Goal: Transaction & Acquisition: Purchase product/service

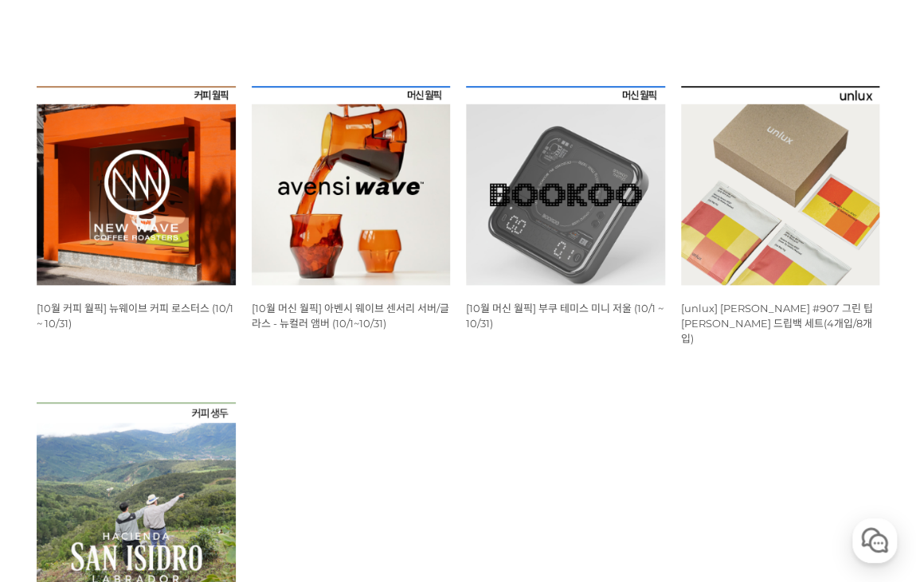
click at [156, 197] on img at bounding box center [136, 185] width 199 height 199
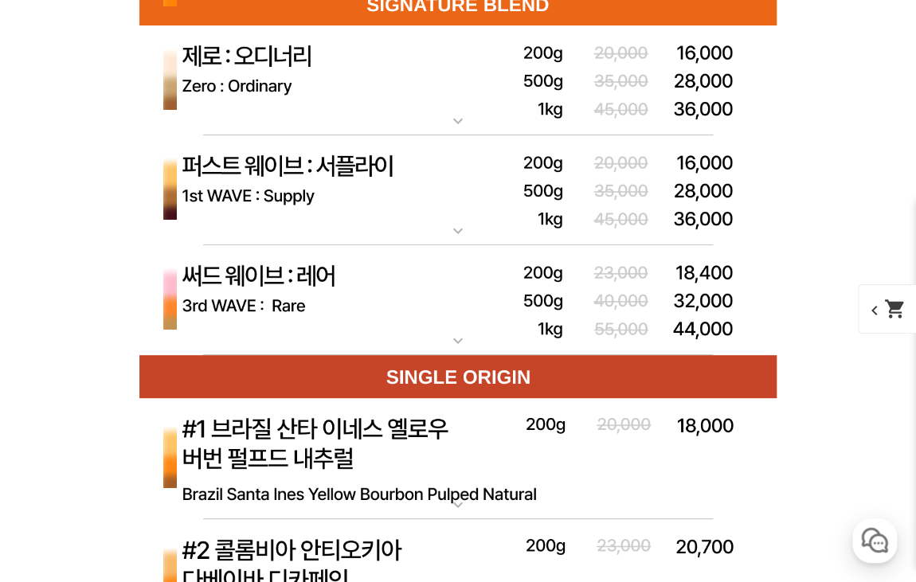
scroll to position [4583, 0]
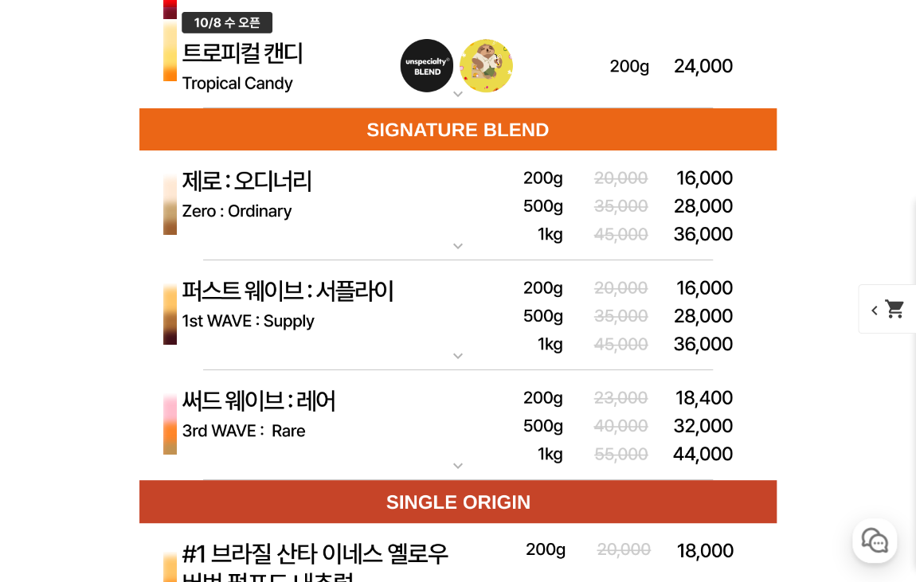
click at [304, 109] on img at bounding box center [457, 52] width 637 height 113
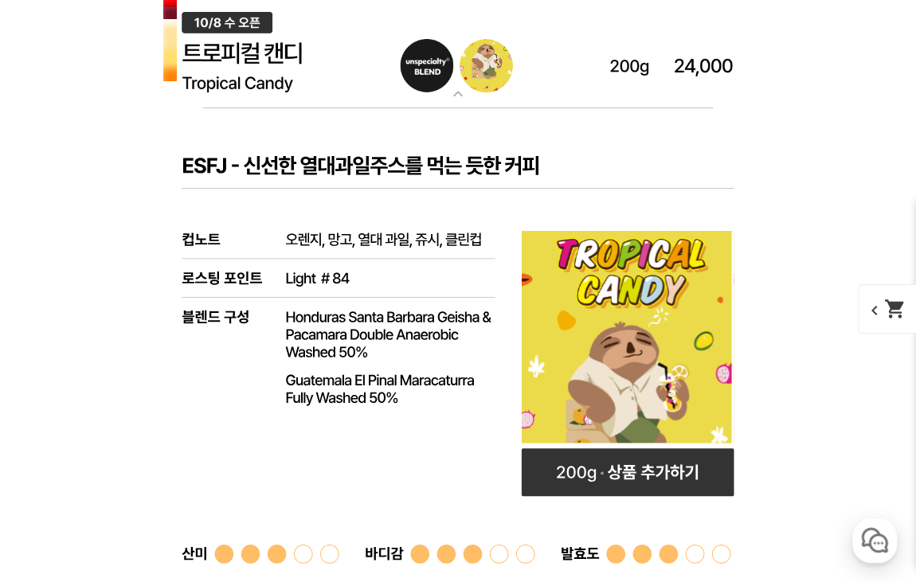
scroll to position [5019, 0]
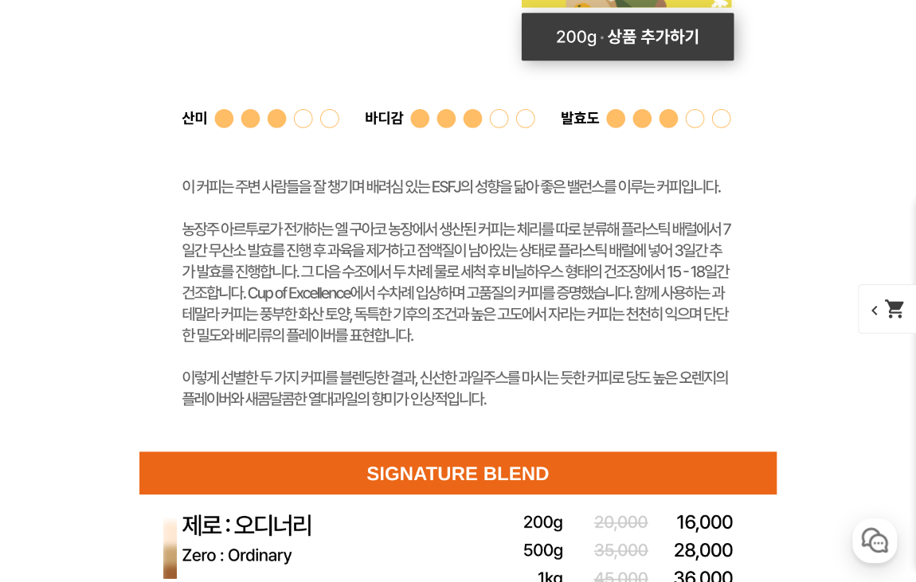
click at [625, 61] on rect at bounding box center [628, 37] width 213 height 48
select select "[10.8 오픈] 트로피컬 캔디 (언스페셜티 블렌드)"
select select "200g"
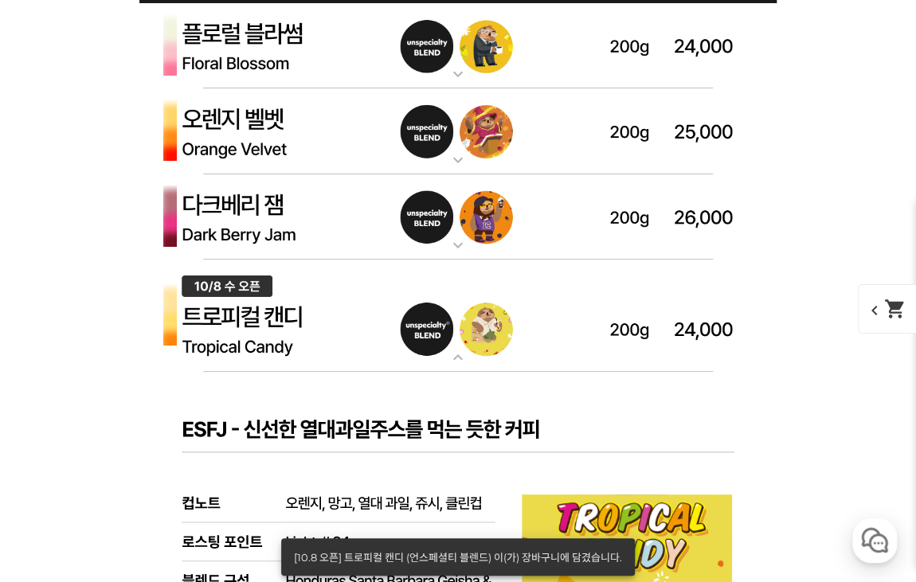
scroll to position [4501, 0]
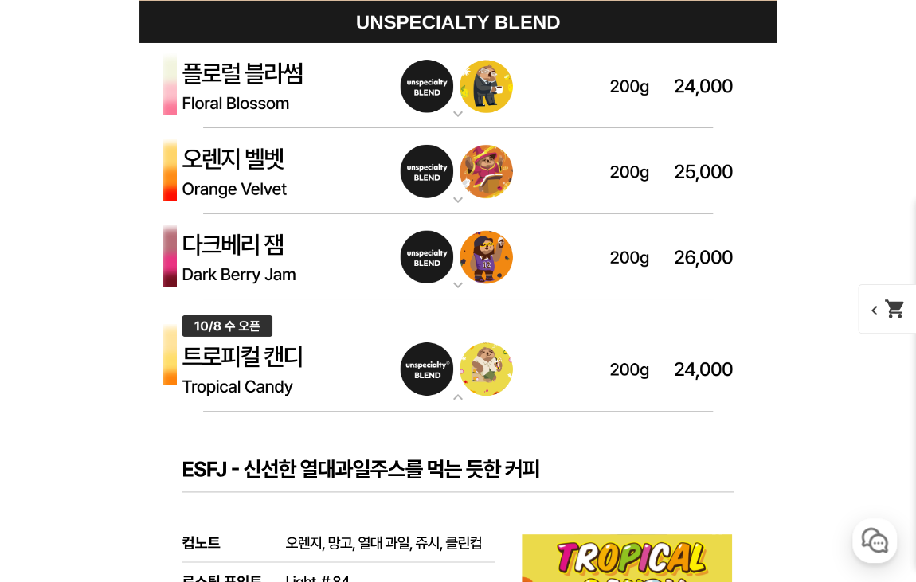
click at [280, 357] on img at bounding box center [457, 356] width 637 height 113
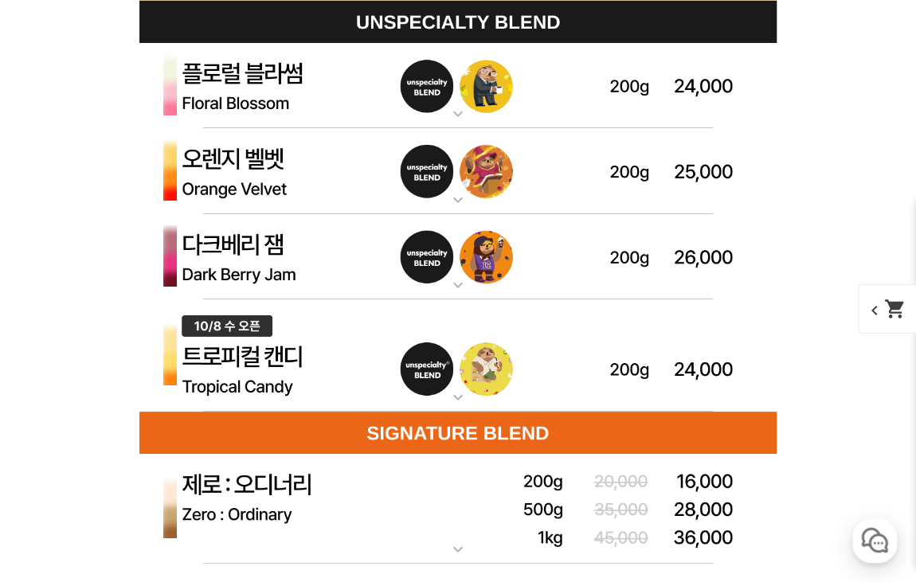
click at [257, 239] on img at bounding box center [457, 257] width 637 height 86
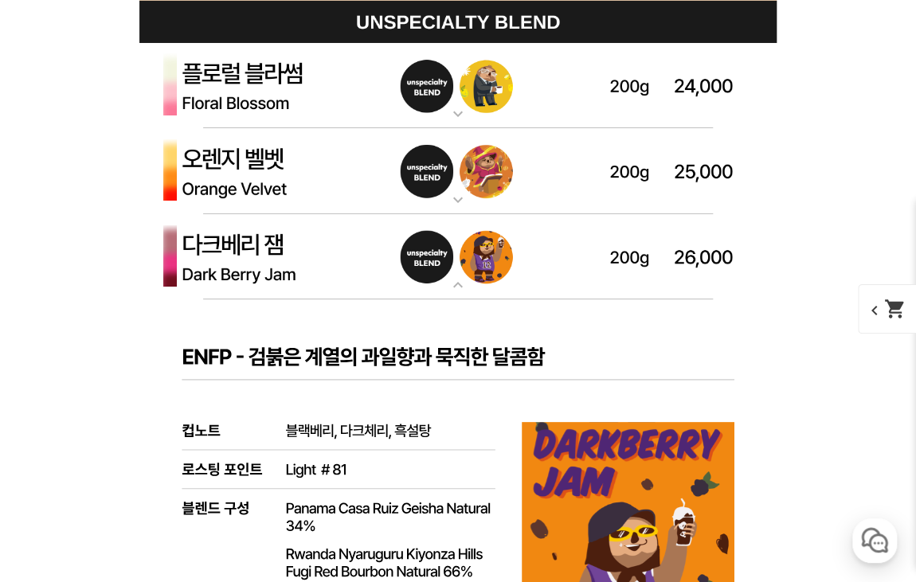
click at [257, 239] on img at bounding box center [457, 257] width 637 height 86
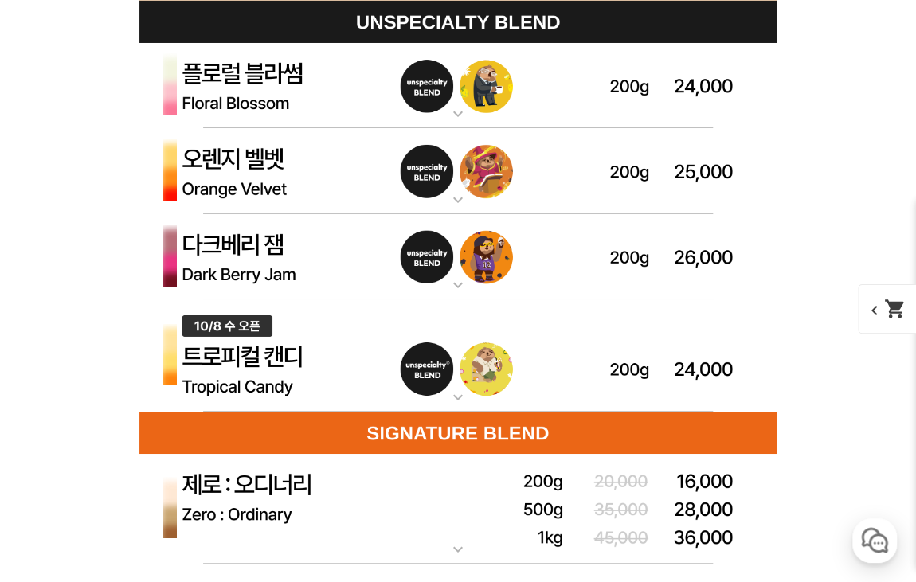
click at [288, 157] on img at bounding box center [457, 171] width 637 height 86
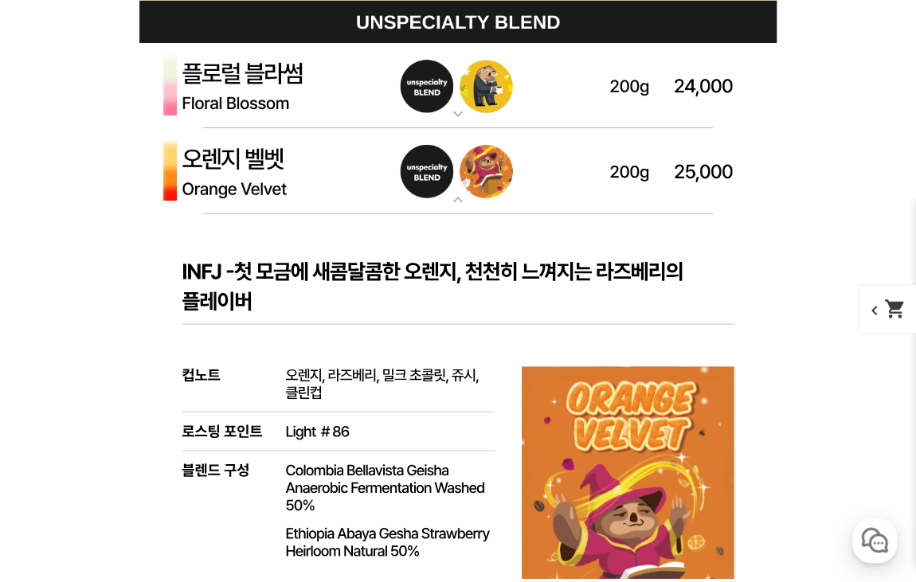
click at [288, 157] on img at bounding box center [457, 171] width 637 height 86
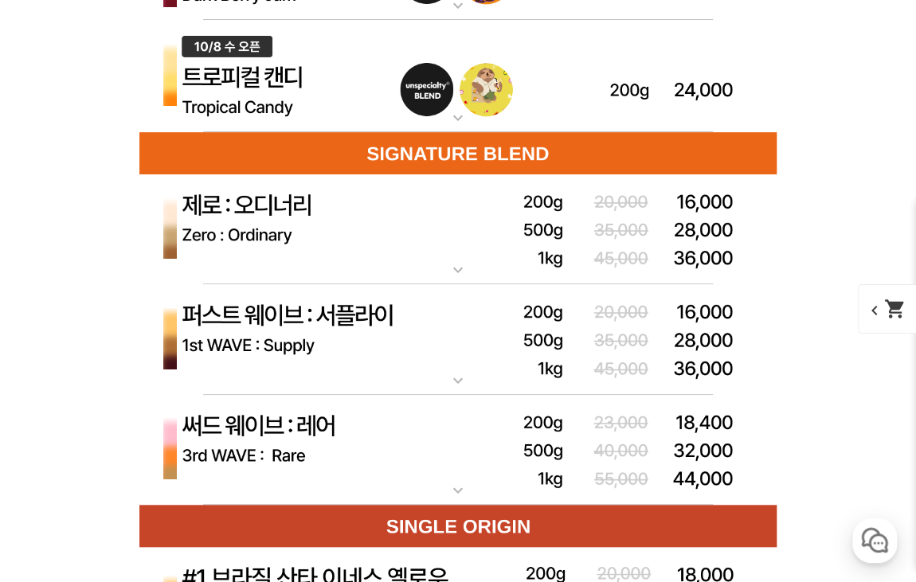
scroll to position [4801, 0]
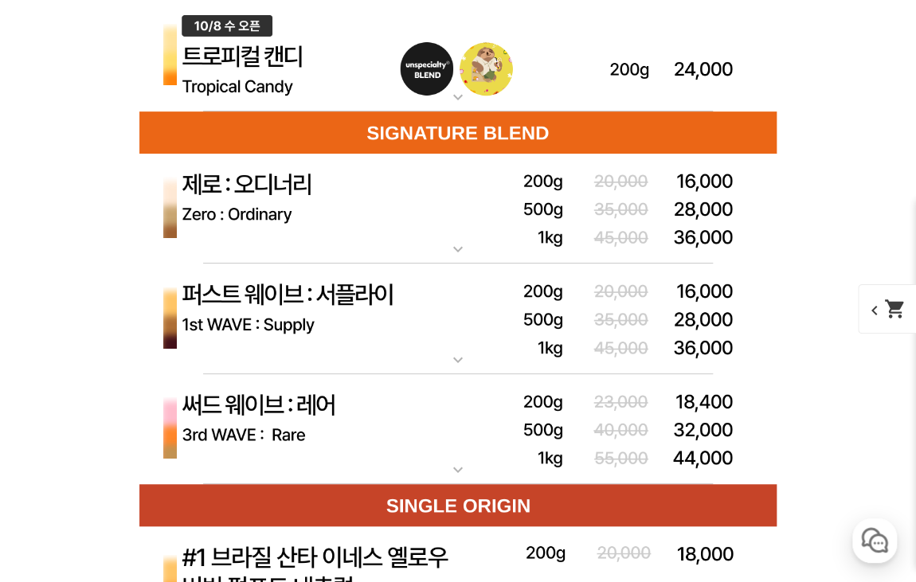
click at [337, 301] on img at bounding box center [457, 319] width 637 height 111
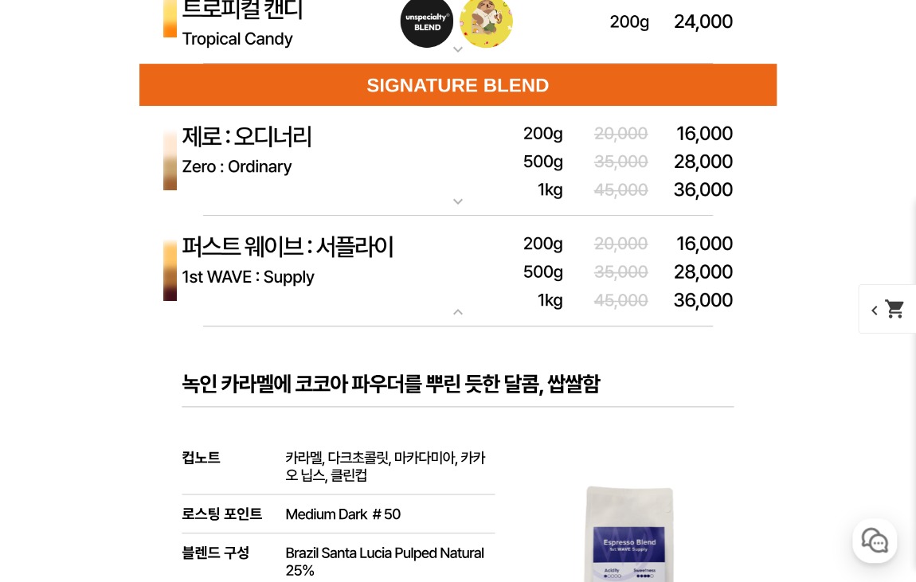
scroll to position [4924, 0]
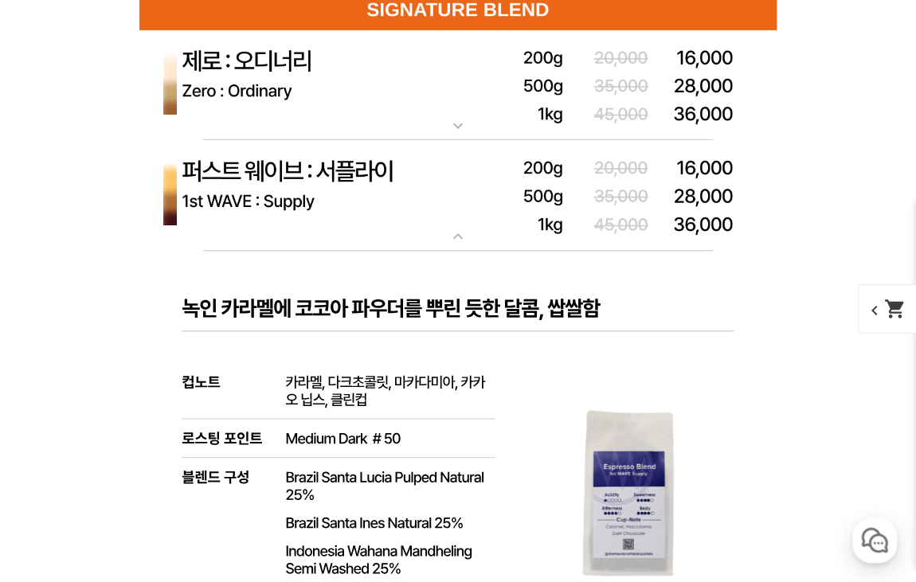
click at [325, 161] on img at bounding box center [457, 195] width 637 height 111
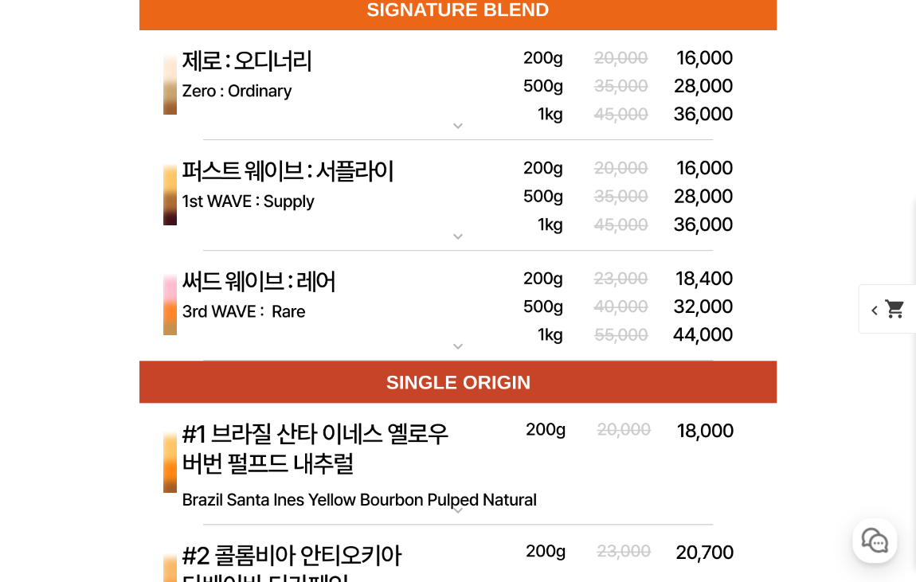
click at [322, 82] on img at bounding box center [457, 85] width 637 height 111
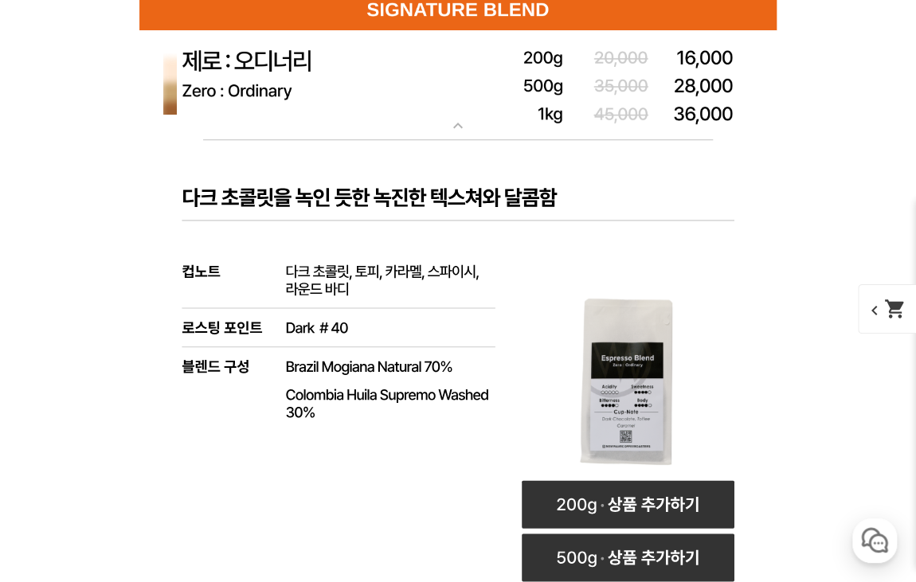
click at [329, 78] on img at bounding box center [457, 85] width 637 height 111
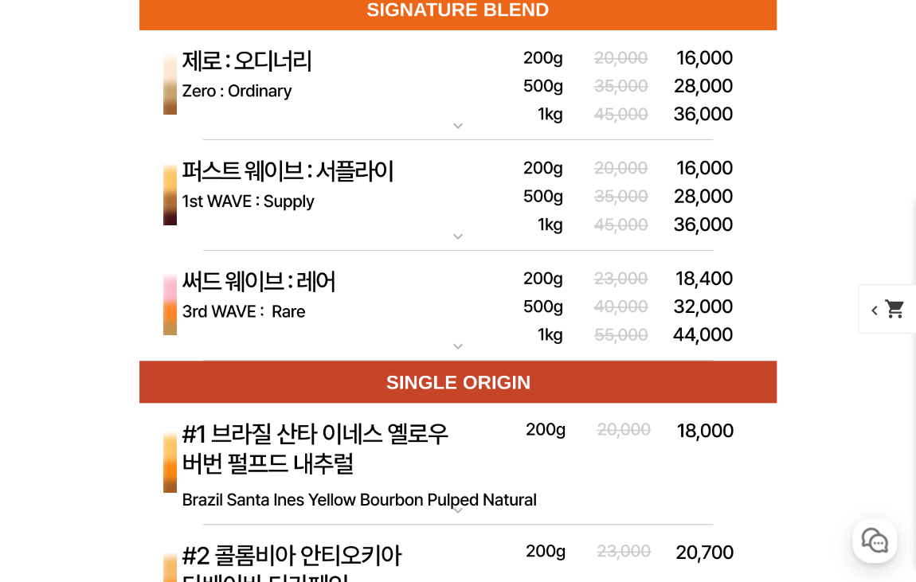
click at [335, 171] on img at bounding box center [457, 195] width 637 height 111
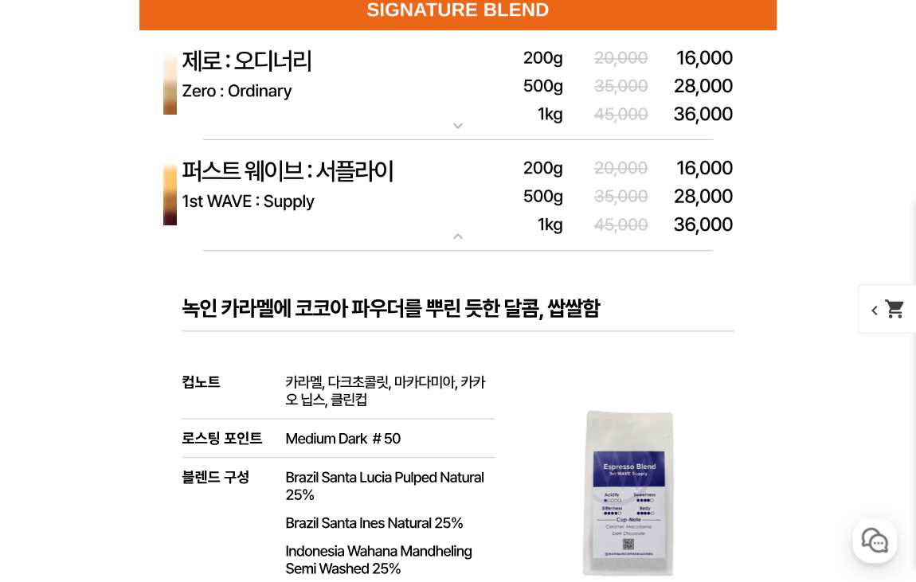
scroll to position [5331, 0]
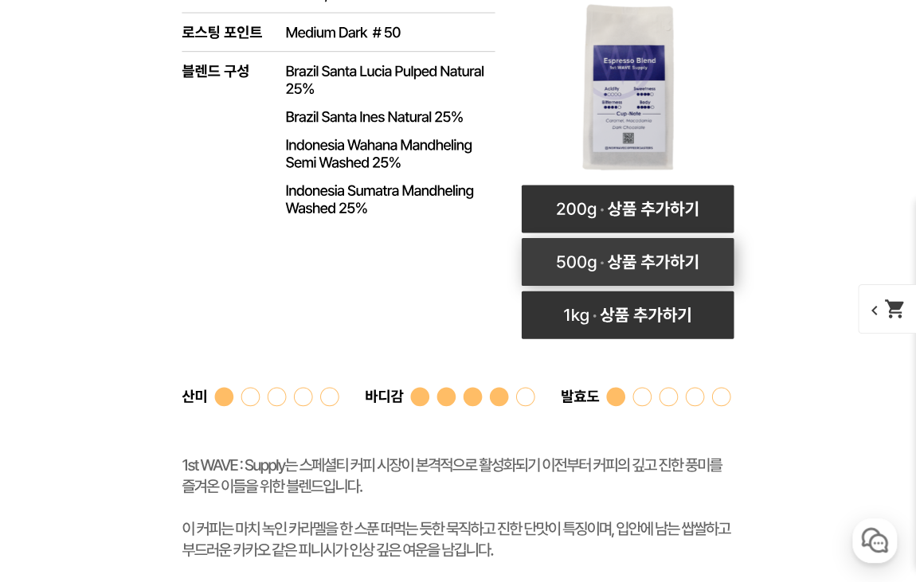
click at [657, 255] on rect at bounding box center [628, 262] width 213 height 48
select select "퍼스트 웨이브 : 서플라이 (하우스 블렌드)"
select select "500g"
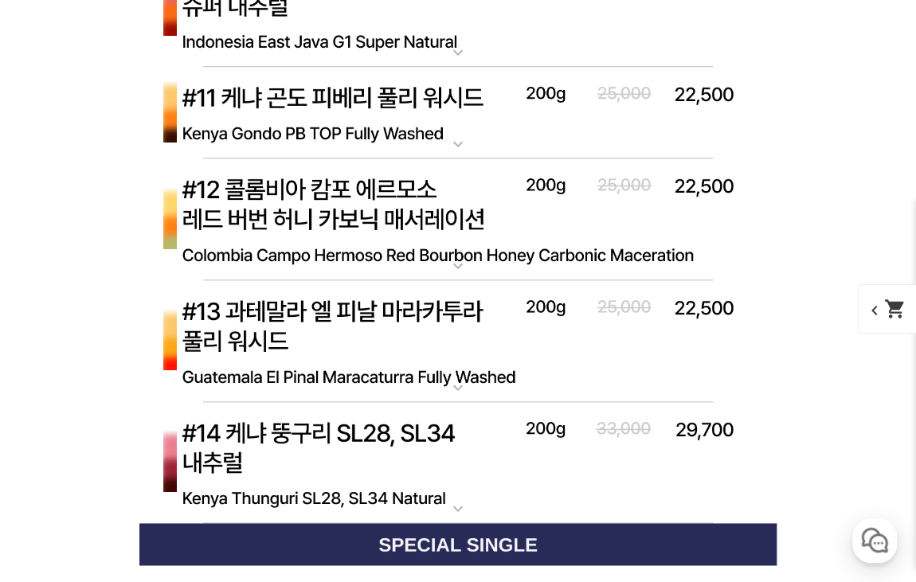
scroll to position [7423, 0]
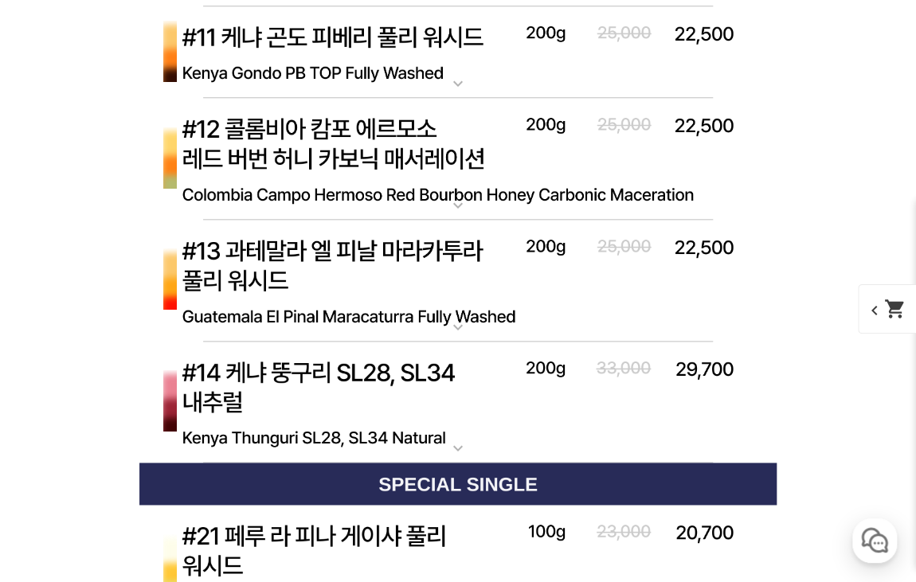
click at [363, 382] on img at bounding box center [457, 403] width 637 height 123
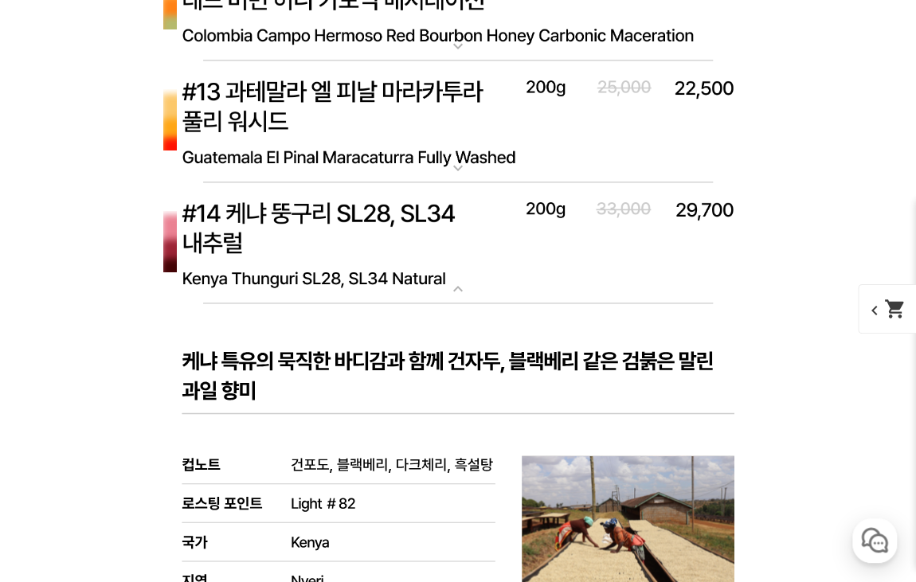
scroll to position [7642, 0]
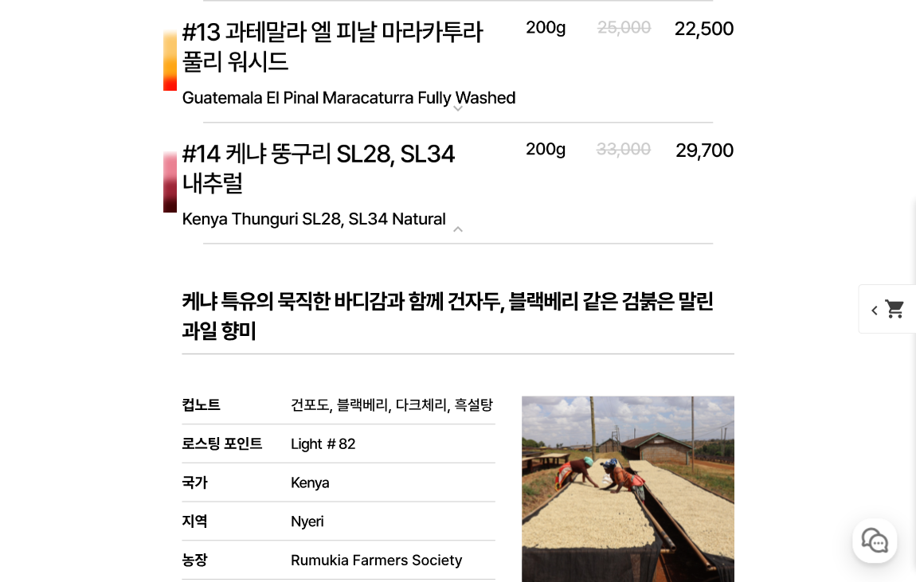
click at [346, 199] on img at bounding box center [457, 184] width 637 height 123
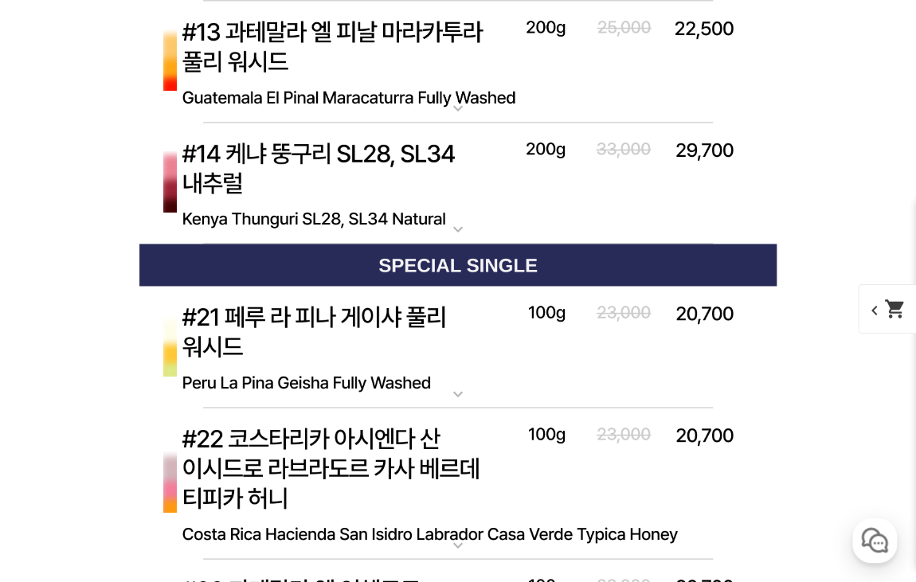
click at [344, 74] on img at bounding box center [457, 62] width 637 height 123
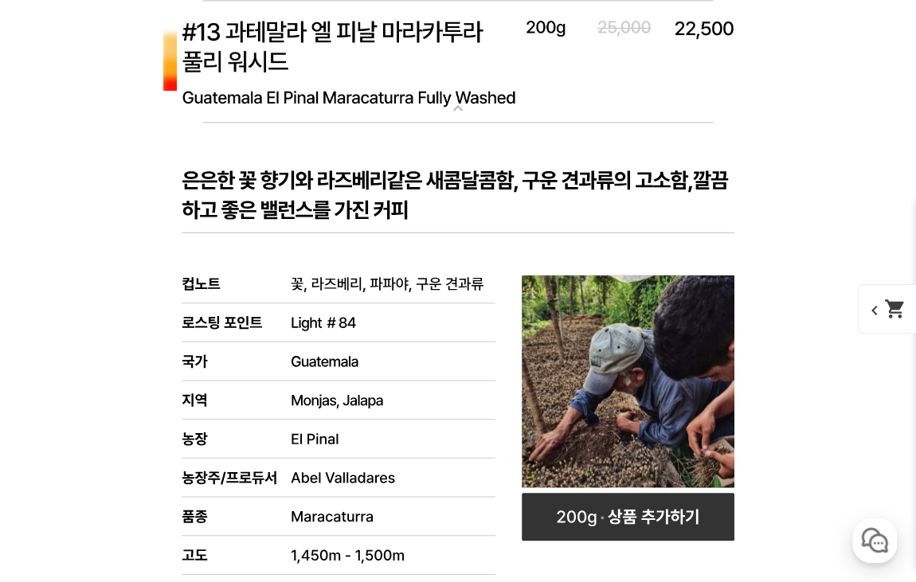
click at [344, 74] on img at bounding box center [457, 62] width 637 height 123
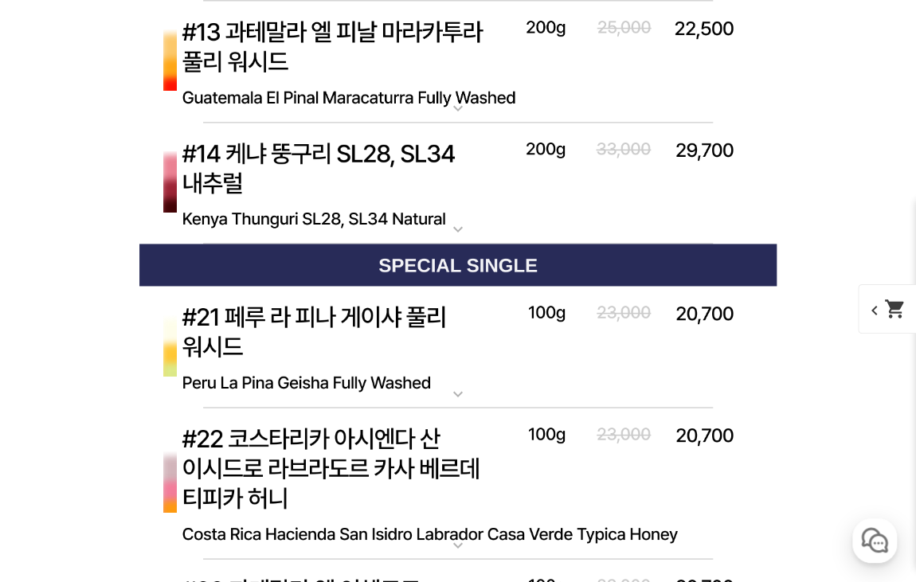
scroll to position [7549, 0]
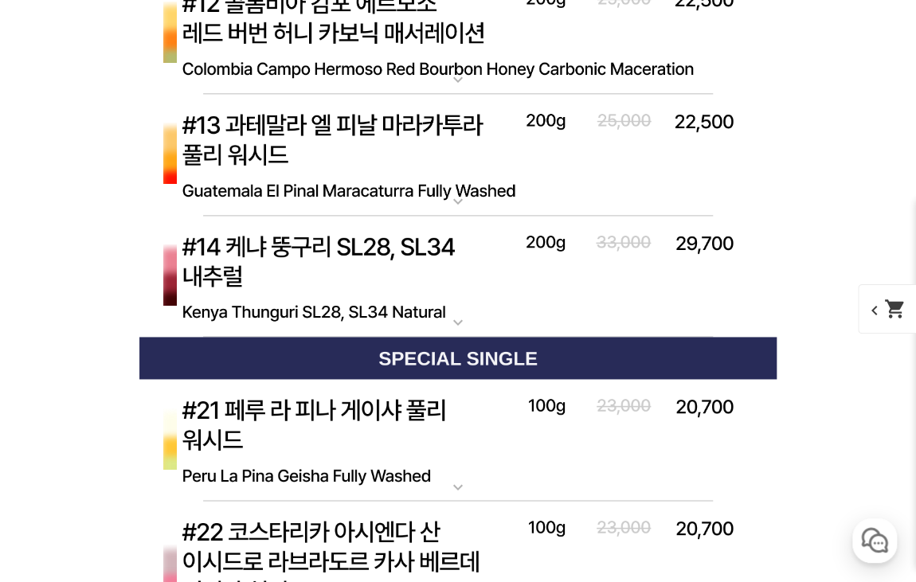
click at [371, 34] on img at bounding box center [457, 33] width 637 height 123
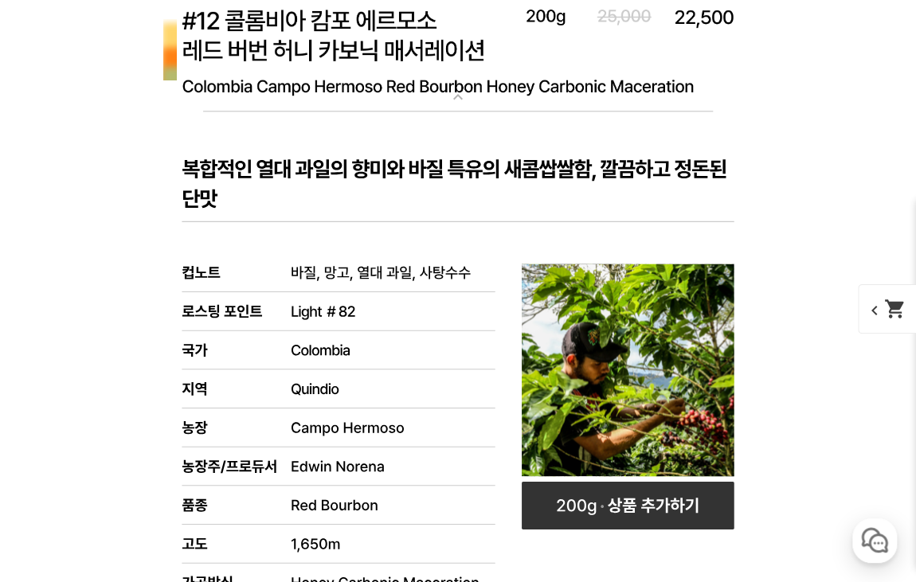
scroll to position [7388, 0]
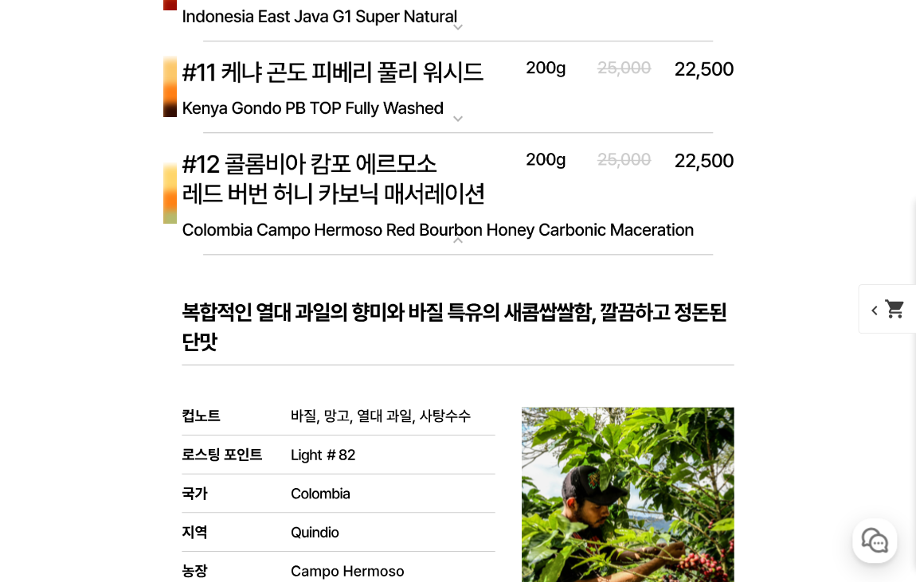
click at [325, 158] on img at bounding box center [457, 194] width 637 height 123
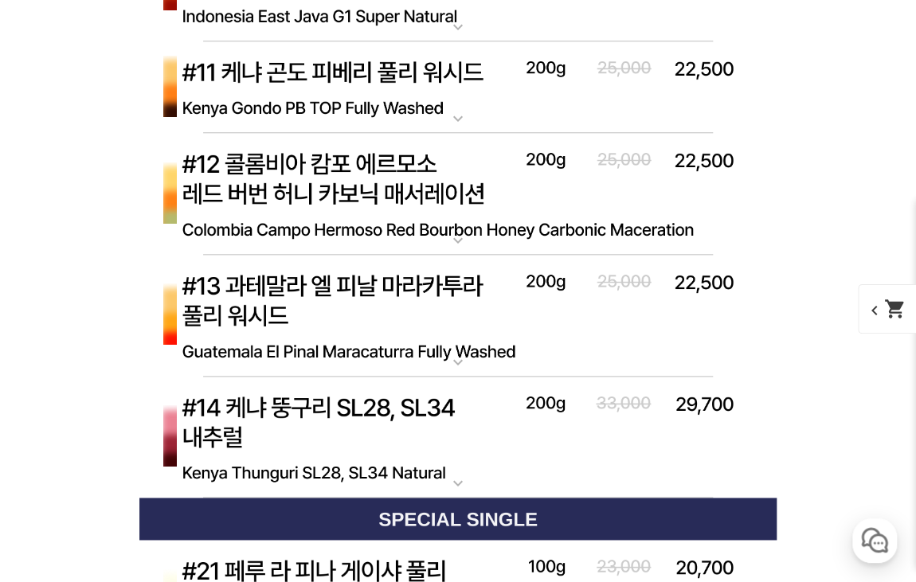
click at [370, 80] on img at bounding box center [457, 87] width 637 height 92
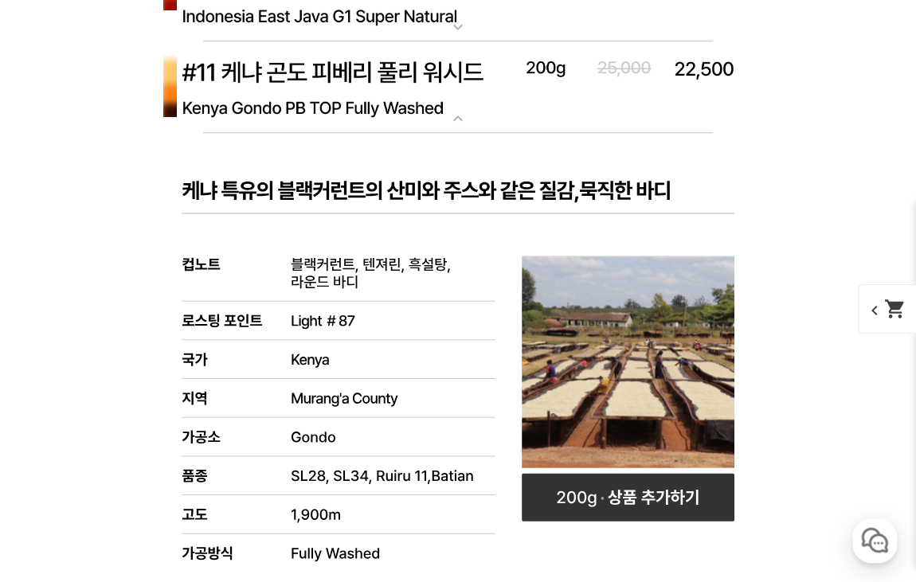
click at [370, 80] on img at bounding box center [457, 87] width 637 height 92
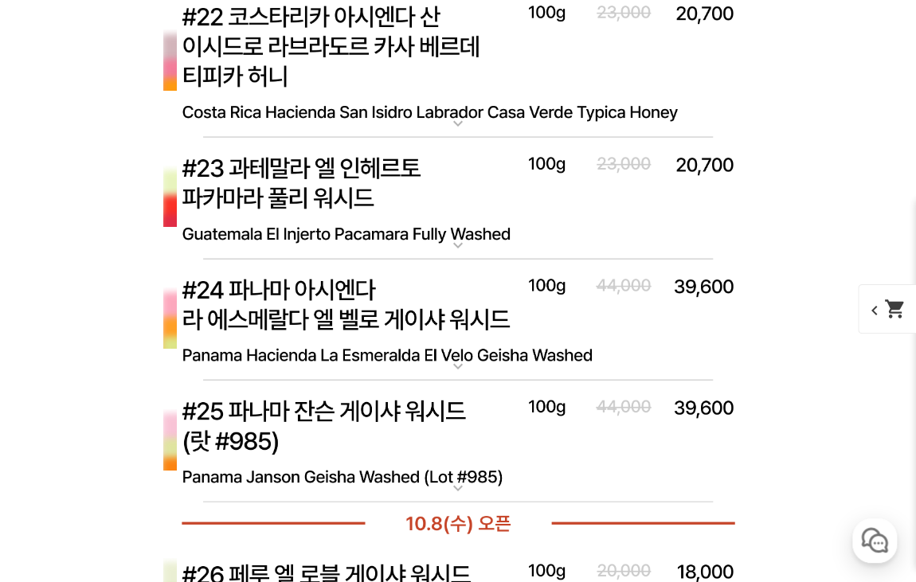
scroll to position [8128, 0]
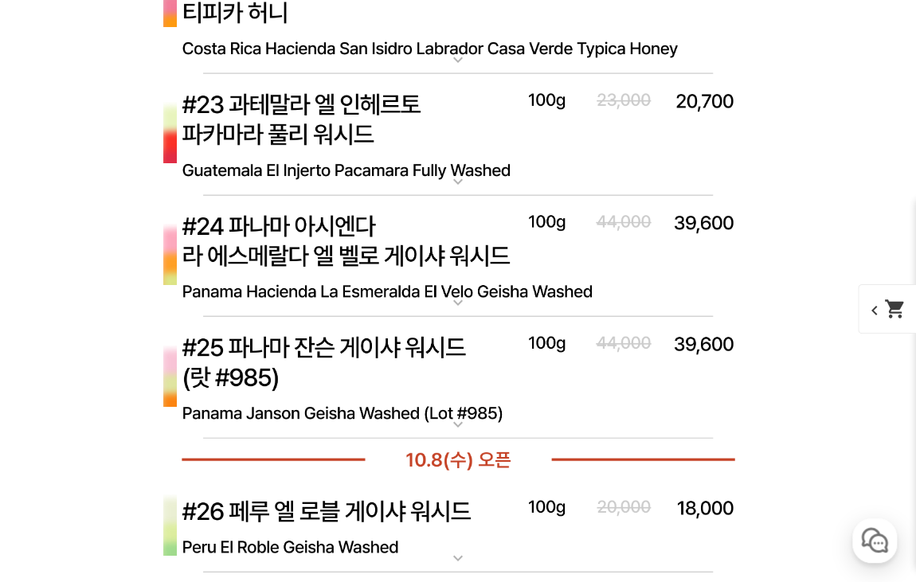
click at [338, 270] on img at bounding box center [457, 257] width 637 height 123
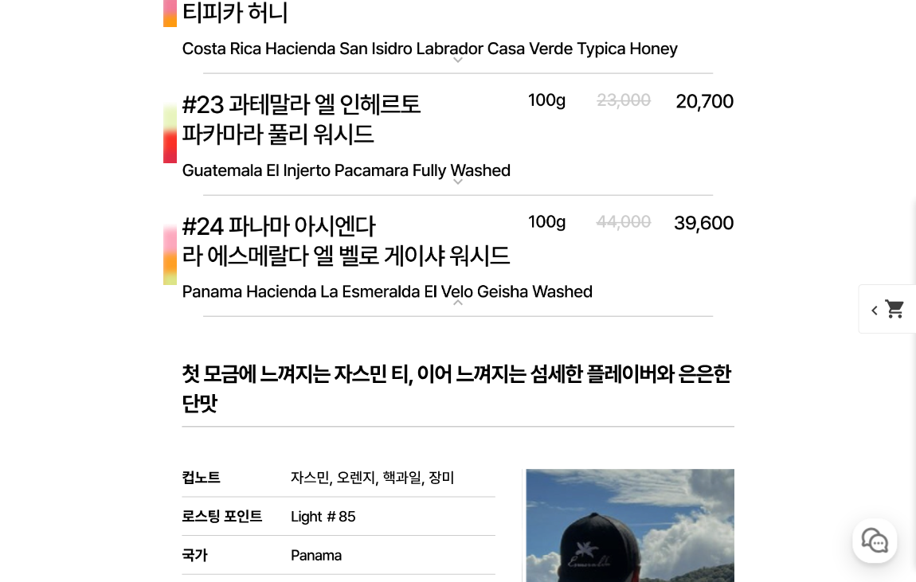
click at [338, 270] on img at bounding box center [457, 257] width 637 height 123
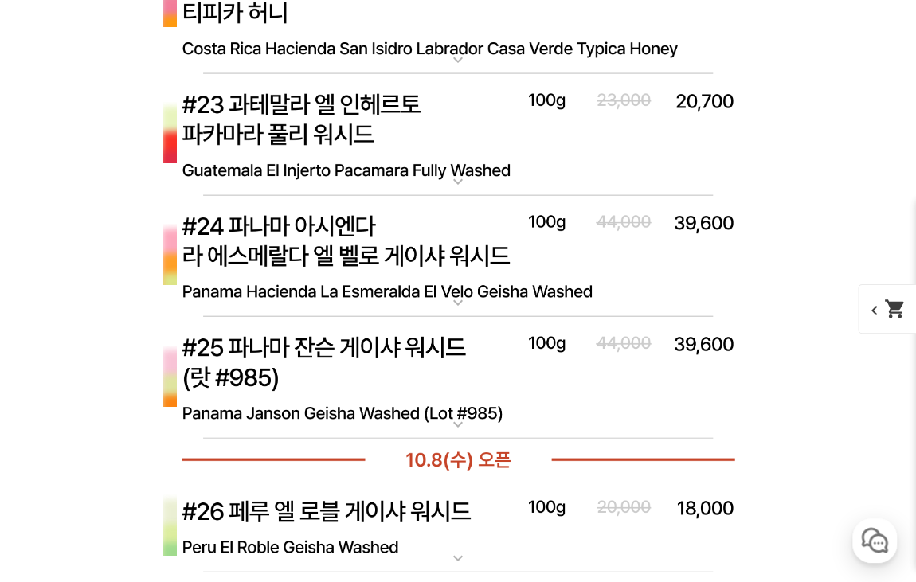
click at [333, 370] on img at bounding box center [457, 378] width 637 height 123
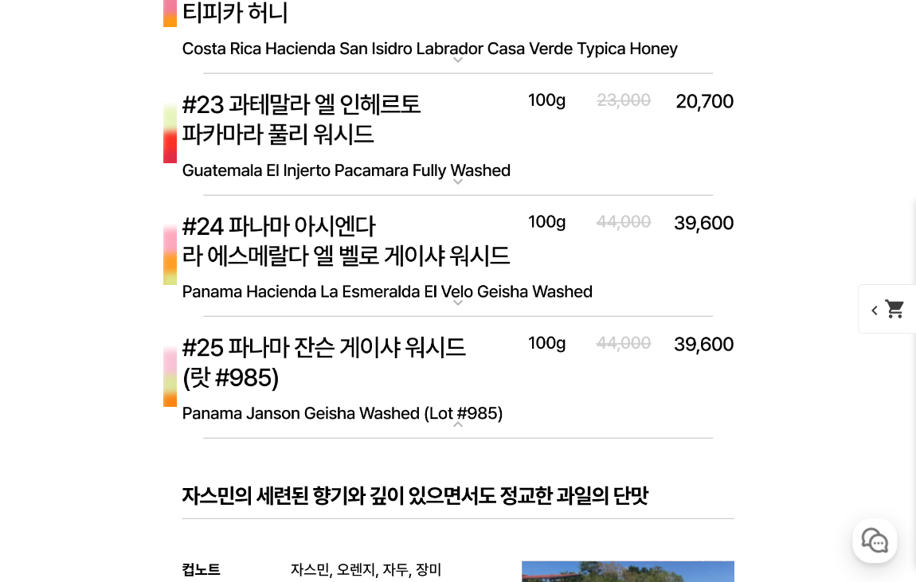
click at [333, 370] on img at bounding box center [457, 378] width 637 height 123
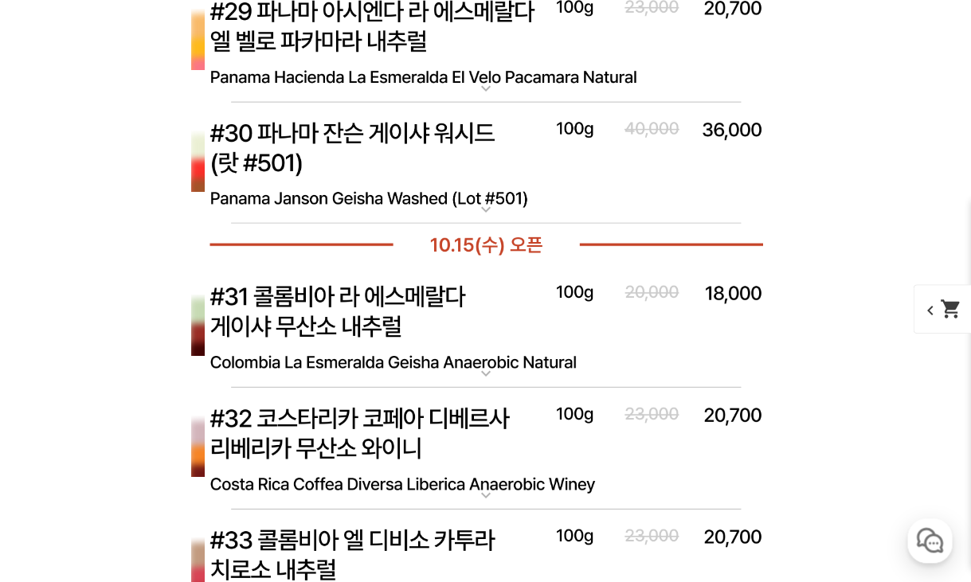
scroll to position [8757, 0]
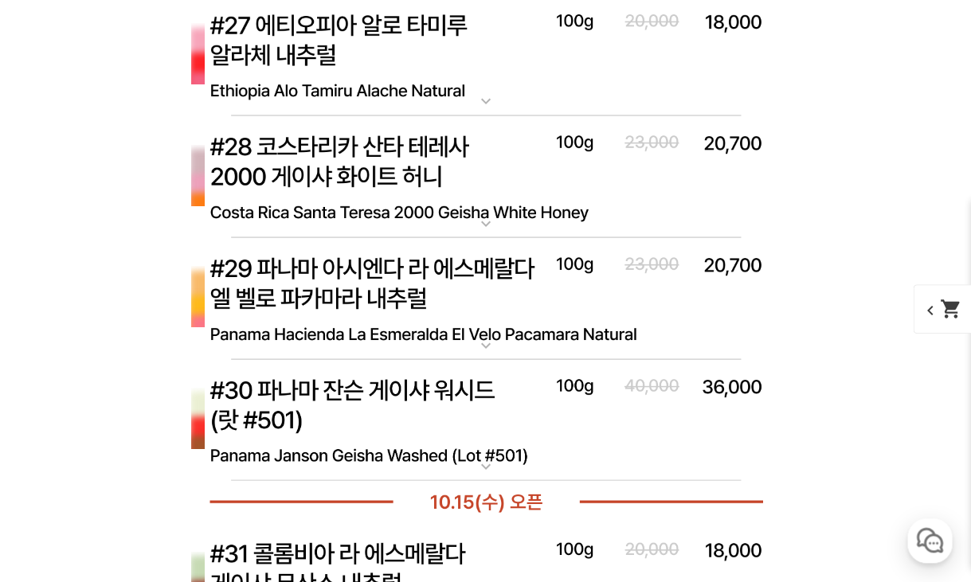
click at [464, 288] on img at bounding box center [485, 298] width 637 height 123
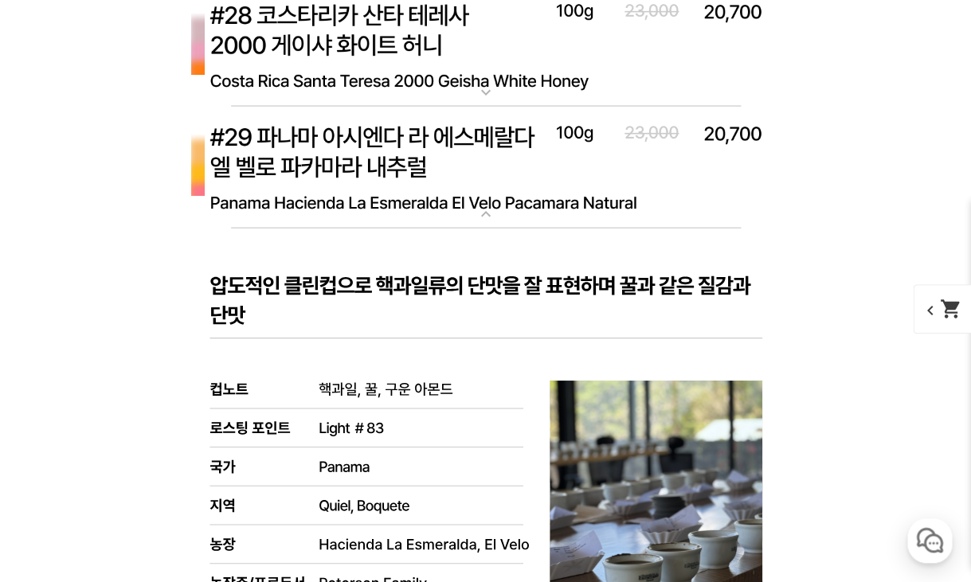
scroll to position [8807, 0]
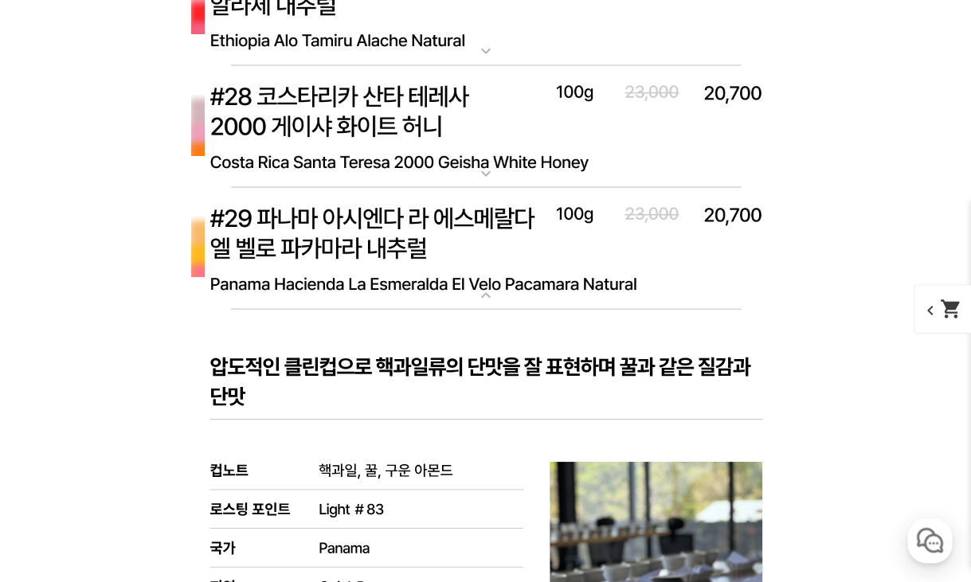
click at [408, 264] on img at bounding box center [485, 248] width 637 height 123
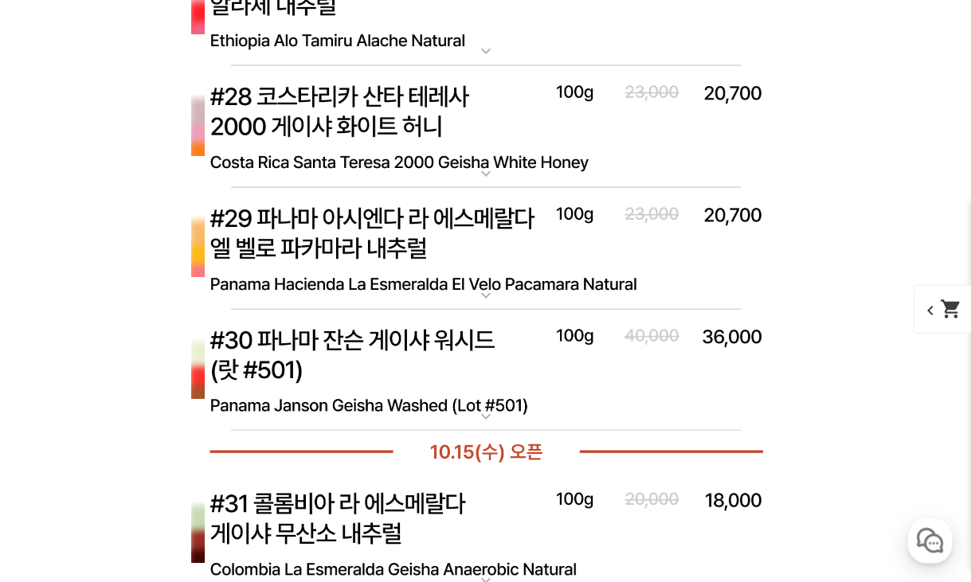
click at [406, 375] on img at bounding box center [485, 370] width 637 height 123
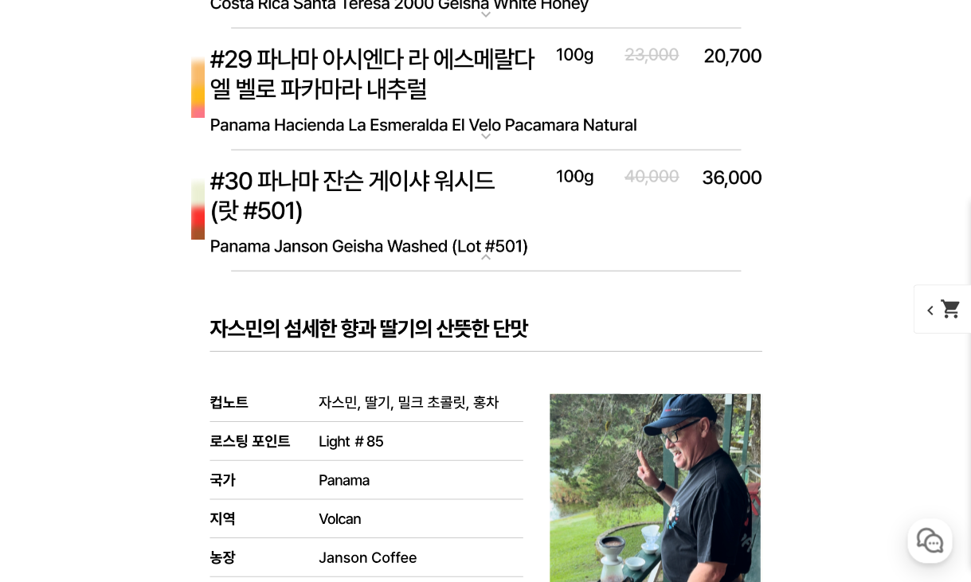
scroll to position [9058, 0]
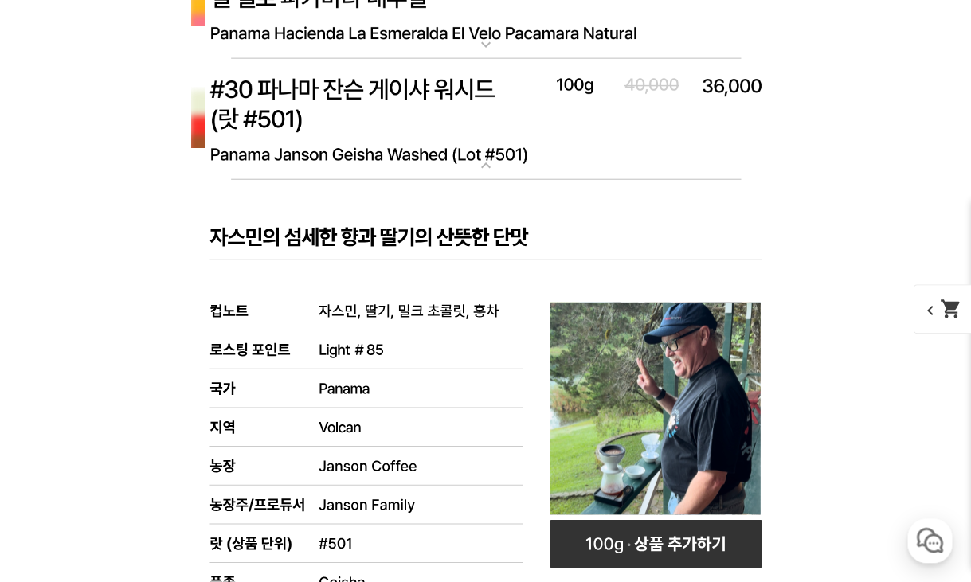
click at [470, 116] on img at bounding box center [485, 120] width 637 height 123
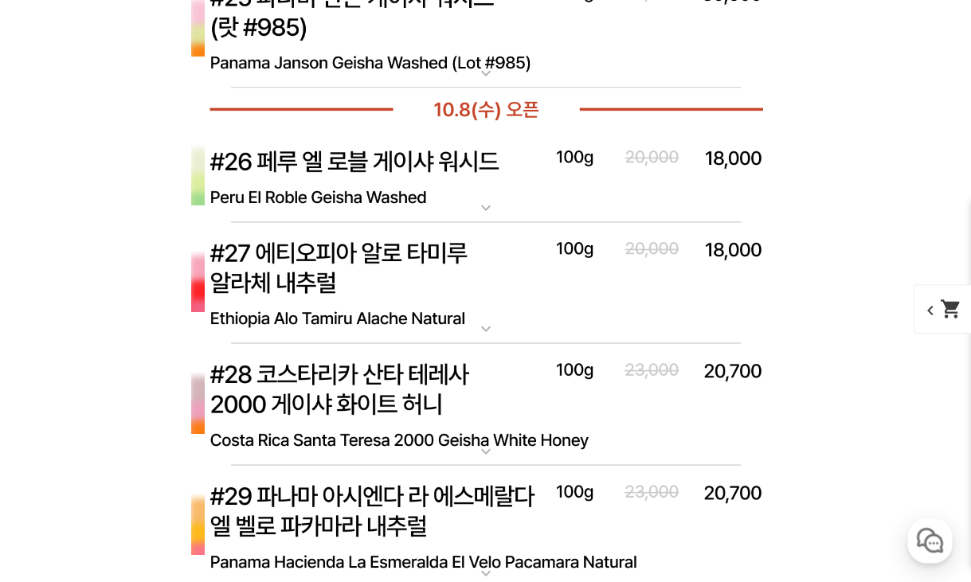
scroll to position [8505, 0]
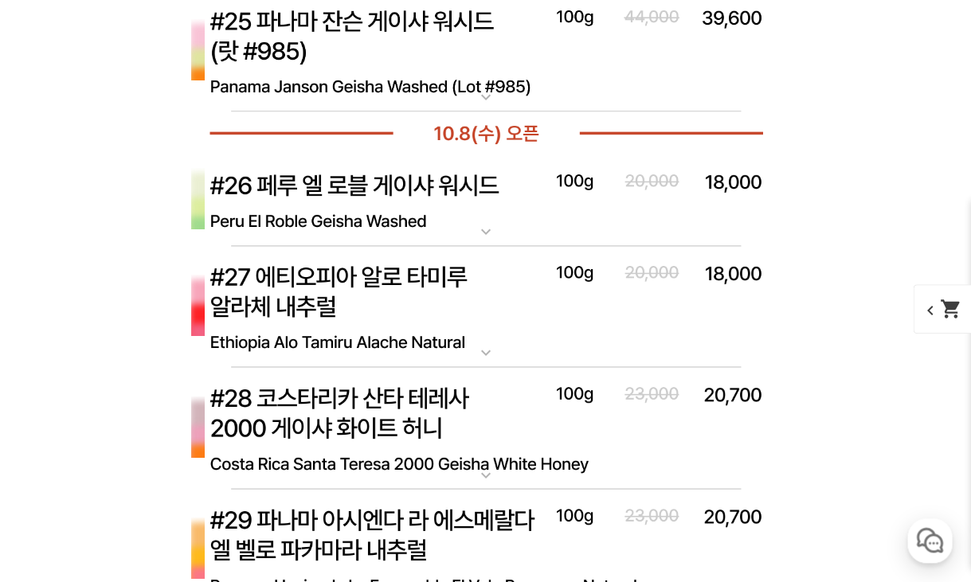
click at [426, 207] on img at bounding box center [485, 201] width 637 height 92
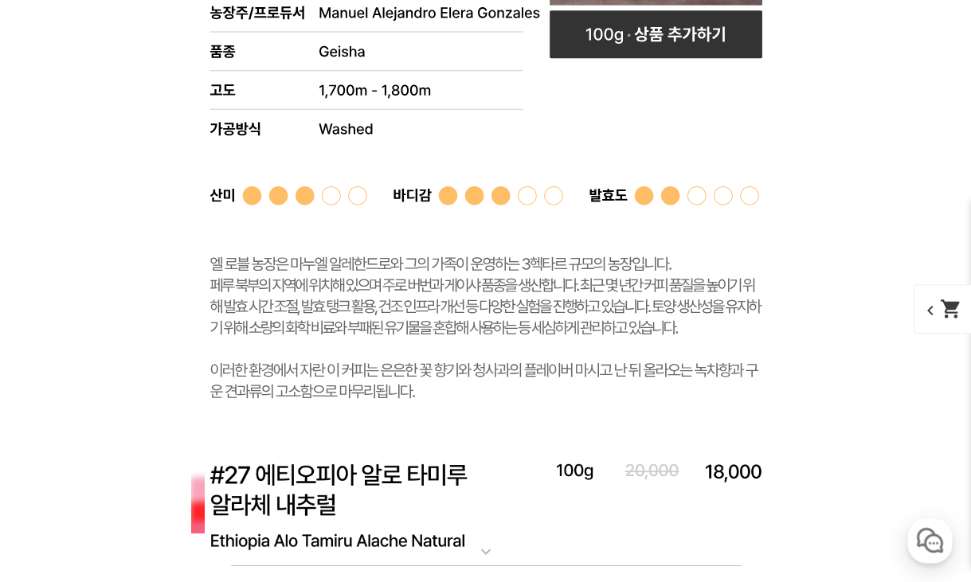
scroll to position [8604, 0]
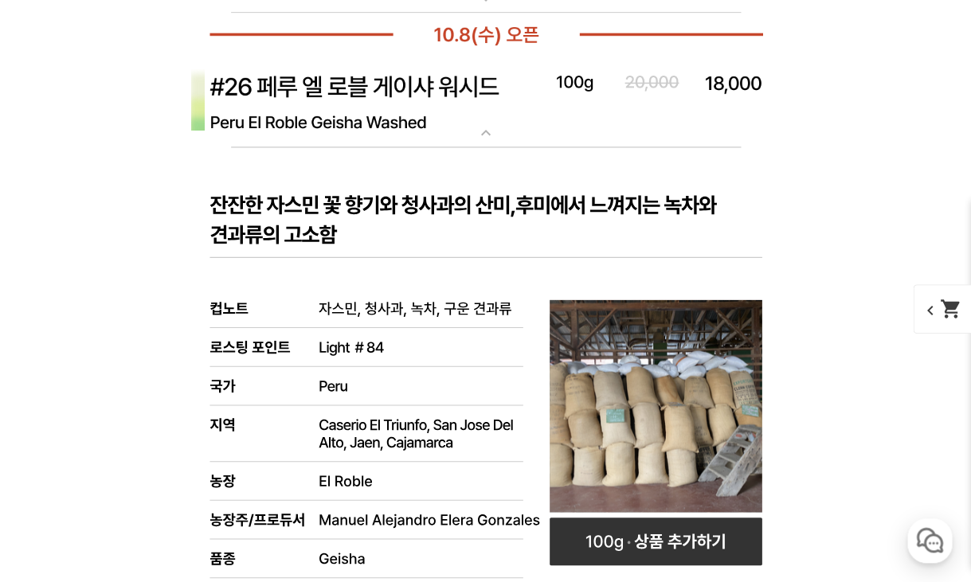
click at [434, 189] on rect at bounding box center [485, 549] width 637 height 804
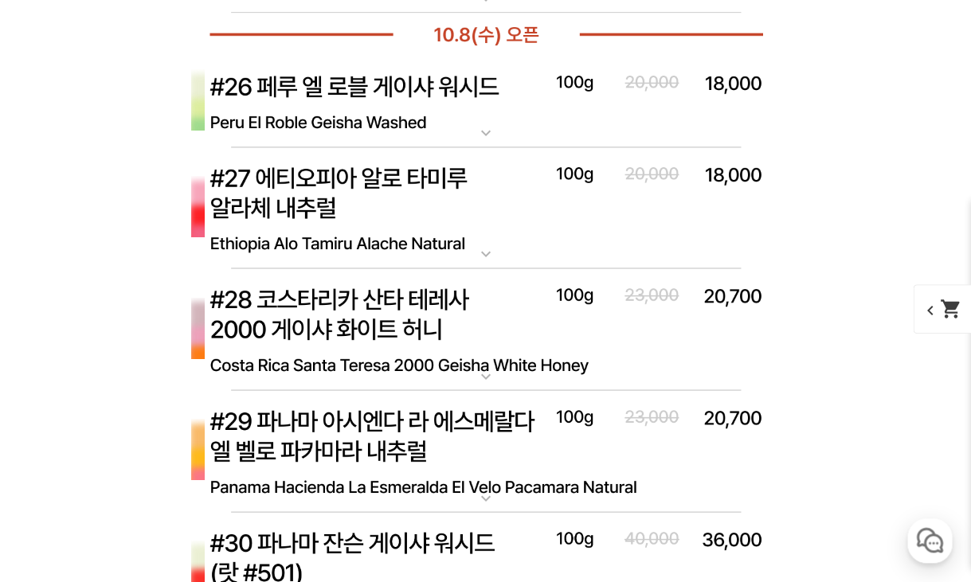
click at [403, 186] on img at bounding box center [485, 208] width 637 height 123
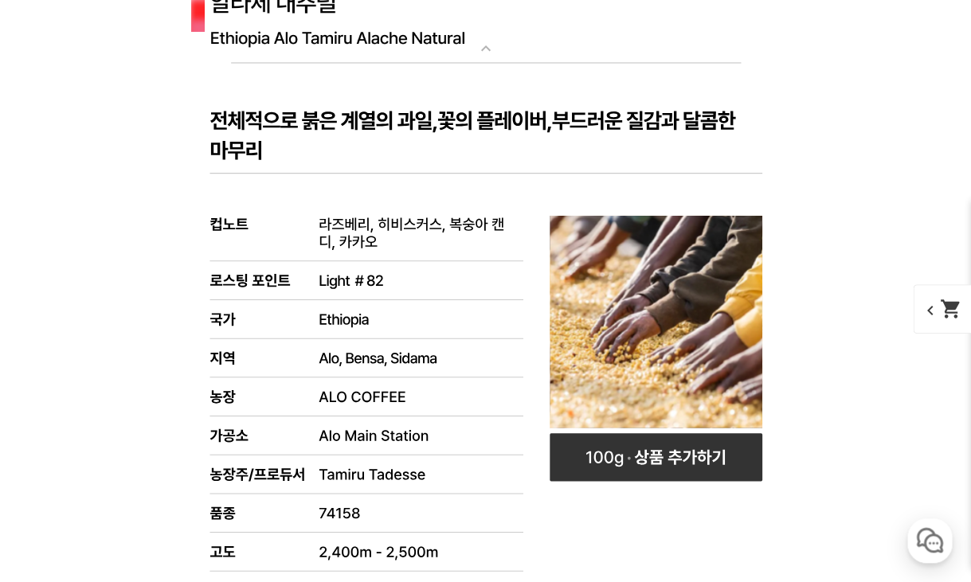
scroll to position [8542, 0]
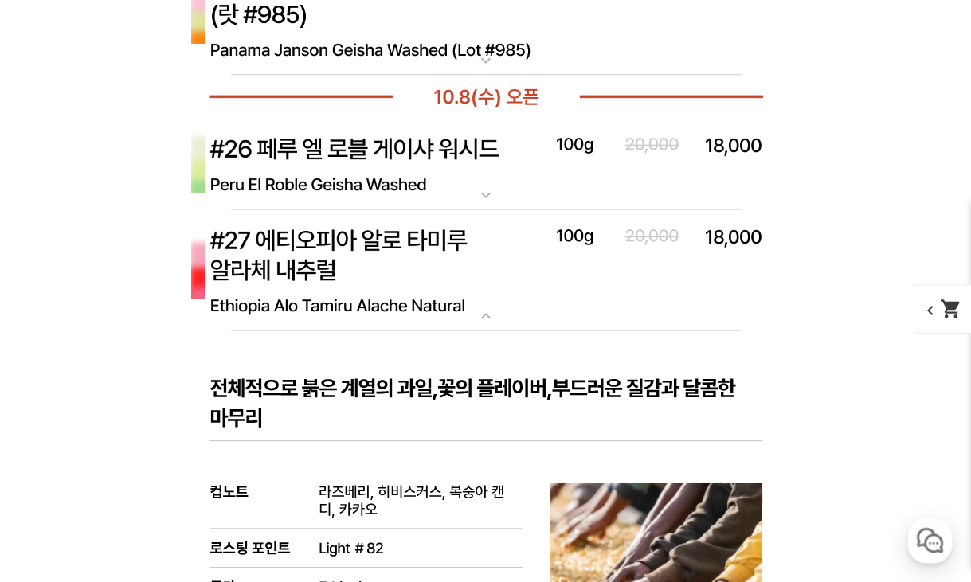
click at [405, 226] on img at bounding box center [485, 271] width 637 height 123
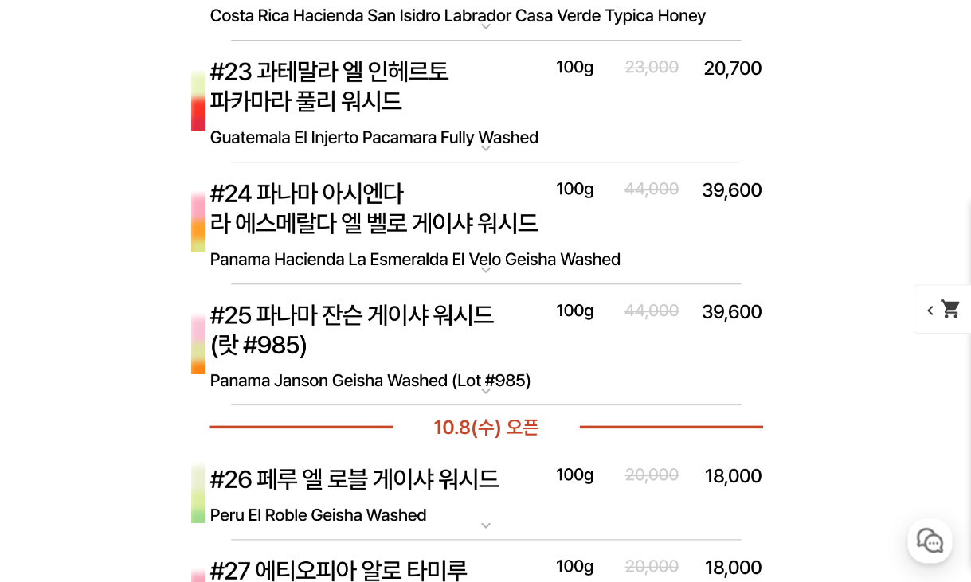
scroll to position [7886, 0]
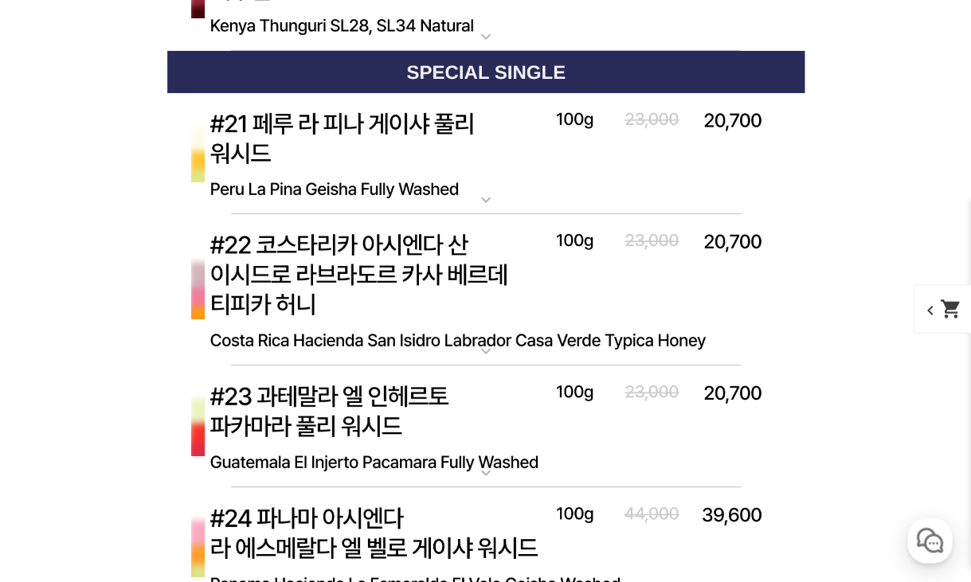
click at [394, 93] on p "#21 페루 라 피나 게이샤 풀리 워시드" at bounding box center [485, 99] width 637 height 13
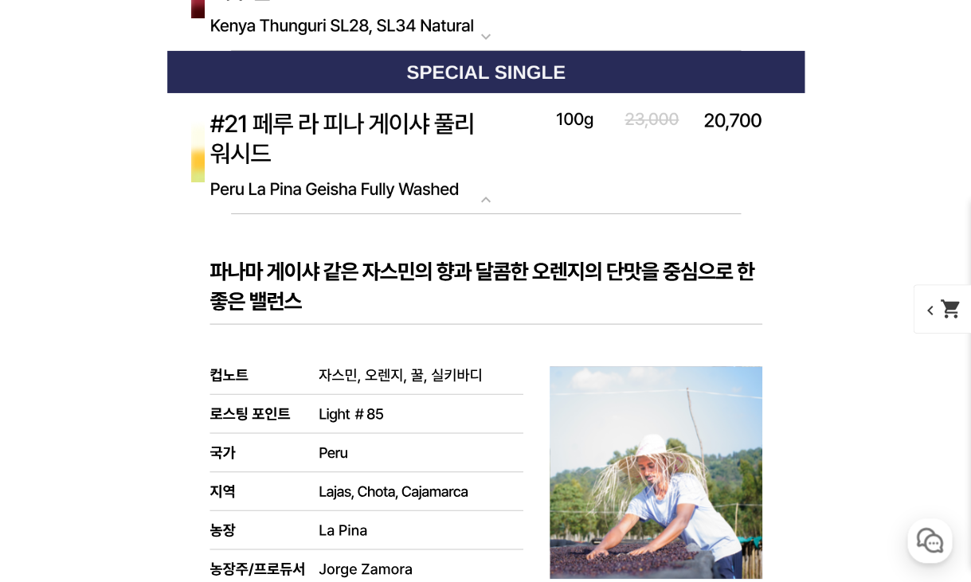
click at [403, 136] on img at bounding box center [485, 154] width 637 height 123
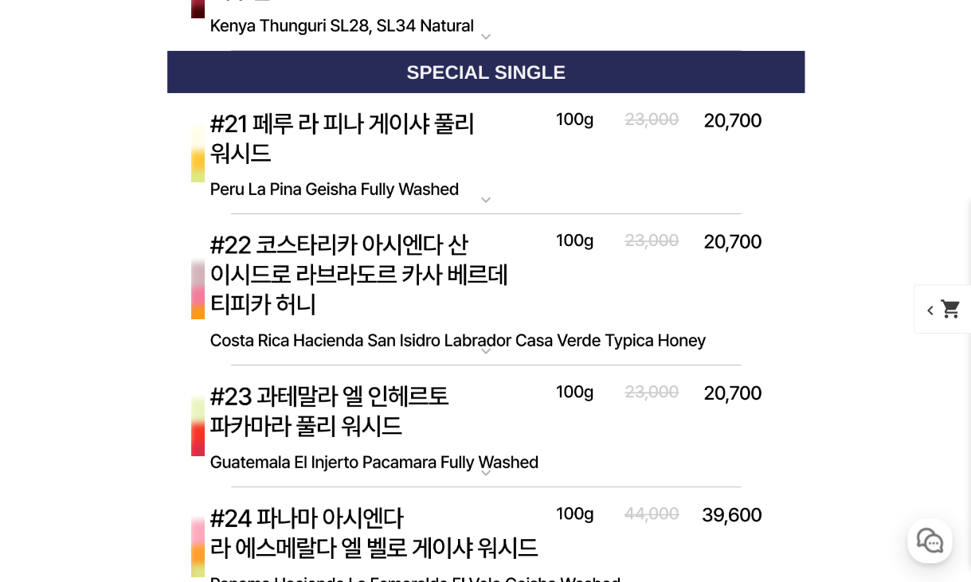
click at [459, 284] on img at bounding box center [485, 290] width 637 height 152
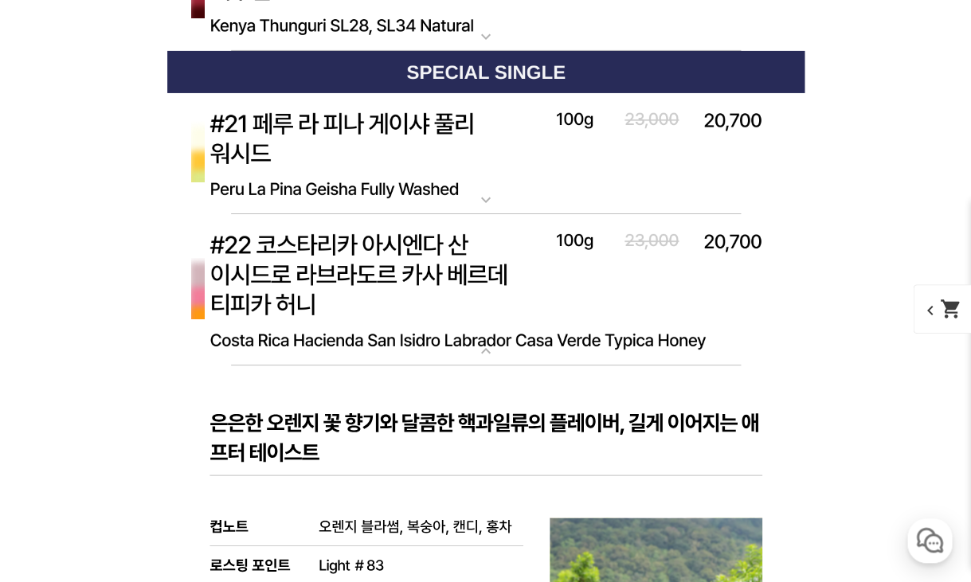
click at [453, 289] on img at bounding box center [485, 290] width 637 height 152
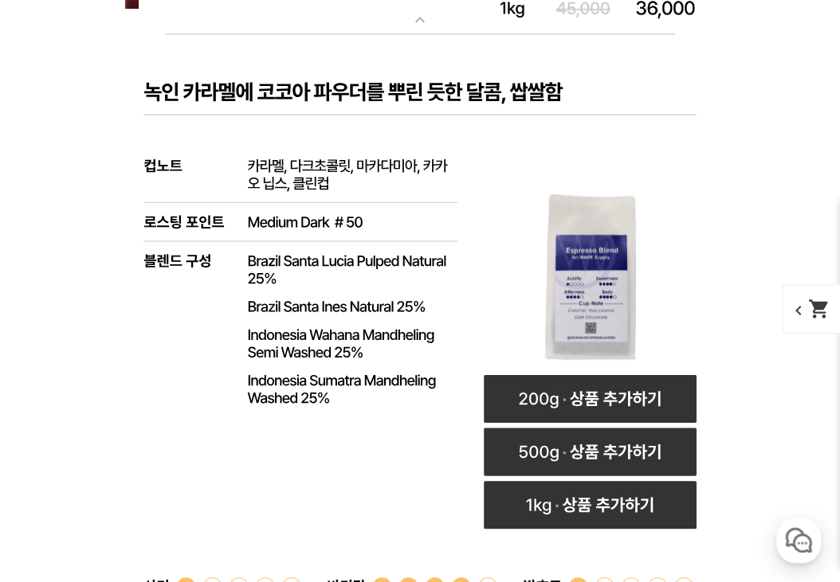
scroll to position [4960, 0]
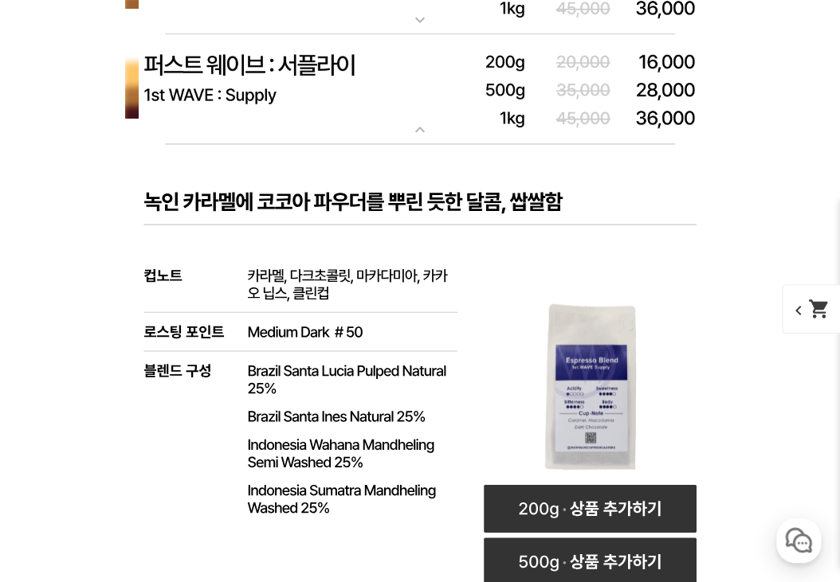
click at [497, 85] on img at bounding box center [419, 89] width 637 height 111
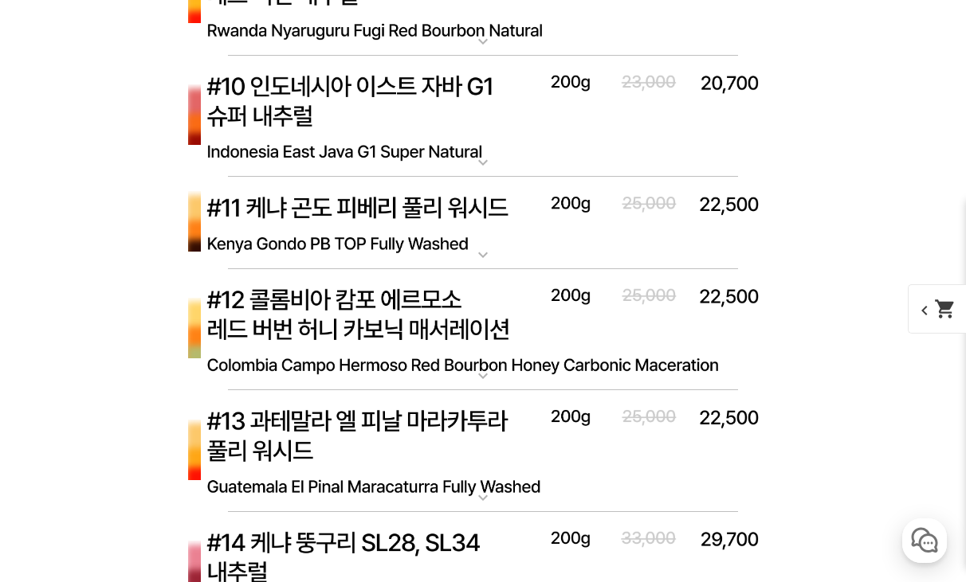
scroll to position [6532, 0]
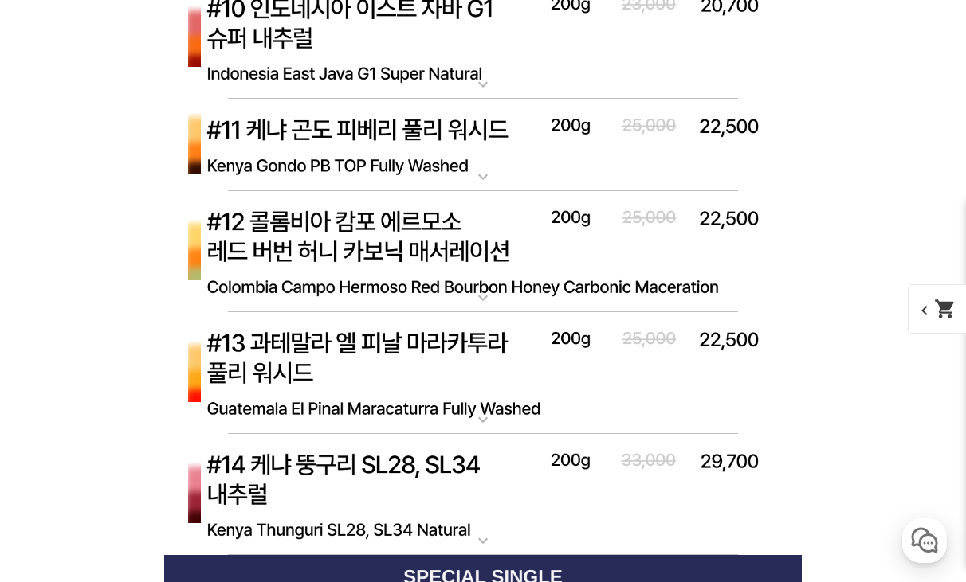
click at [398, 378] on img at bounding box center [482, 373] width 637 height 123
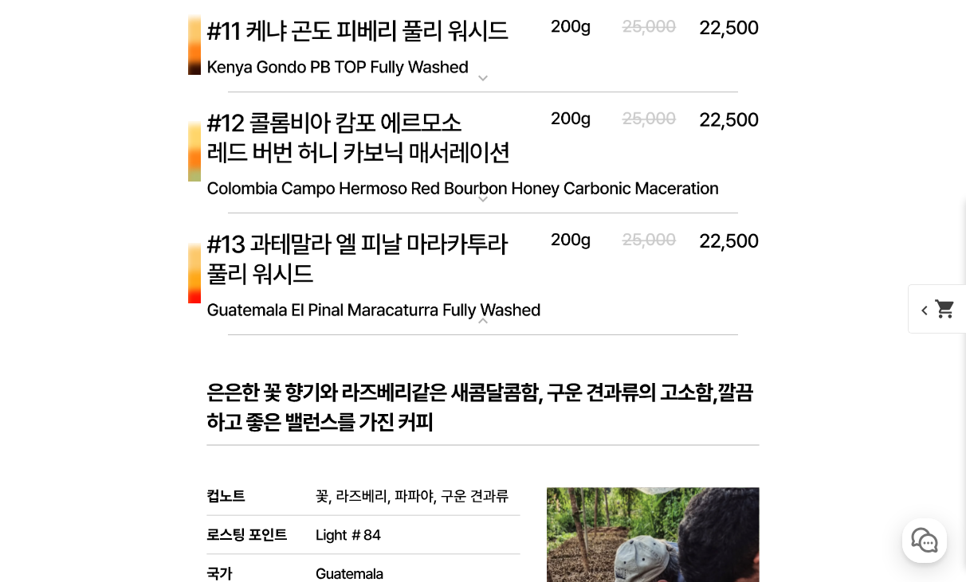
scroll to position [6534, 0]
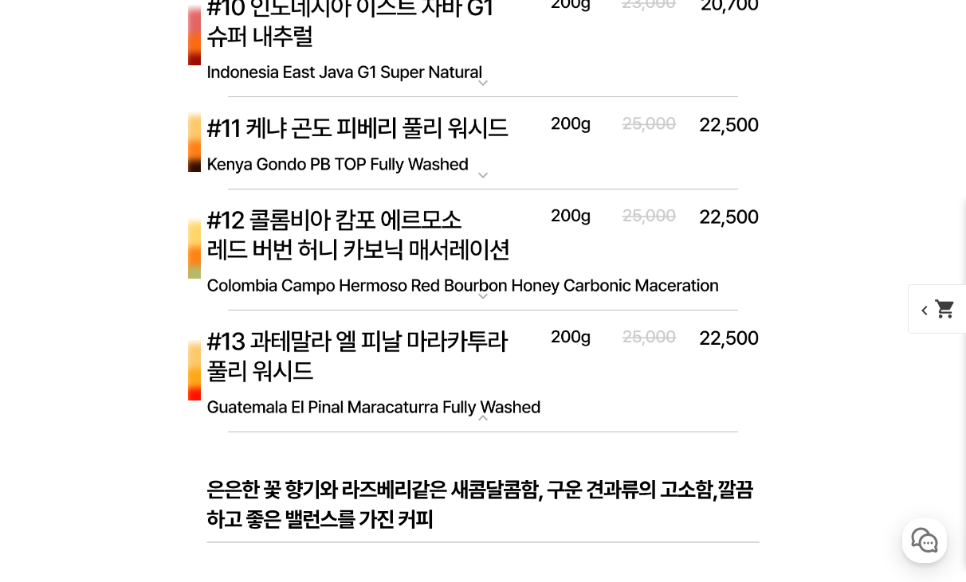
click at [411, 362] on img at bounding box center [482, 372] width 637 height 123
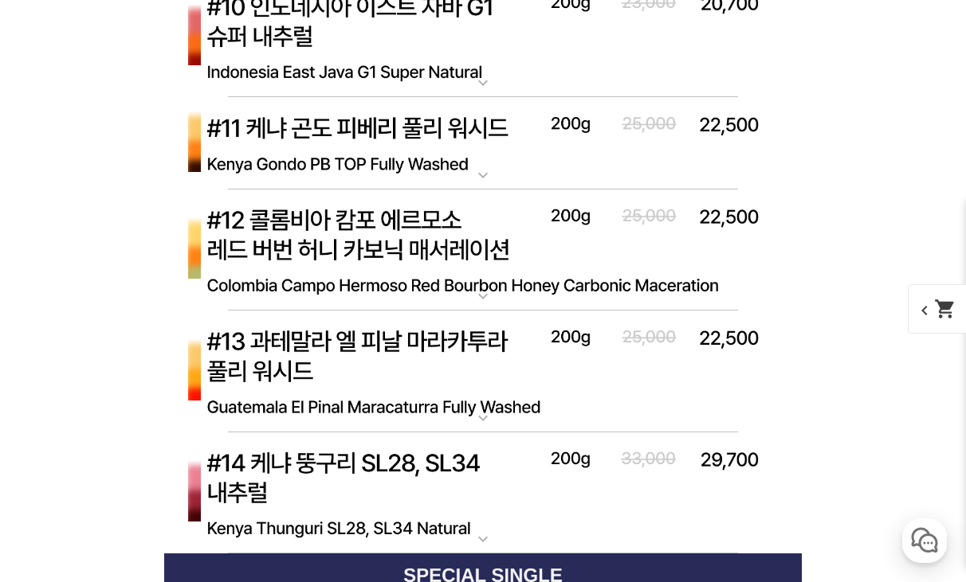
click at [491, 226] on img at bounding box center [482, 251] width 637 height 123
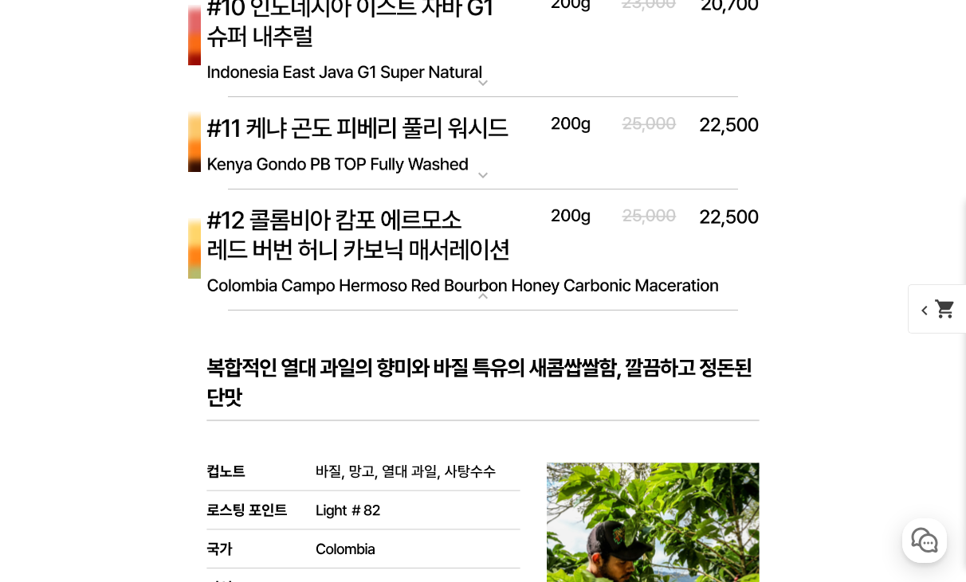
click at [491, 226] on img at bounding box center [482, 251] width 637 height 123
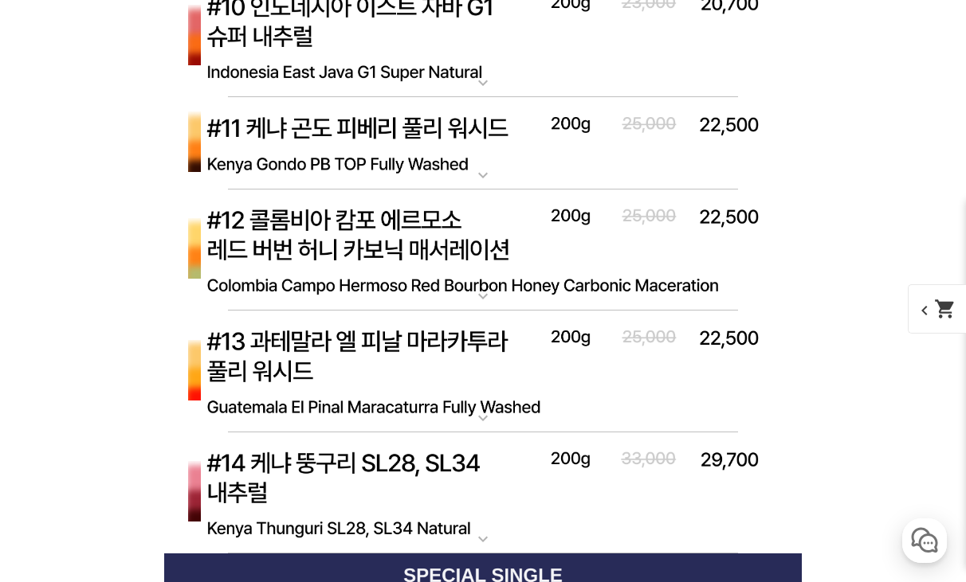
click at [497, 157] on img at bounding box center [482, 143] width 637 height 92
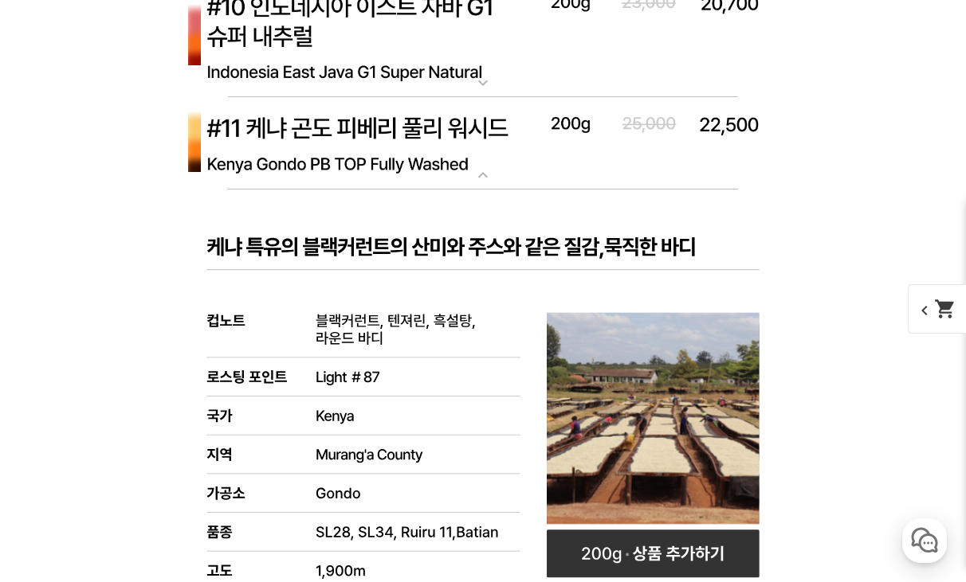
click at [485, 155] on img at bounding box center [482, 143] width 637 height 92
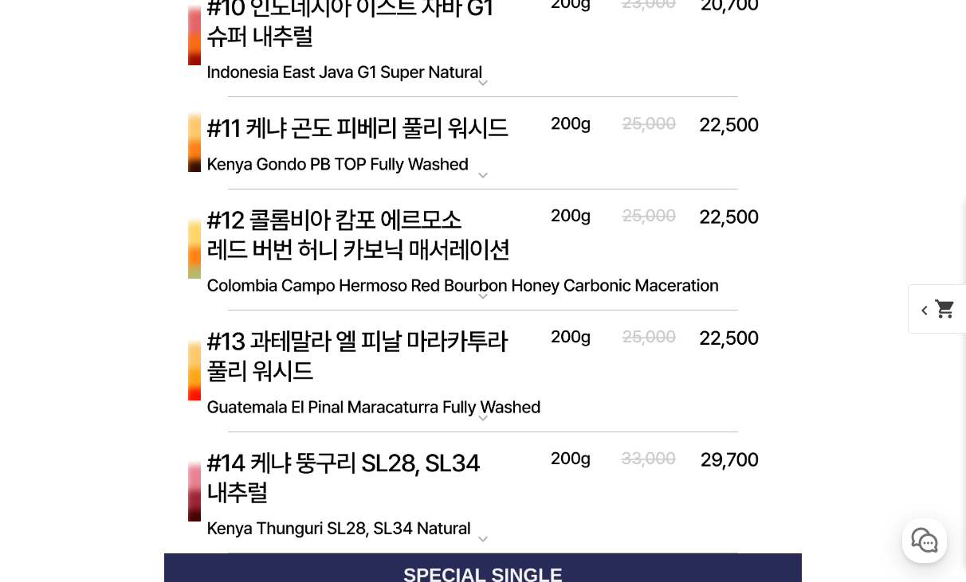
click at [502, 53] on img at bounding box center [482, 37] width 637 height 123
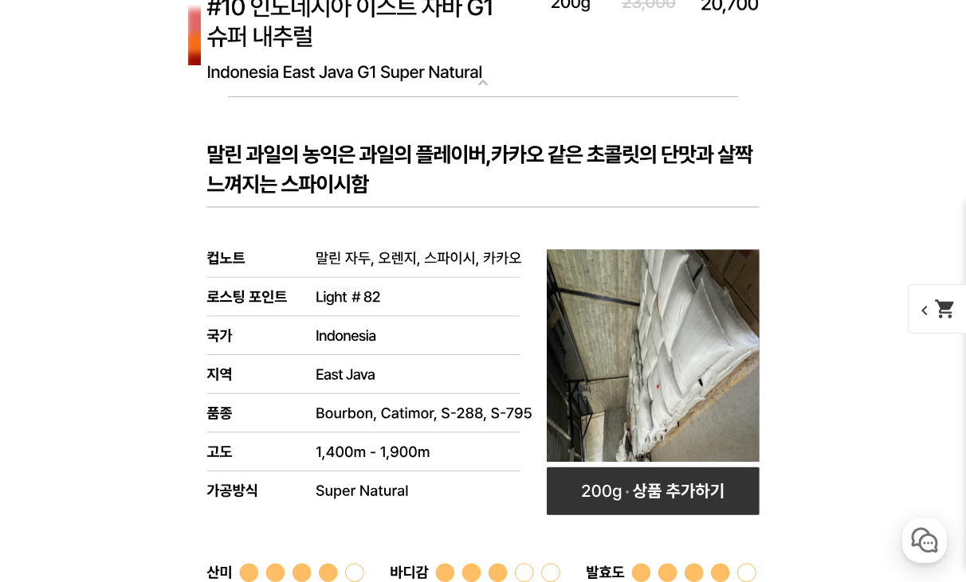
click at [513, 45] on img at bounding box center [482, 37] width 637 height 123
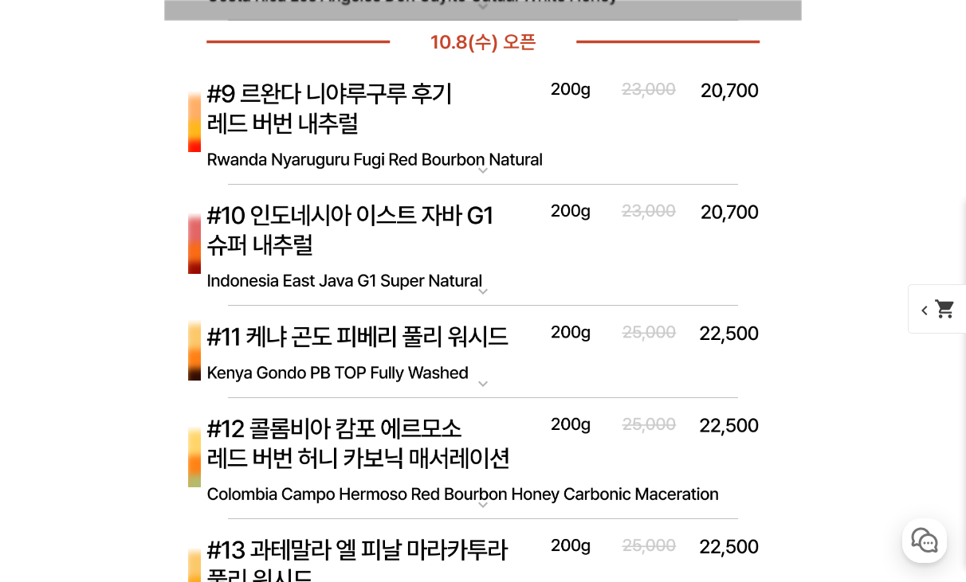
scroll to position [6257, 0]
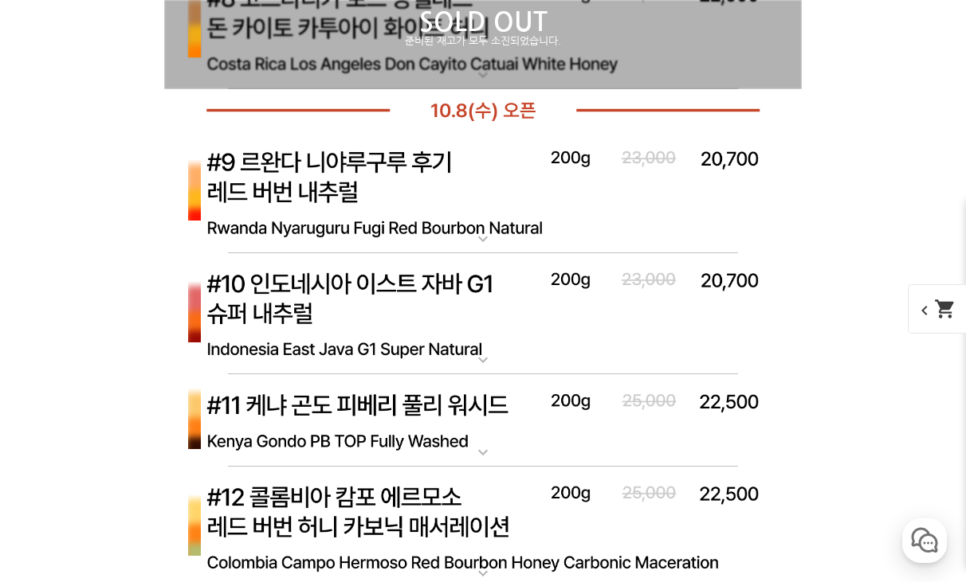
click at [451, 190] on img at bounding box center [482, 192] width 637 height 123
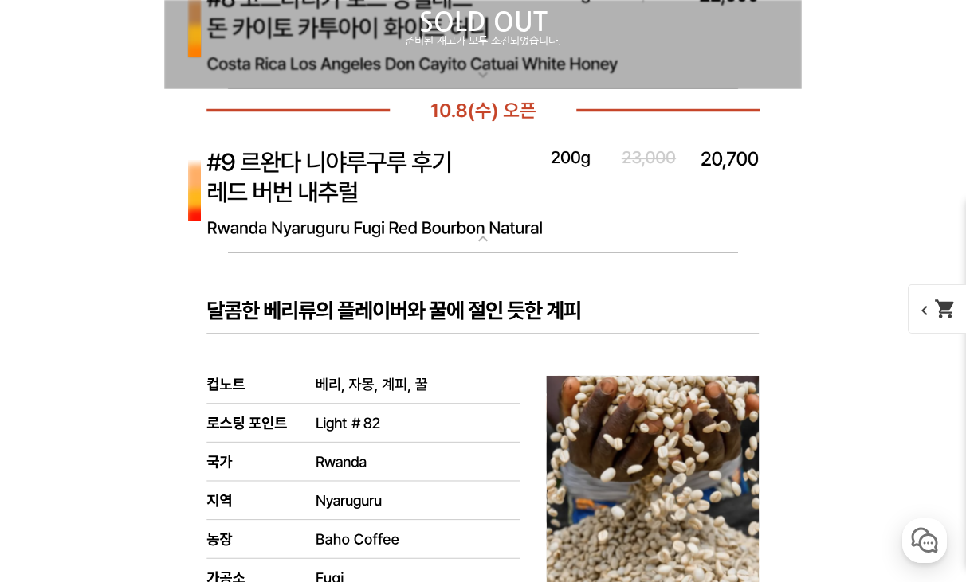
click at [473, 180] on img at bounding box center [482, 192] width 637 height 123
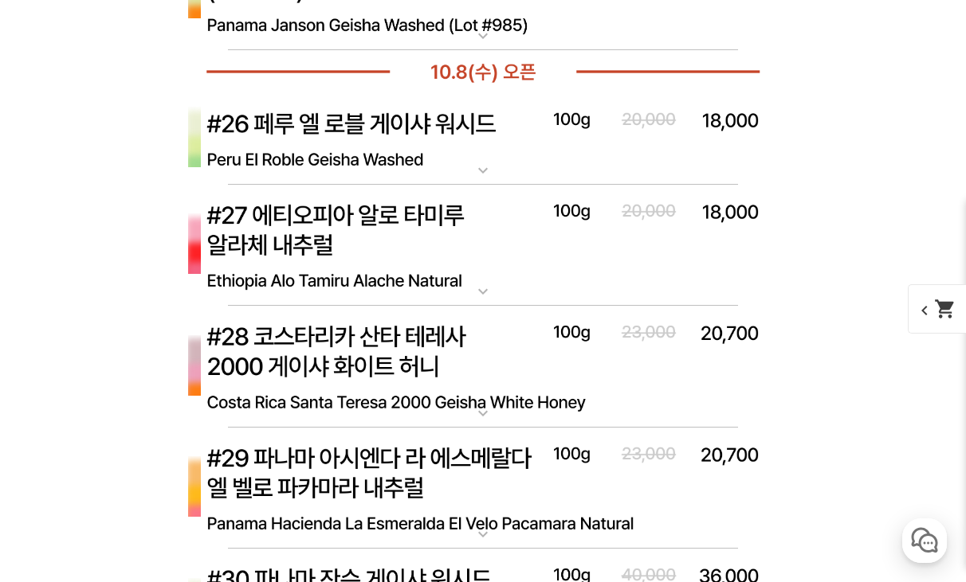
scroll to position [7745, 0]
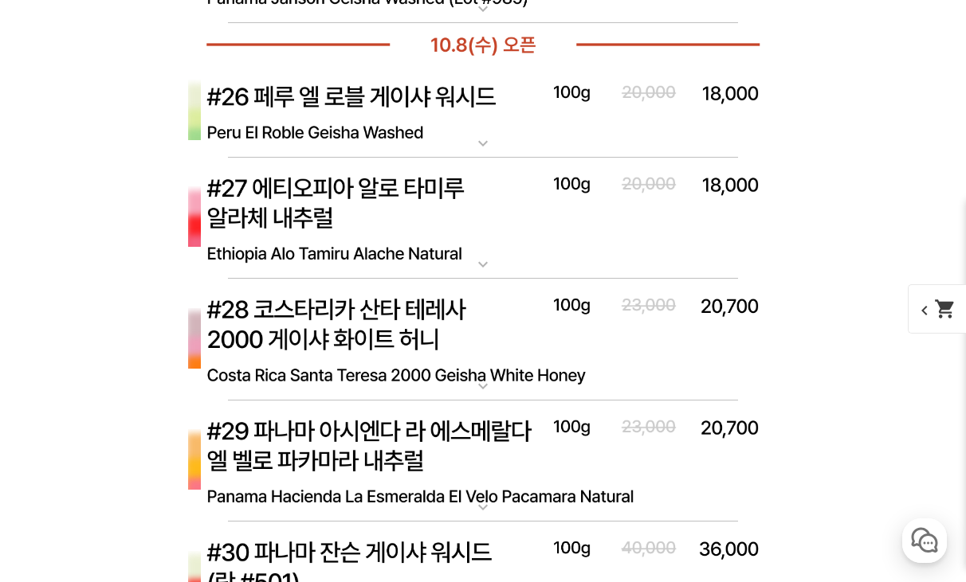
click at [531, 108] on img at bounding box center [482, 112] width 637 height 92
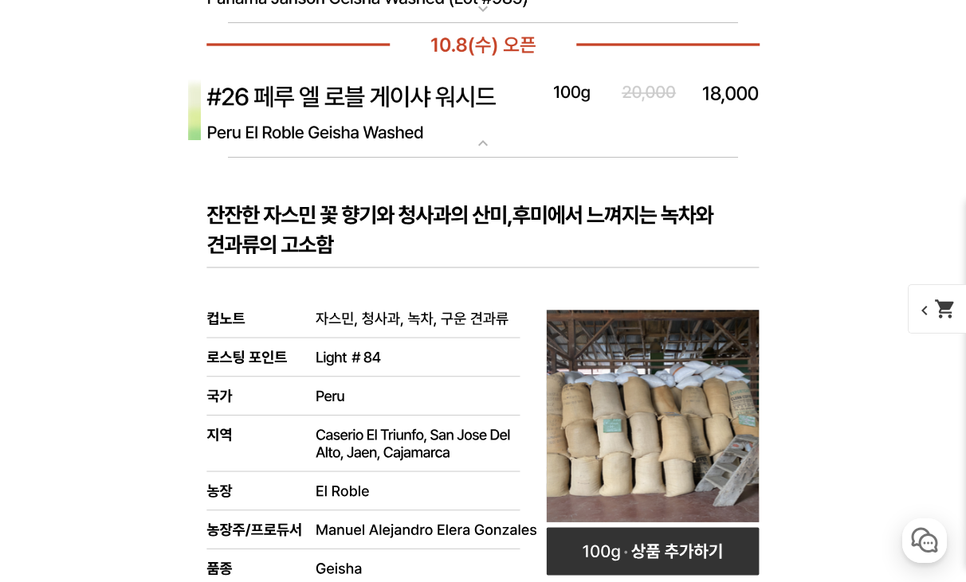
click at [531, 108] on img at bounding box center [482, 112] width 637 height 92
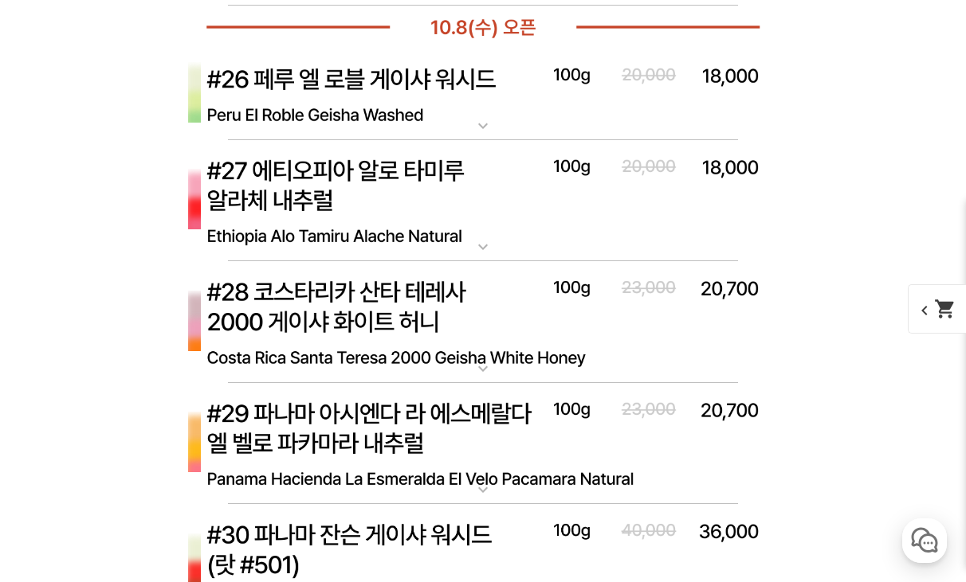
scroll to position [7803, 0]
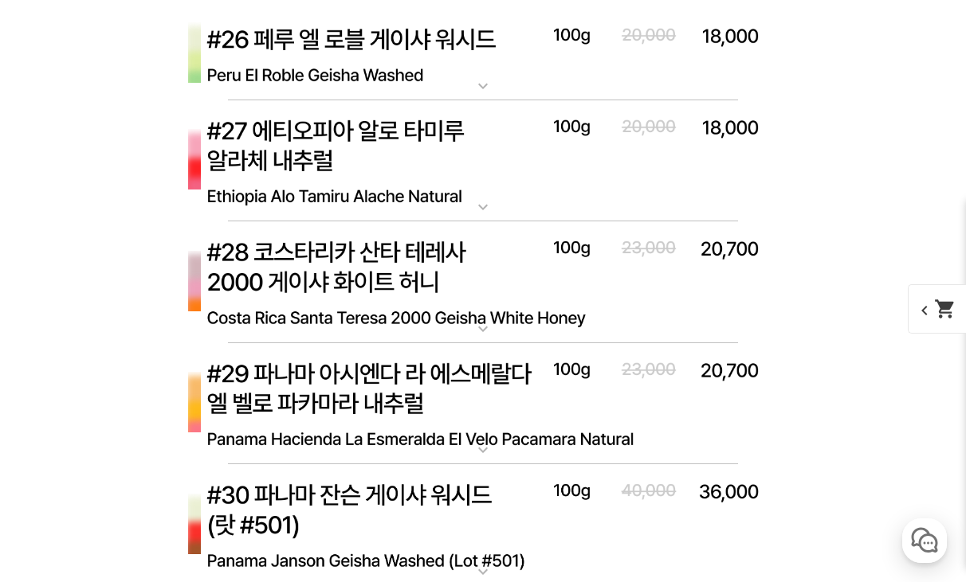
click at [363, 154] on img at bounding box center [482, 161] width 637 height 123
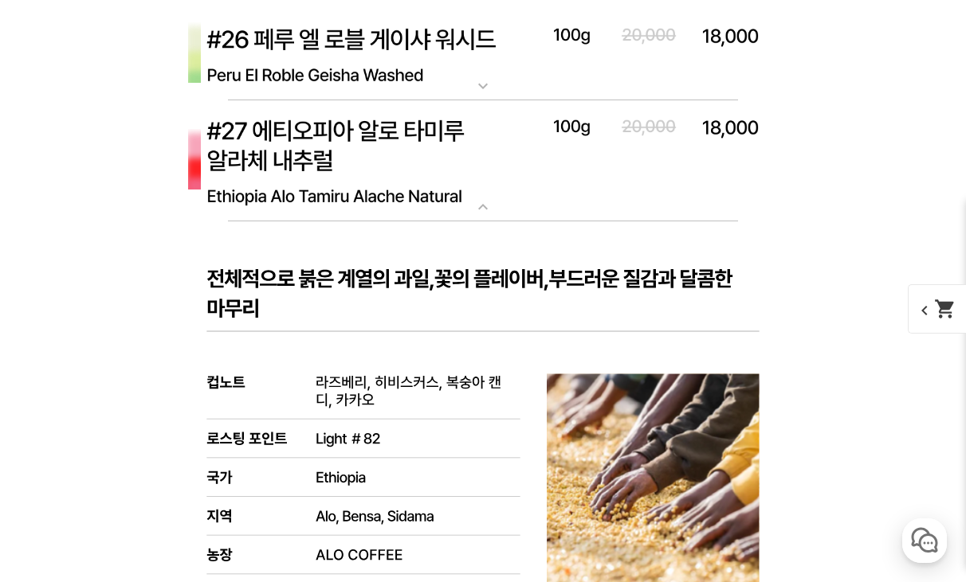
click at [363, 154] on img at bounding box center [482, 161] width 637 height 123
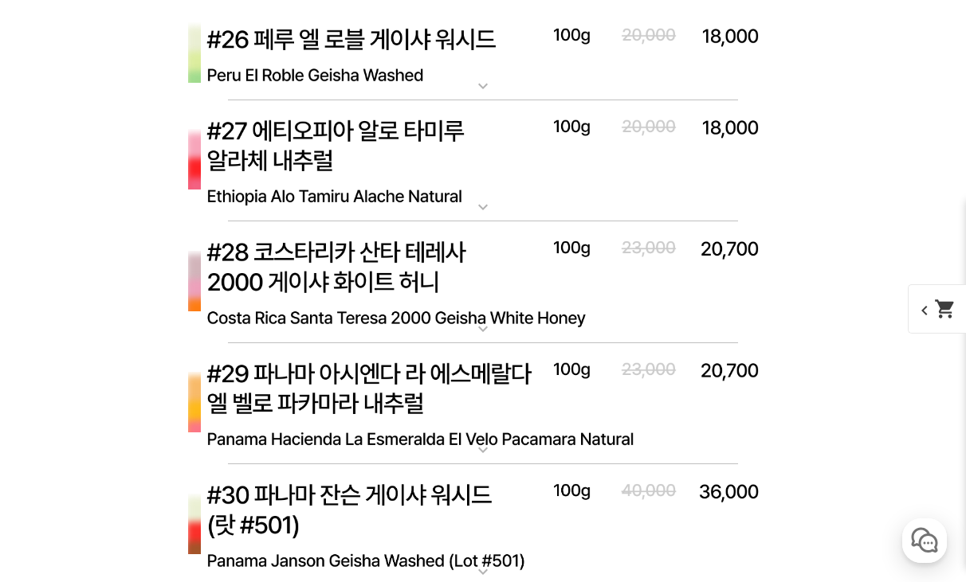
click at [369, 245] on img at bounding box center [482, 283] width 637 height 123
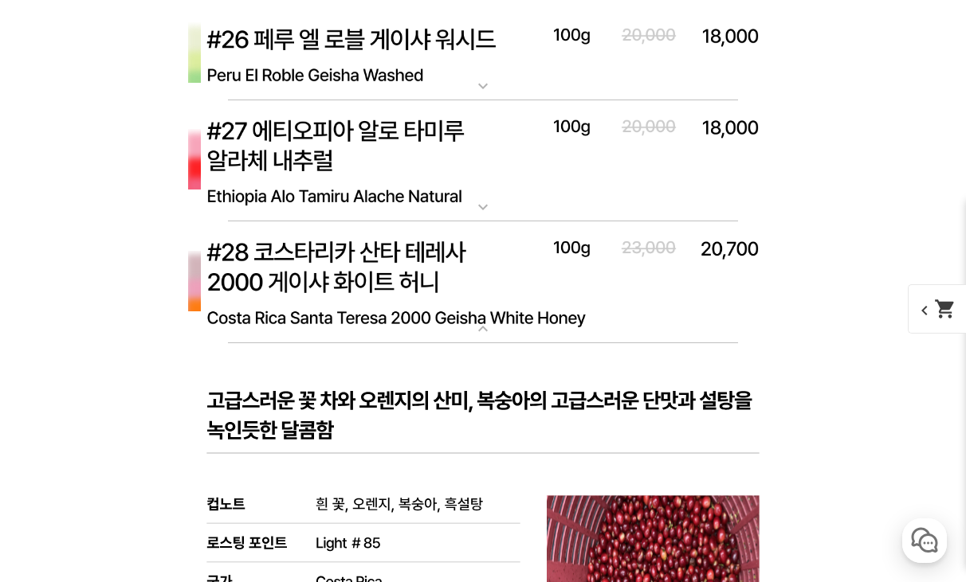
click at [367, 253] on img at bounding box center [482, 283] width 637 height 123
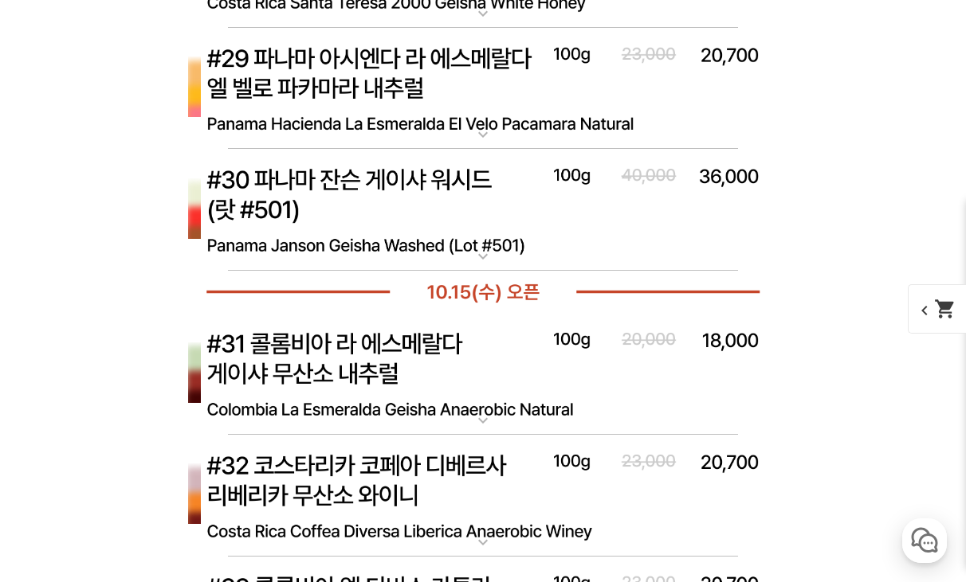
scroll to position [8044, 0]
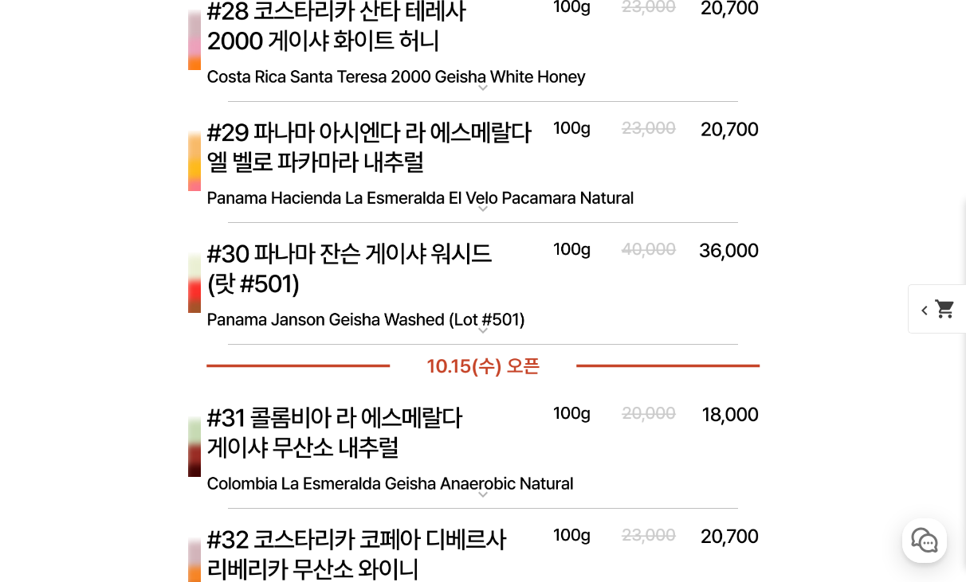
click at [363, 404] on img at bounding box center [482, 448] width 637 height 123
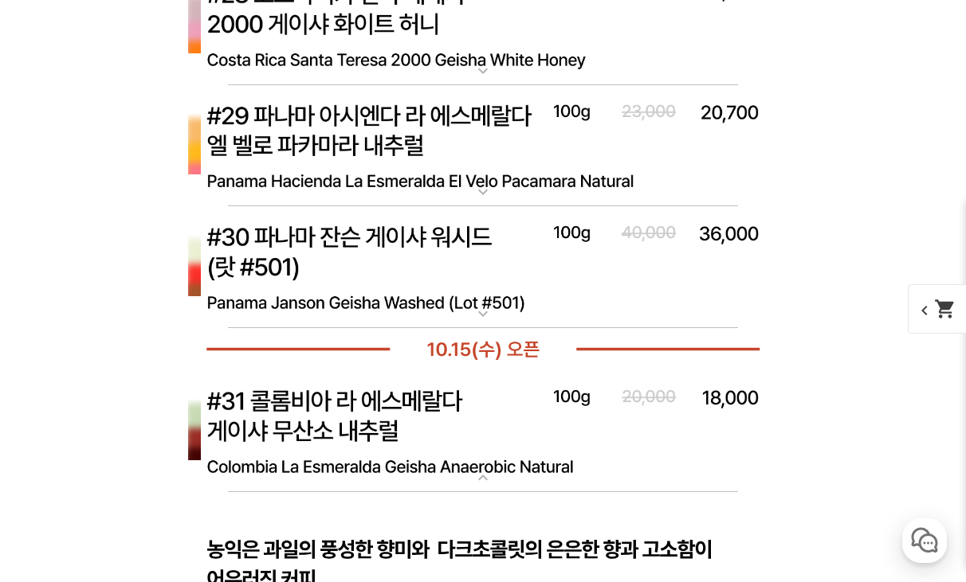
scroll to position [8162, 0]
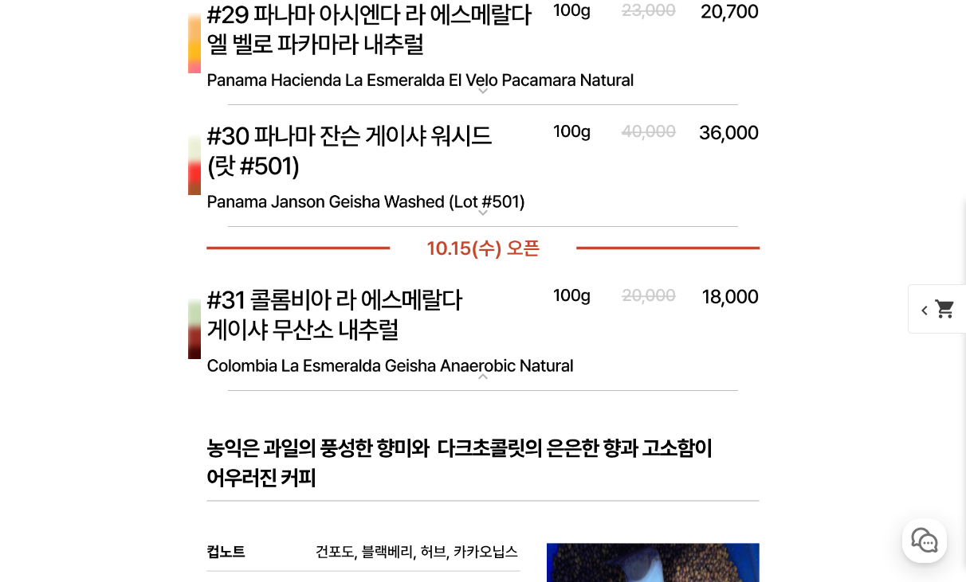
click at [362, 332] on img at bounding box center [482, 330] width 637 height 123
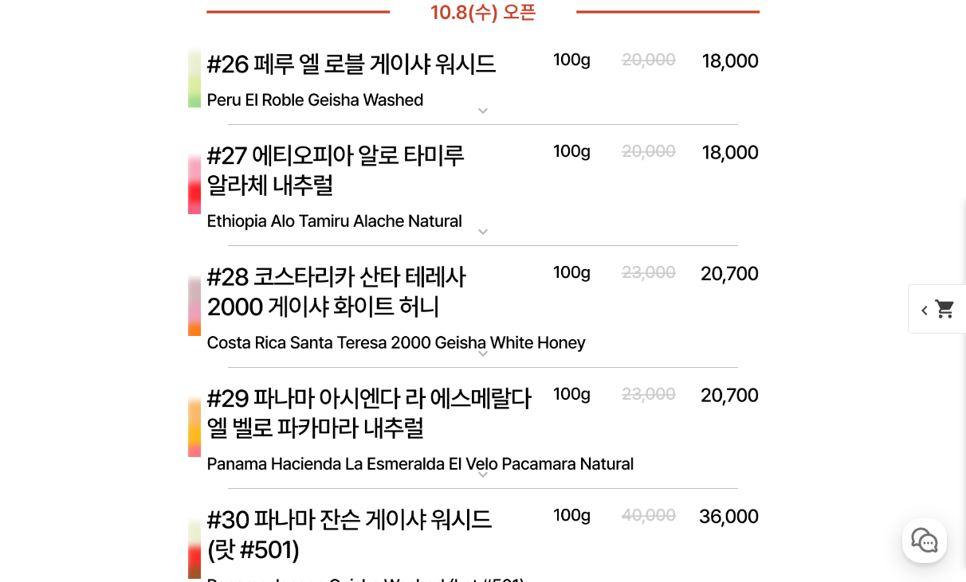
scroll to position [7794, 0]
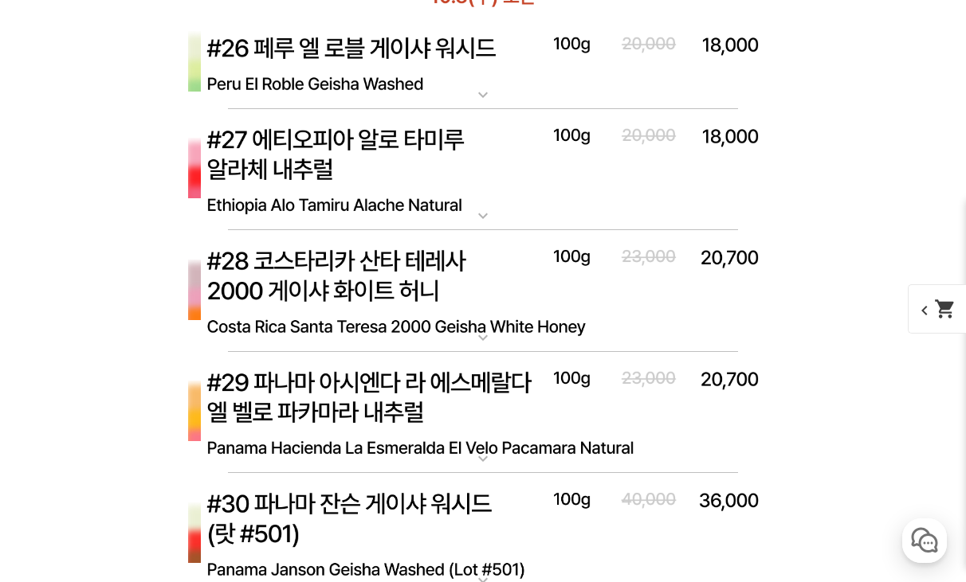
click at [351, 178] on img at bounding box center [482, 170] width 637 height 123
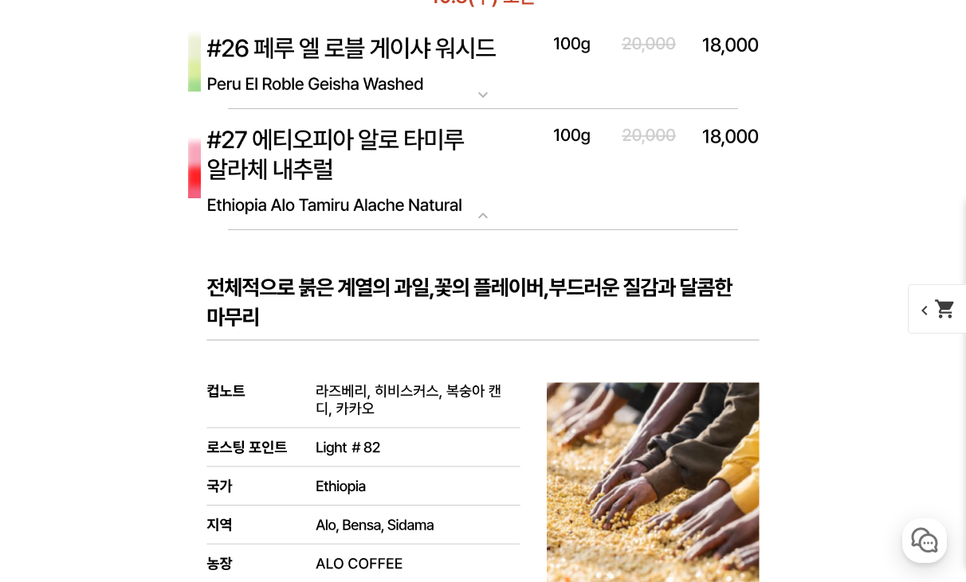
click at [351, 178] on img at bounding box center [482, 170] width 637 height 123
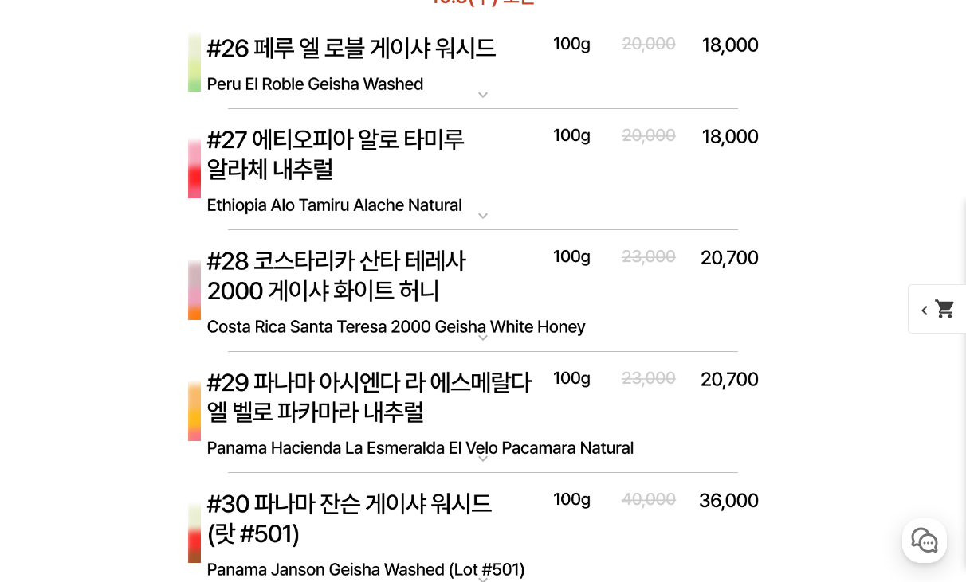
click at [455, 398] on img at bounding box center [482, 413] width 637 height 123
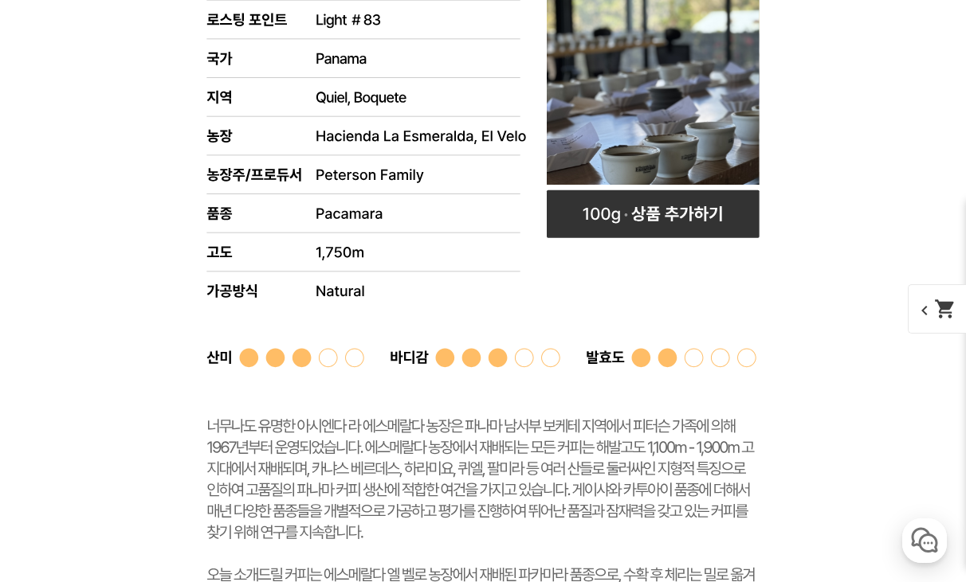
scroll to position [8555, 0]
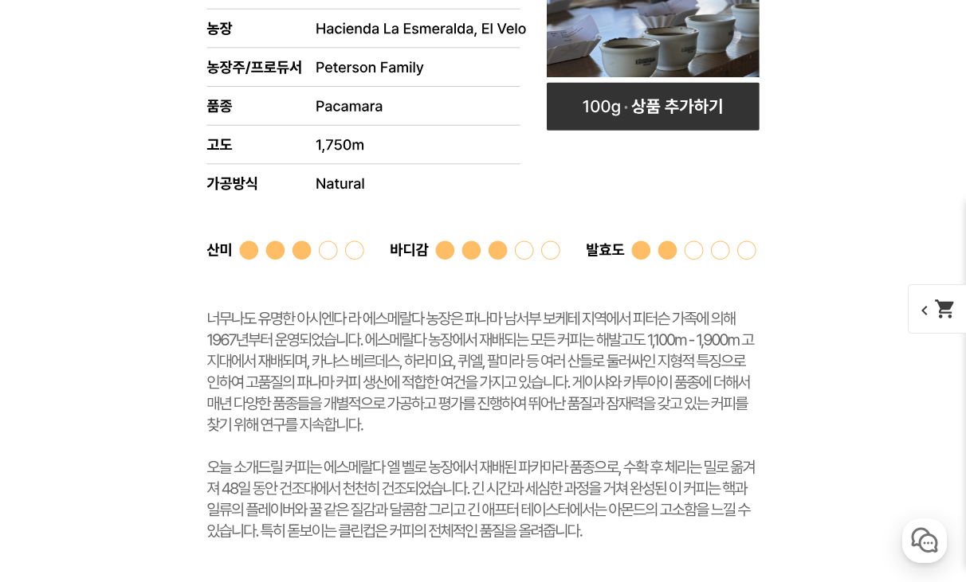
click at [459, 391] on rect at bounding box center [482, 148] width 637 height 872
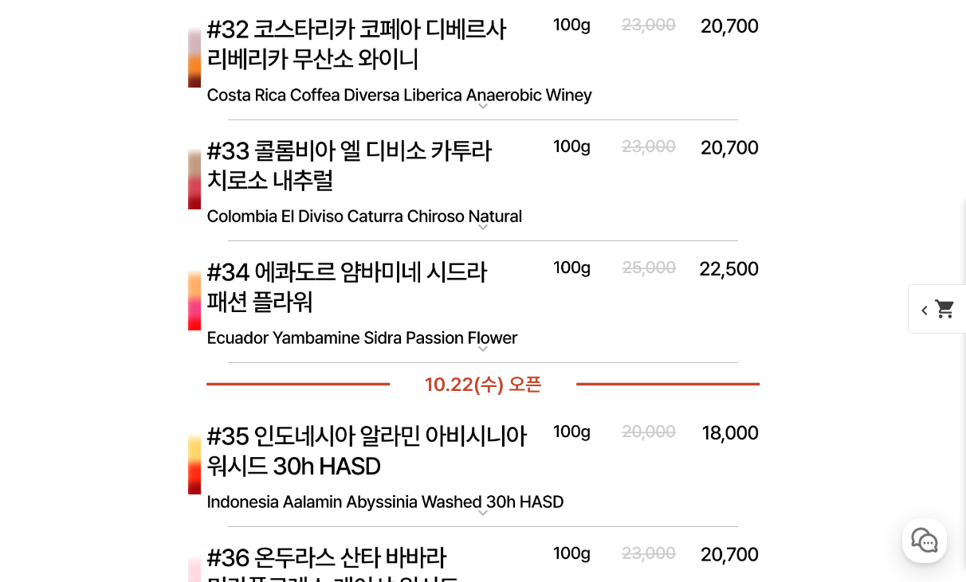
click at [462, 331] on img at bounding box center [482, 302] width 637 height 123
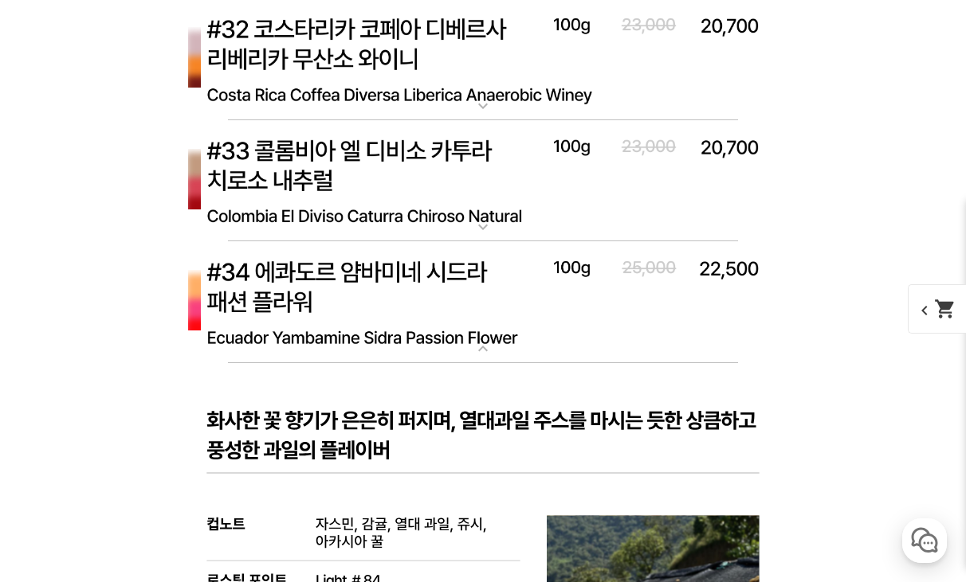
click at [462, 331] on img at bounding box center [482, 302] width 637 height 123
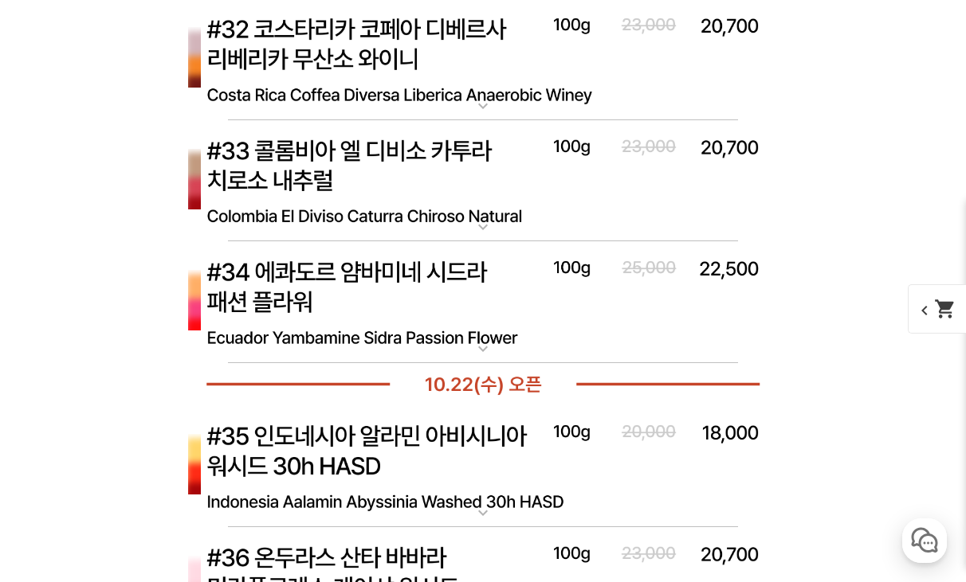
click at [472, 170] on img at bounding box center [482, 181] width 637 height 123
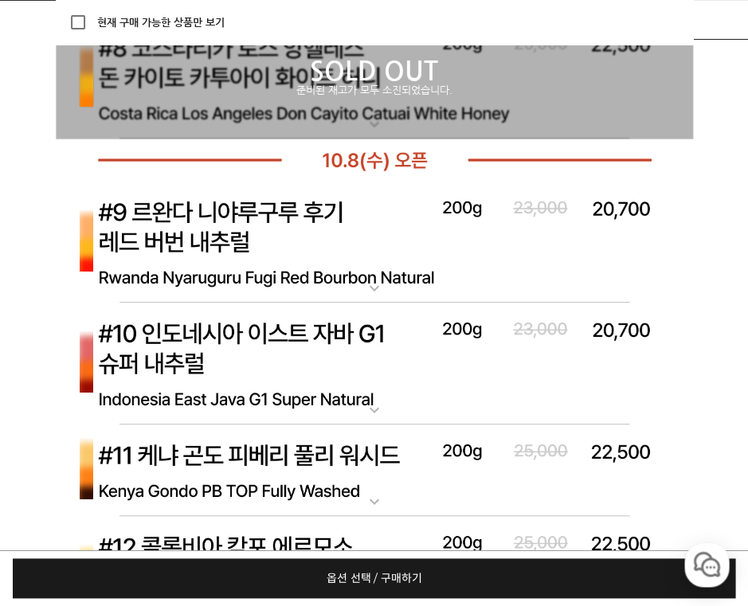
scroll to position [7356, 0]
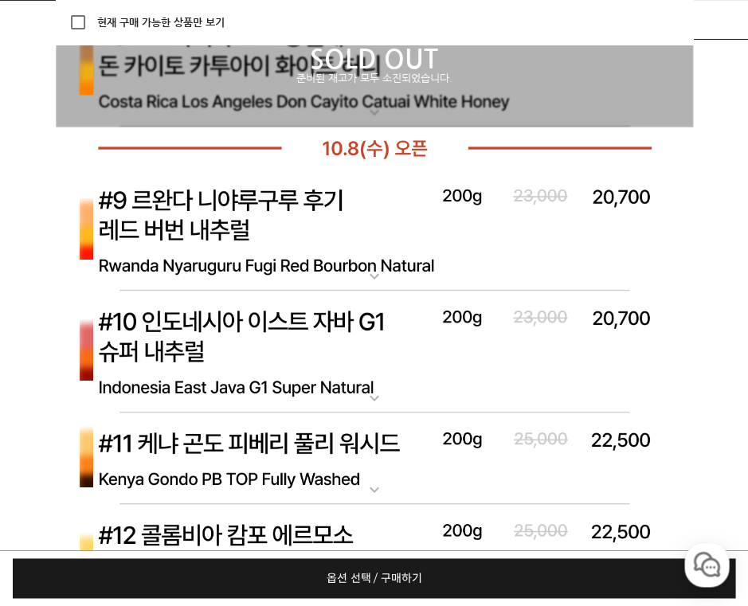
click at [280, 220] on img at bounding box center [374, 231] width 637 height 123
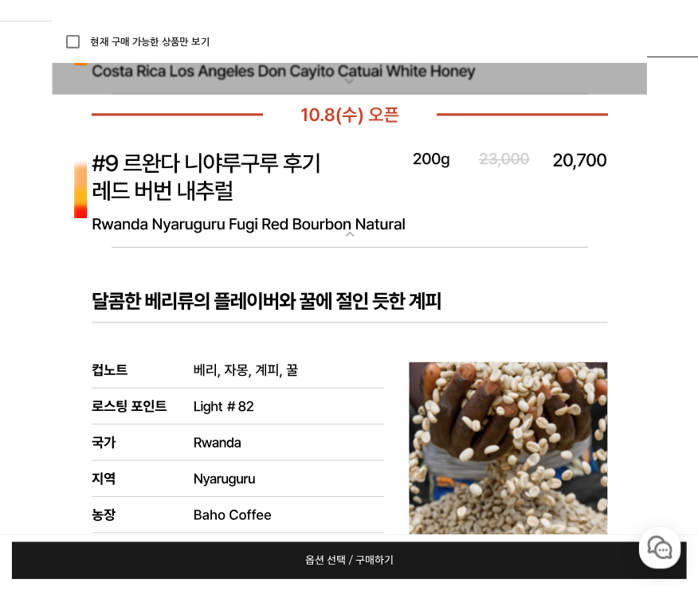
scroll to position [7443, 0]
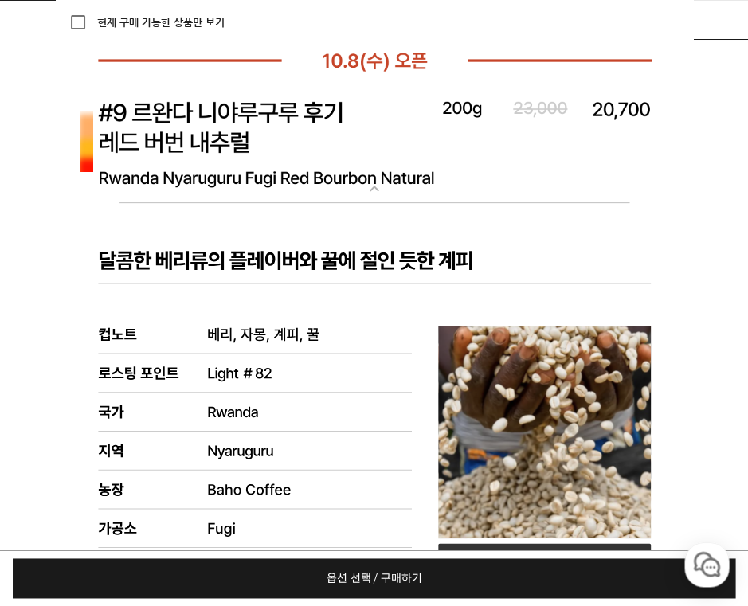
click at [276, 143] on img at bounding box center [374, 143] width 637 height 123
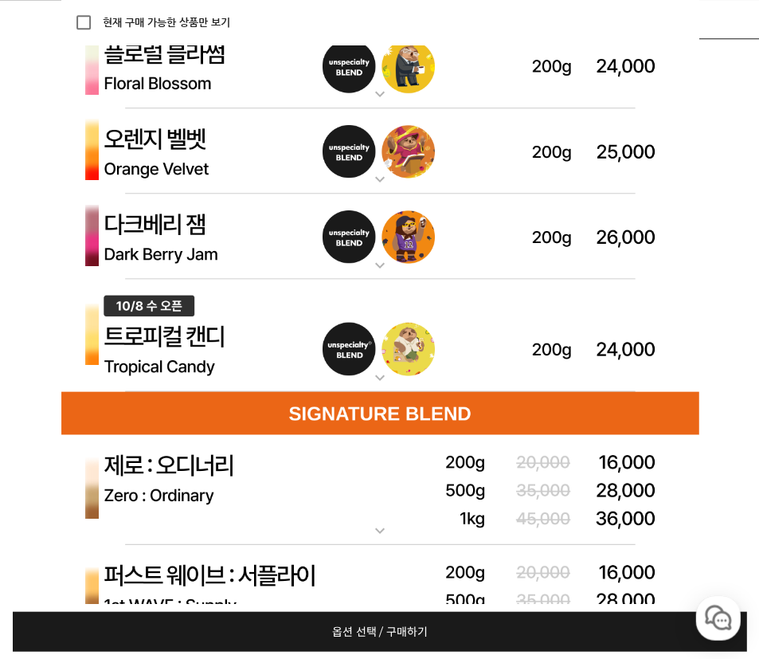
scroll to position [5556, 0]
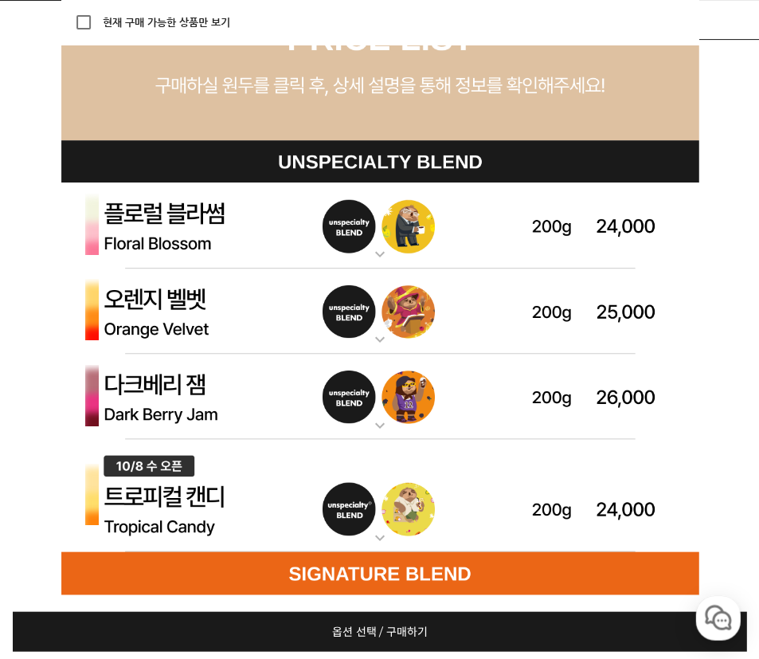
click at [181, 221] on img at bounding box center [379, 225] width 637 height 86
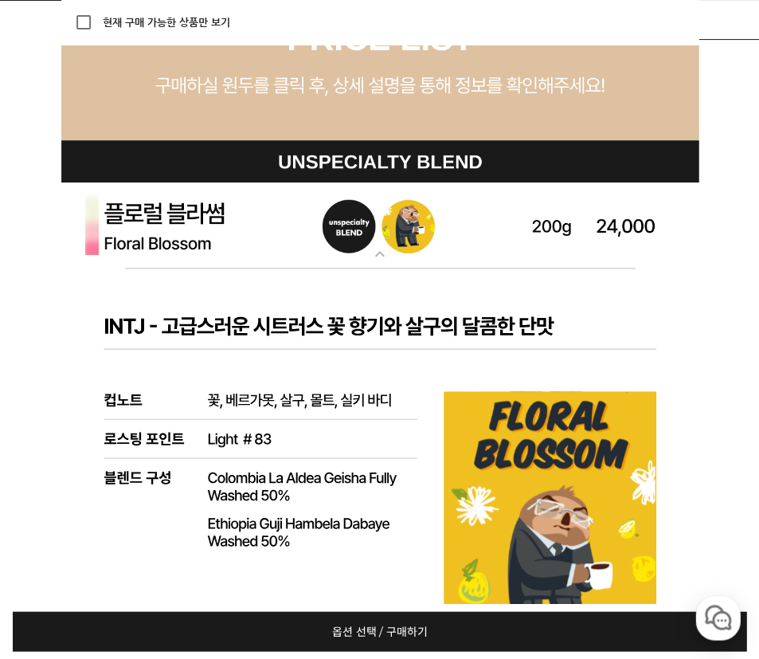
click at [184, 226] on img at bounding box center [379, 225] width 637 height 86
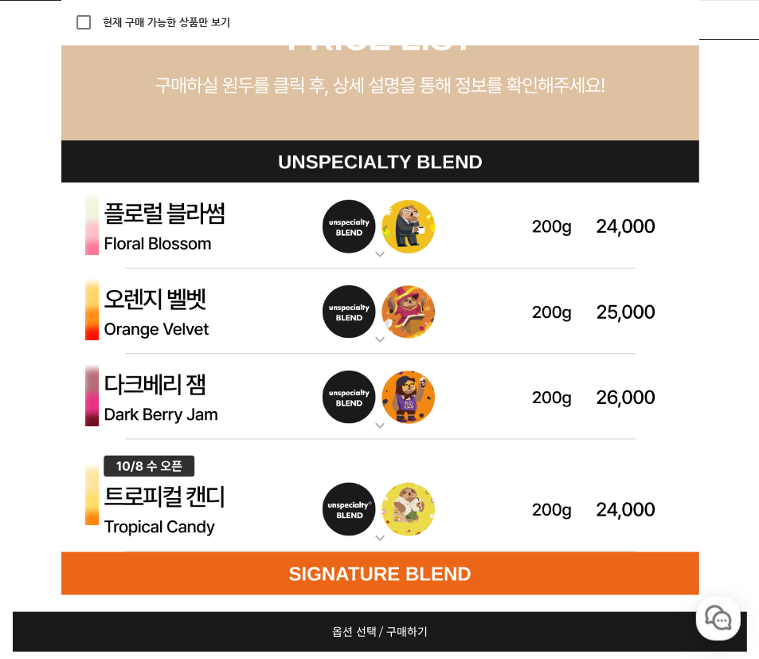
click at [214, 208] on img at bounding box center [379, 225] width 637 height 86
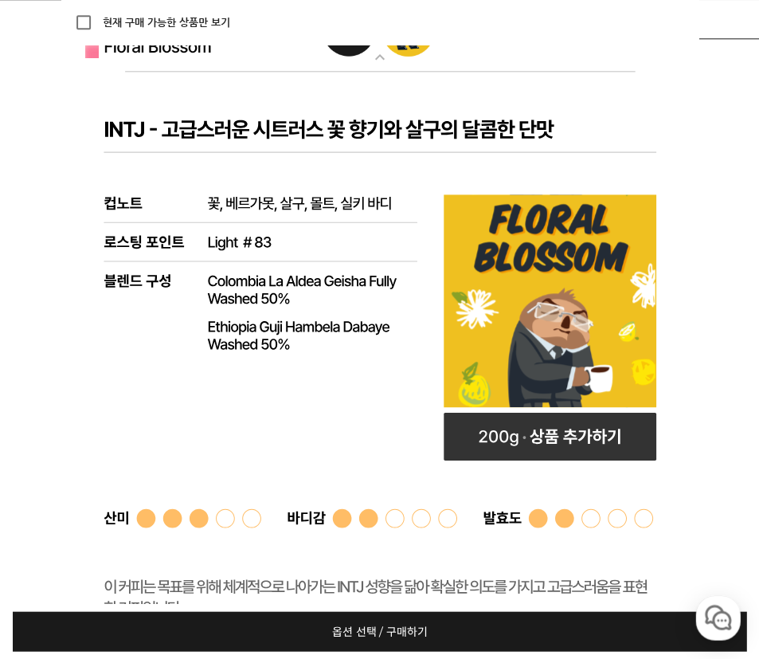
scroll to position [6025, 0]
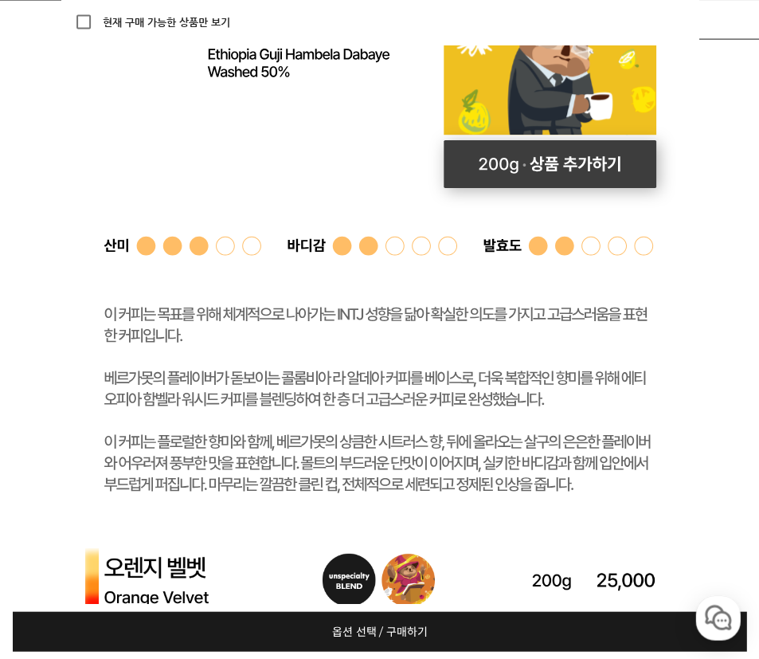
click at [539, 164] on rect at bounding box center [549, 164] width 213 height 48
select select "플로럴 블라썸 (언스페셜티 블렌드)"
select select "200g"
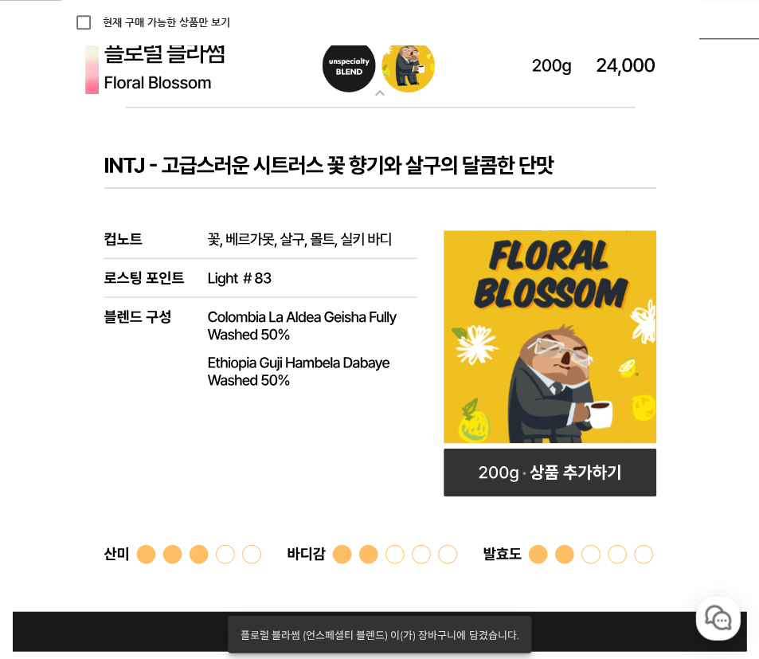
scroll to position [5594, 0]
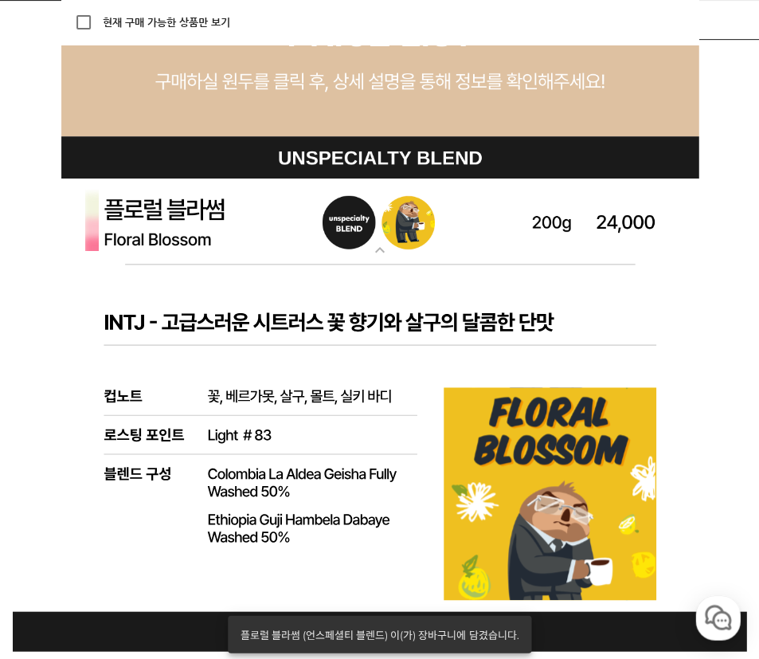
click at [257, 228] on img at bounding box center [379, 221] width 637 height 86
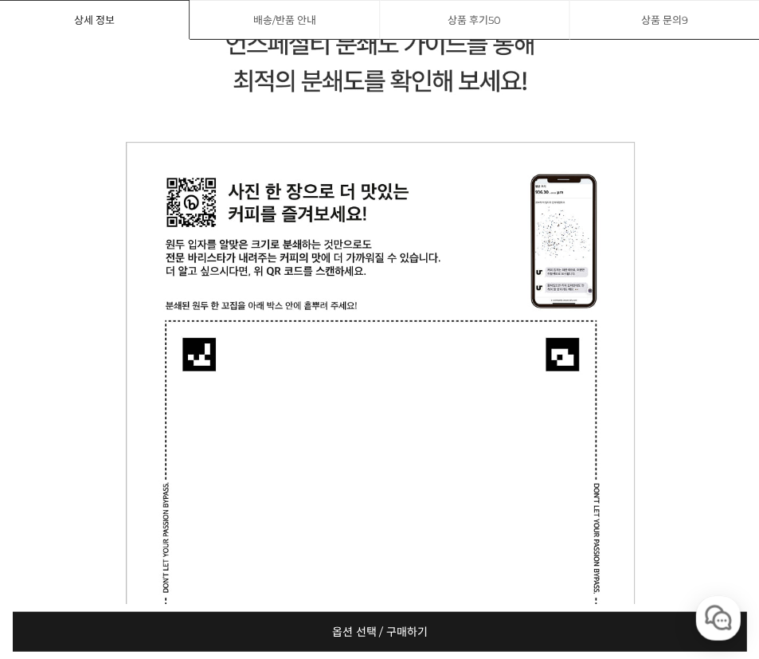
scroll to position [20056, 0]
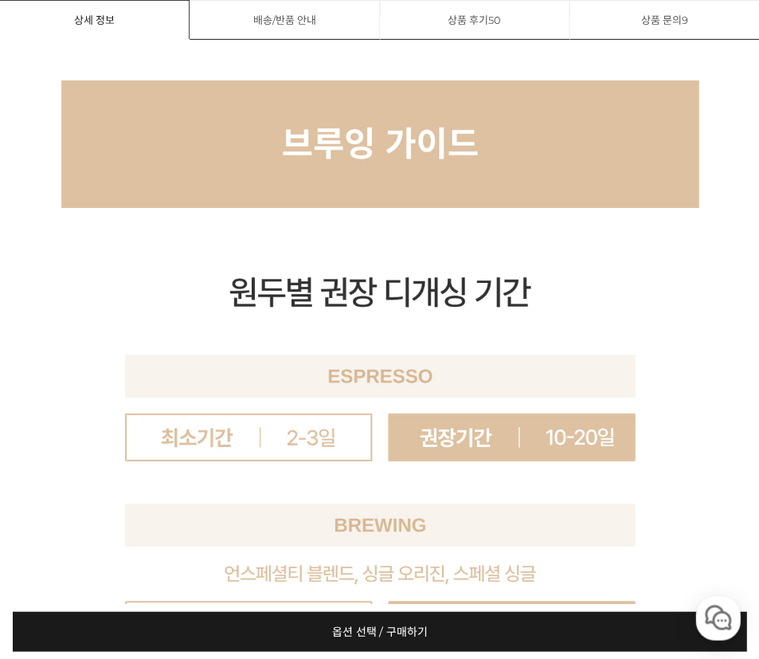
click at [695, 21] on link "상품 문의 9" at bounding box center [665, 20] width 190 height 40
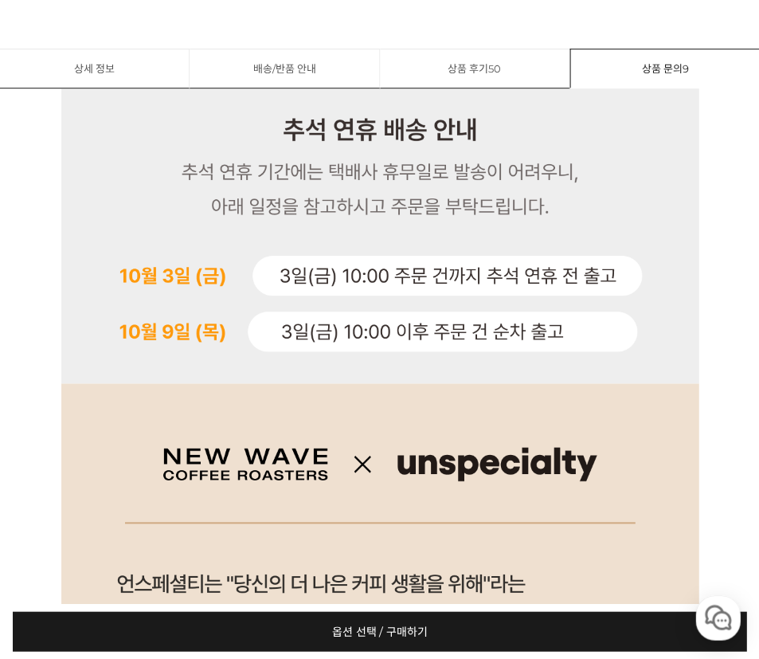
scroll to position [2370, 0]
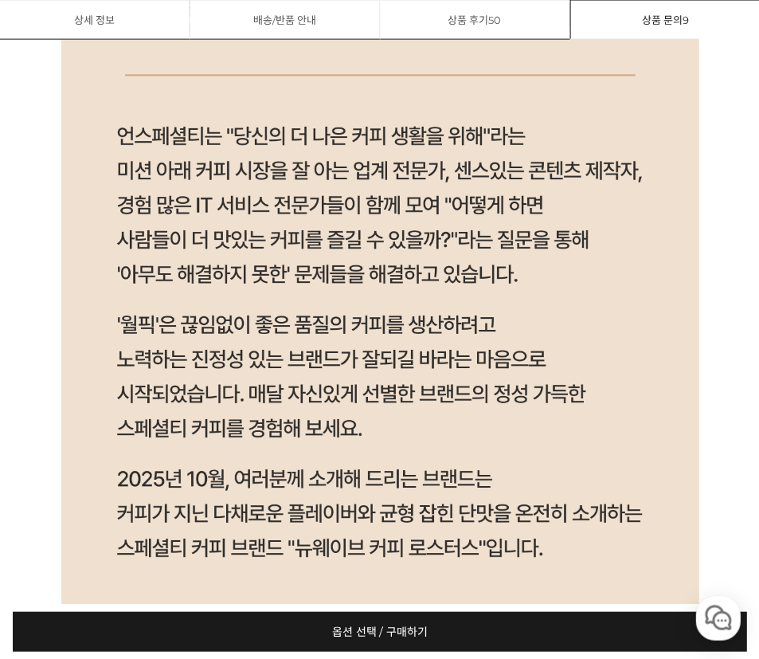
click at [658, 27] on link "상품 문의 9" at bounding box center [665, 19] width 190 height 39
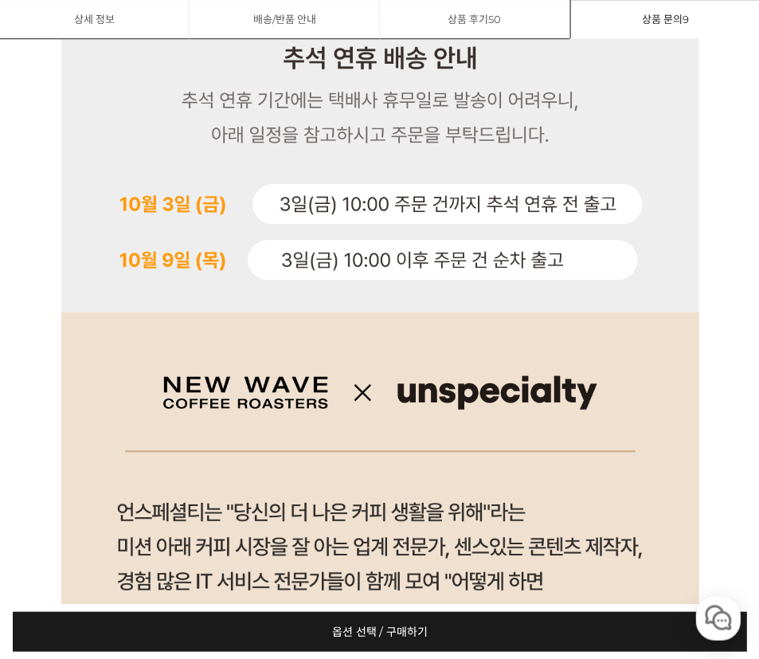
scroll to position [1922, 0]
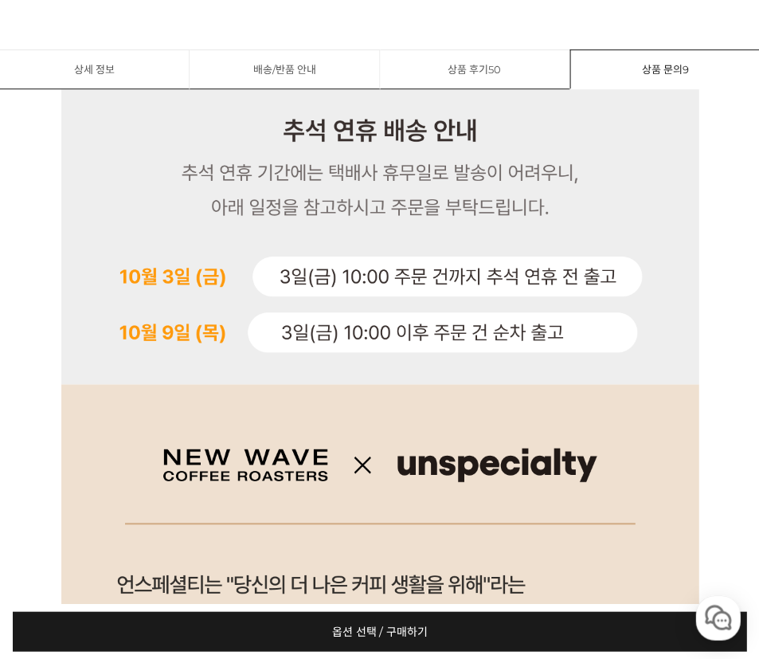
click at [496, 114] on img at bounding box center [379, 236] width 637 height 294
click at [491, 83] on link "상품 후기 50" at bounding box center [475, 69] width 190 height 40
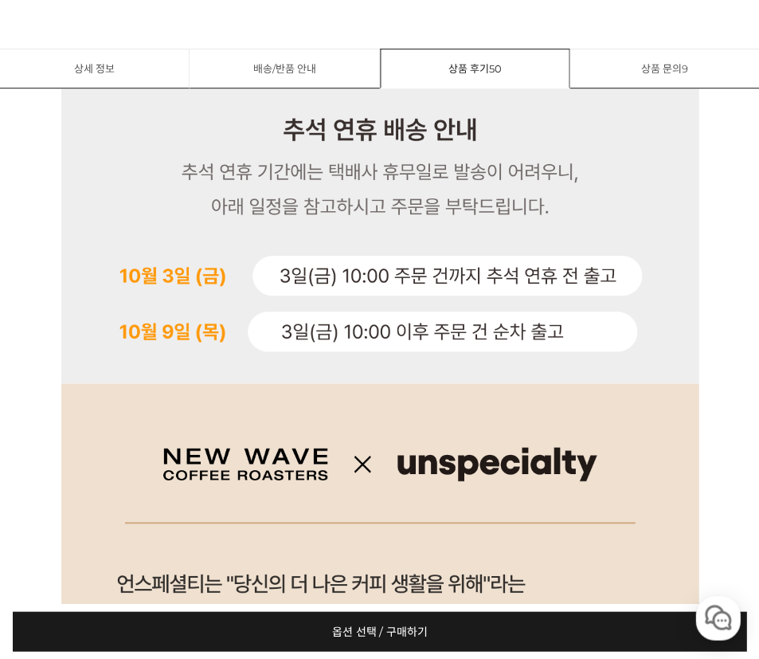
click at [480, 70] on link "상품 후기 50" at bounding box center [475, 68] width 190 height 39
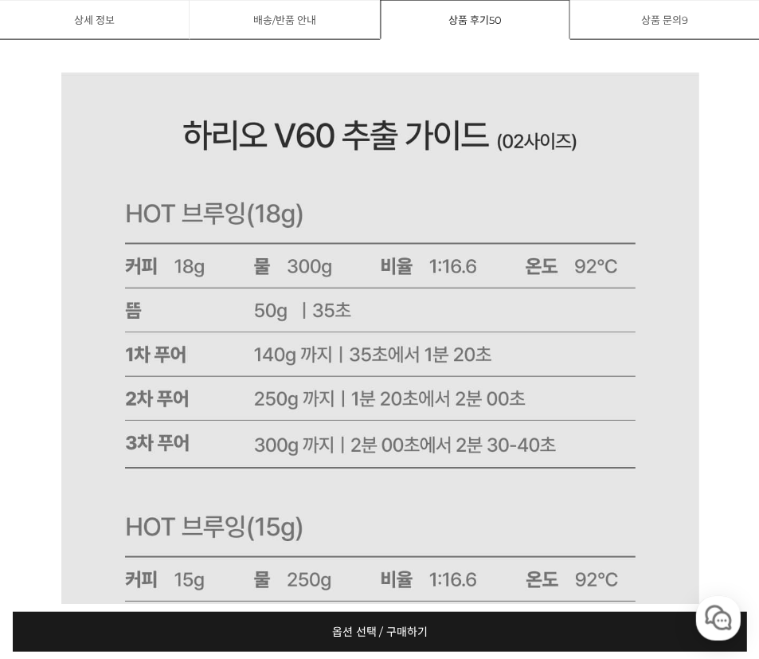
scroll to position [20785, 0]
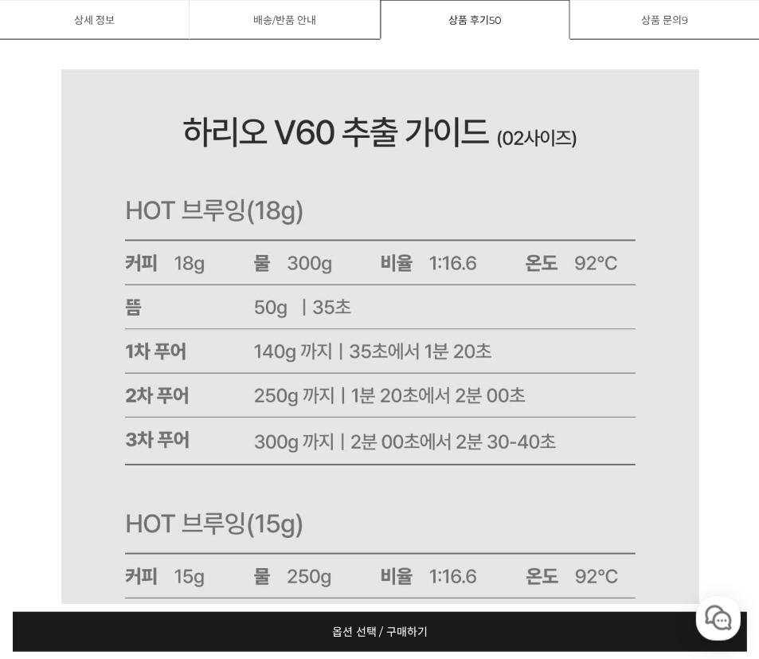
click at [677, 14] on link "상품 문의 9" at bounding box center [665, 20] width 190 height 40
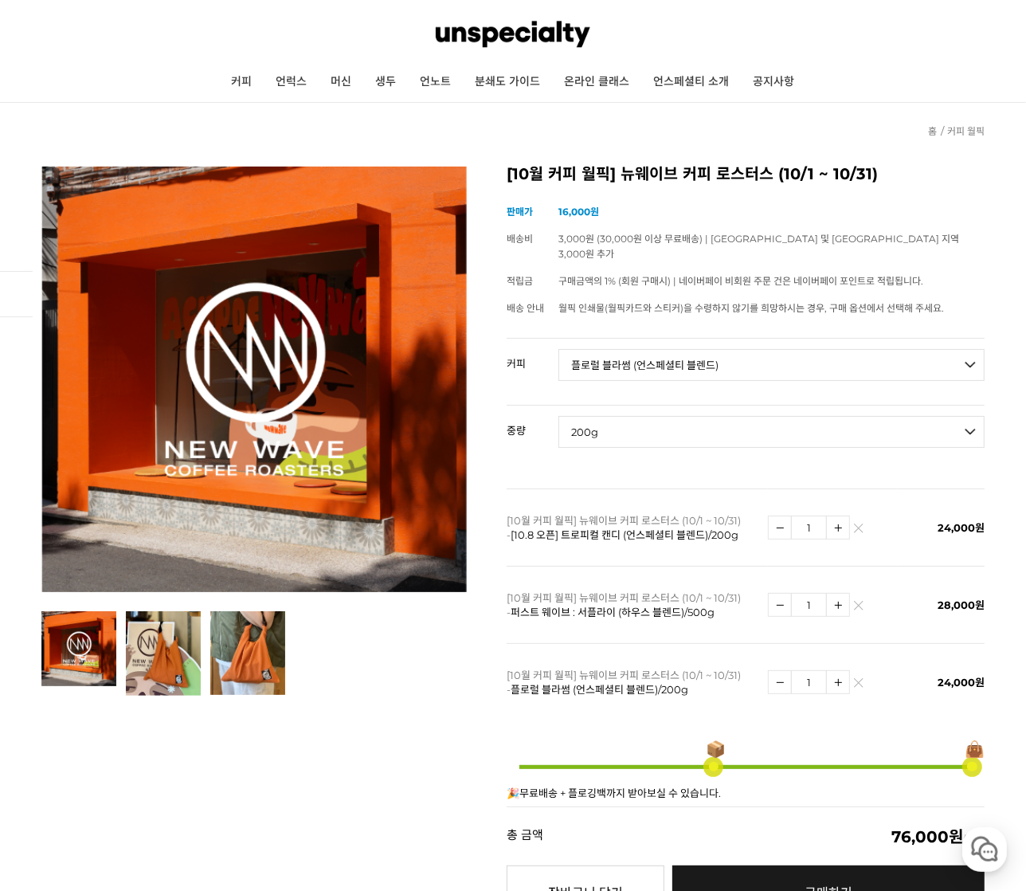
scroll to position [0, 0]
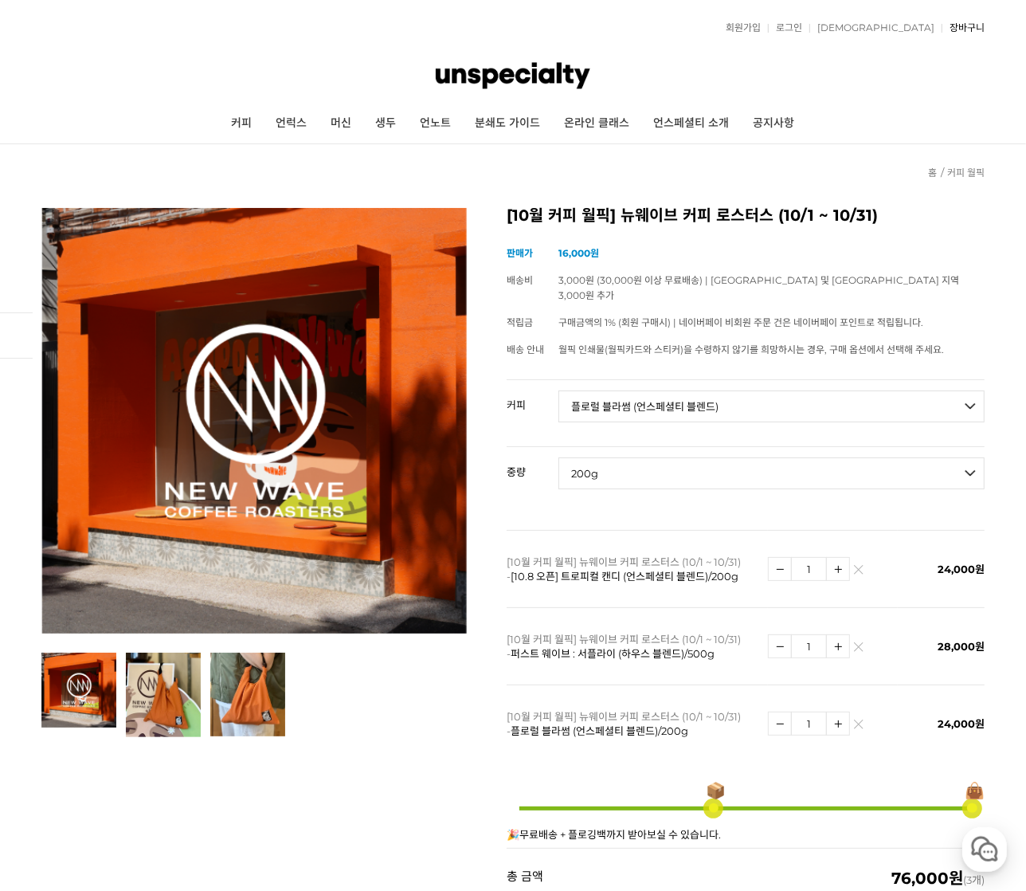
click at [916, 33] on link "장바구니" at bounding box center [963, 28] width 43 height 10
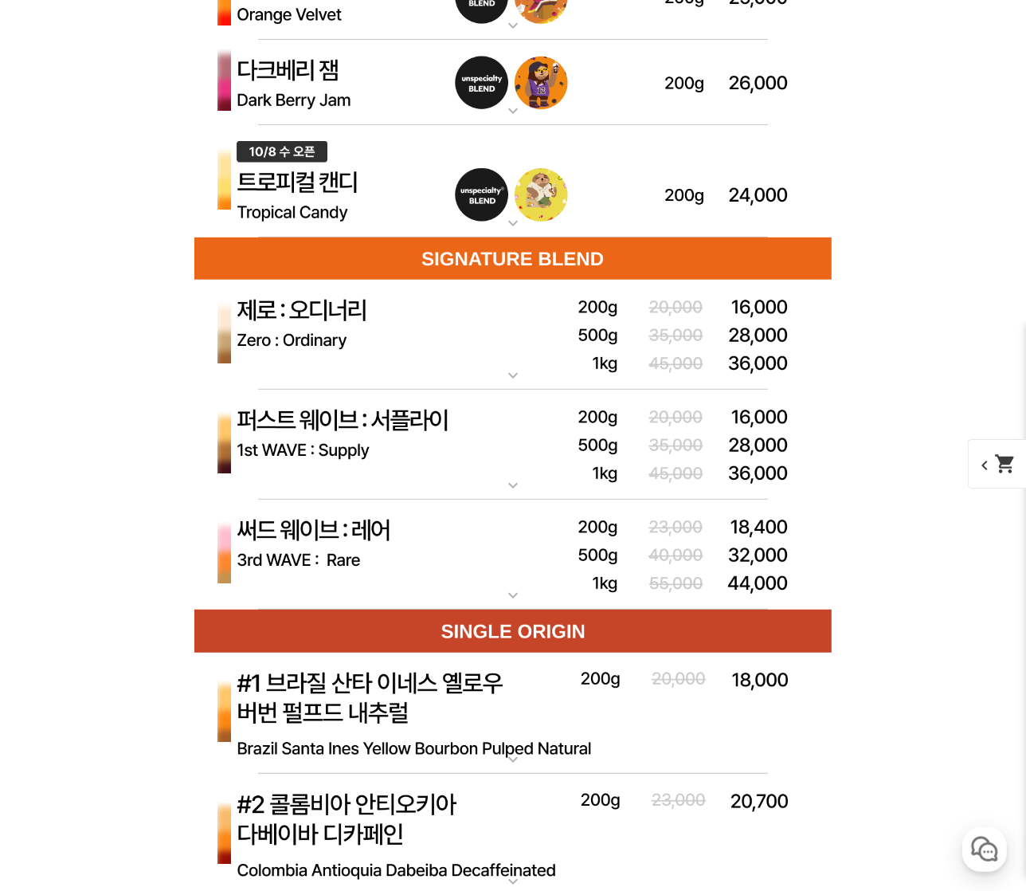
scroll to position [4420, 0]
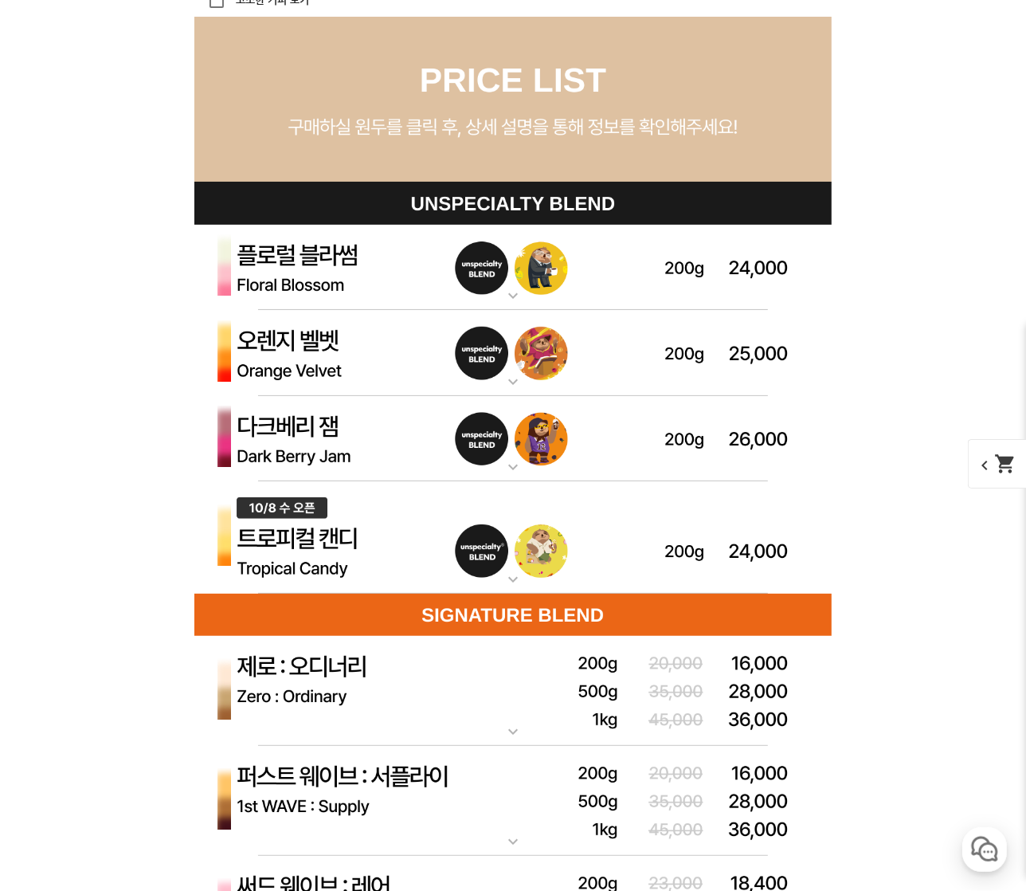
click at [578, 248] on img at bounding box center [512, 268] width 637 height 86
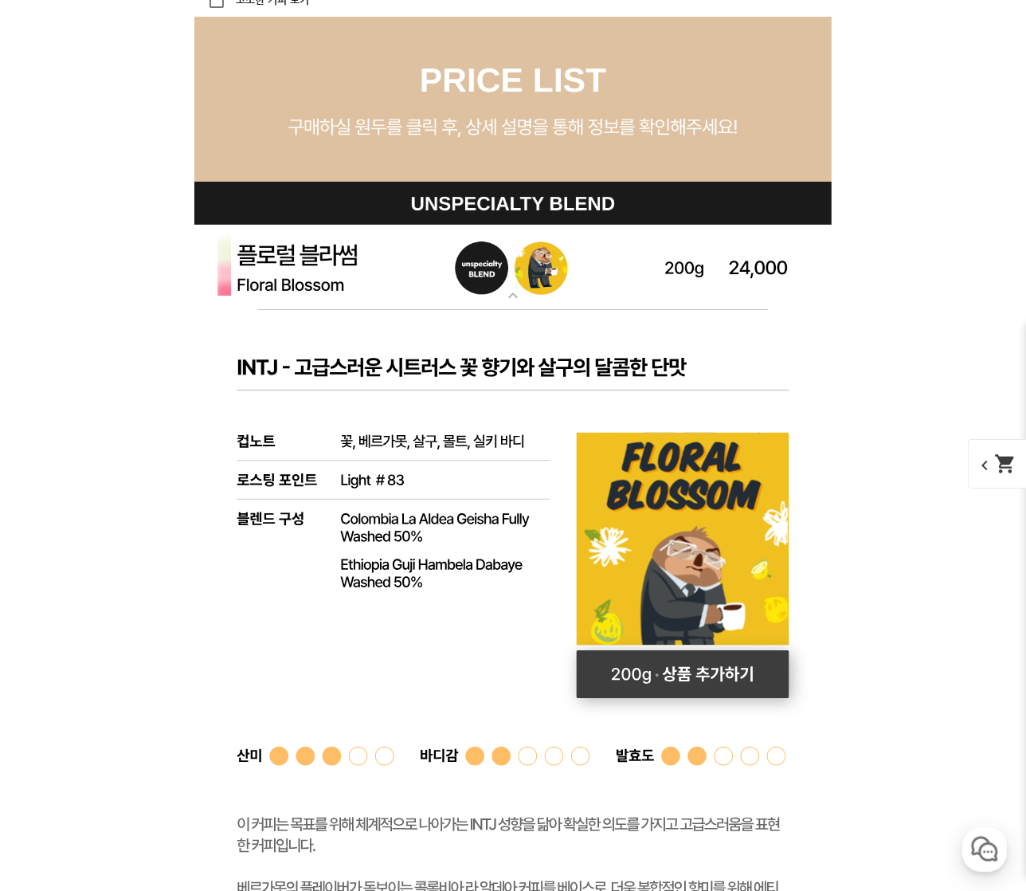
click at [665, 680] on rect at bounding box center [683, 674] width 213 height 48
select select "플로럴 블라썸 (언스페셜티 블렌드)"
select select "200g"
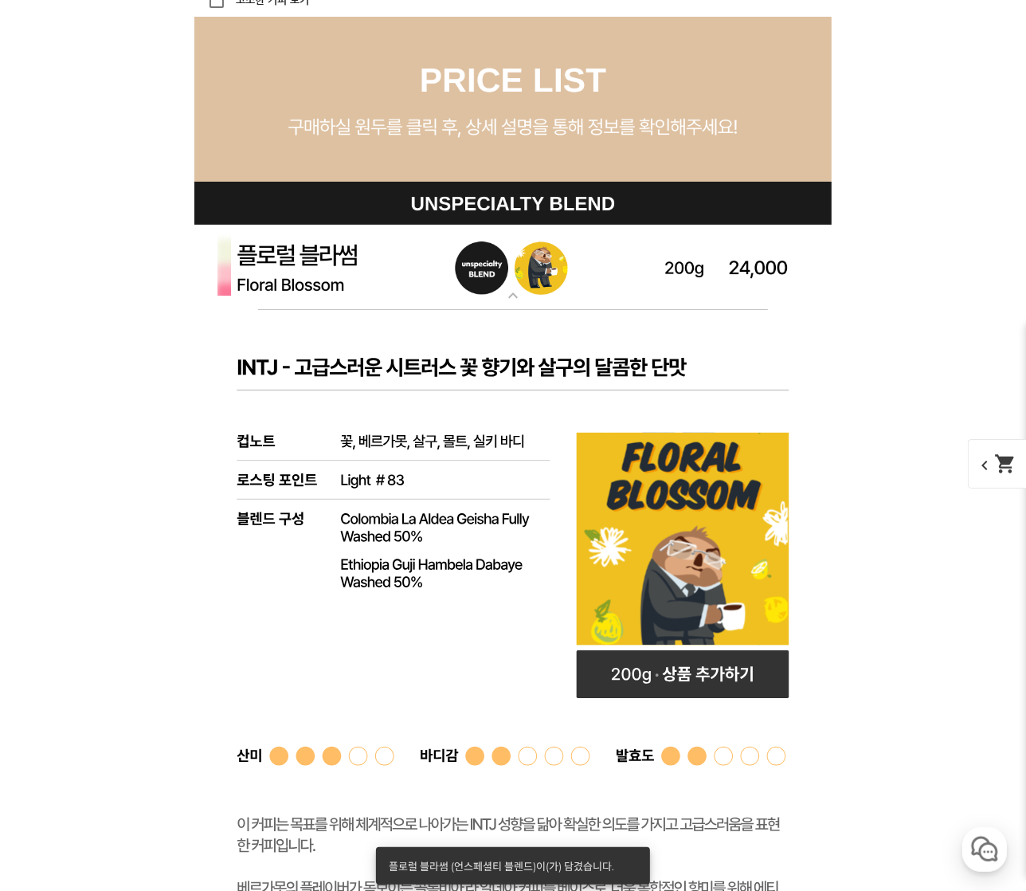
click at [657, 259] on img at bounding box center [512, 268] width 637 height 86
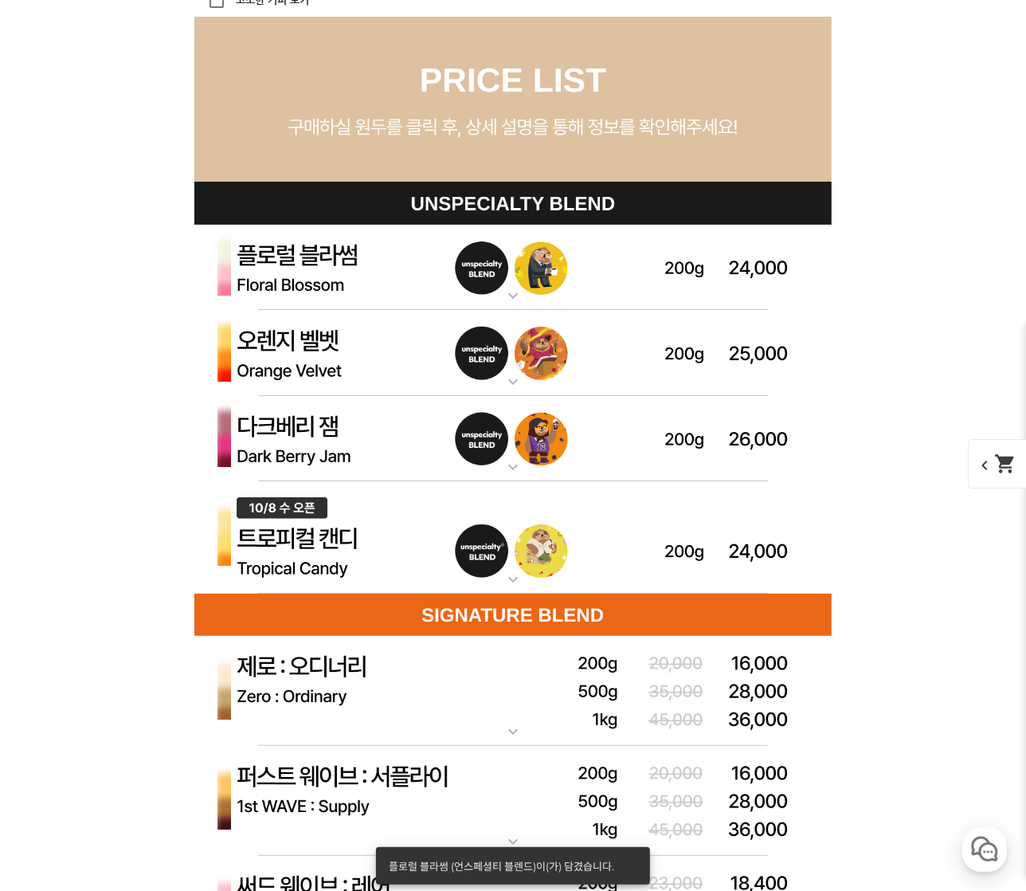
click at [466, 449] on img at bounding box center [512, 439] width 637 height 86
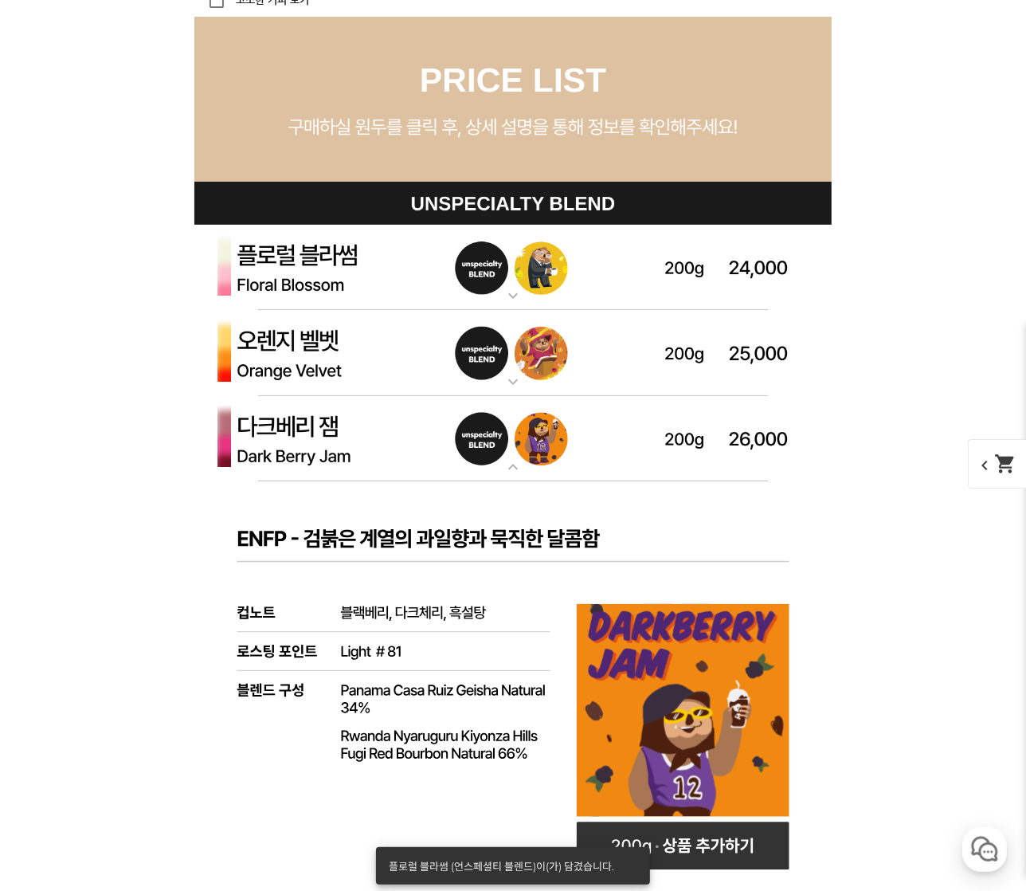
scroll to position [4560, 0]
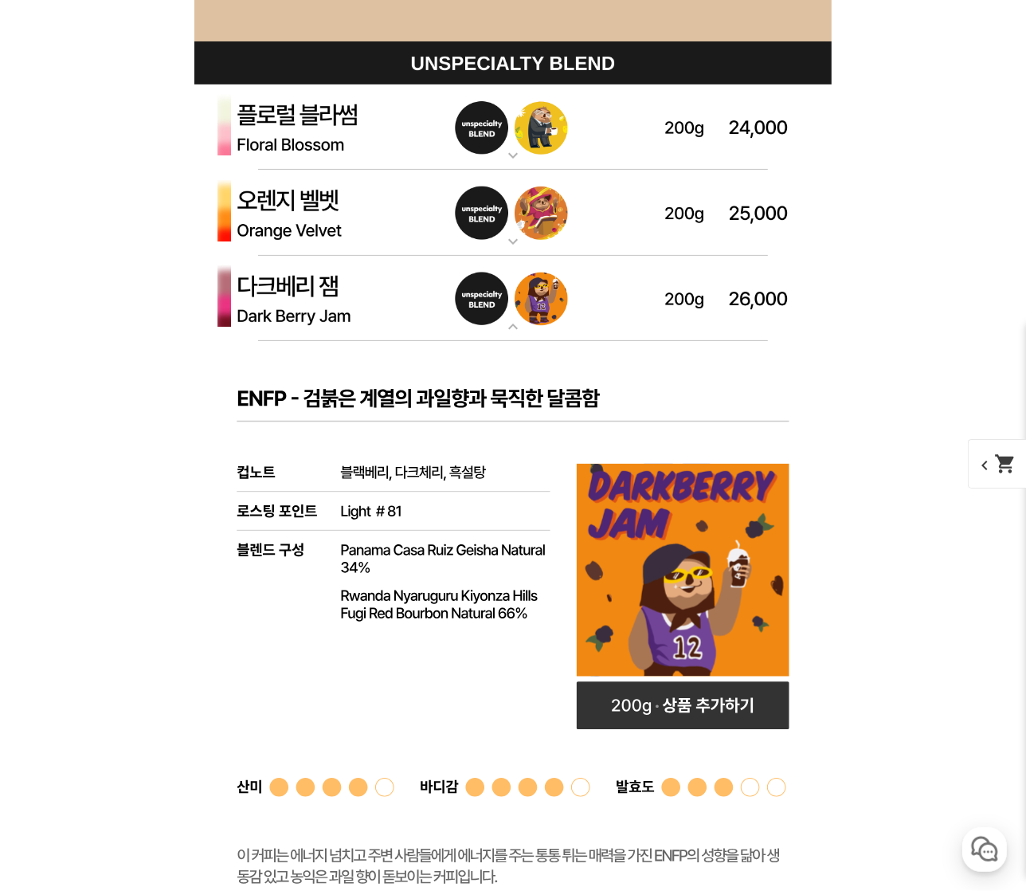
click at [595, 307] on img at bounding box center [512, 299] width 637 height 86
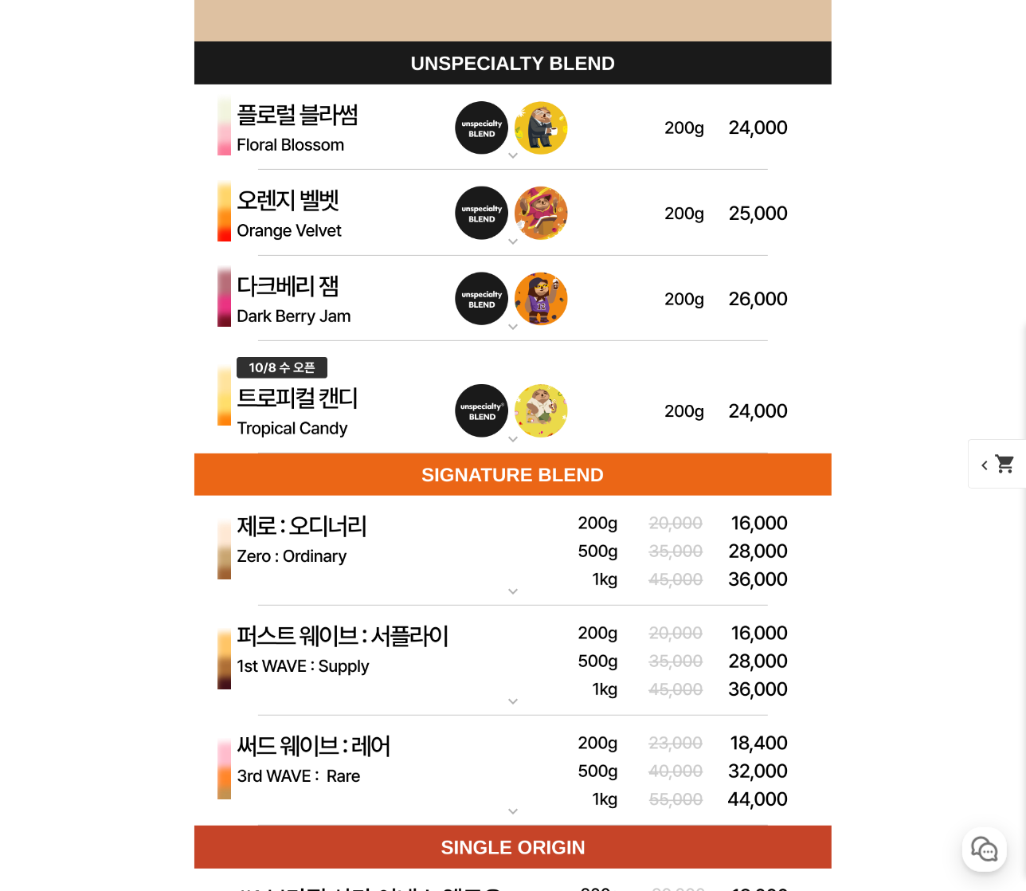
click at [401, 402] on img at bounding box center [512, 397] width 637 height 113
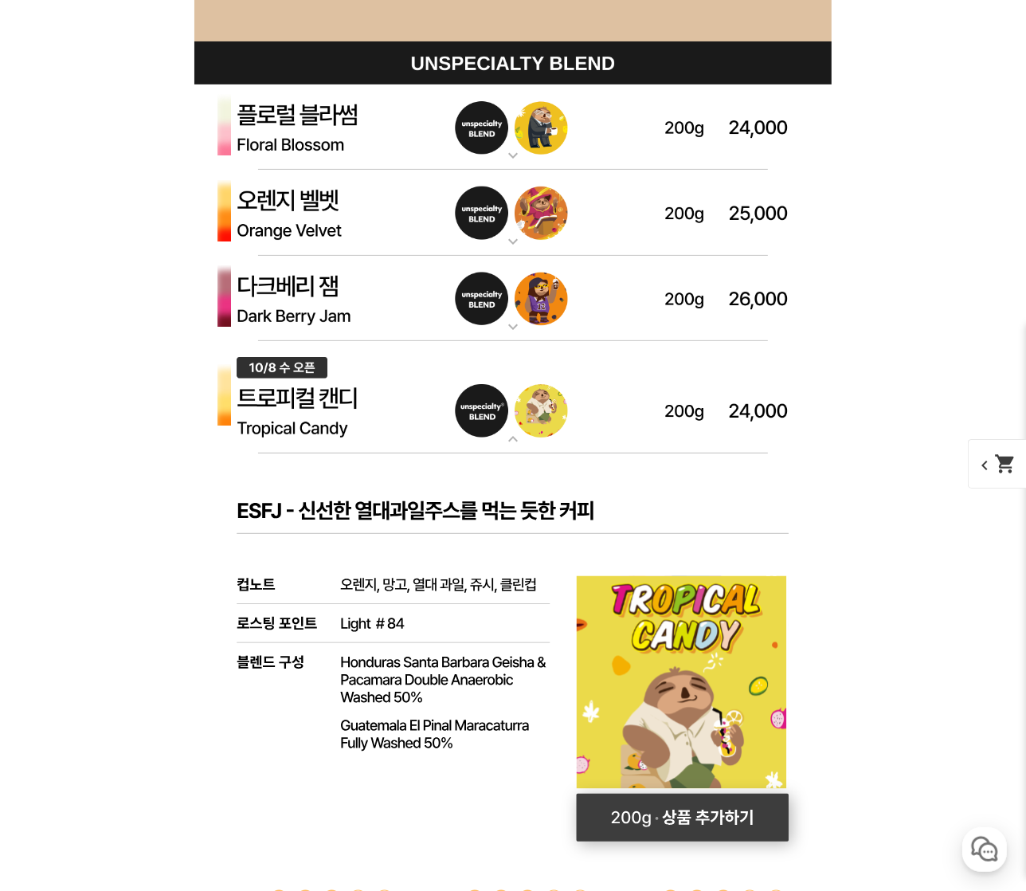
click at [687, 810] on rect at bounding box center [683, 818] width 213 height 48
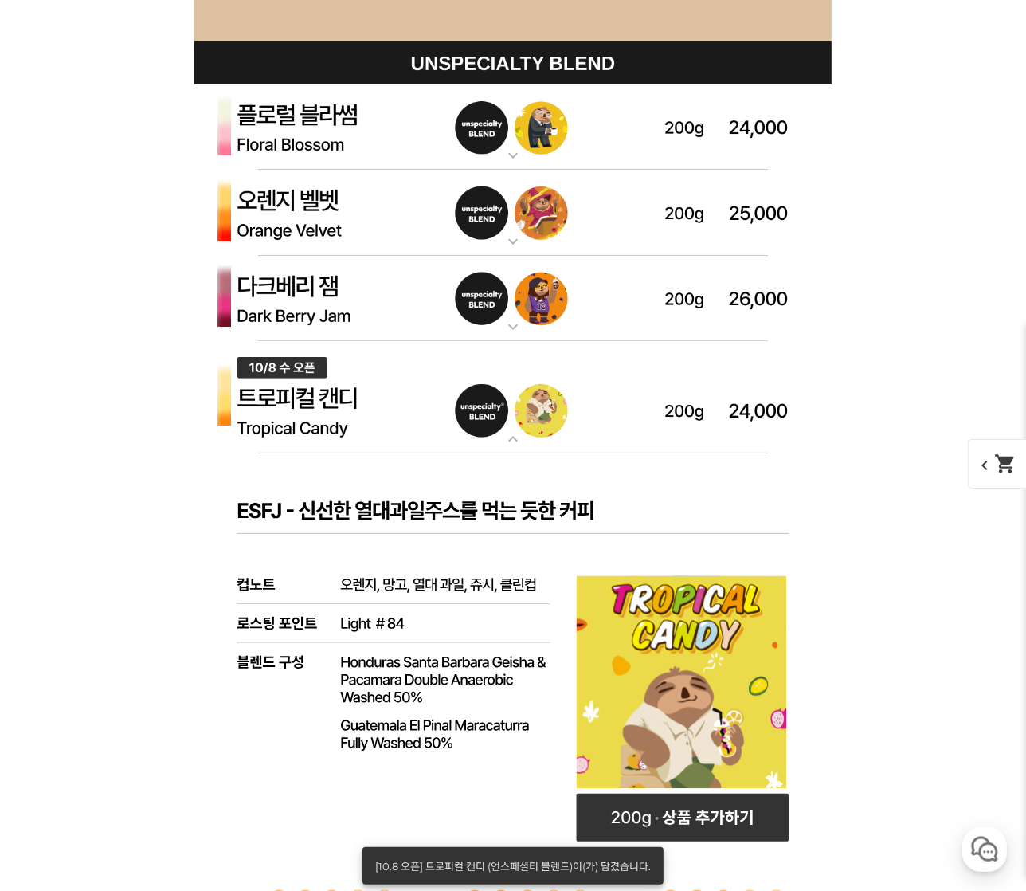
click at [597, 404] on img at bounding box center [512, 397] width 637 height 113
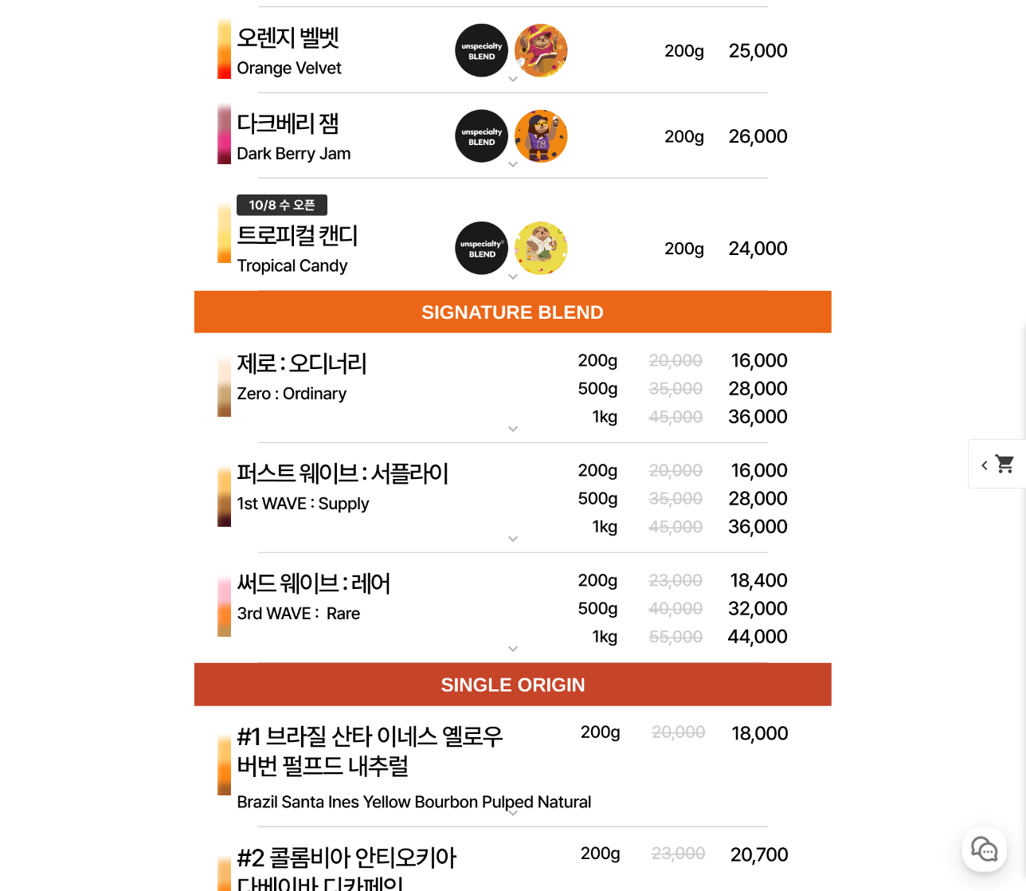
scroll to position [4176, 0]
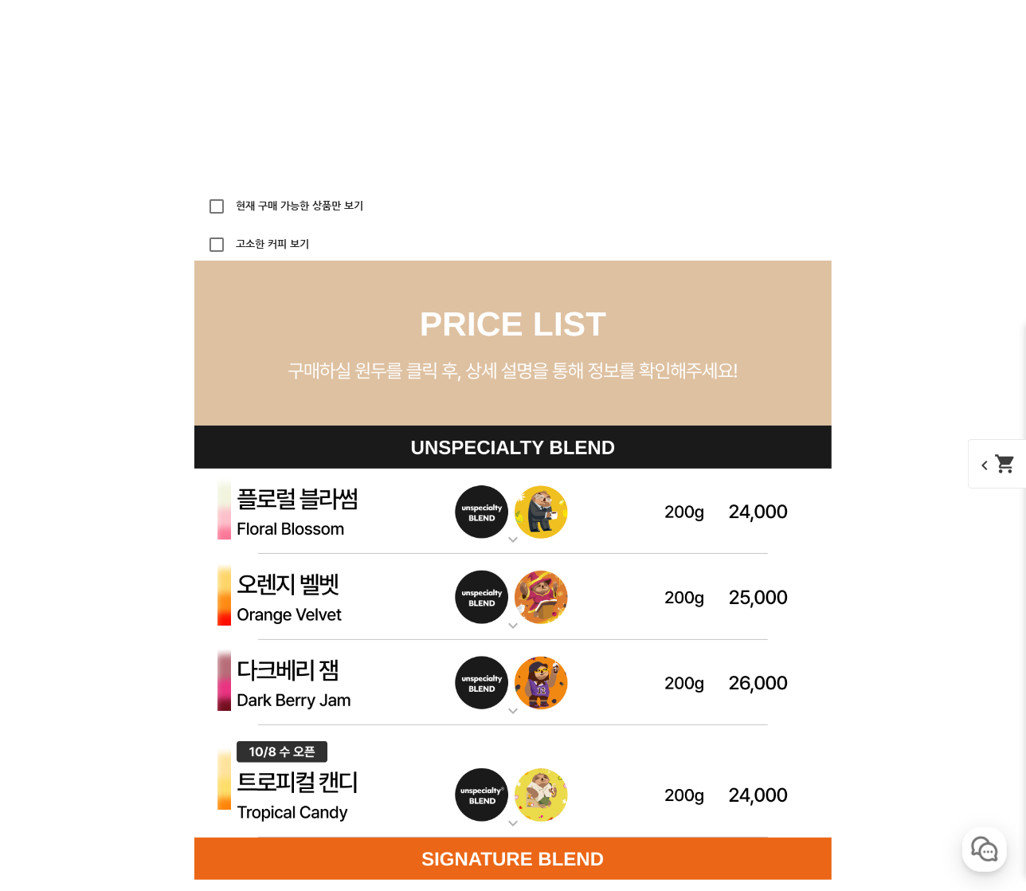
click at [477, 496] on img at bounding box center [512, 512] width 637 height 86
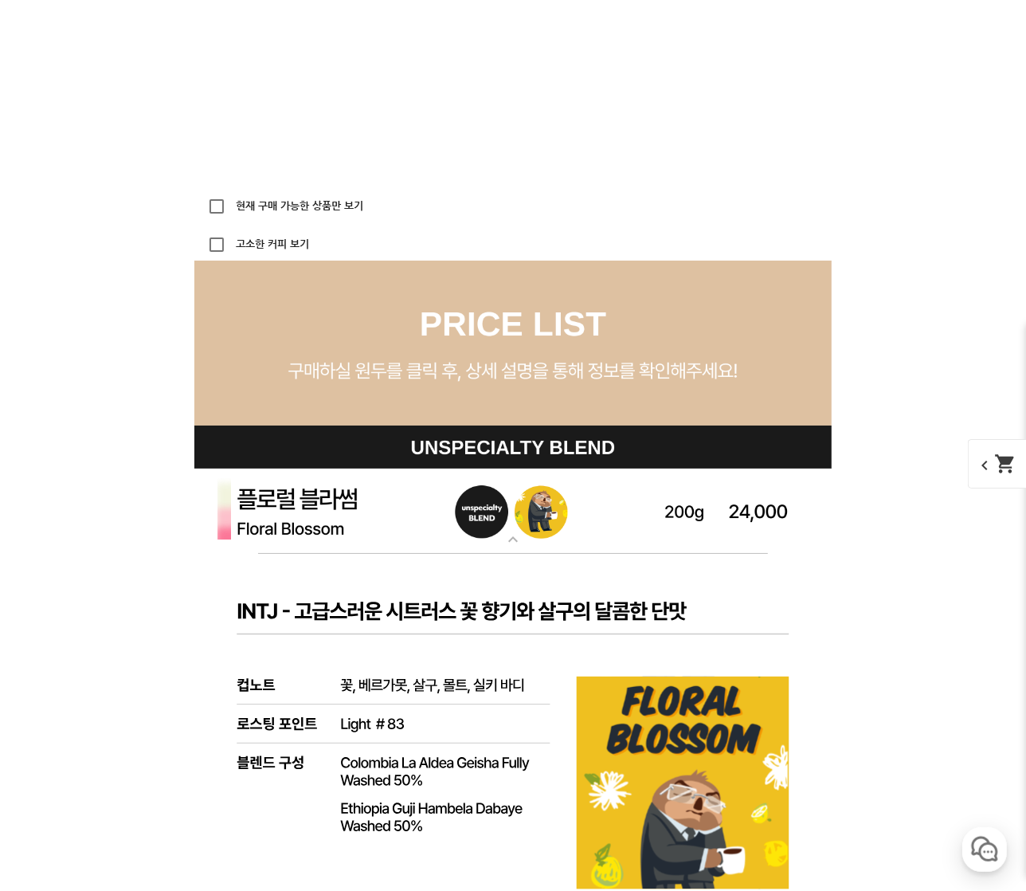
click at [480, 509] on img at bounding box center [512, 512] width 637 height 86
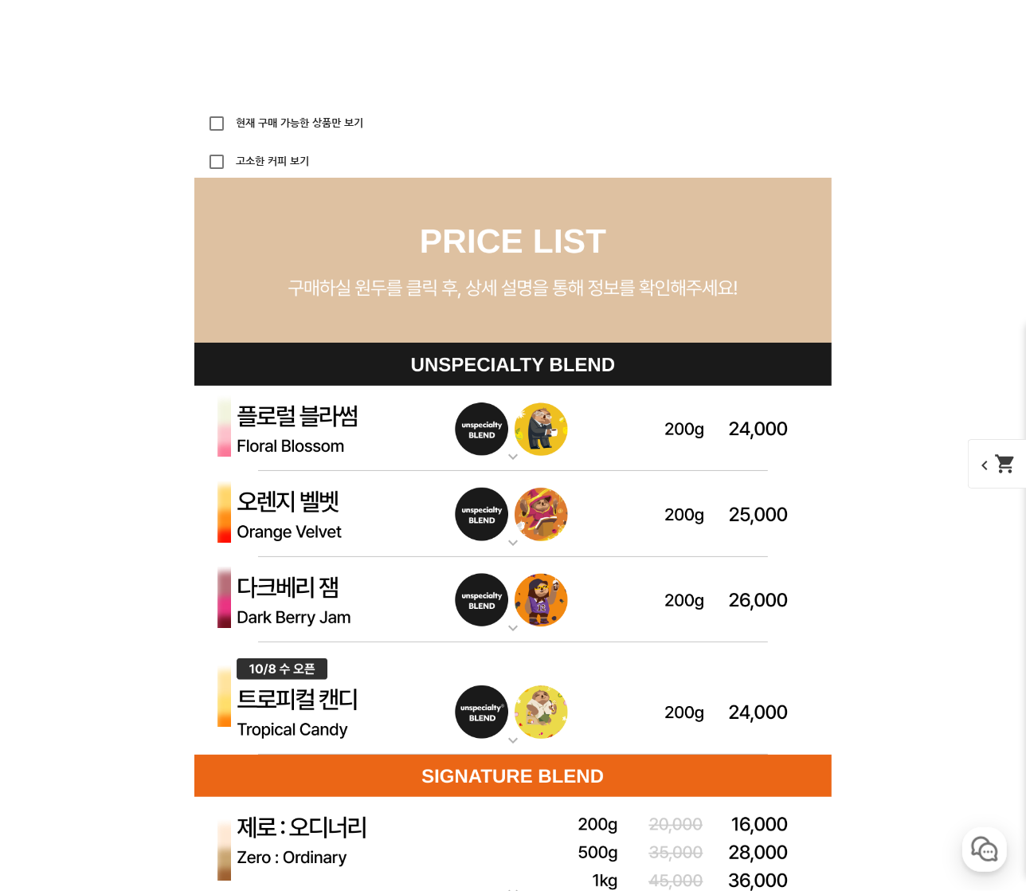
scroll to position [4328, 0]
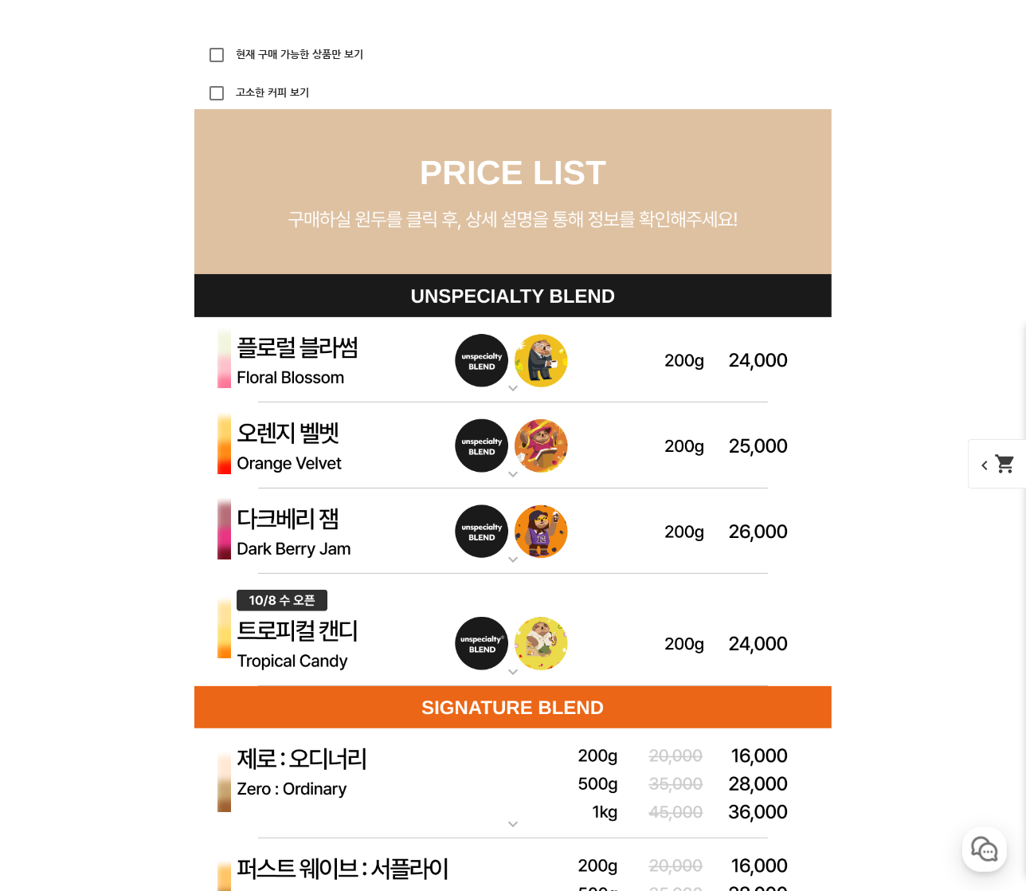
click at [459, 516] on img at bounding box center [512, 531] width 637 height 86
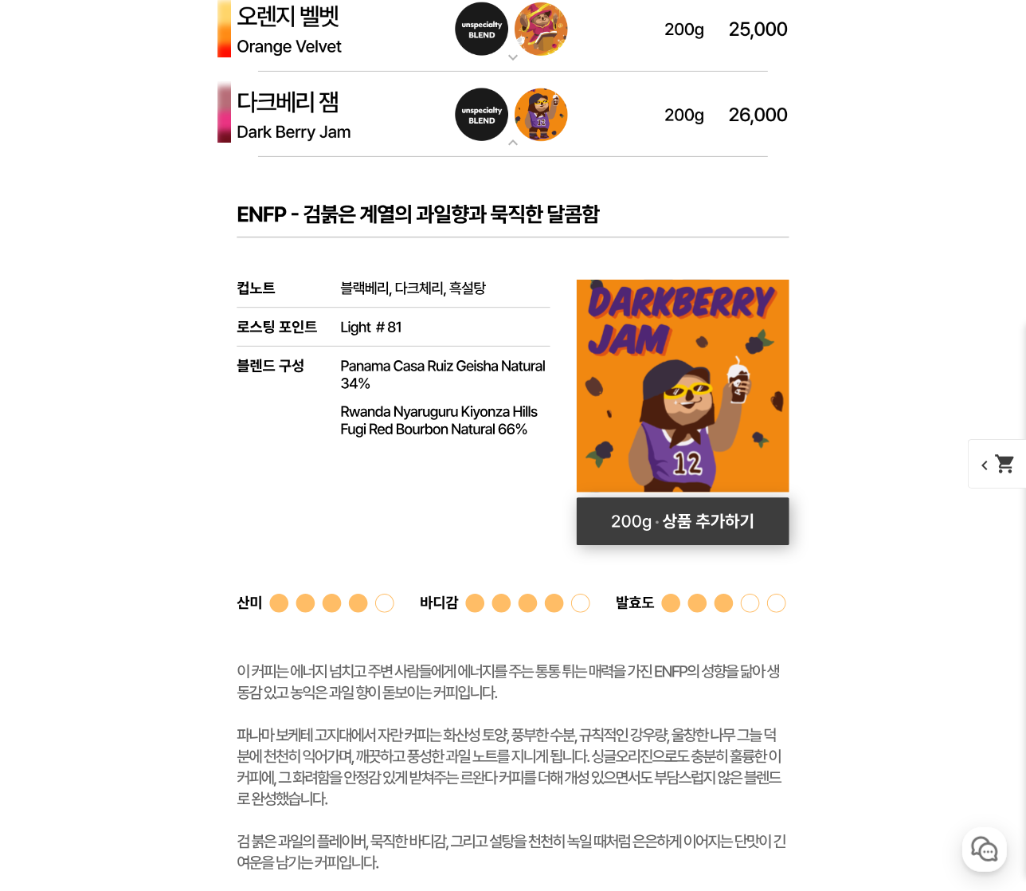
scroll to position [4861, 0]
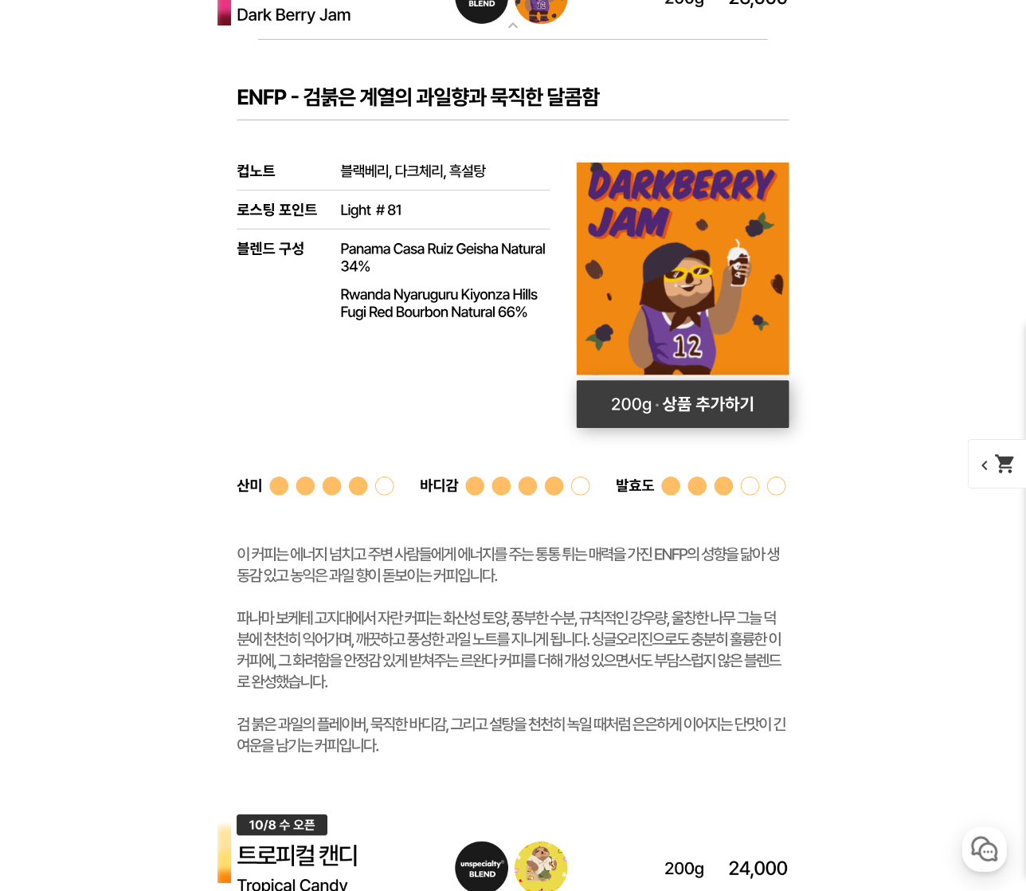
click at [663, 411] on rect at bounding box center [683, 404] width 213 height 48
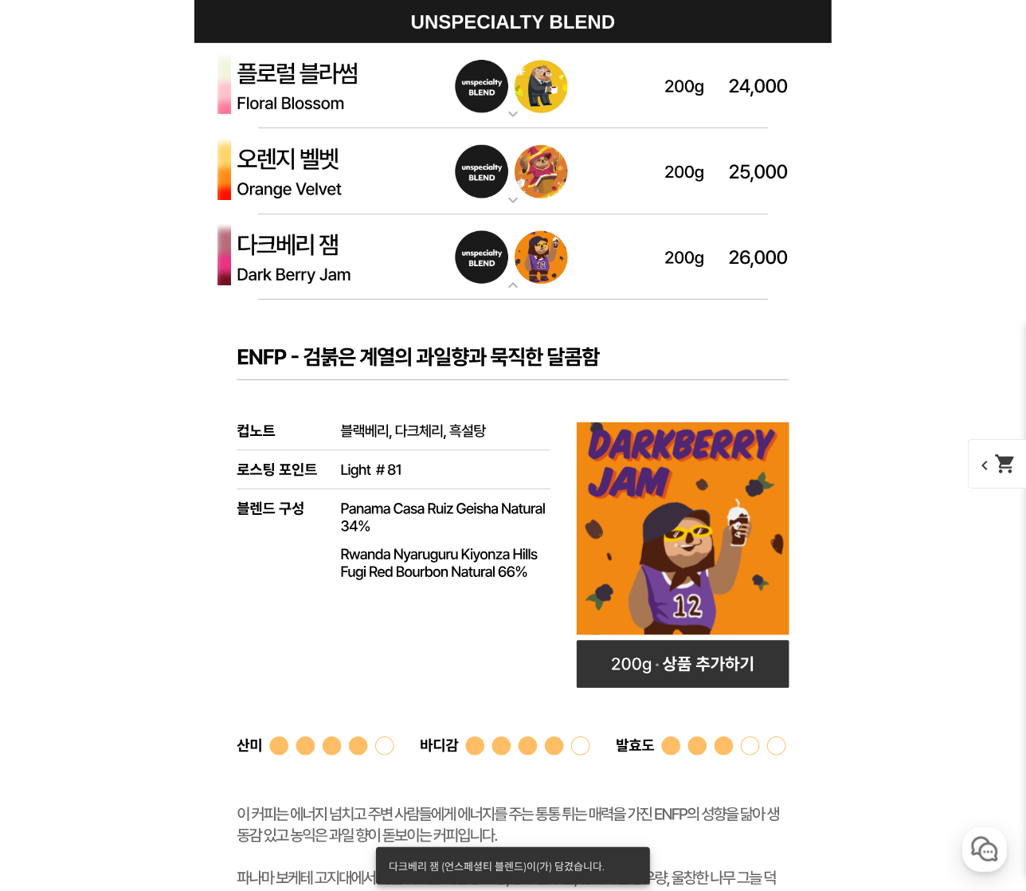
scroll to position [4254, 0]
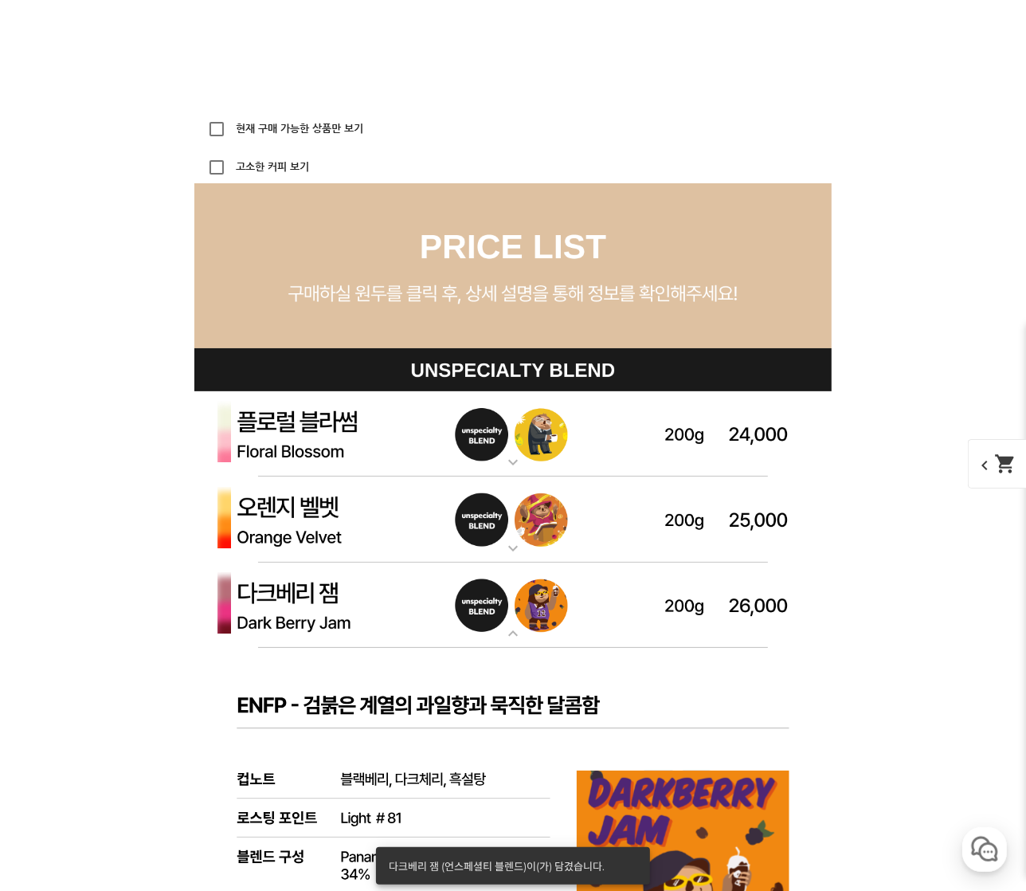
click at [665, 423] on img at bounding box center [512, 434] width 637 height 86
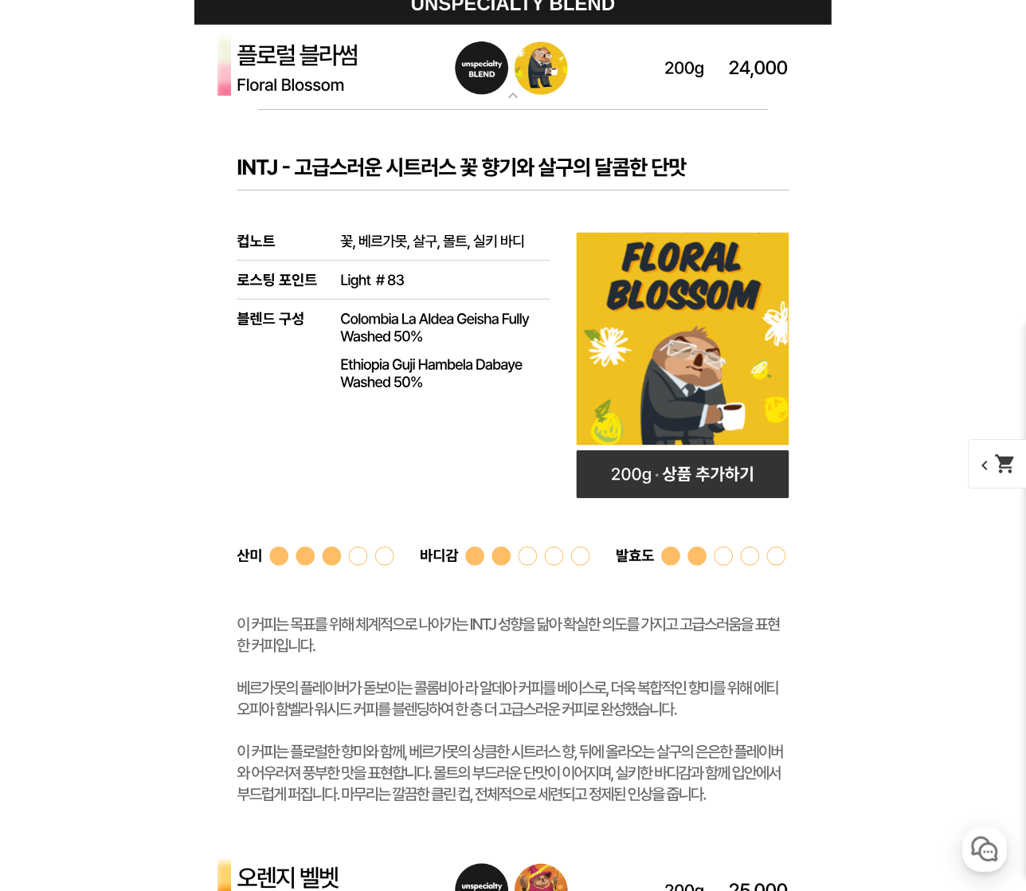
scroll to position [4464, 0]
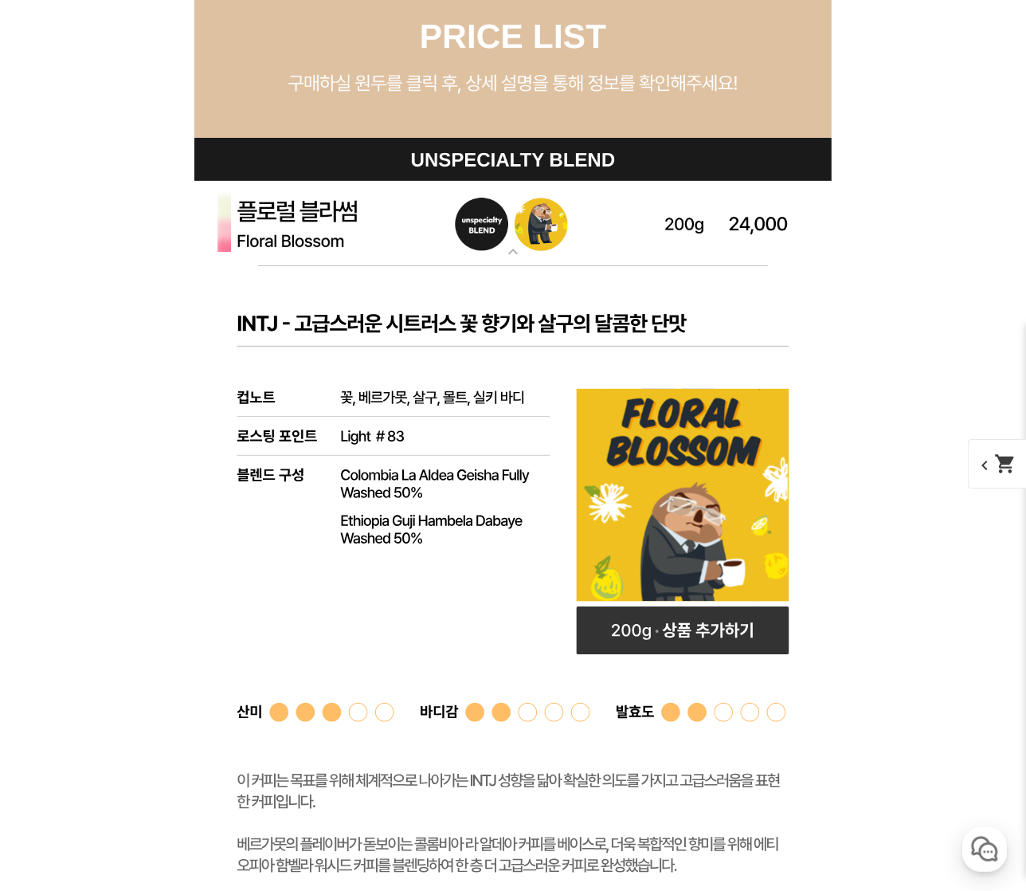
click at [657, 215] on img at bounding box center [512, 224] width 637 height 86
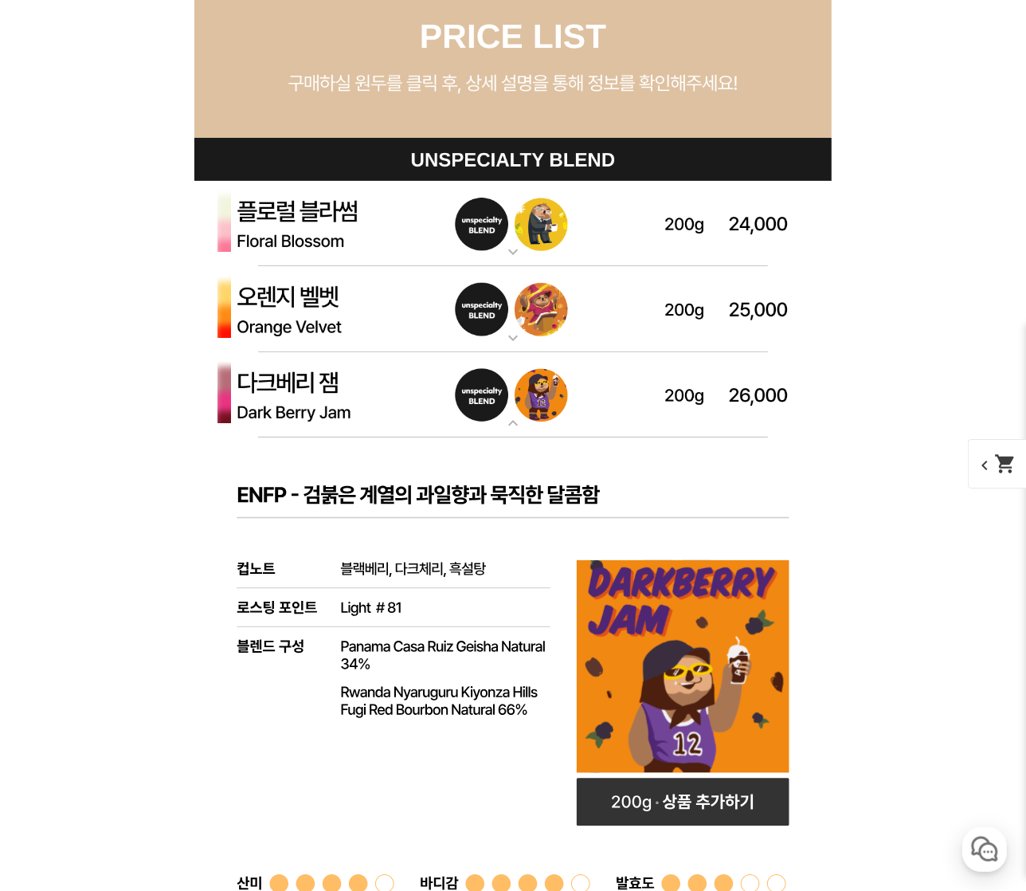
click at [599, 294] on img at bounding box center [512, 309] width 637 height 86
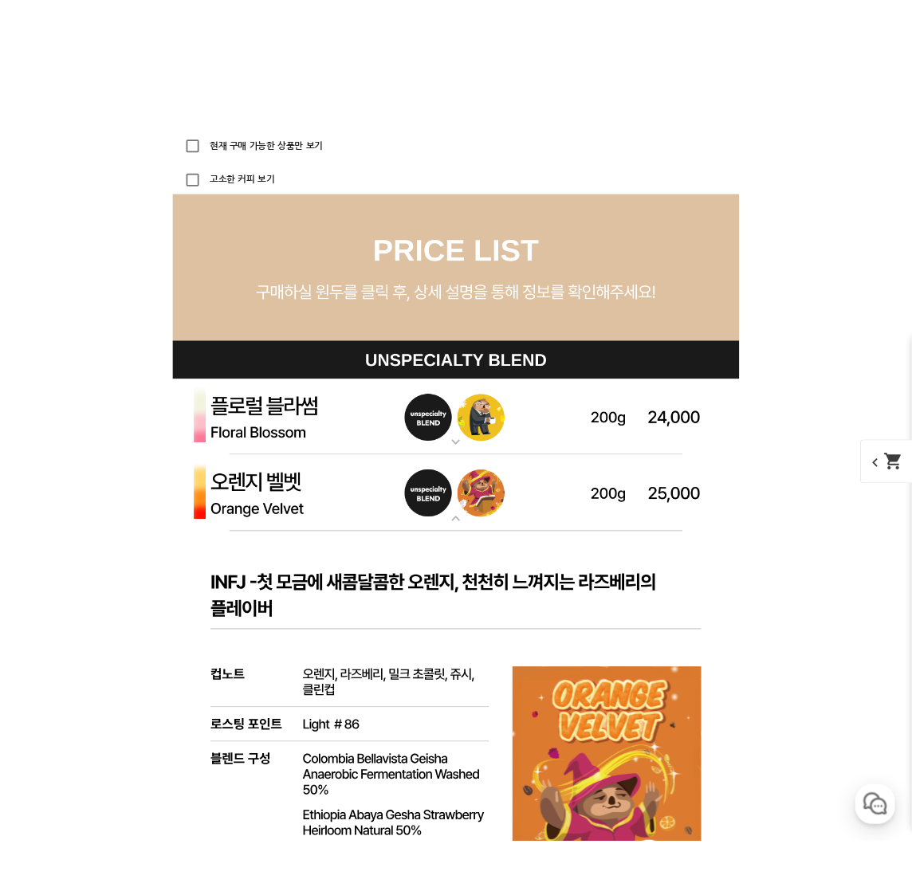
scroll to position [4395, 0]
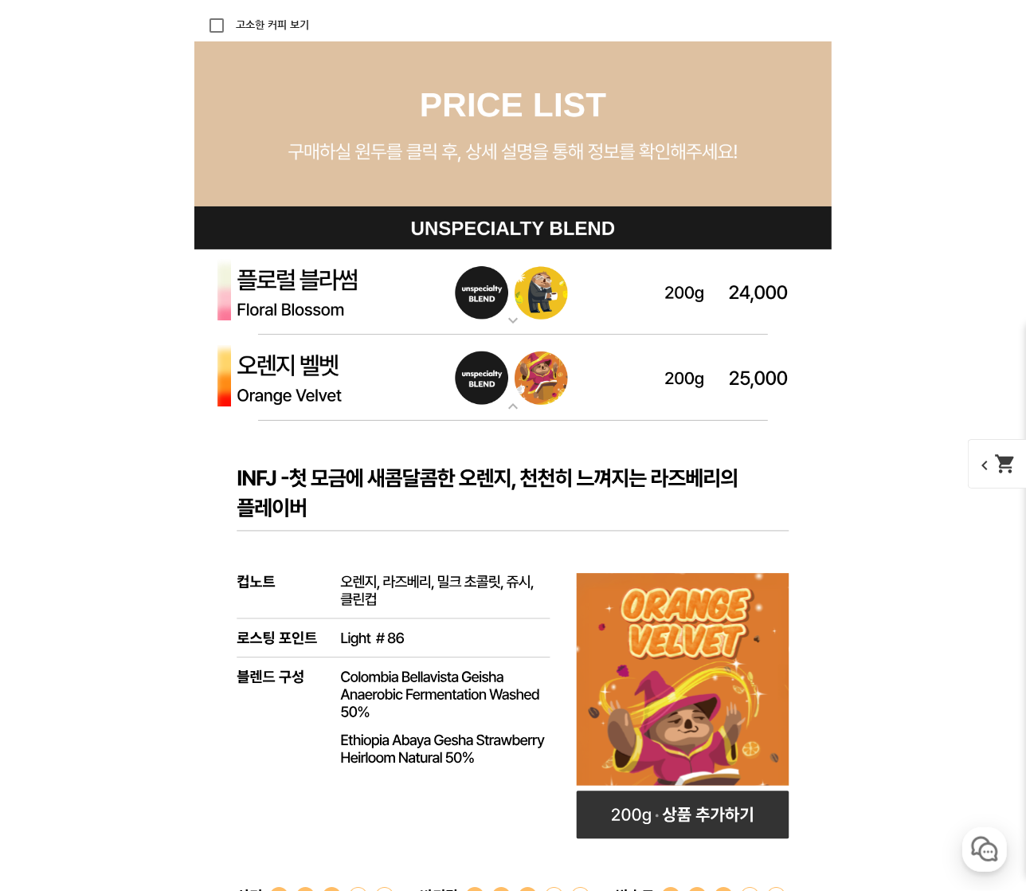
click at [321, 375] on img at bounding box center [512, 378] width 637 height 86
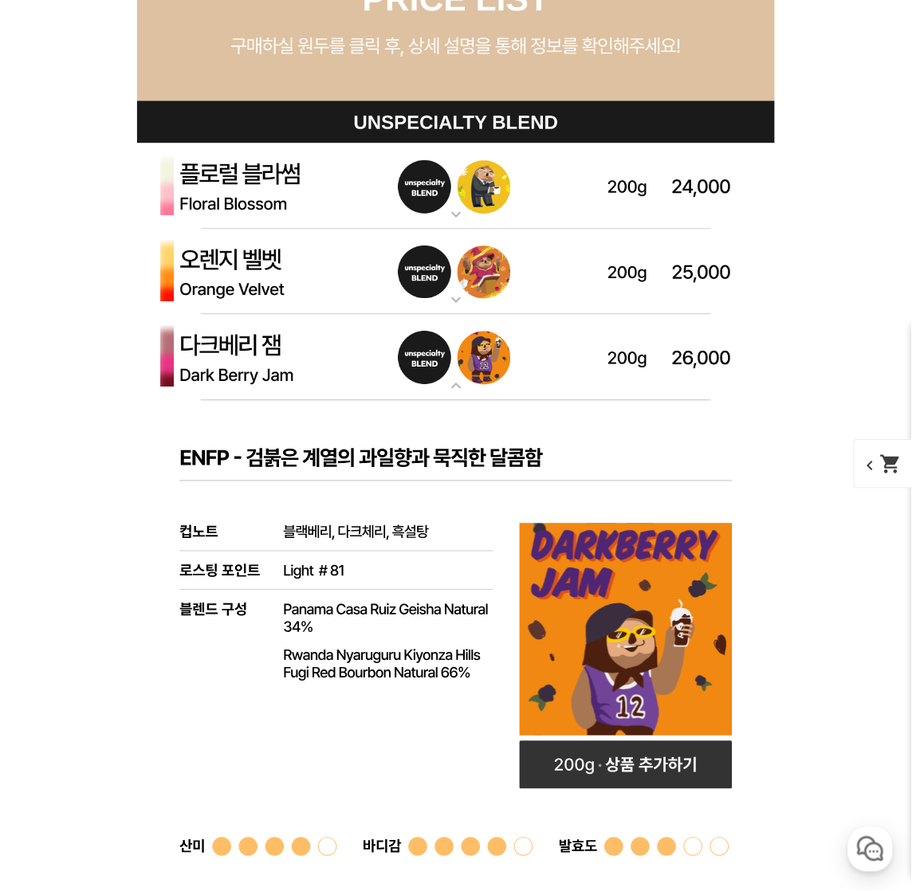
click at [269, 359] on img at bounding box center [455, 358] width 637 height 86
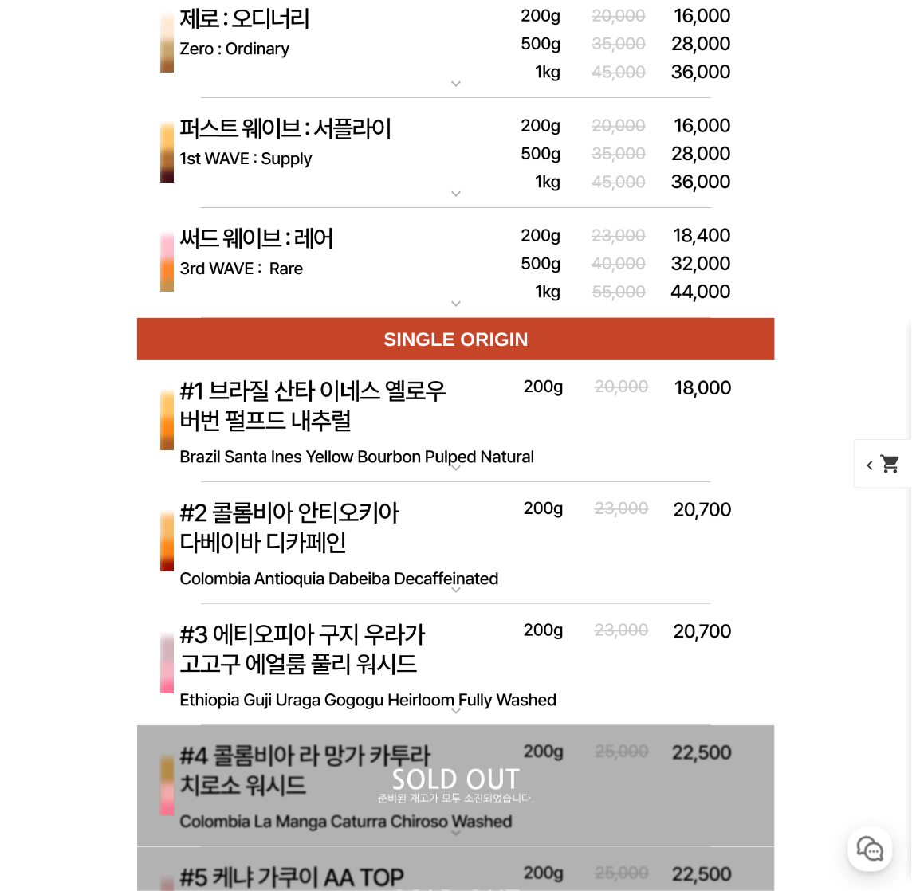
scroll to position [5432, 0]
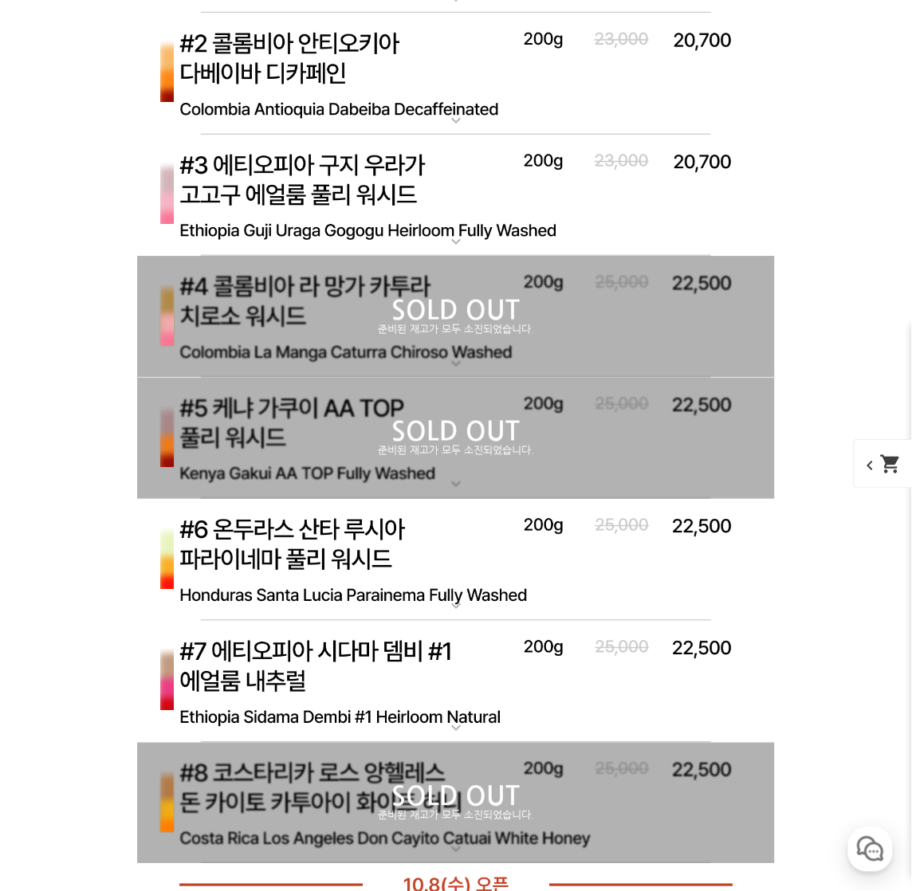
click at [315, 437] on p "SOLD OUT" at bounding box center [455, 431] width 637 height 25
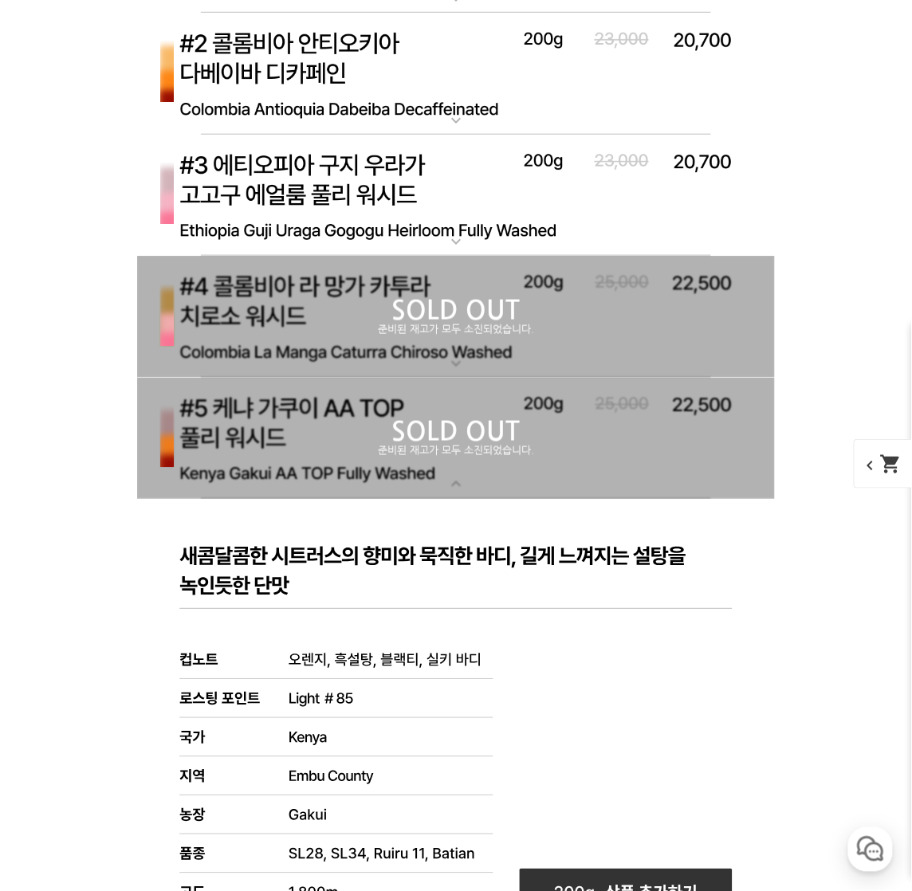
scroll to position [5581, 0]
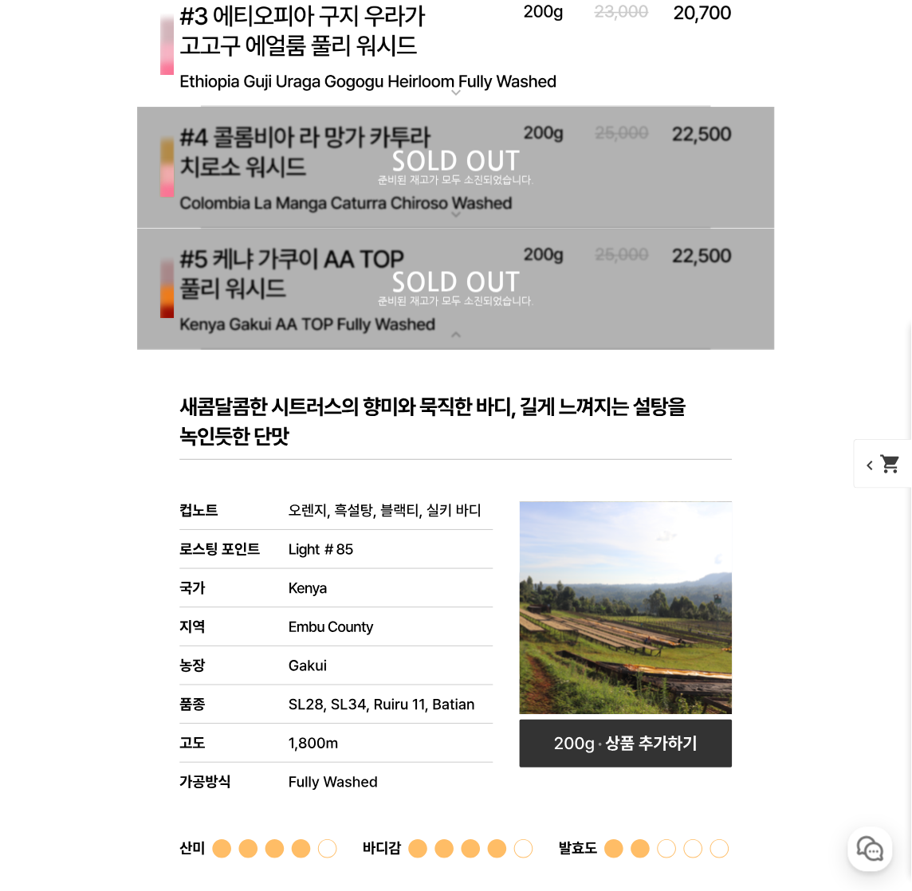
click at [351, 289] on p "SOLD OUT" at bounding box center [455, 282] width 637 height 25
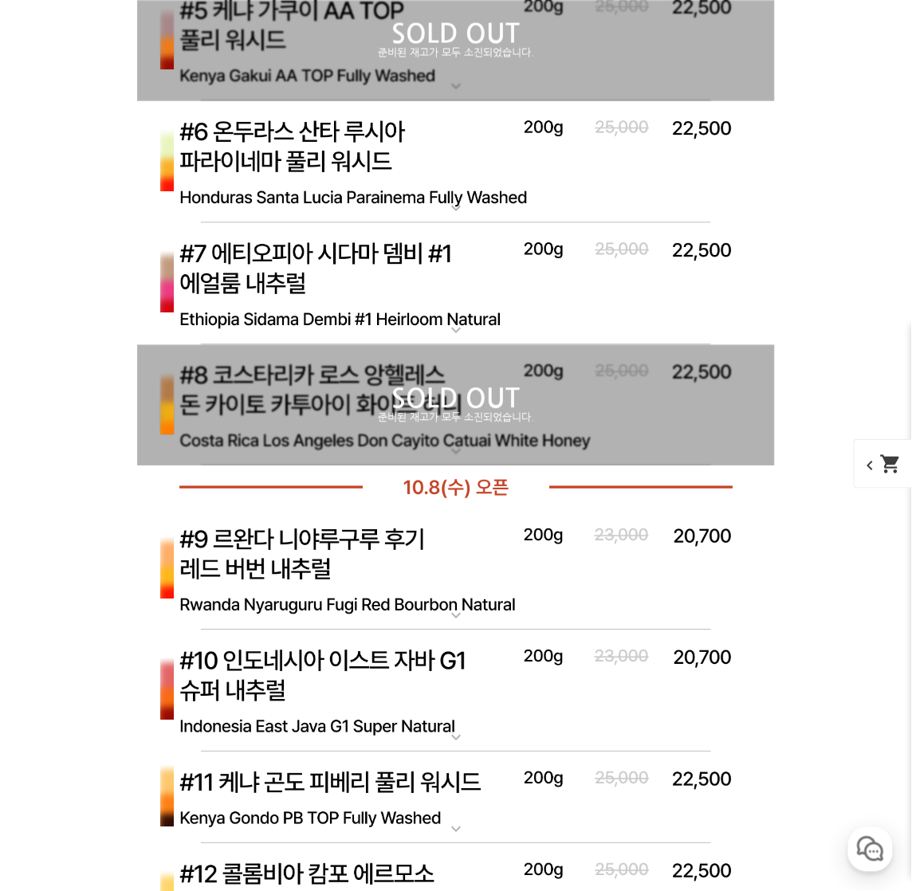
scroll to position [5960, 0]
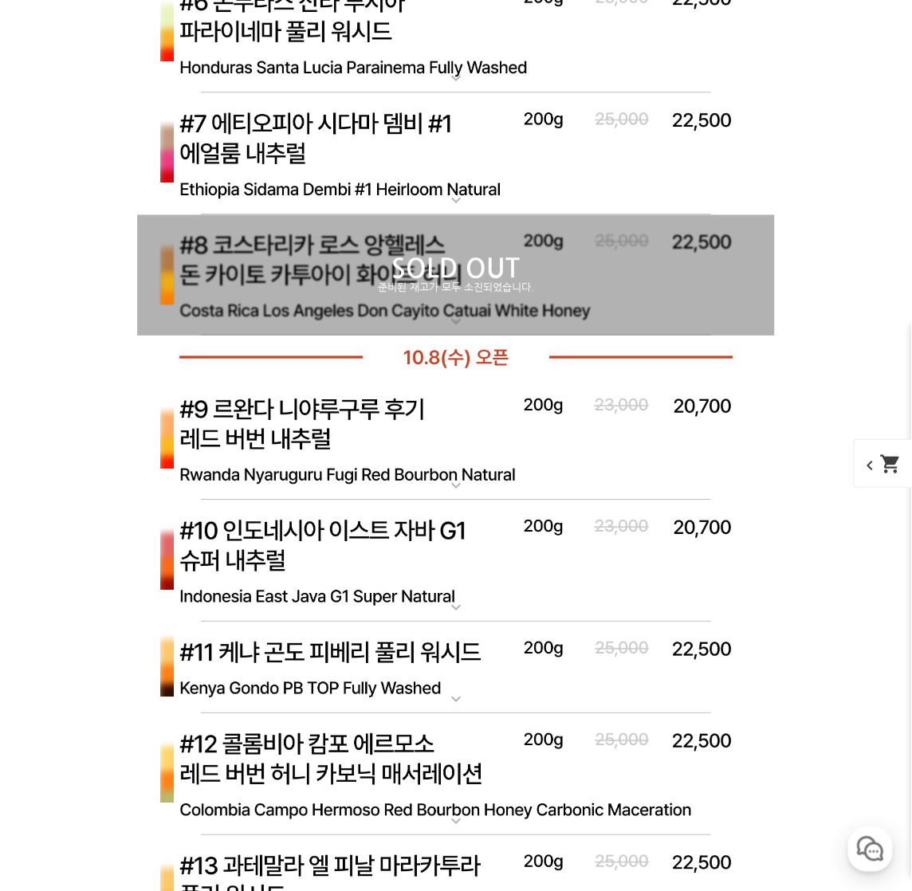
click at [378, 414] on img at bounding box center [455, 439] width 637 height 123
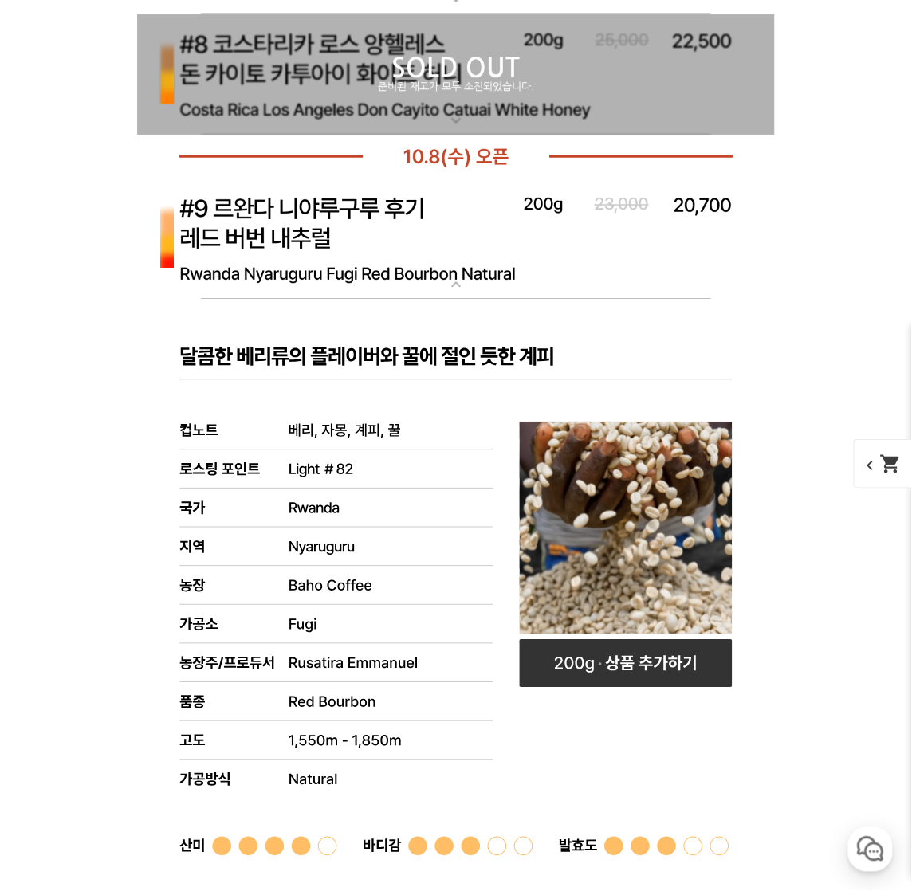
scroll to position [5701, 0]
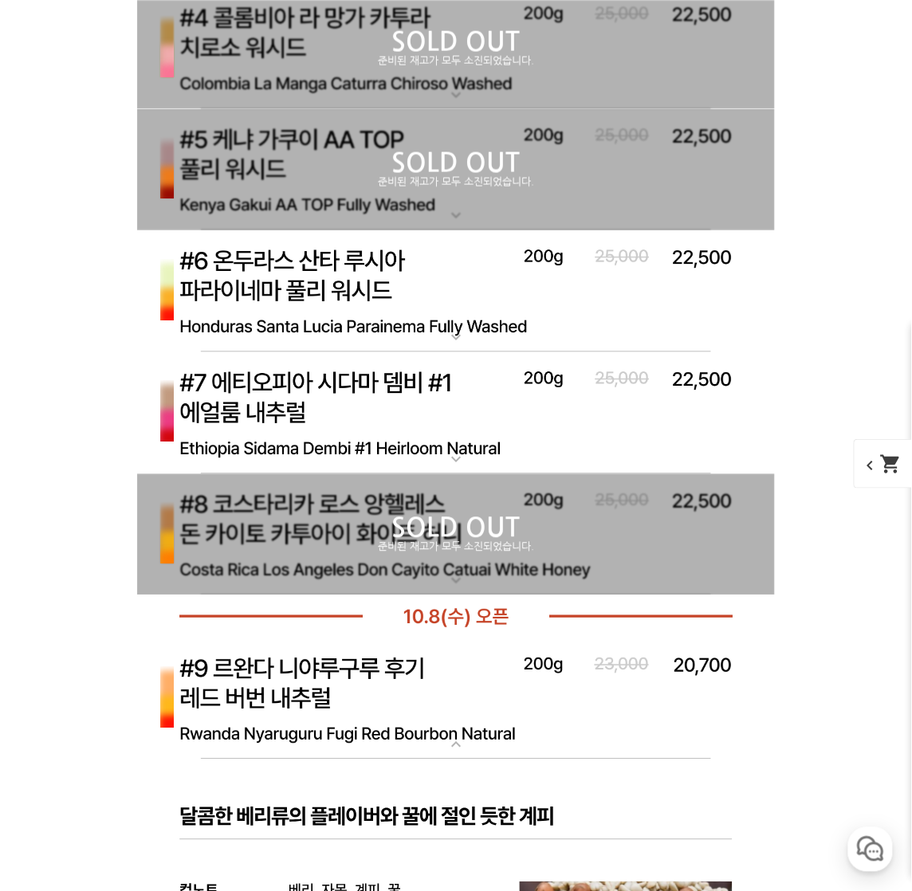
click at [348, 679] on img at bounding box center [455, 699] width 637 height 123
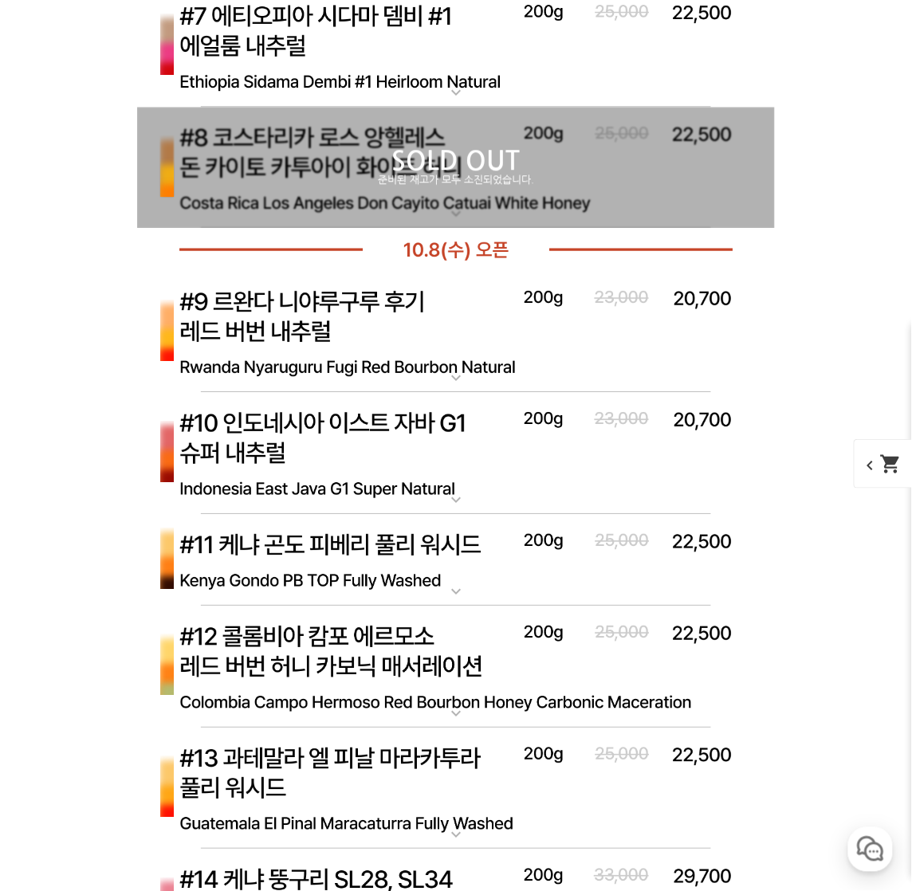
scroll to position [6141, 0]
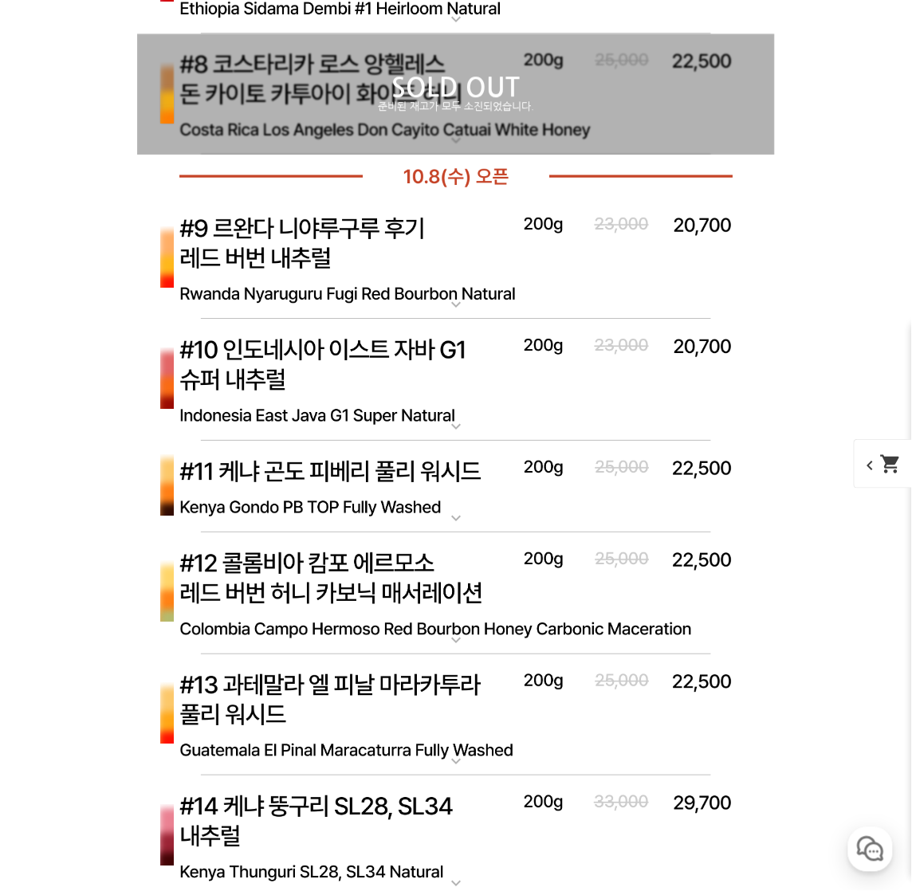
click at [344, 697] on img at bounding box center [455, 715] width 637 height 123
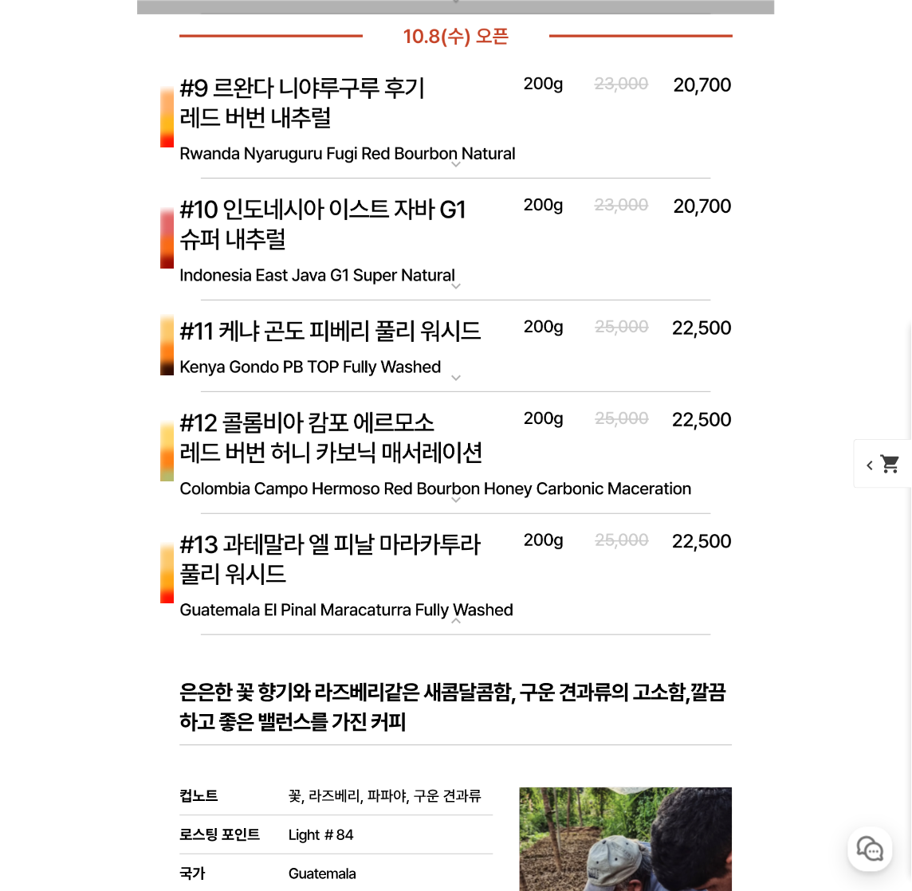
scroll to position [6409, 0]
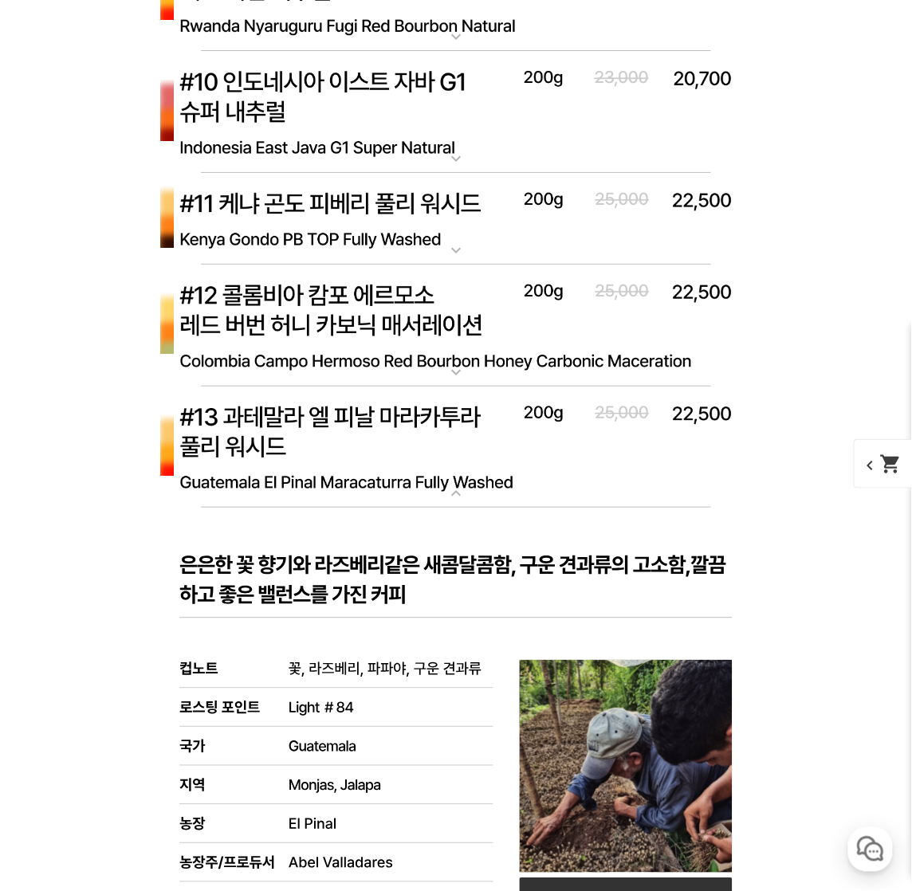
click at [296, 439] on img at bounding box center [455, 447] width 637 height 123
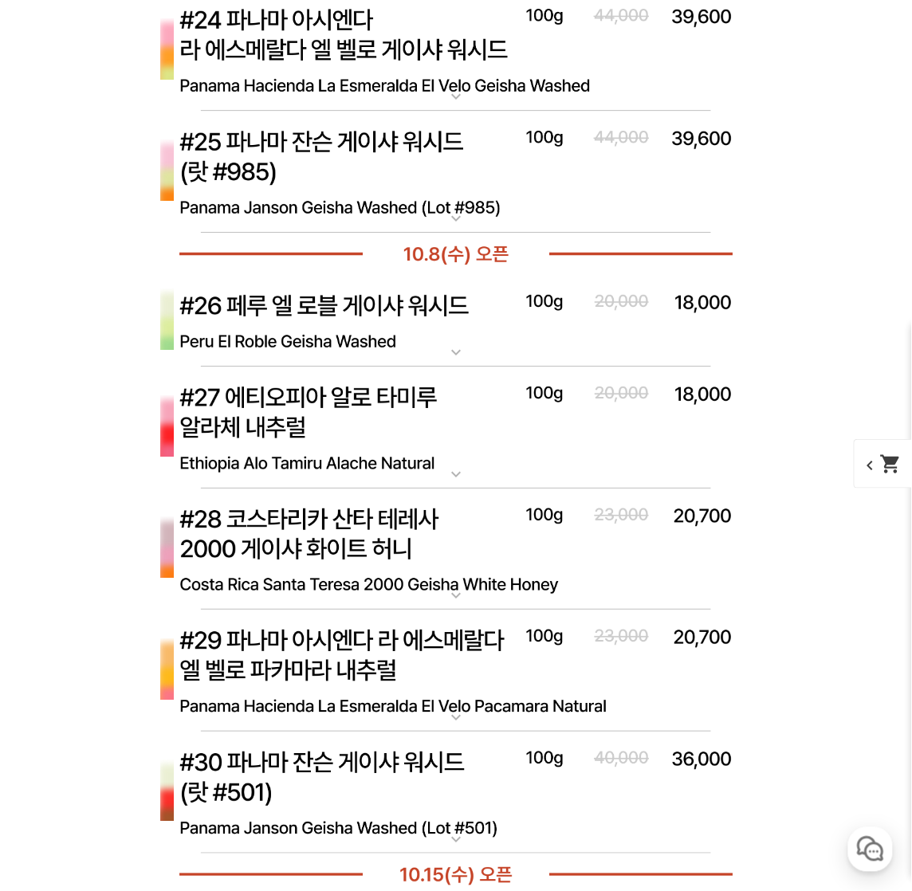
scroll to position [7512, 0]
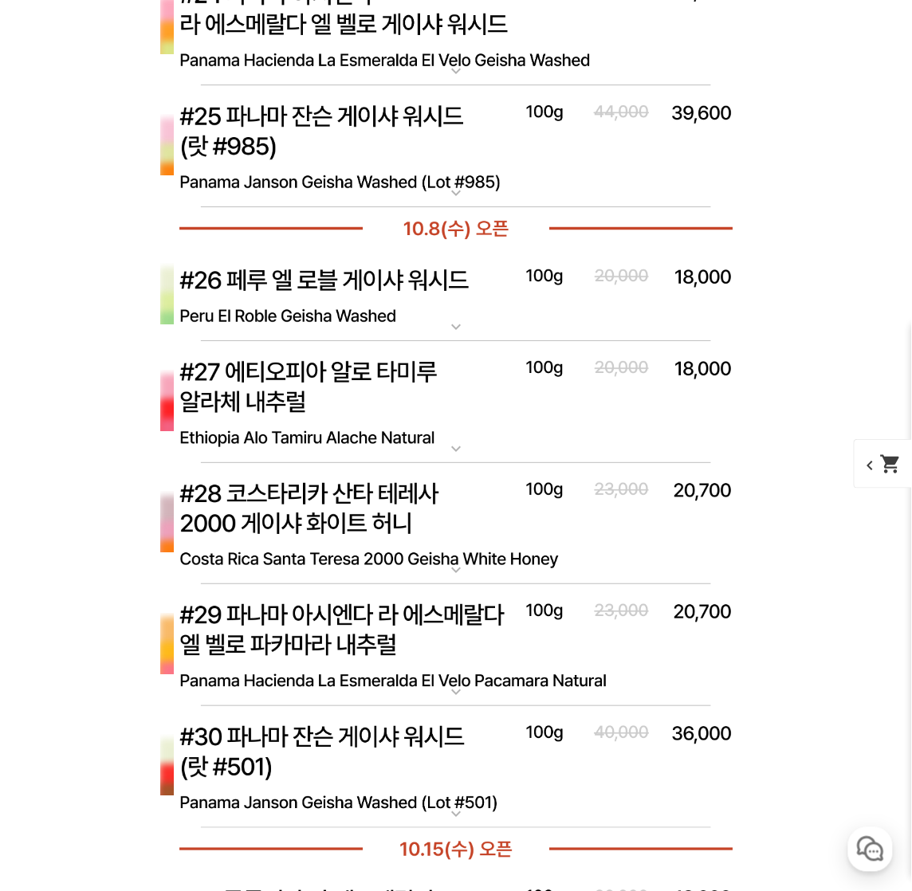
click at [368, 626] on img at bounding box center [455, 645] width 637 height 123
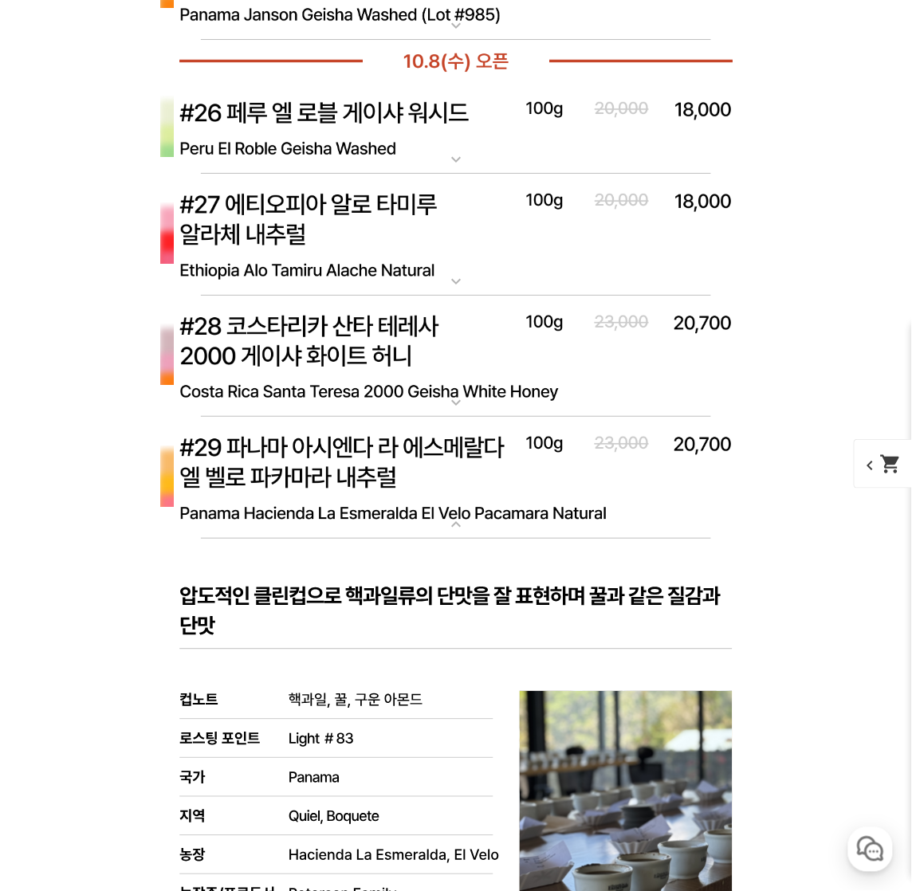
scroll to position [7807, 0]
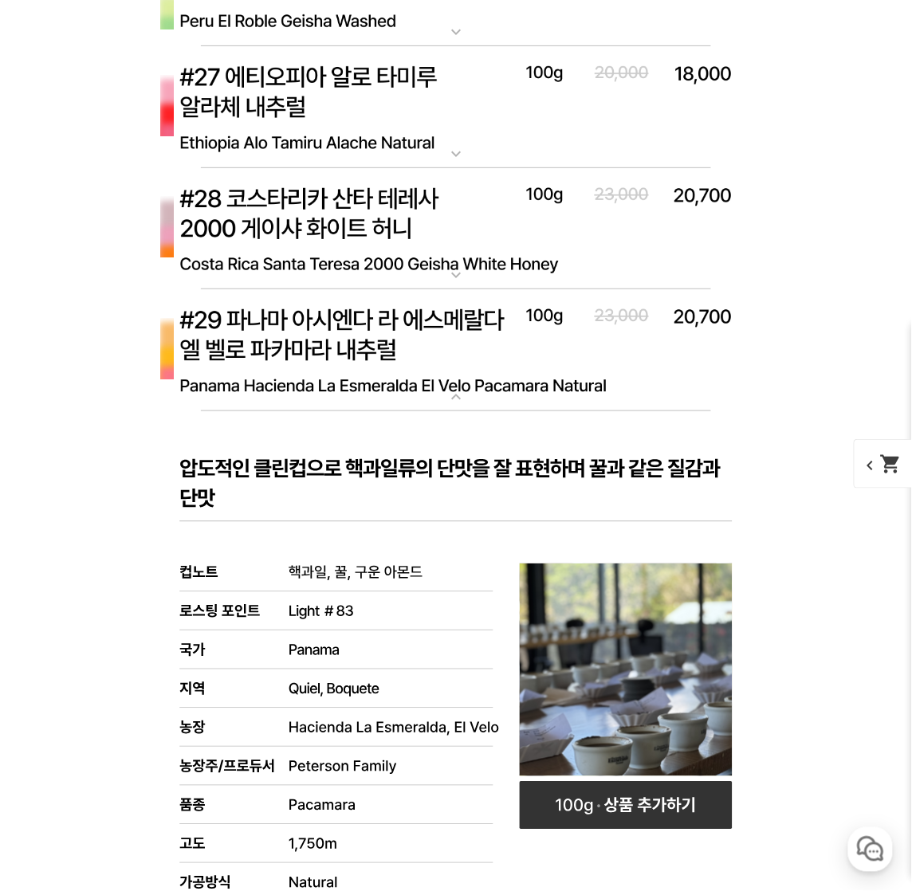
click at [390, 350] on img at bounding box center [455, 350] width 637 height 123
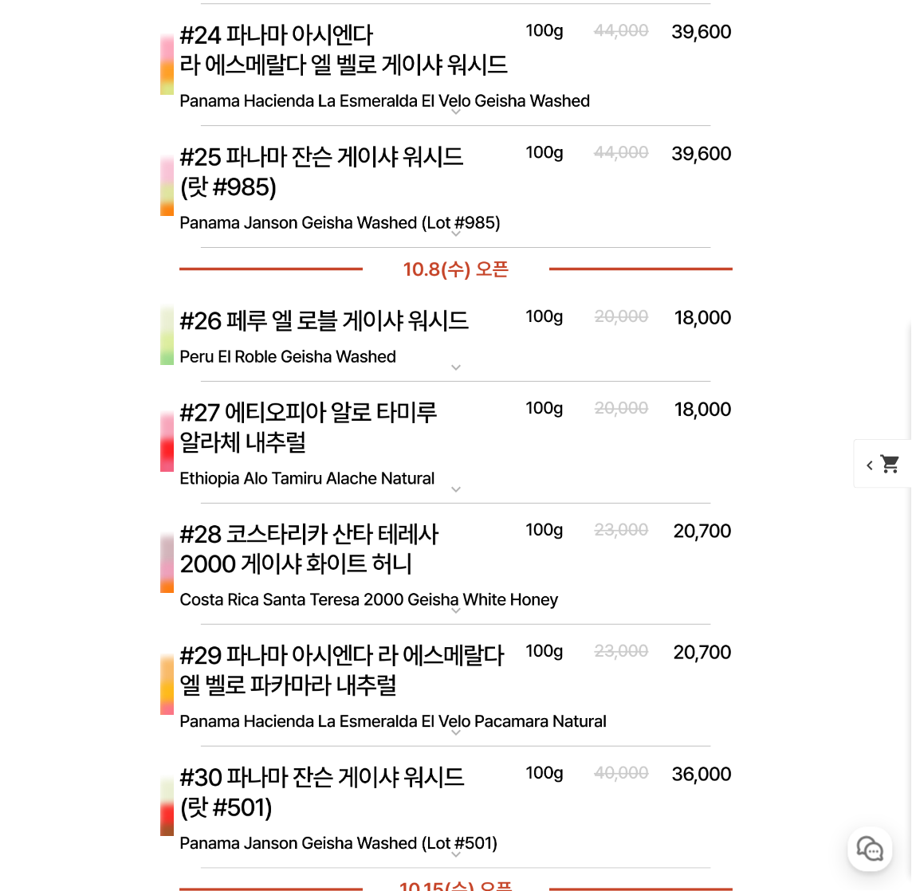
scroll to position [7674, 0]
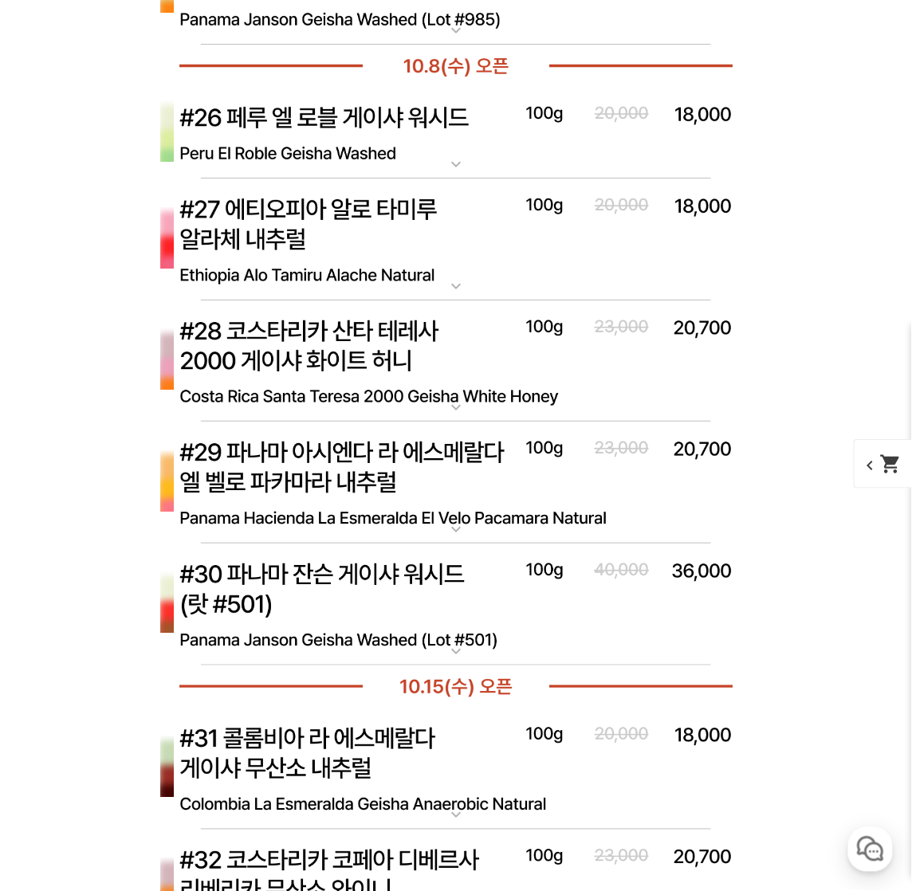
click at [324, 476] on img at bounding box center [455, 483] width 637 height 123
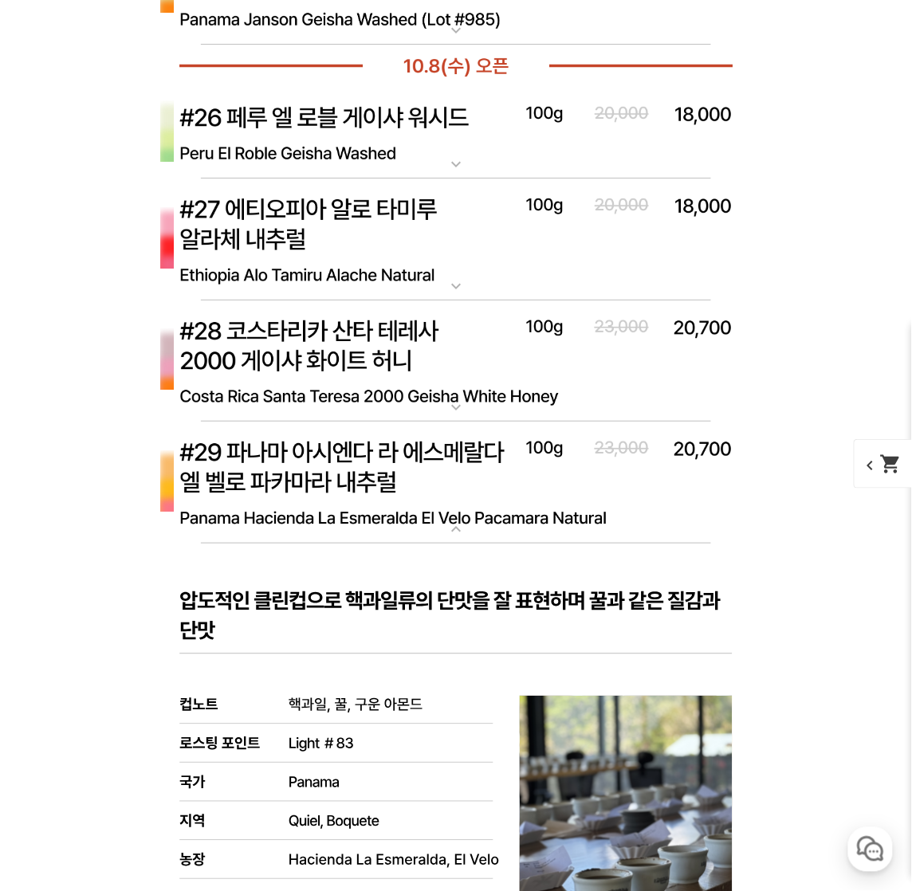
click at [355, 484] on img at bounding box center [455, 483] width 637 height 123
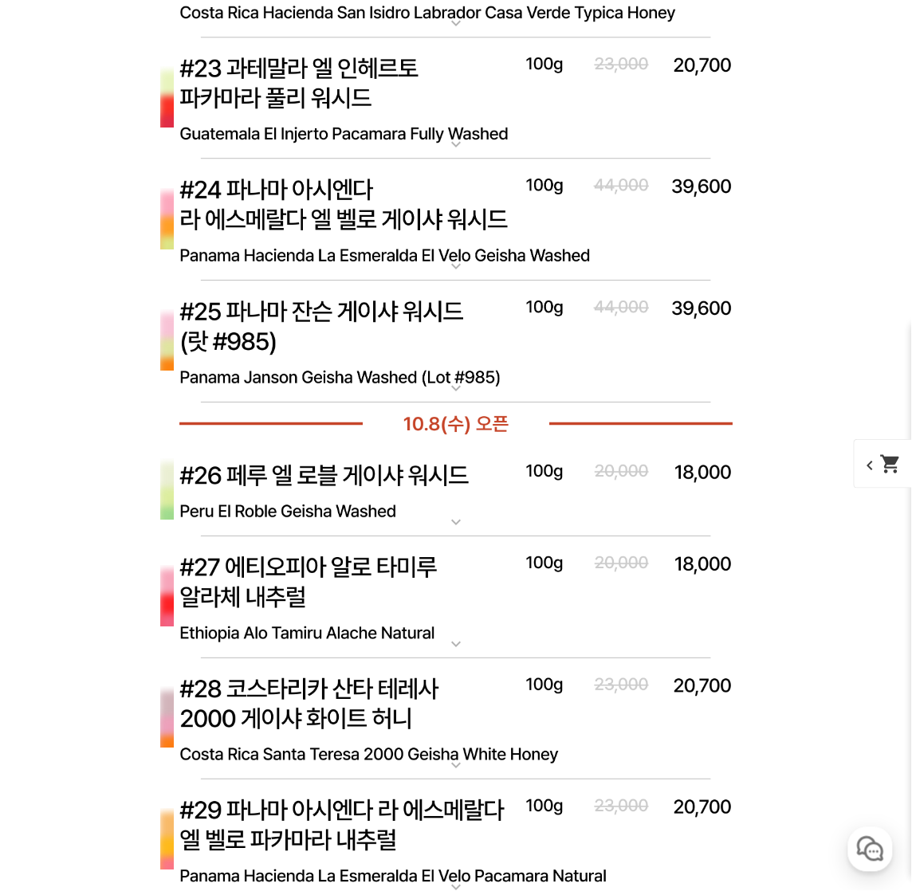
scroll to position [7300, 0]
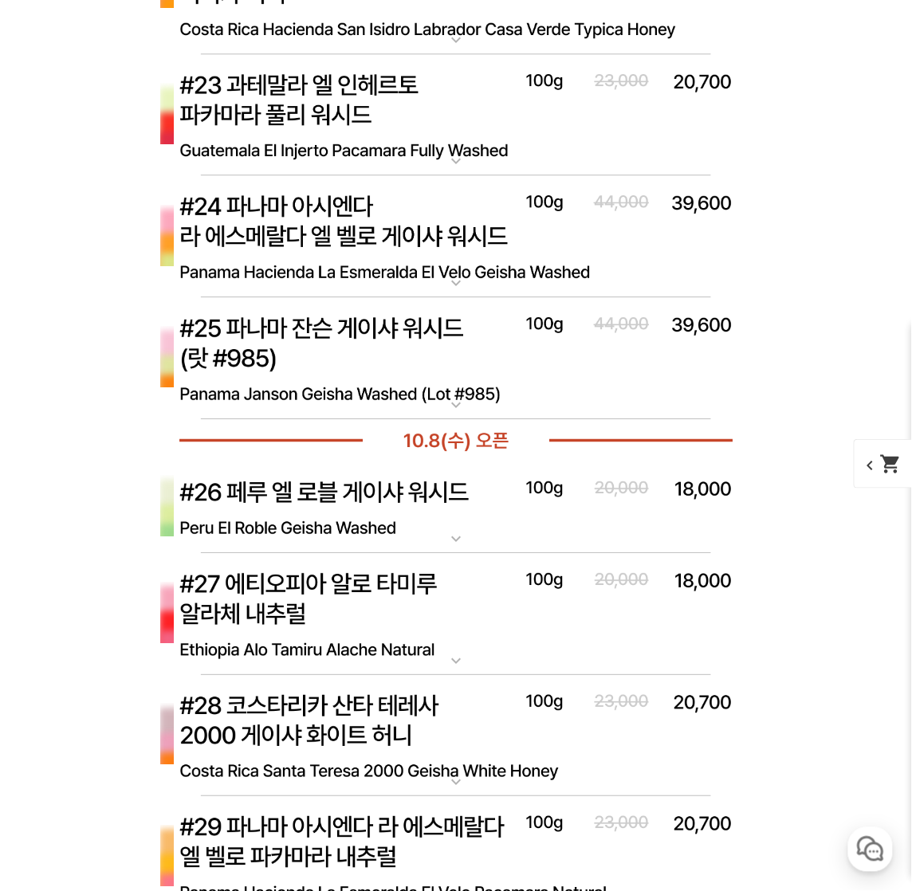
click at [318, 226] on img at bounding box center [455, 236] width 637 height 123
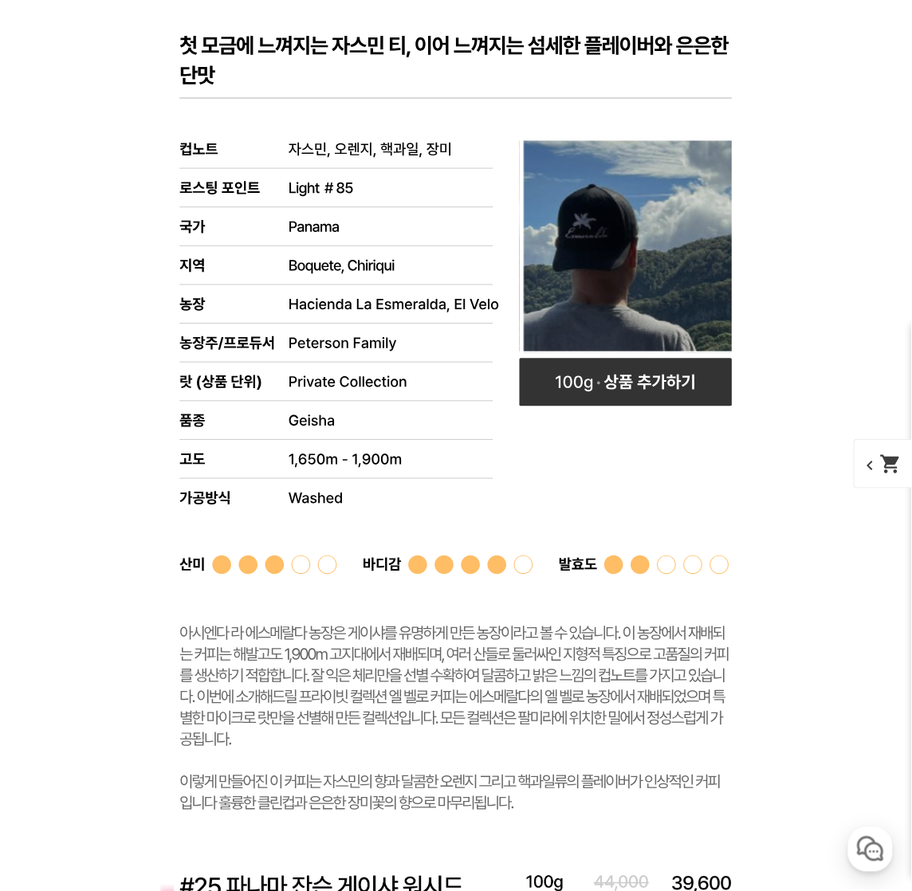
scroll to position [7464, 0]
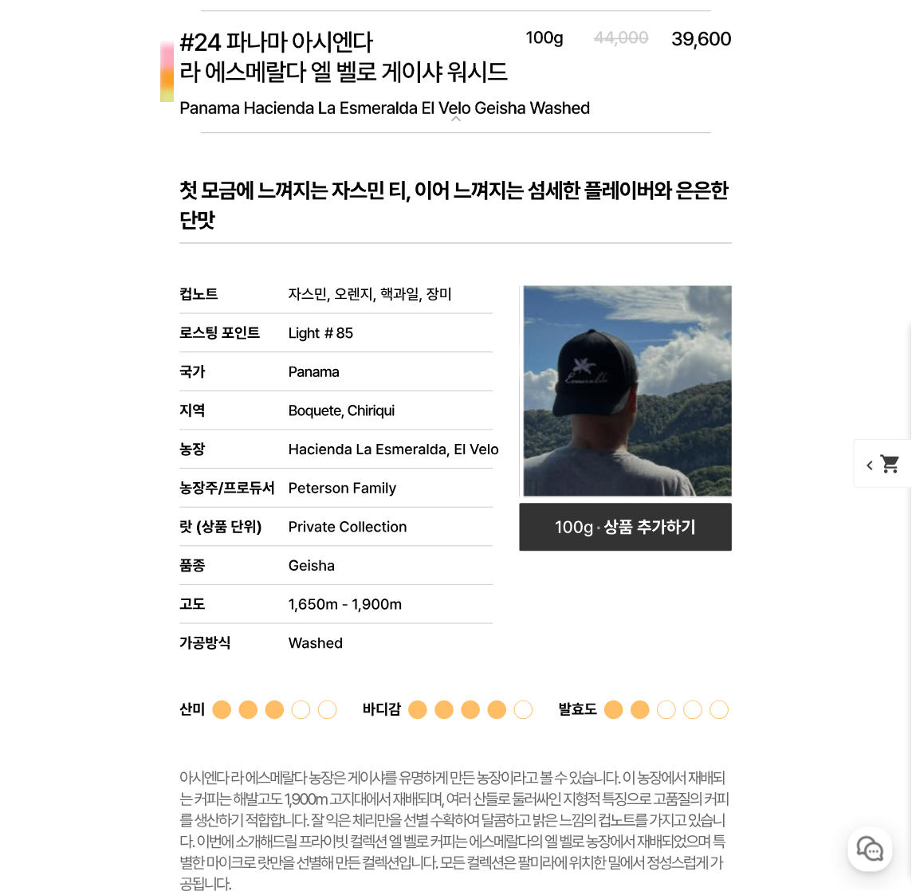
click at [367, 53] on img at bounding box center [455, 72] width 637 height 123
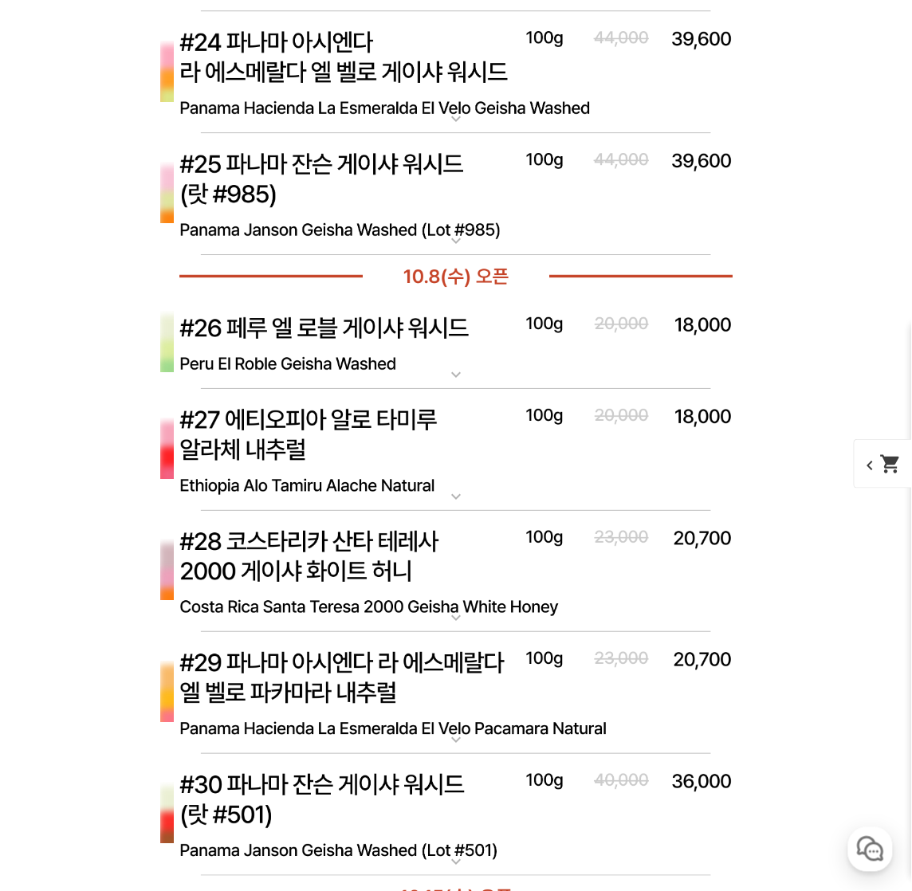
click at [363, 205] on img at bounding box center [455, 194] width 637 height 123
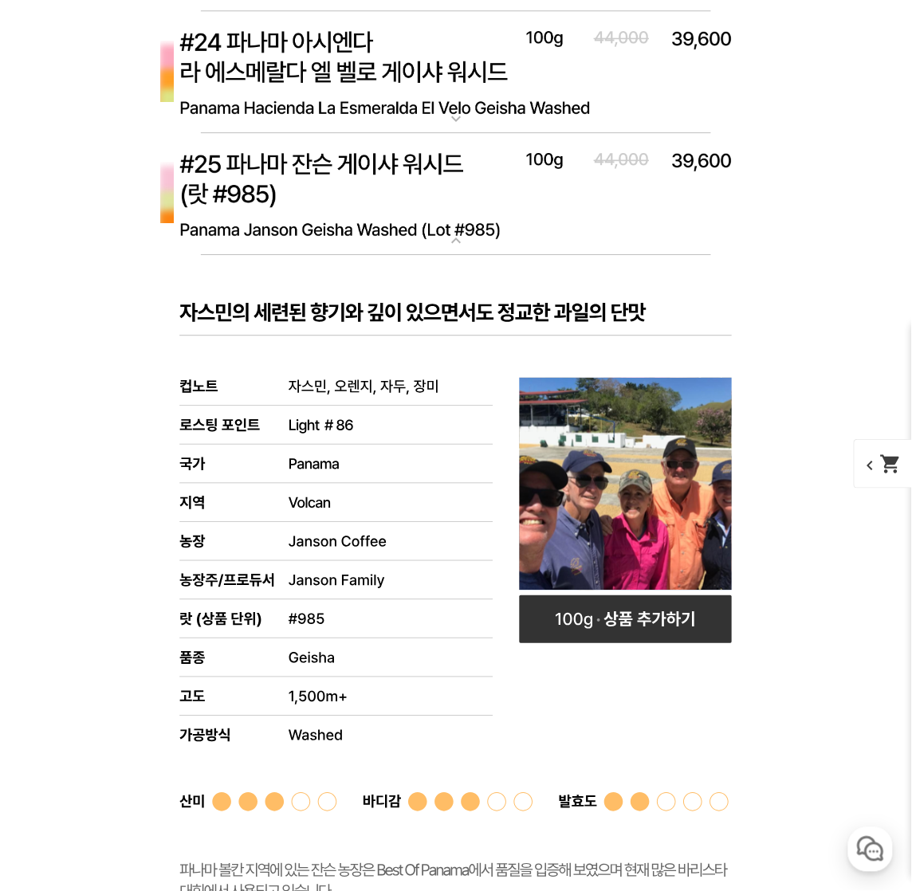
click at [355, 186] on img at bounding box center [455, 194] width 637 height 123
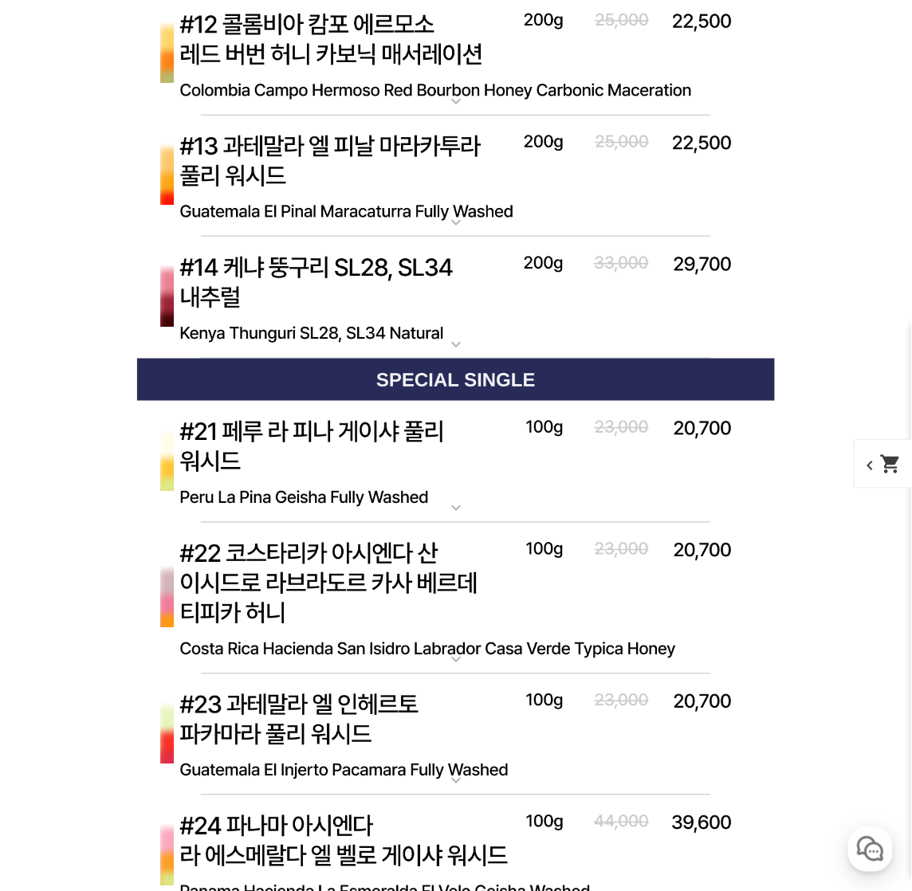
scroll to position [5975, 0]
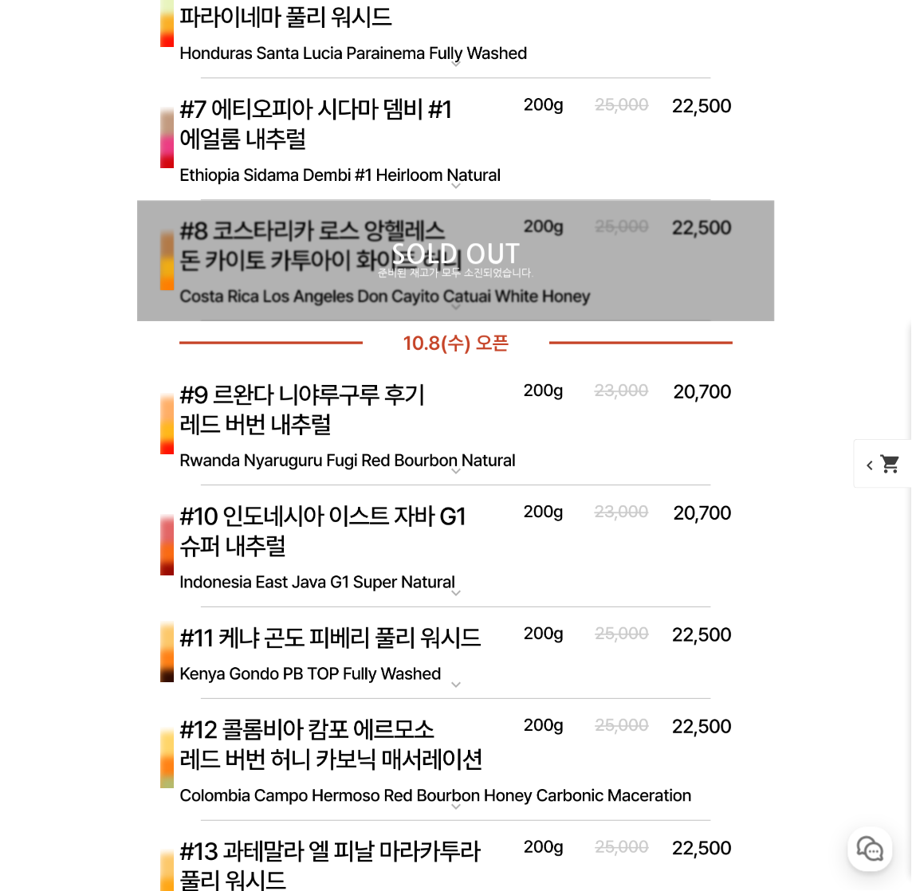
click at [477, 528] on img at bounding box center [455, 546] width 637 height 123
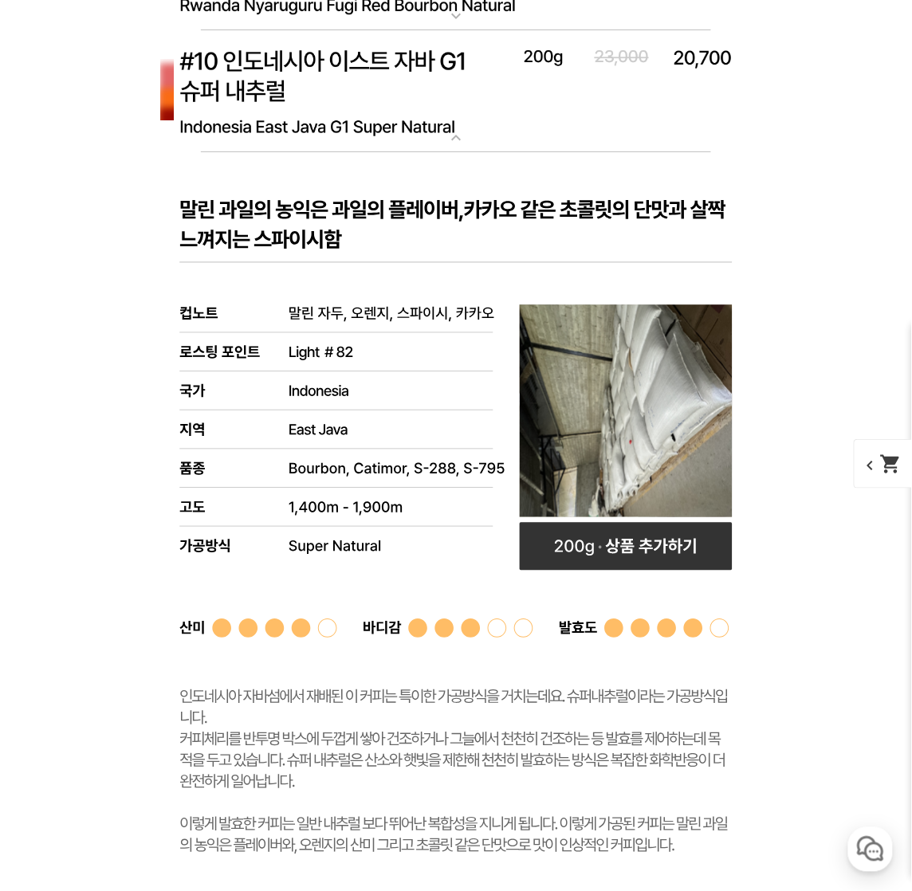
scroll to position [6588, 0]
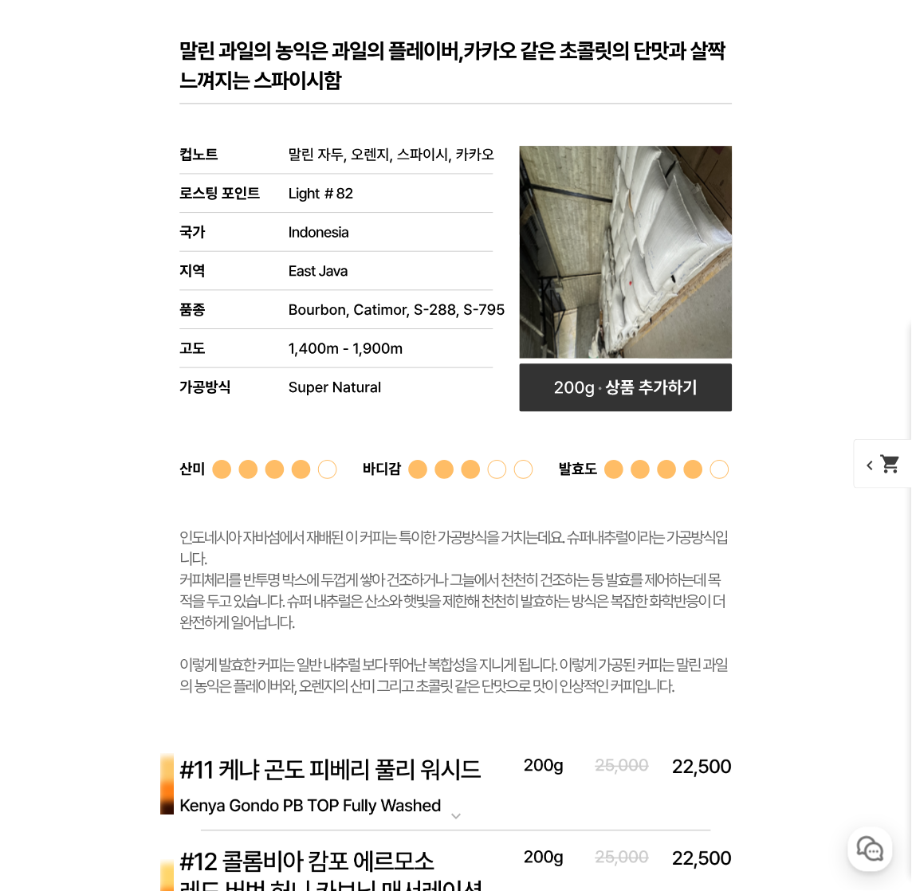
click at [449, 52] on rect at bounding box center [455, 367] width 637 height 746
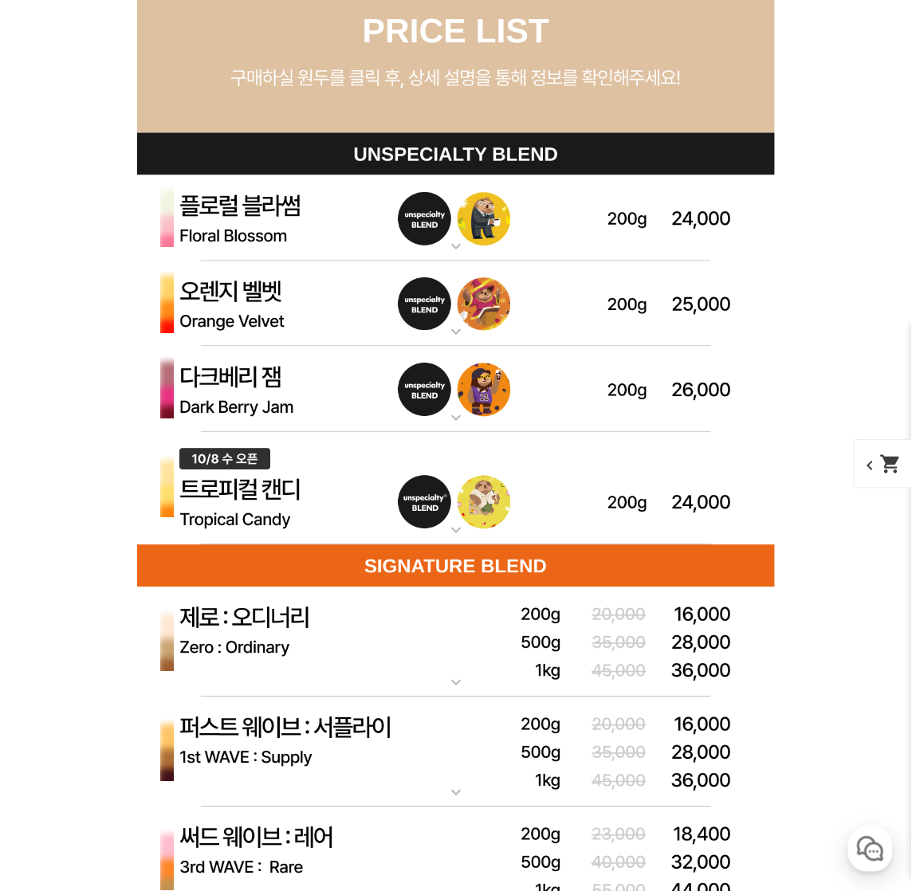
scroll to position [4380, 0]
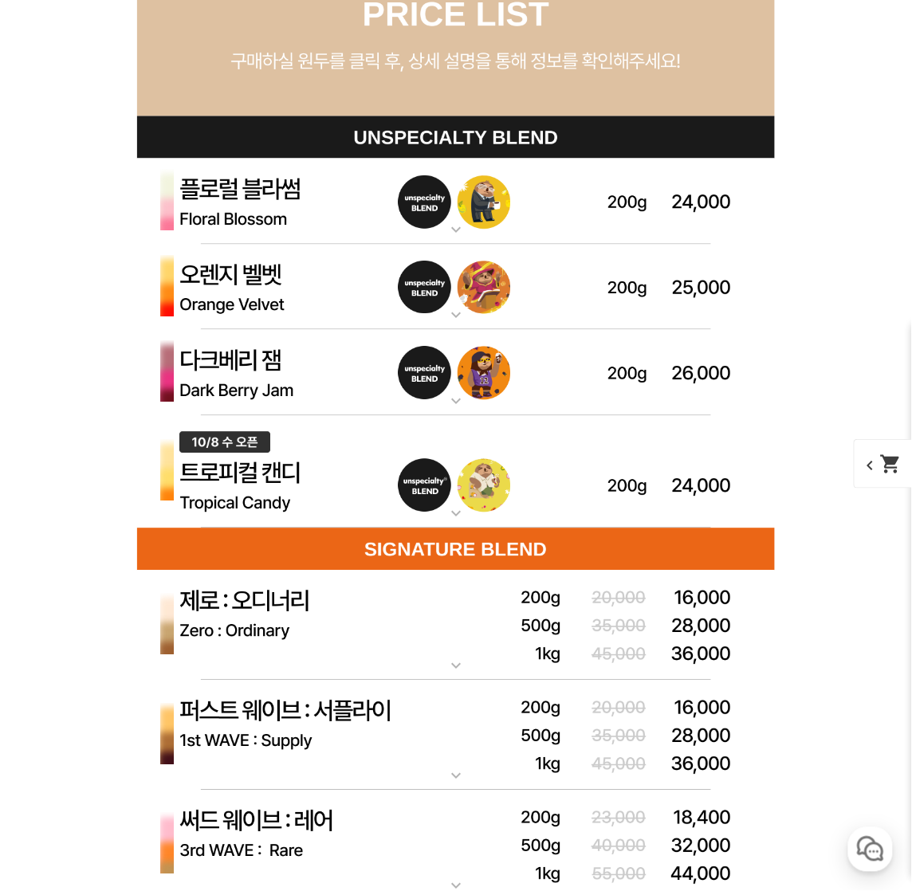
click at [334, 372] on img at bounding box center [455, 373] width 637 height 86
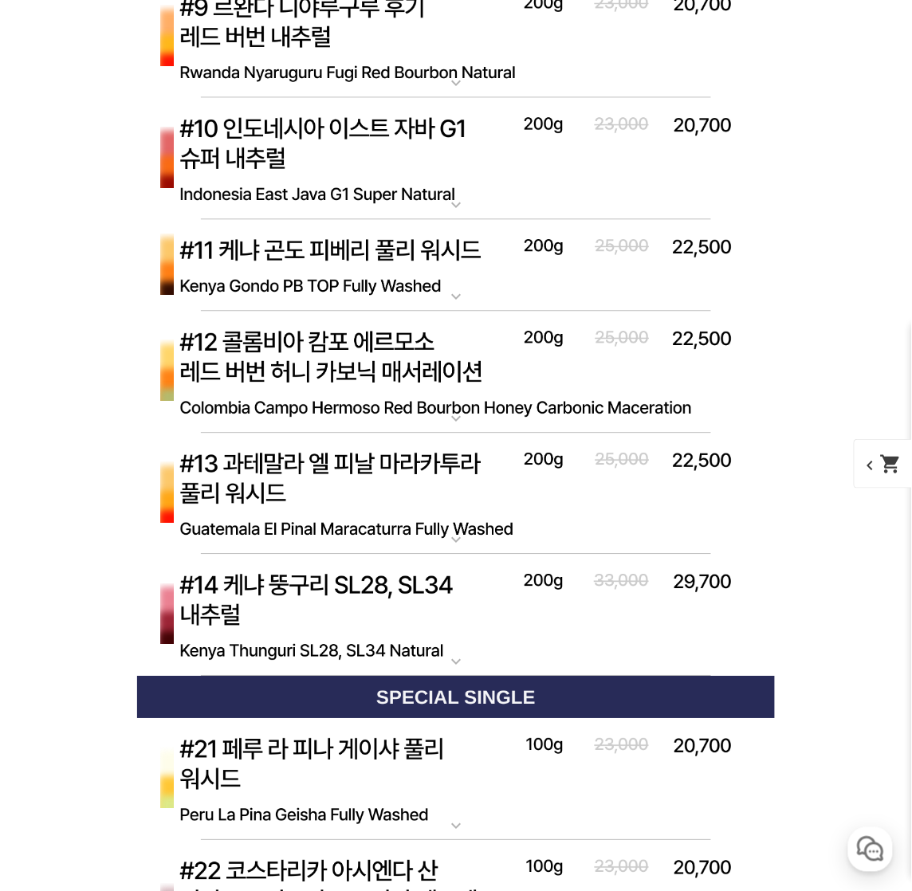
scroll to position [6971, 0]
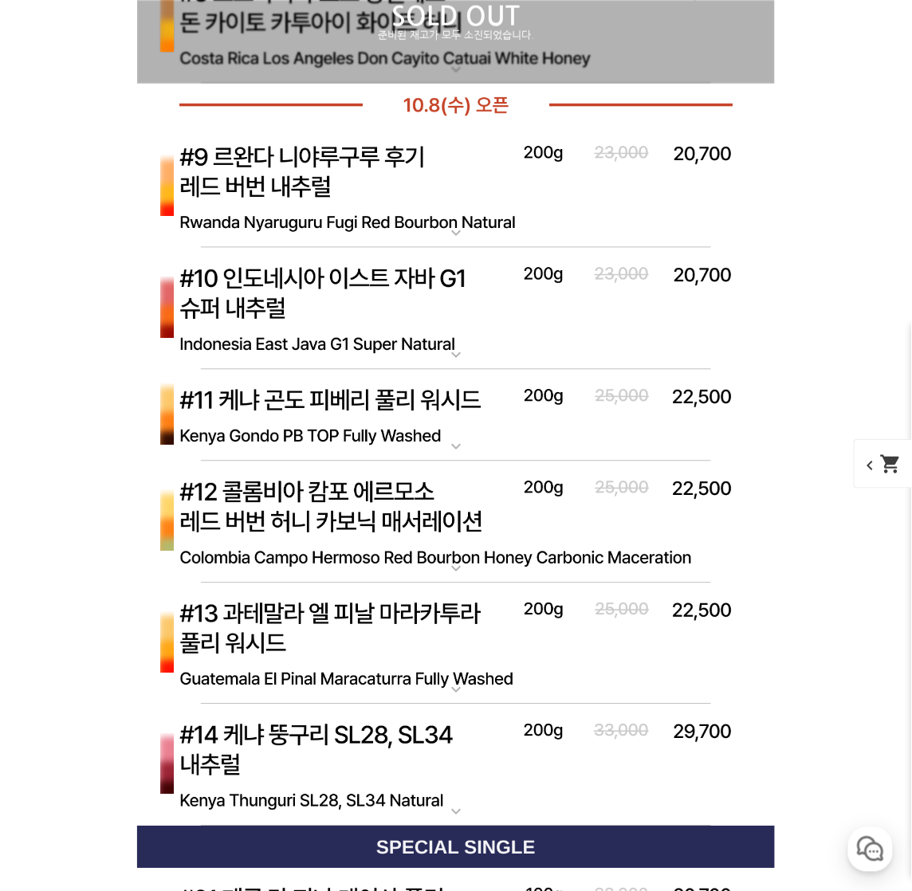
click at [328, 155] on img at bounding box center [455, 188] width 637 height 123
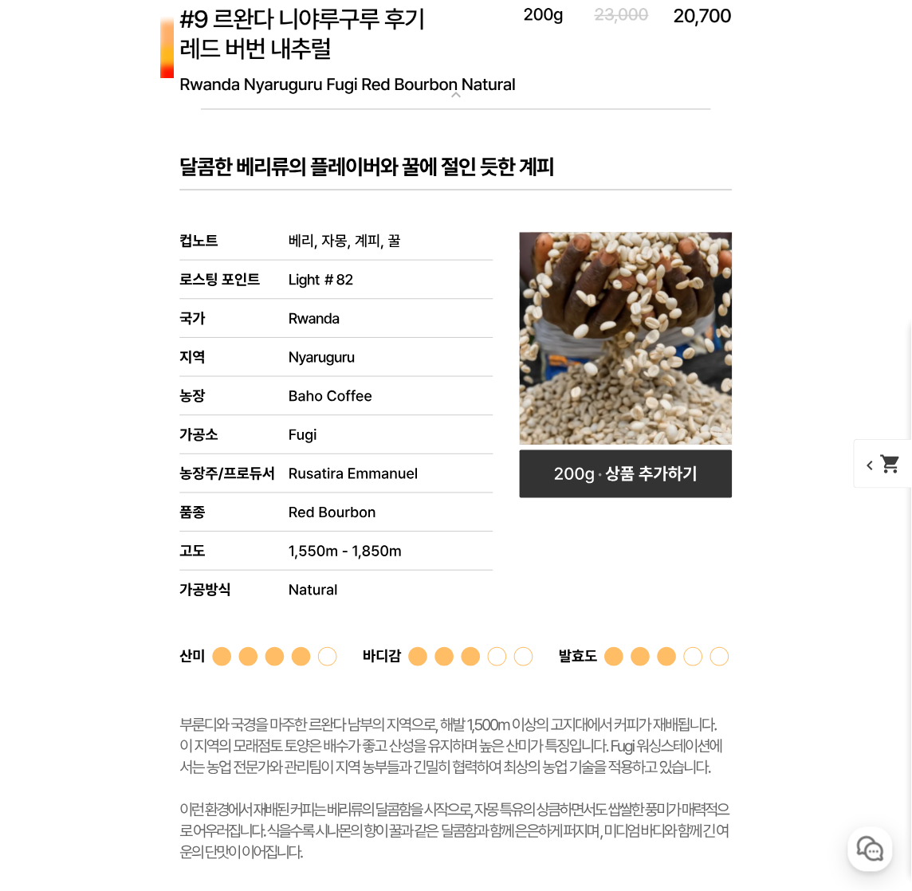
scroll to position [7081, 0]
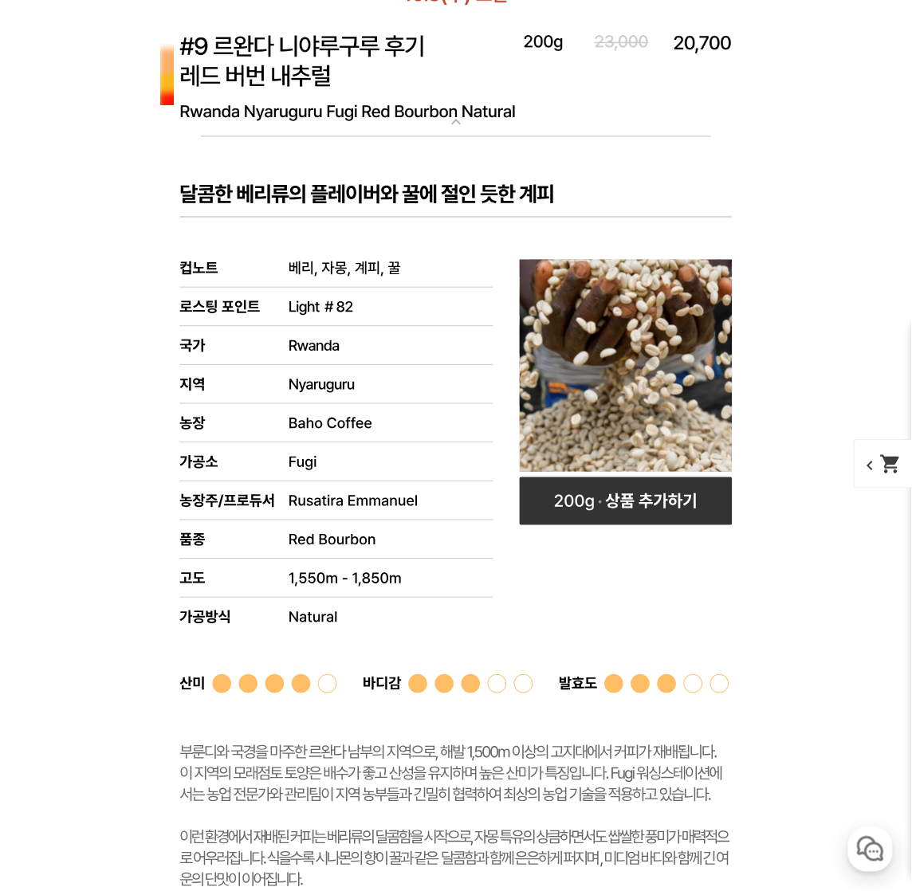
click at [406, 97] on img at bounding box center [455, 77] width 637 height 123
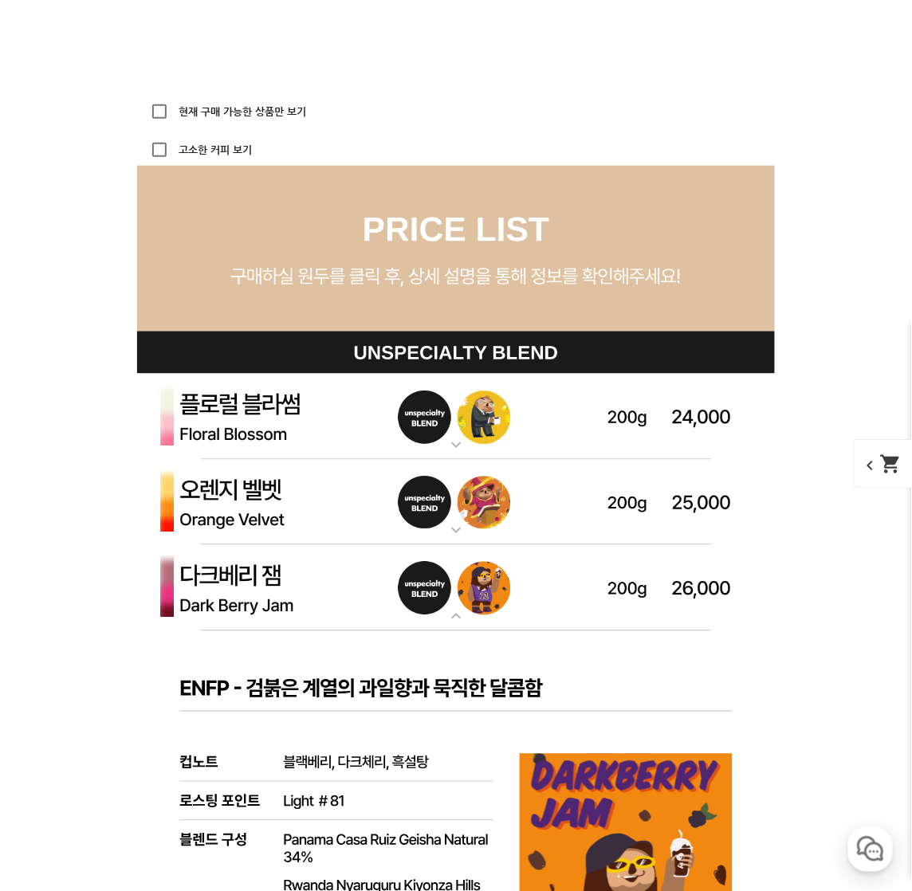
scroll to position [4798, 0]
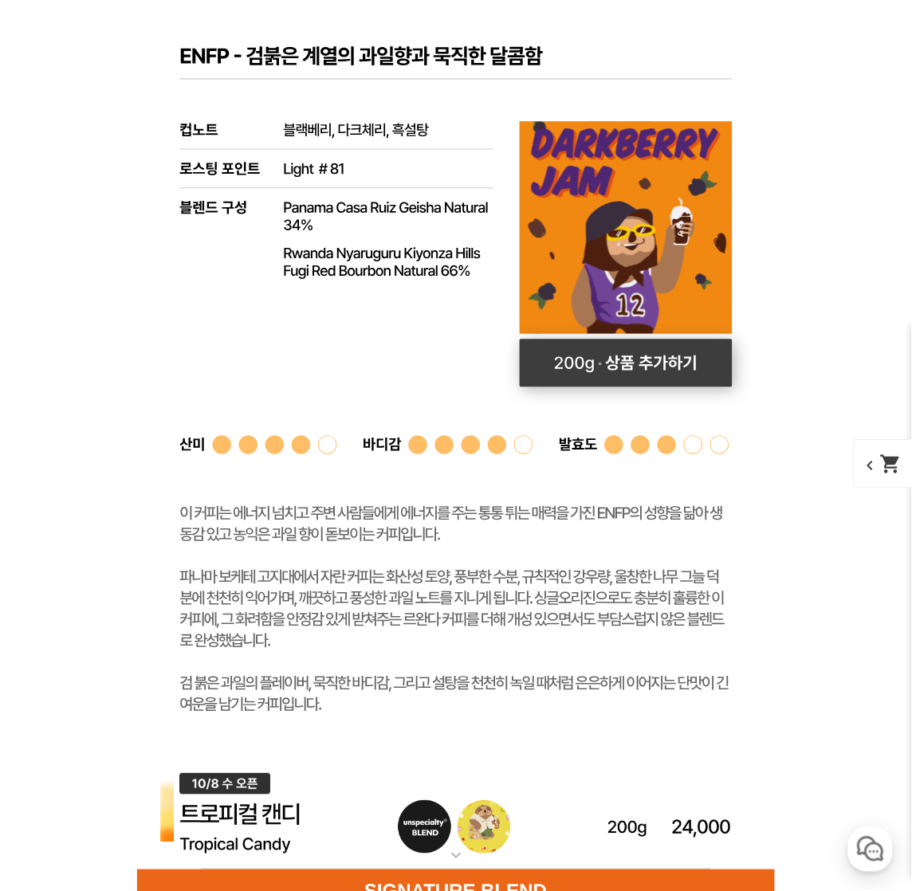
click at [634, 375] on rect at bounding box center [626, 363] width 213 height 48
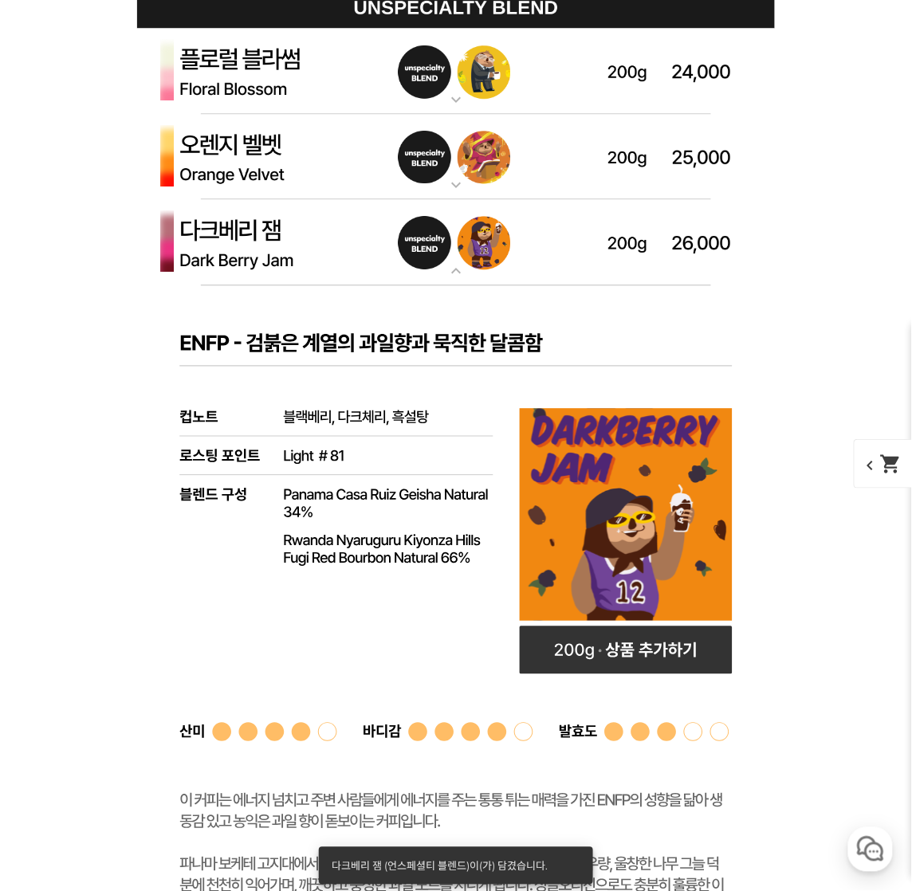
scroll to position [4152, 0]
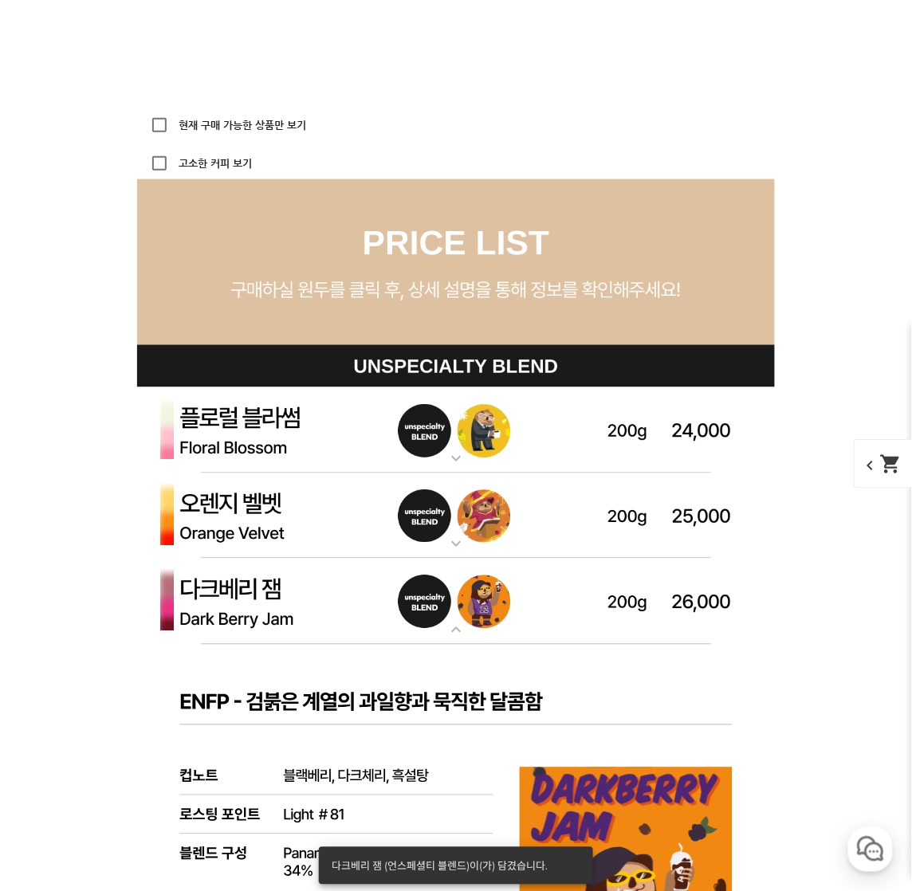
click at [588, 442] on img at bounding box center [455, 430] width 637 height 86
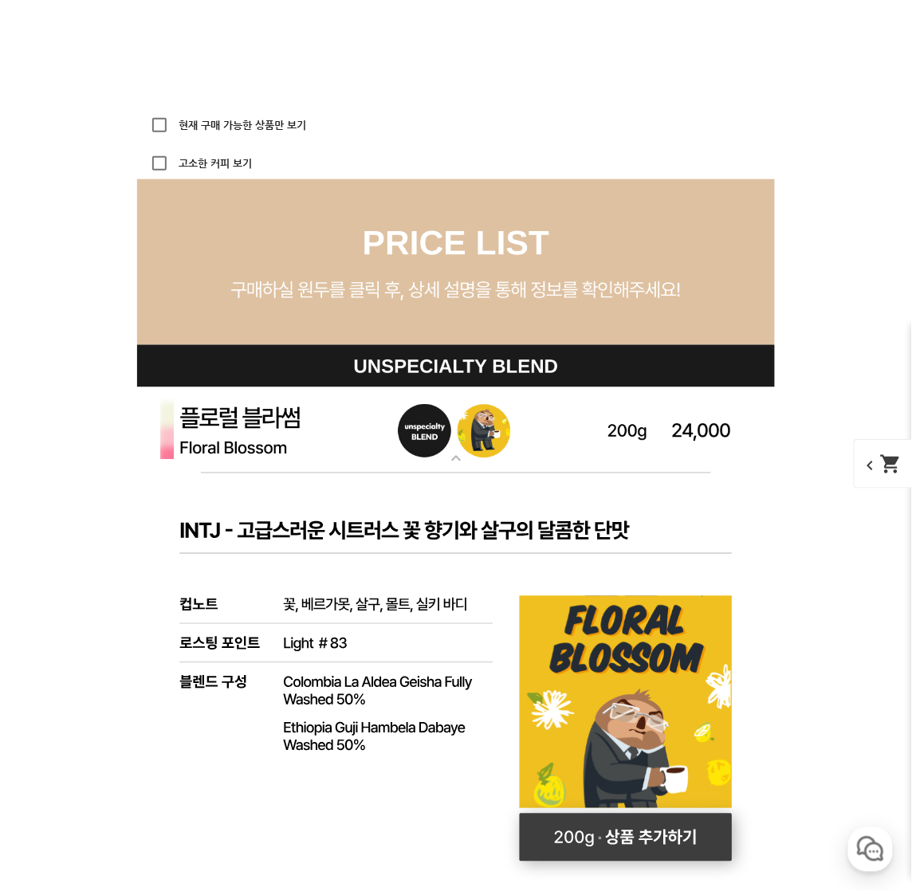
click at [645, 842] on rect at bounding box center [626, 838] width 213 height 48
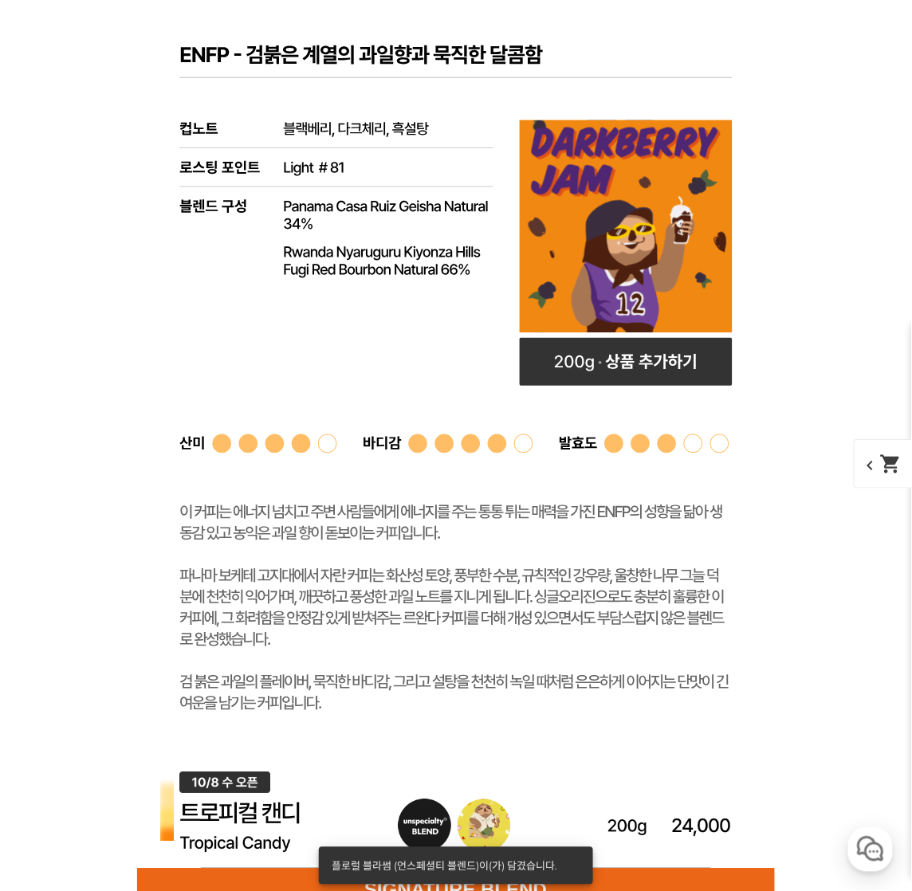
scroll to position [6085, 0]
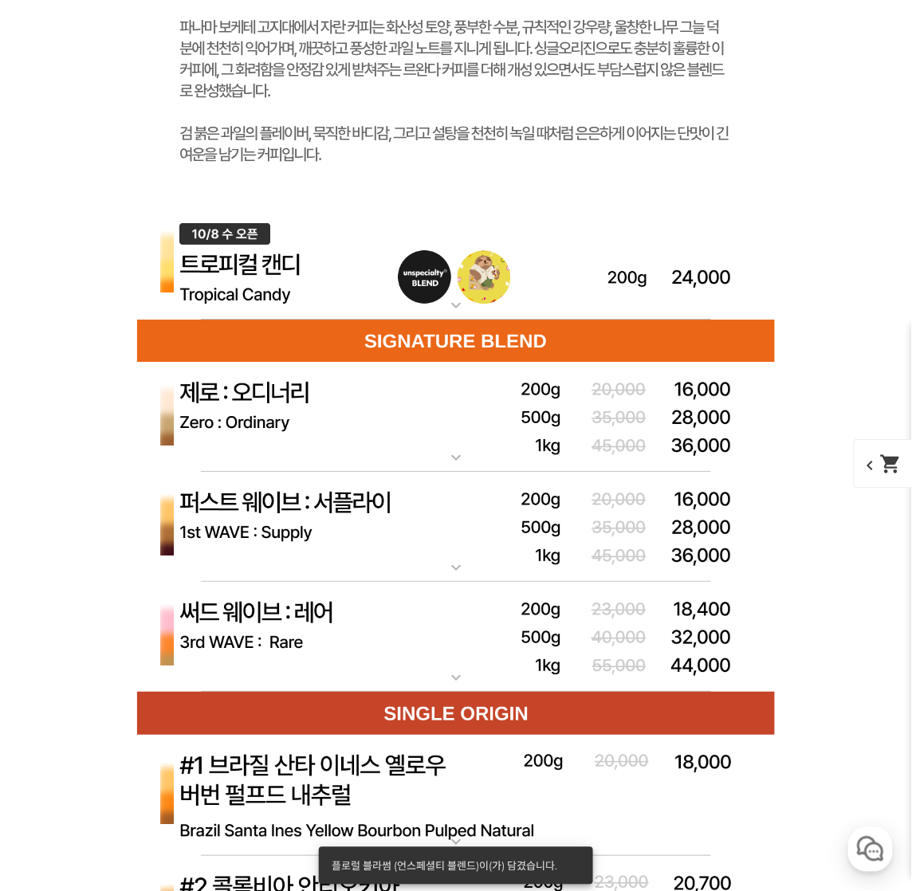
click at [559, 263] on img at bounding box center [455, 263] width 637 height 113
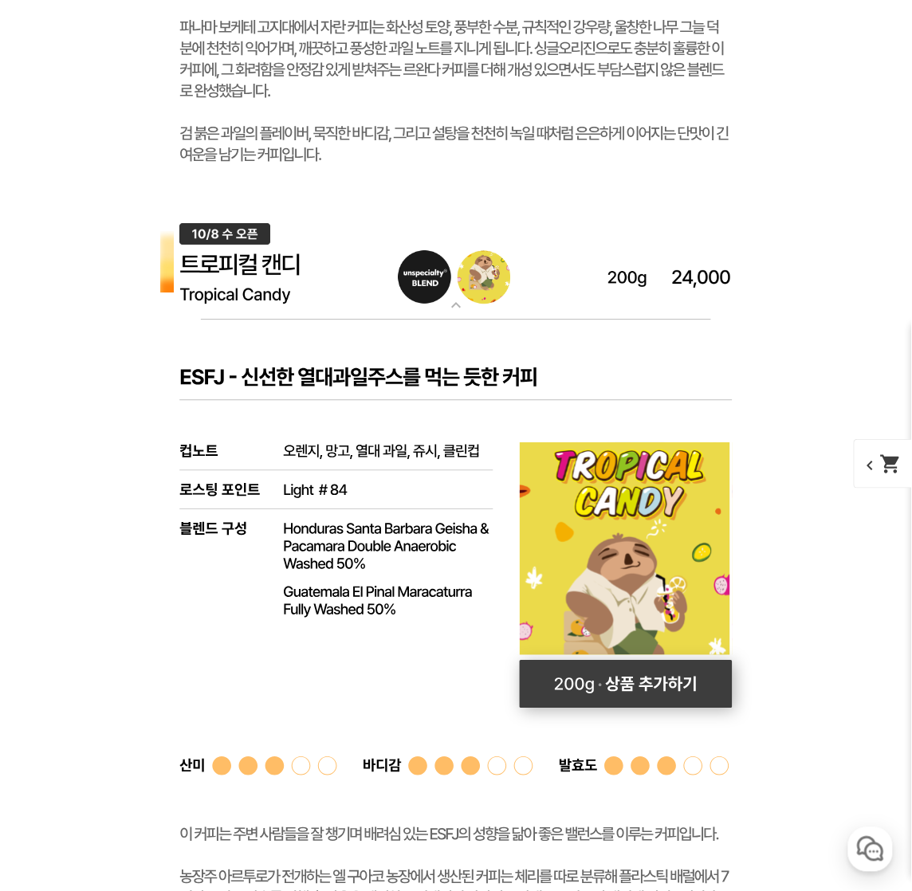
click at [653, 666] on rect at bounding box center [626, 684] width 213 height 48
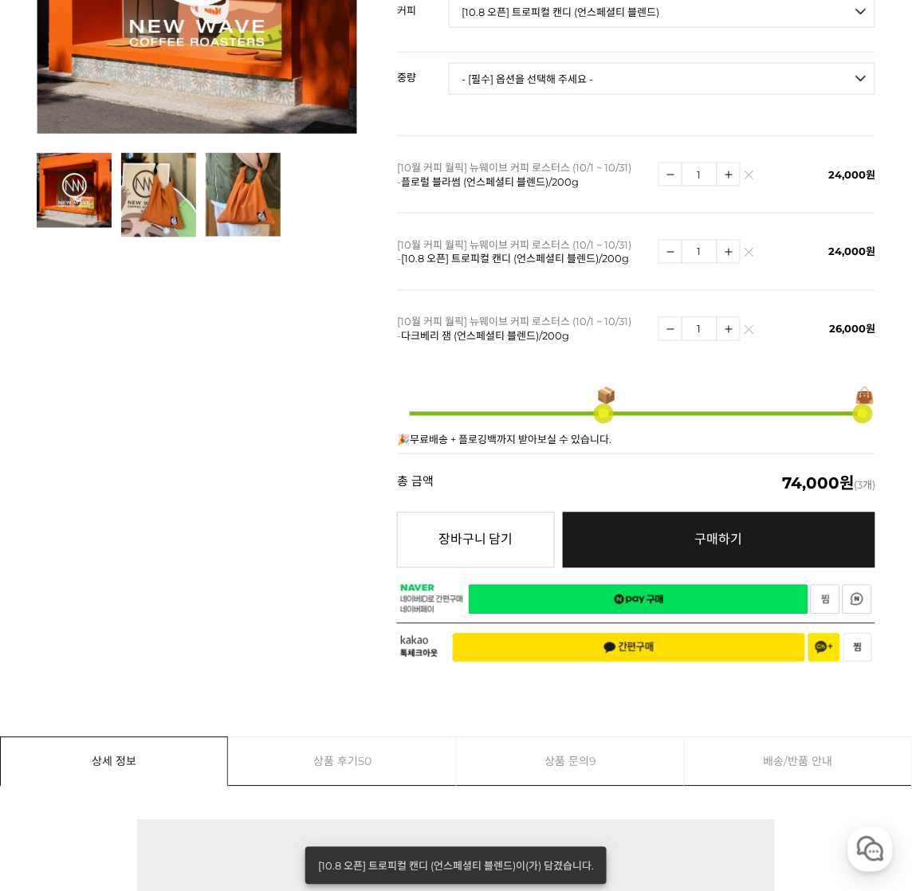
scroll to position [249, 0]
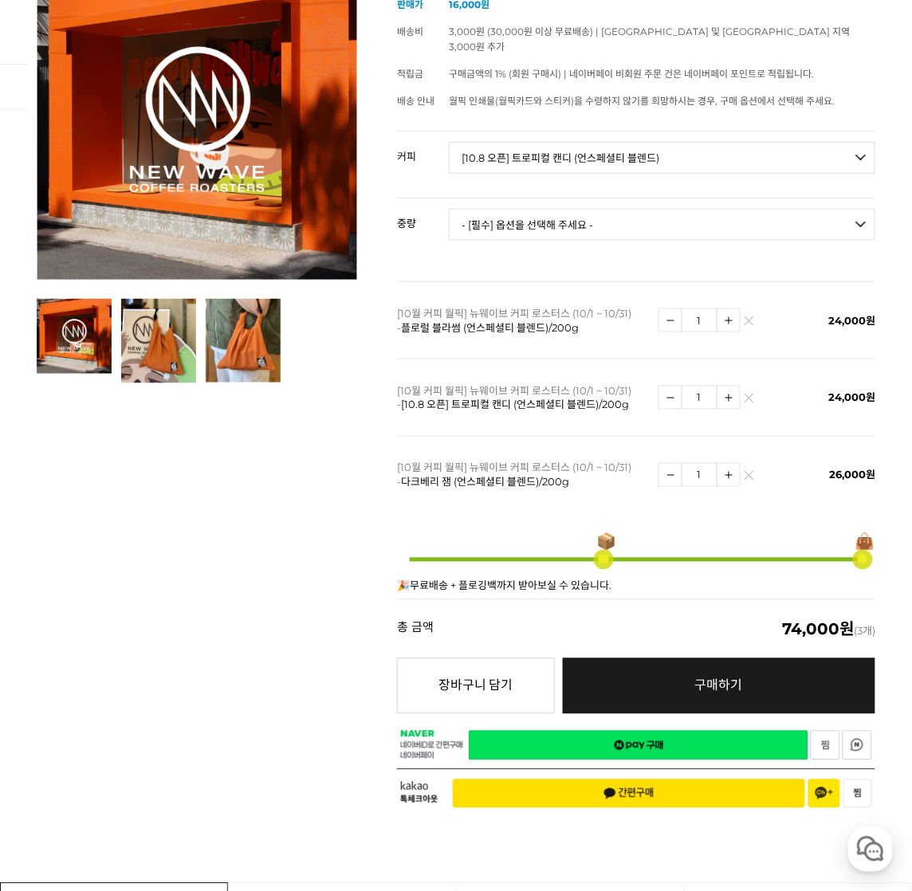
click at [460, 398] on span "[10.8 오픈] 트로피컬 캔디 (언스페셜티 블렌드)/200g" at bounding box center [515, 404] width 228 height 13
click at [459, 476] on span "다크베리 잼 (언스페셜티 블렌드)/200g" at bounding box center [485, 482] width 168 height 13
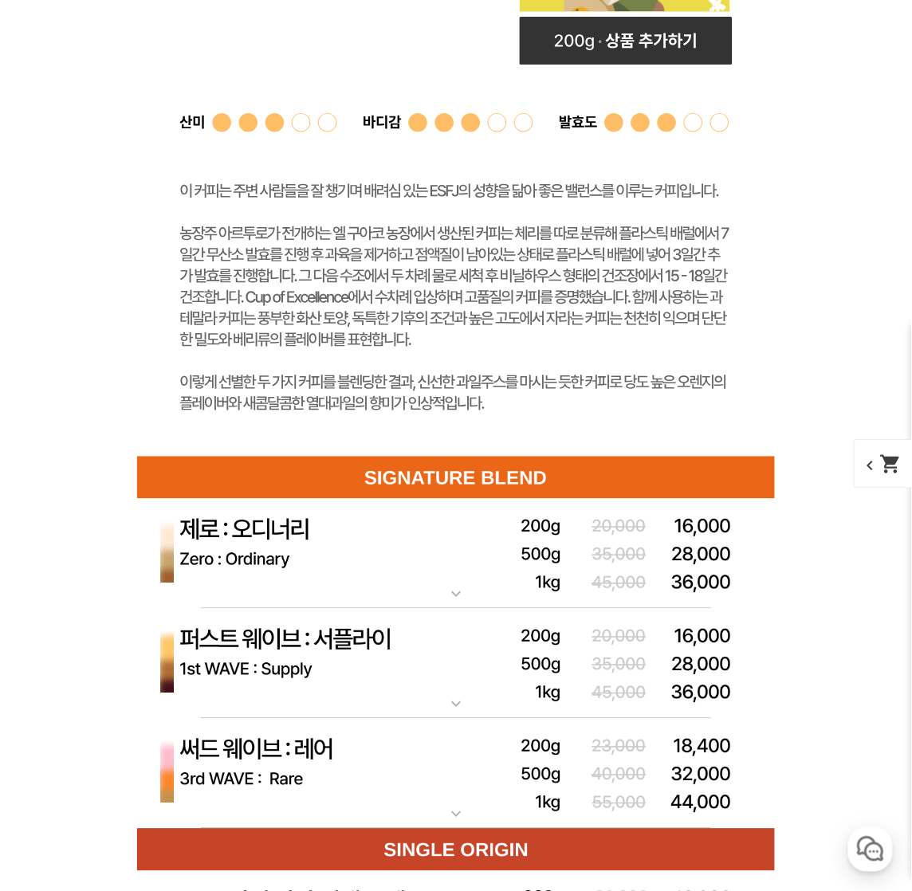
scroll to position [6871, 0]
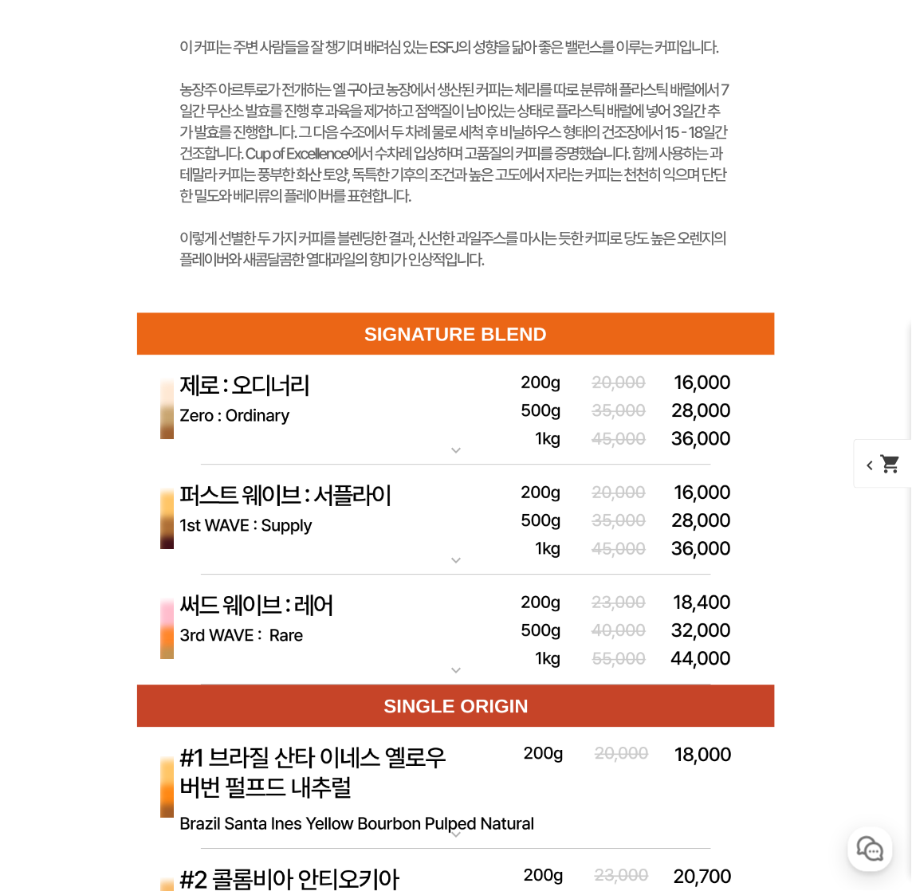
click at [466, 534] on img at bounding box center [455, 520] width 637 height 111
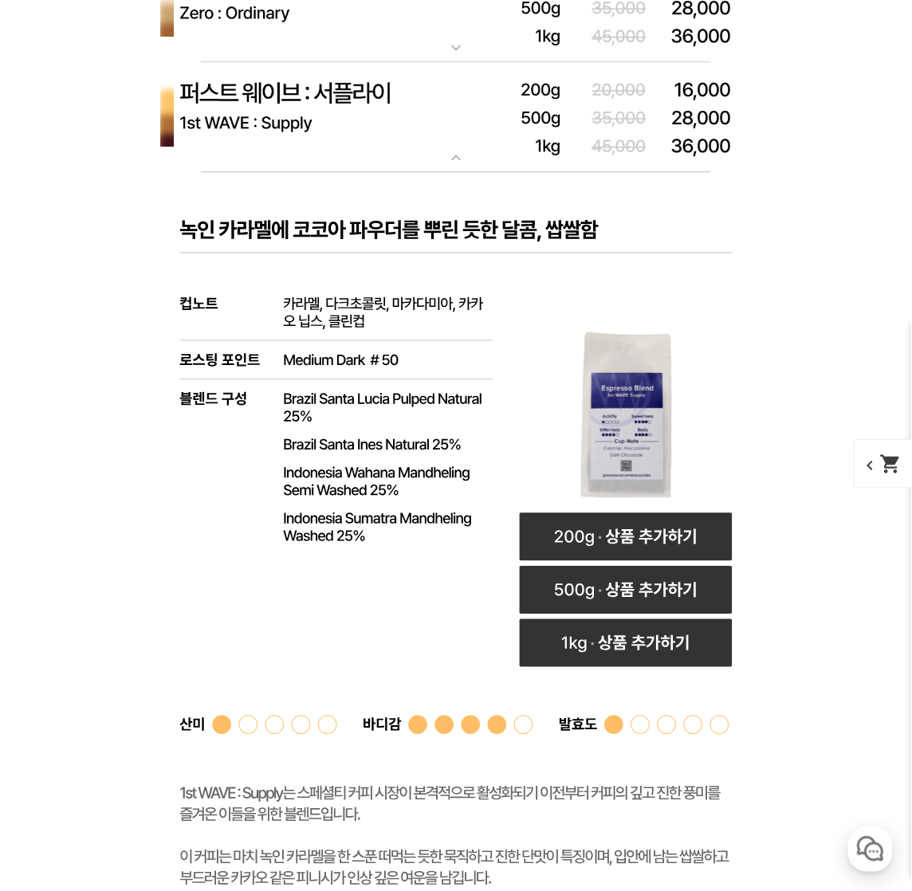
scroll to position [7481, 0]
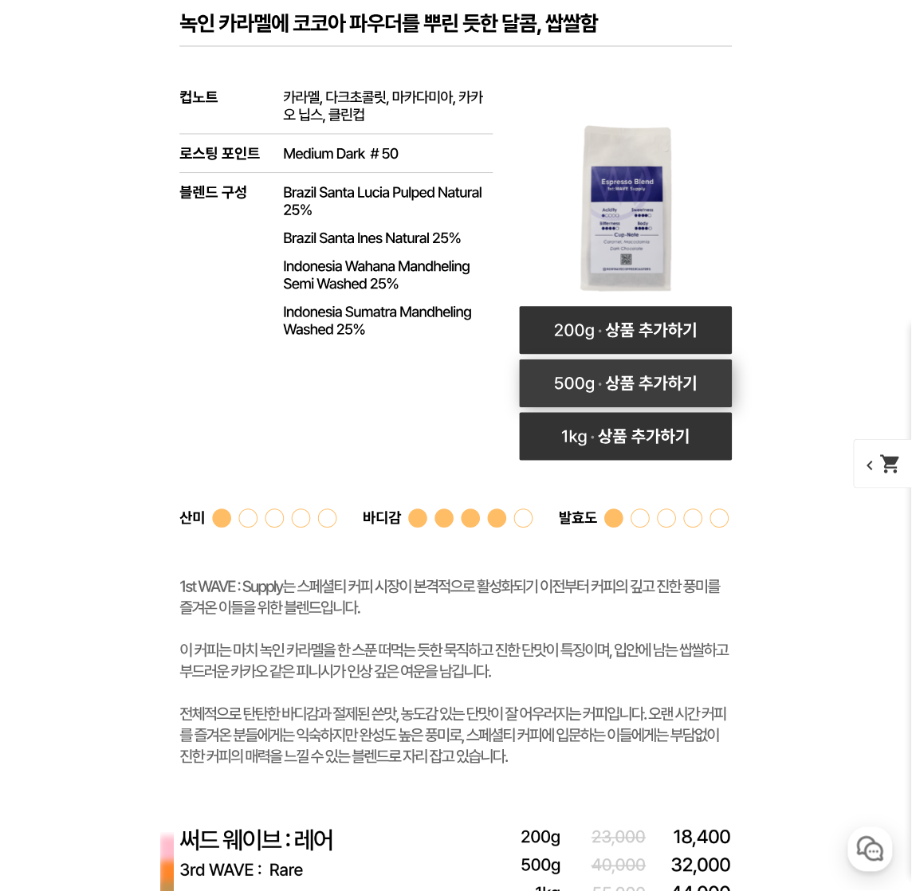
click at [637, 383] on rect at bounding box center [626, 383] width 213 height 48
select select "퍼스트 웨이브 : 서플라이 (하우스 블렌드)"
select select "500g"
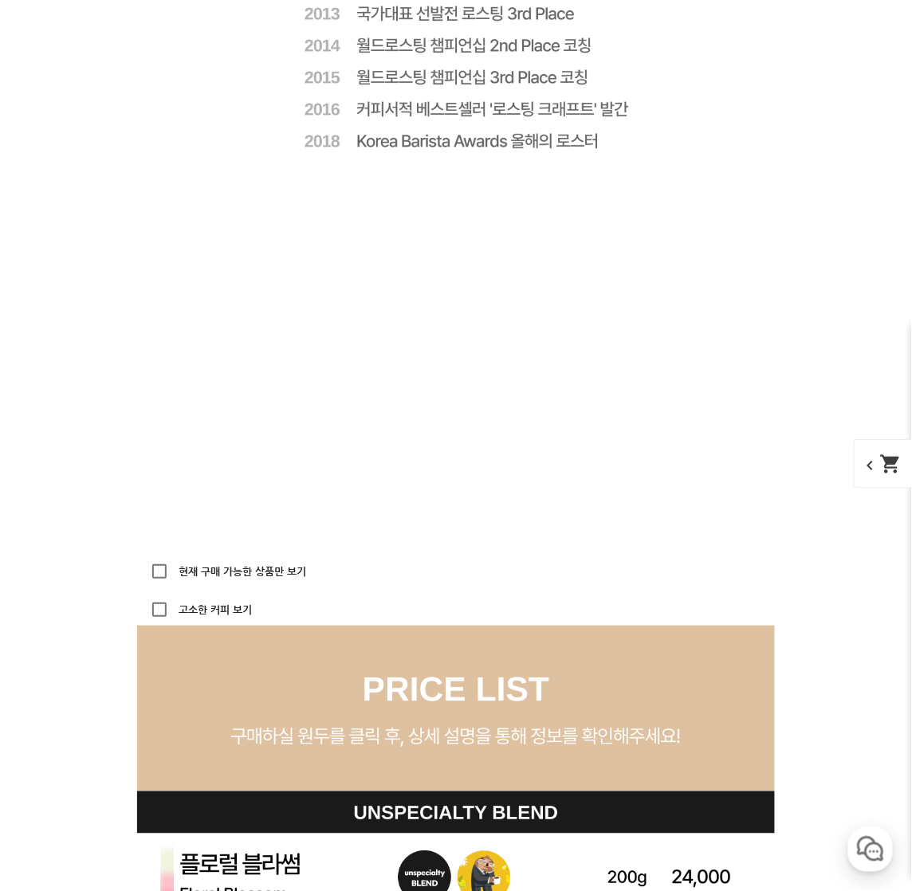
scroll to position [4256, 0]
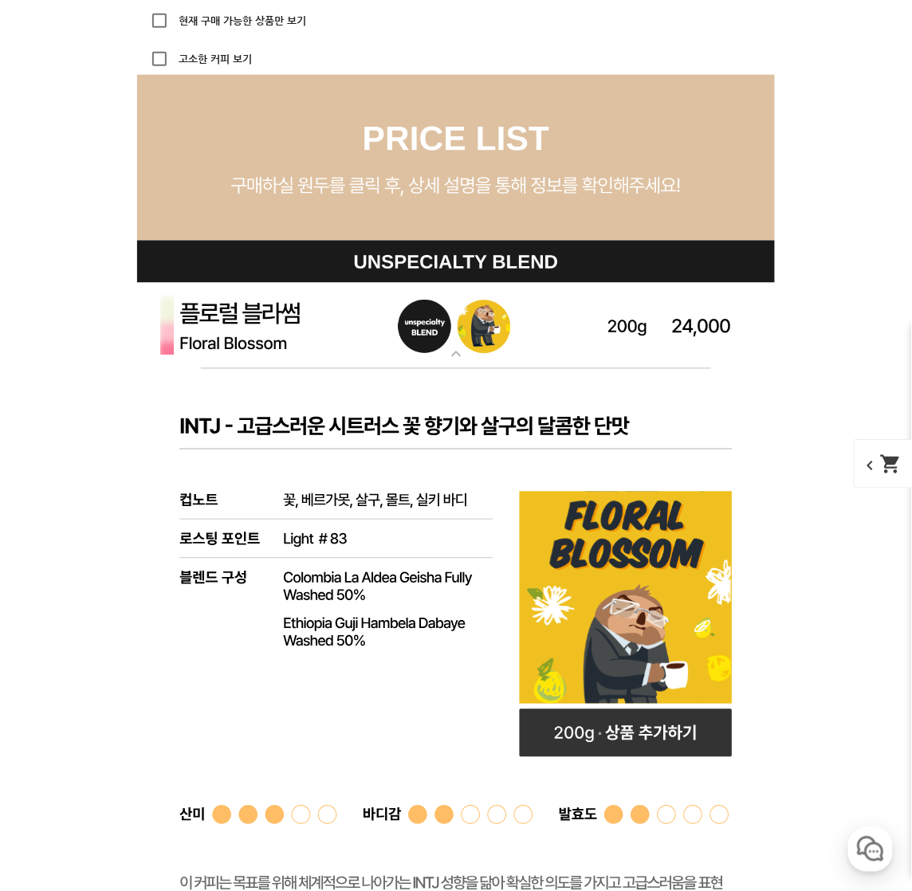
click at [583, 362] on img at bounding box center [455, 326] width 637 height 86
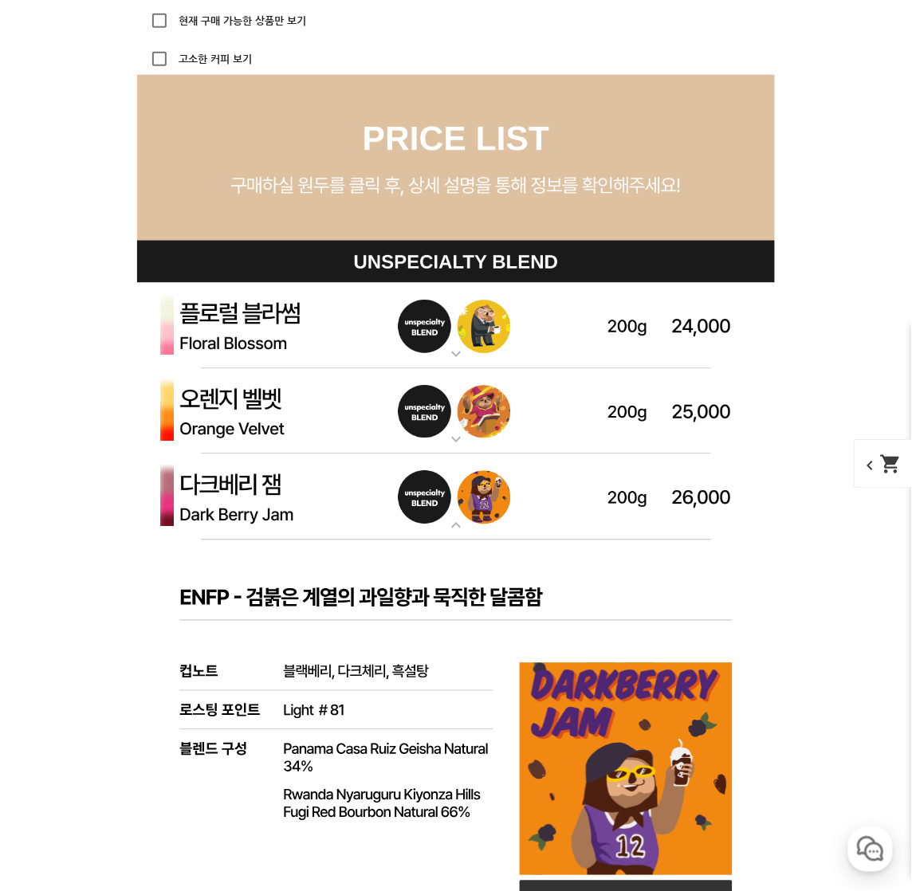
click at [570, 347] on img at bounding box center [455, 326] width 637 height 86
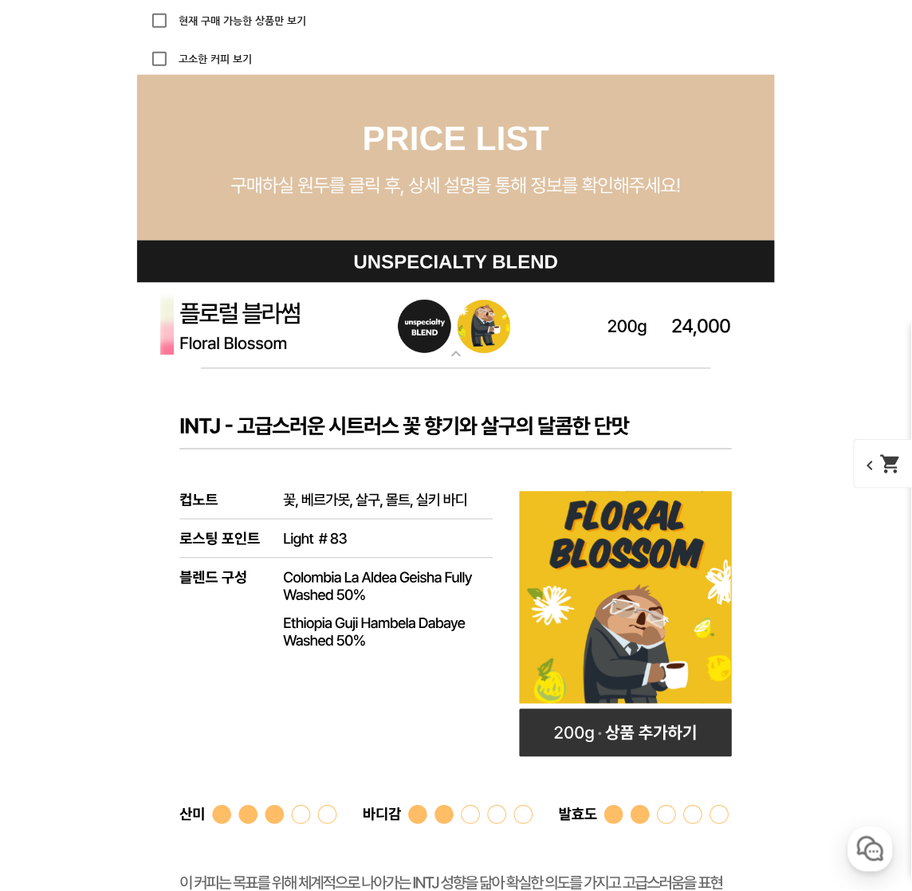
click at [570, 347] on img at bounding box center [455, 326] width 637 height 86
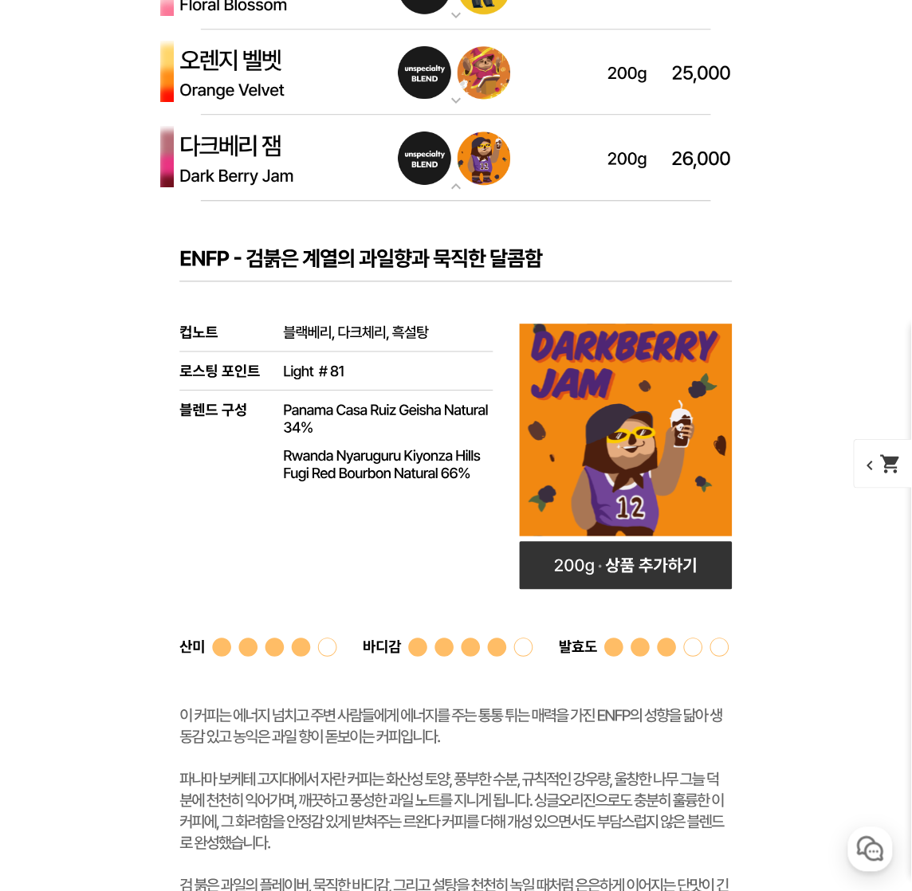
scroll to position [4479, 0]
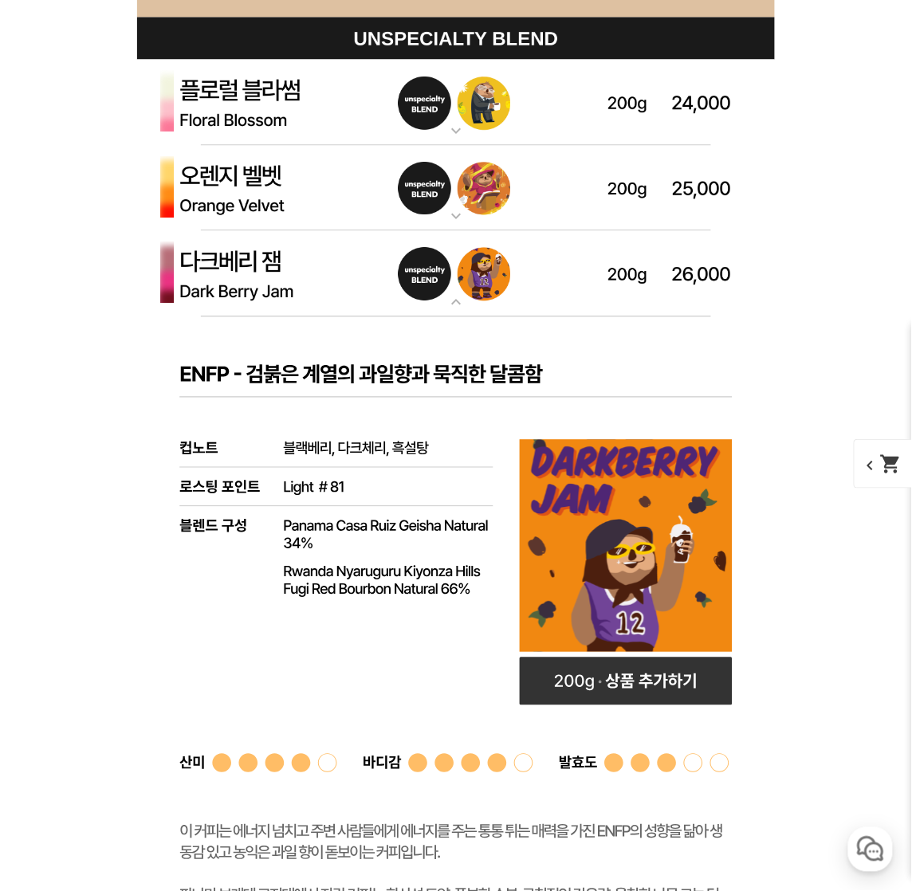
click at [535, 308] on img at bounding box center [455, 274] width 637 height 86
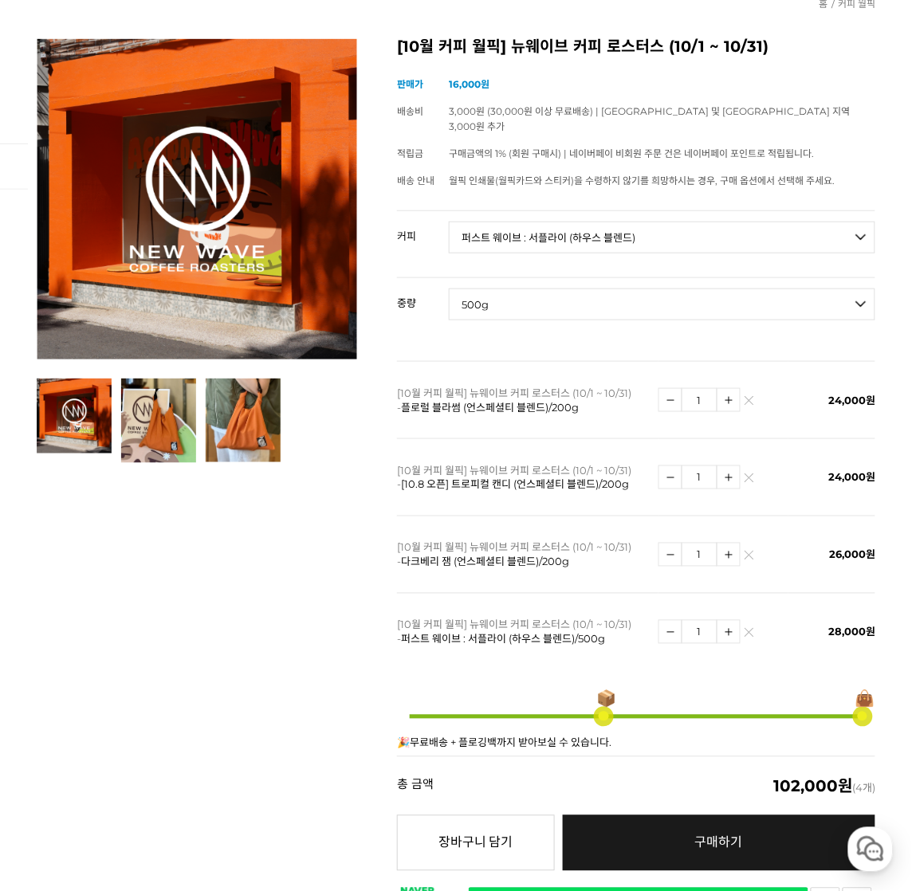
scroll to position [207, 0]
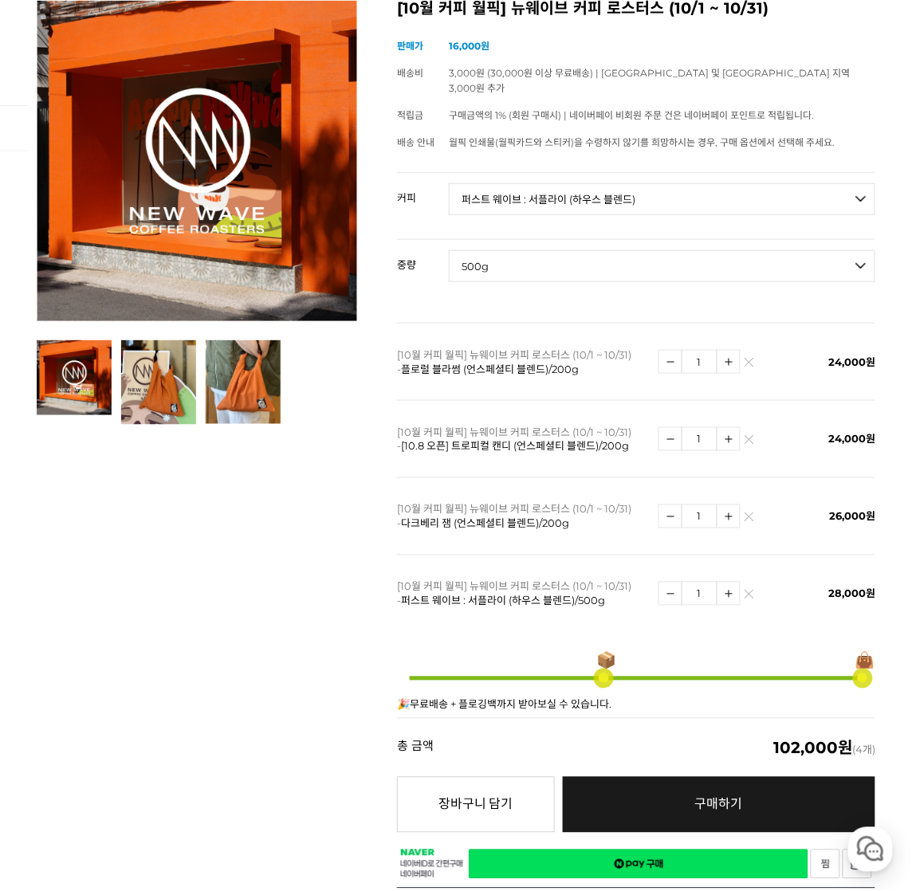
click at [753, 358] on link at bounding box center [749, 363] width 10 height 10
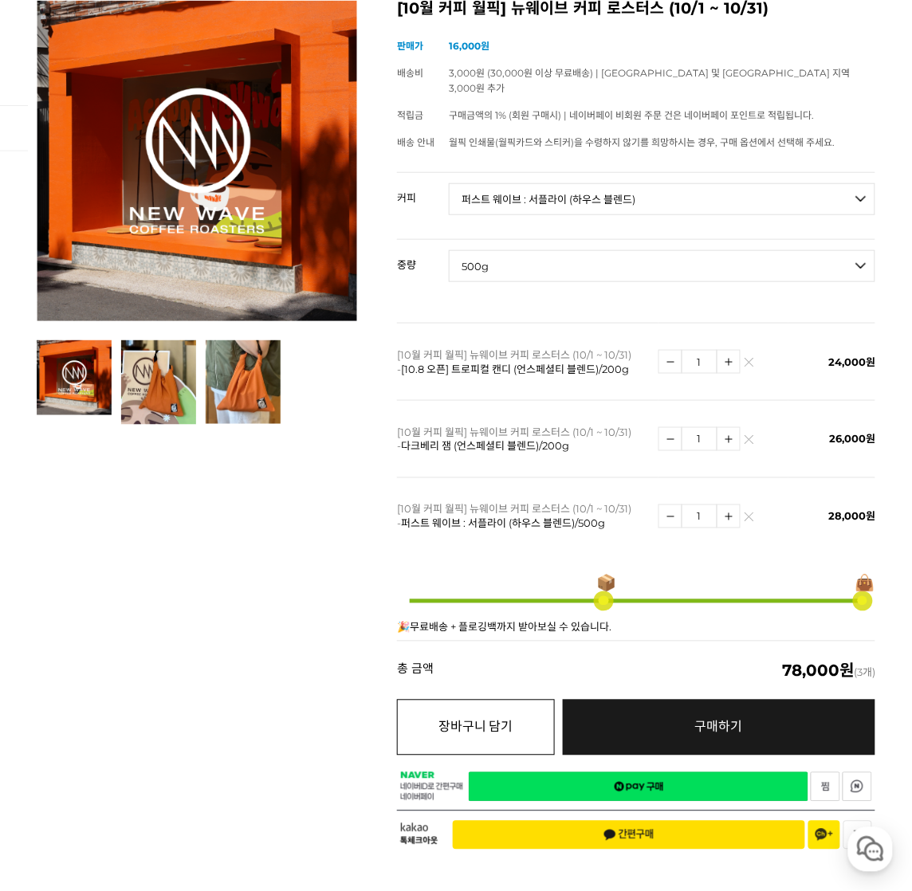
click at [465, 710] on button "장바구니 담기" at bounding box center [475, 728] width 157 height 56
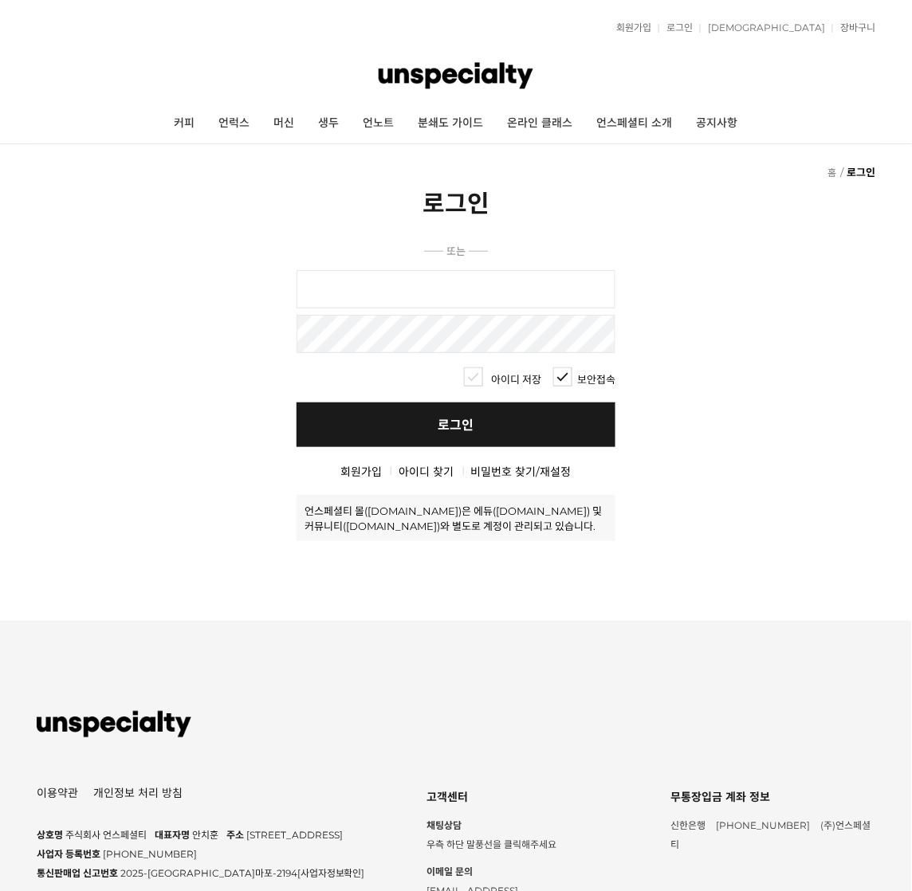
click at [459, 306] on input "text" at bounding box center [455, 289] width 319 height 38
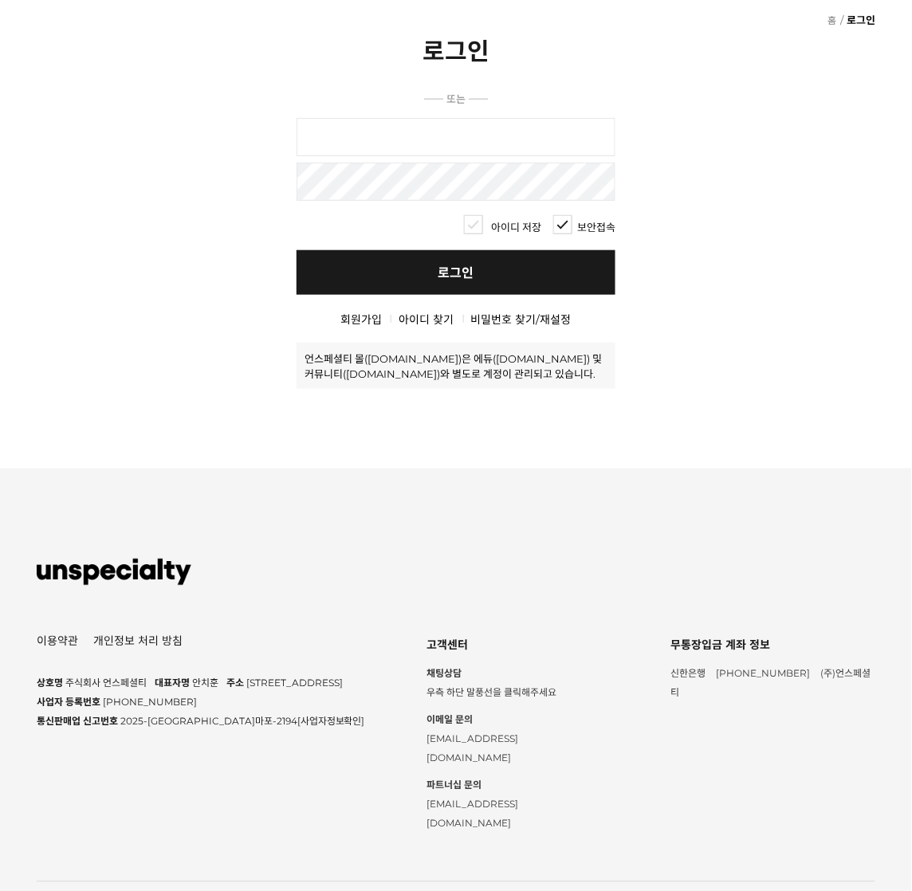
scroll to position [226, 0]
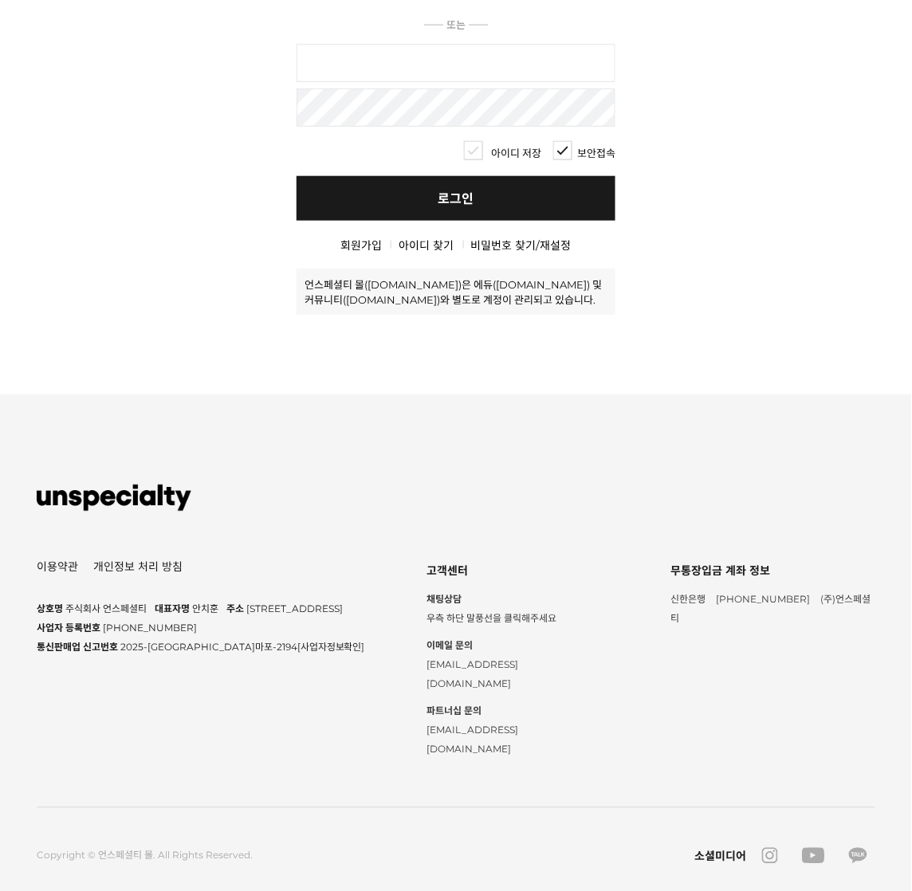
click at [448, 442] on div "바로가기 이용약관 개인정보 처리 방침 쇼핑몰 기본정보 상호명 주식회사 언스페셜티 대표자명 [PERSON_NAME] 주소 [STREET_ADDR…" at bounding box center [456, 656] width 838 height 525
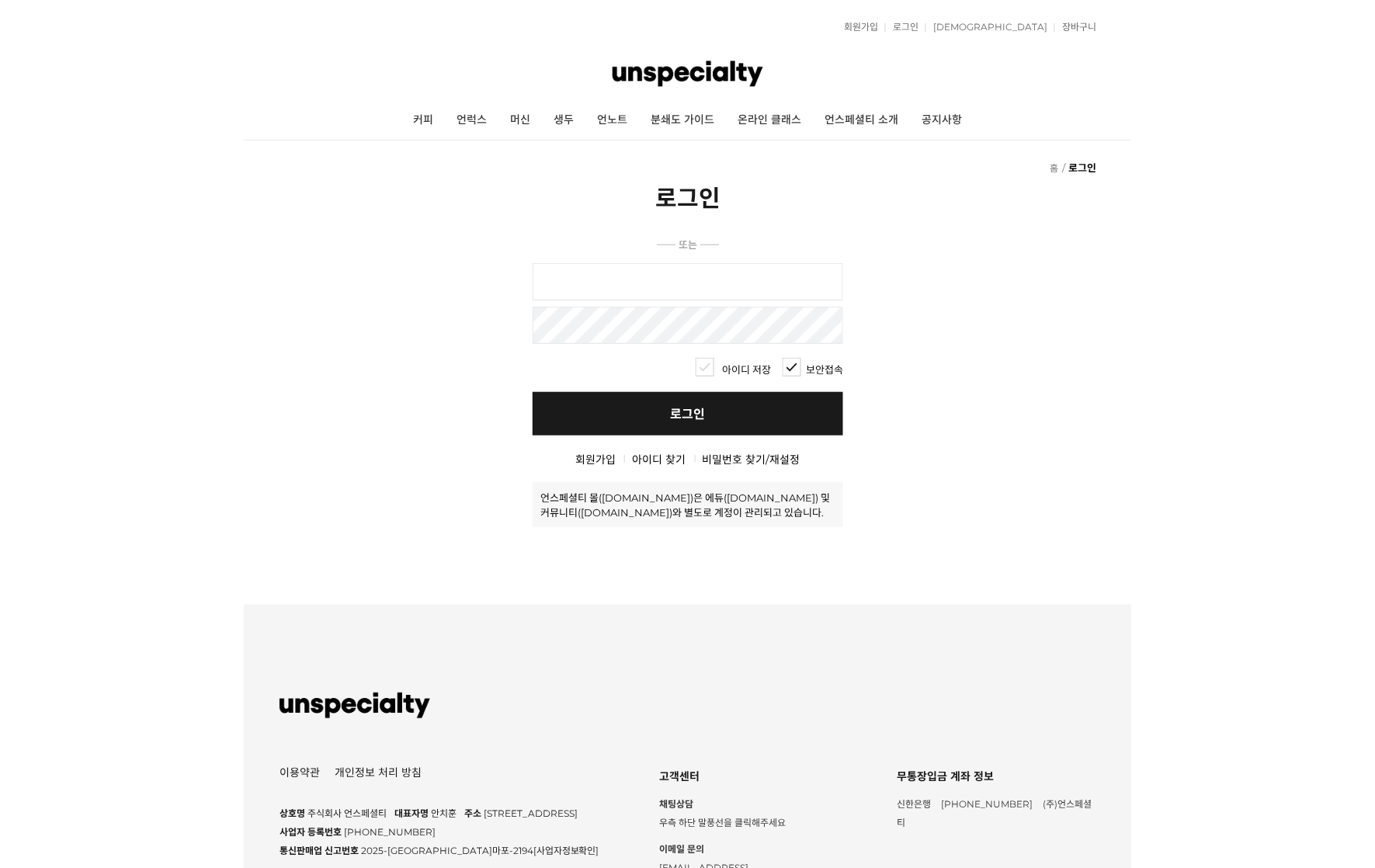
scroll to position [0, 0]
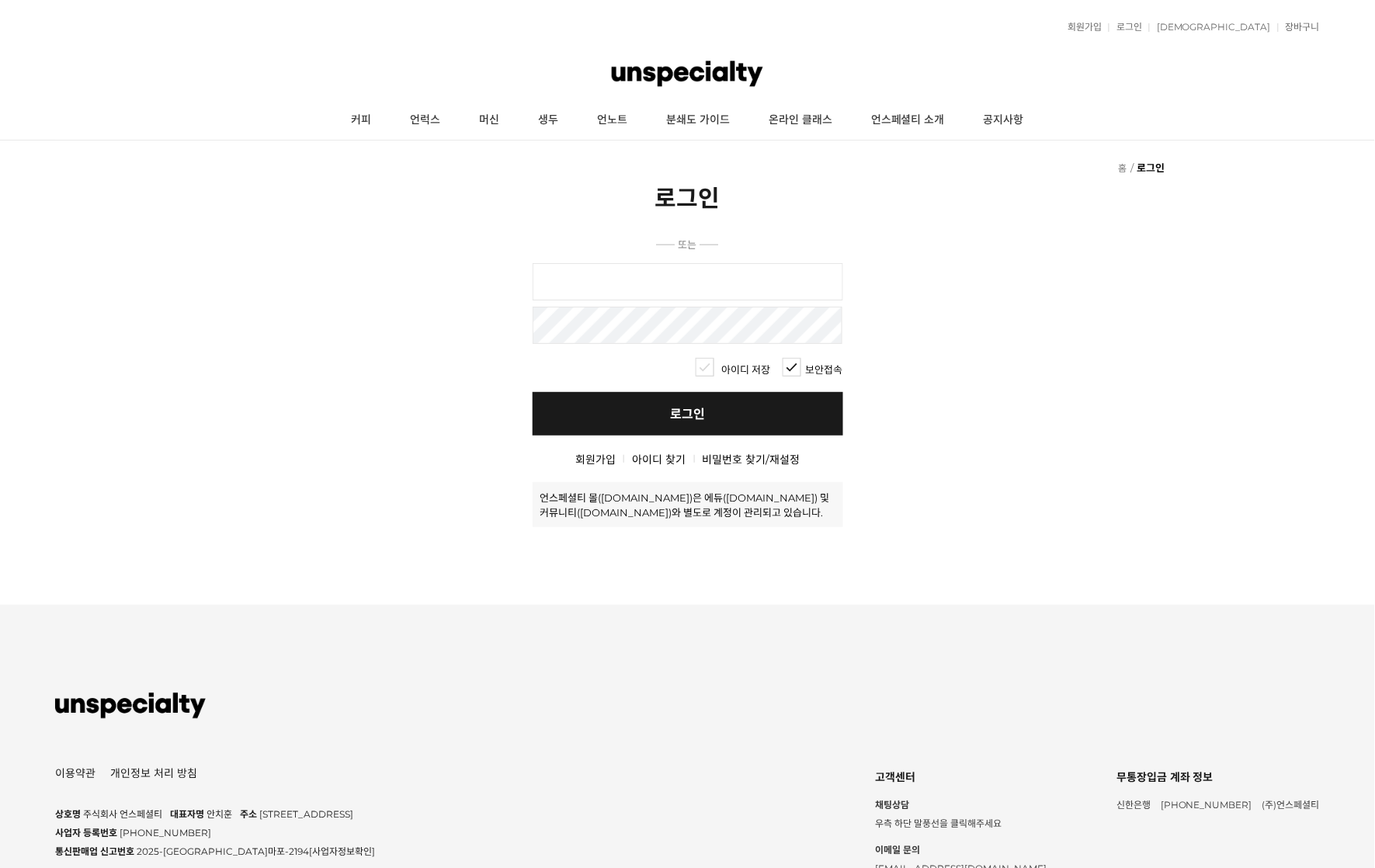
click at [671, 290] on input "text" at bounding box center [688, 282] width 311 height 37
click at [734, 282] on input "text" at bounding box center [688, 282] width 311 height 37
type input "ㅓ"
type input "junon1979@naver.com"
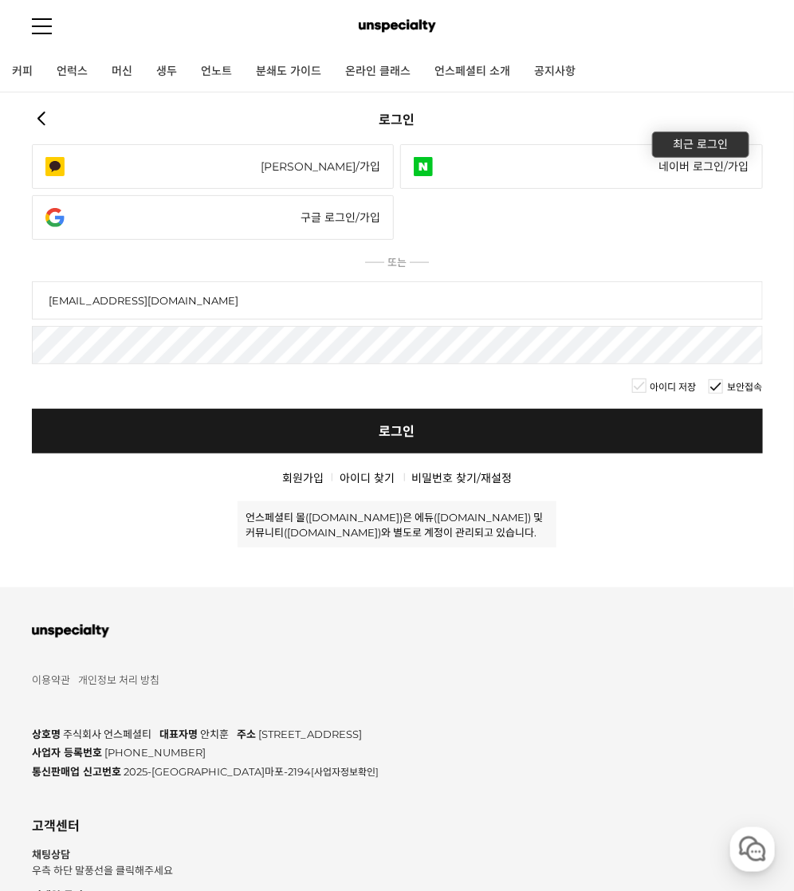
click at [578, 183] on link "네이버 로그인/가입" at bounding box center [581, 166] width 362 height 45
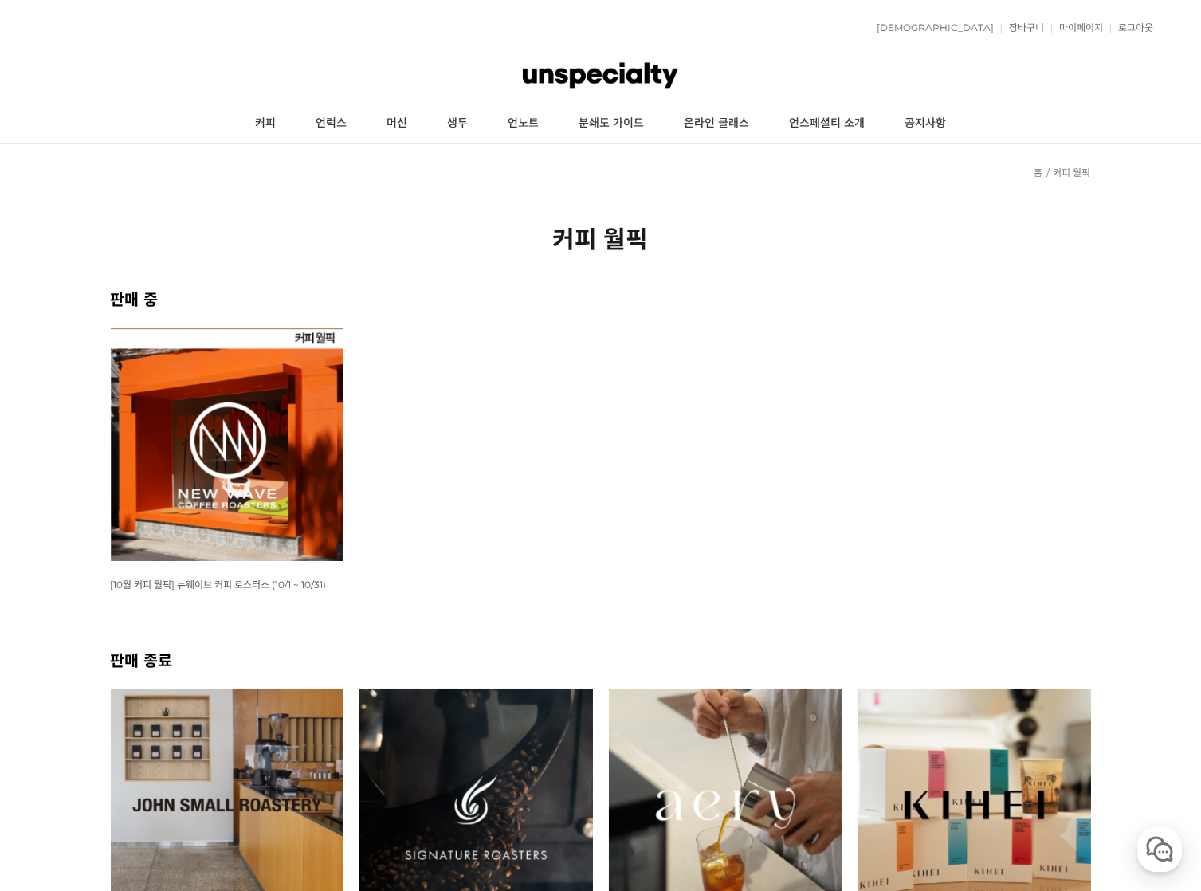
click at [235, 400] on img at bounding box center [227, 443] width 233 height 233
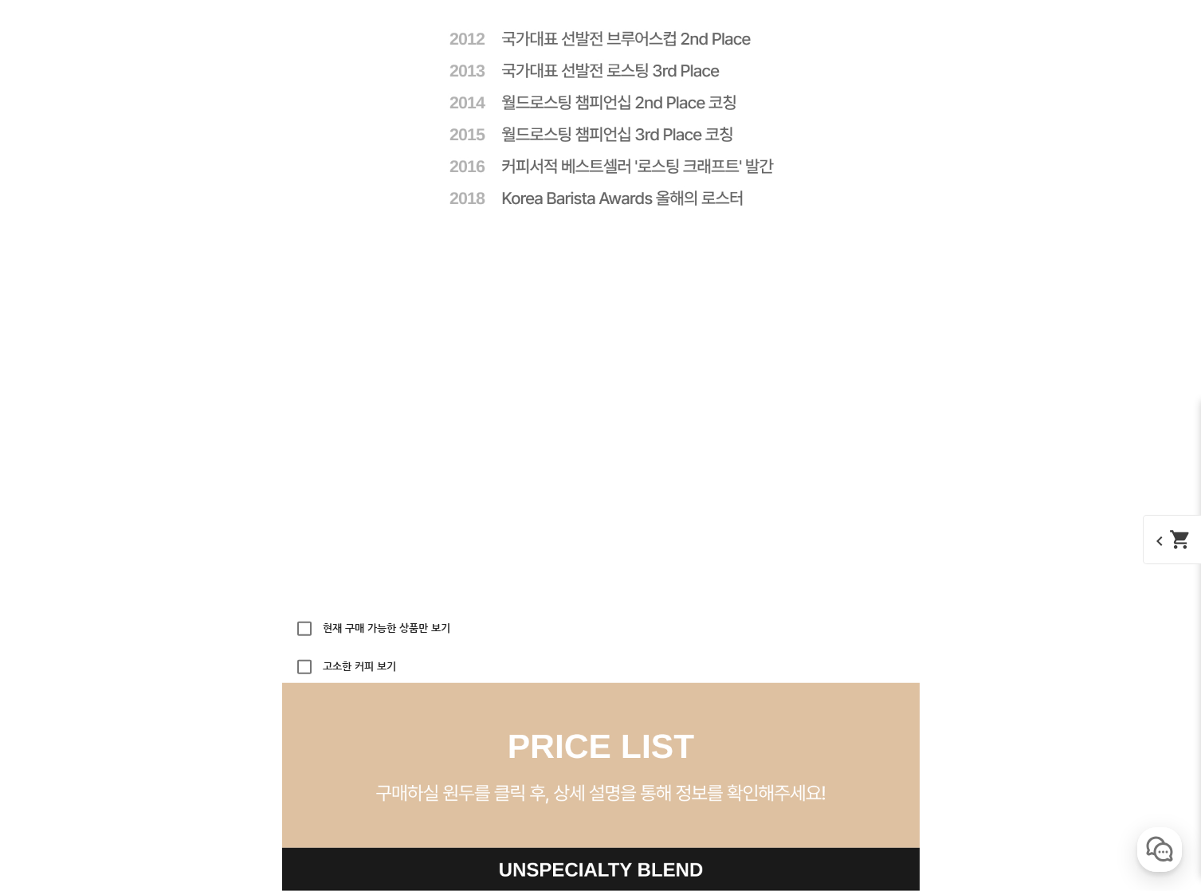
scroll to position [4656, 0]
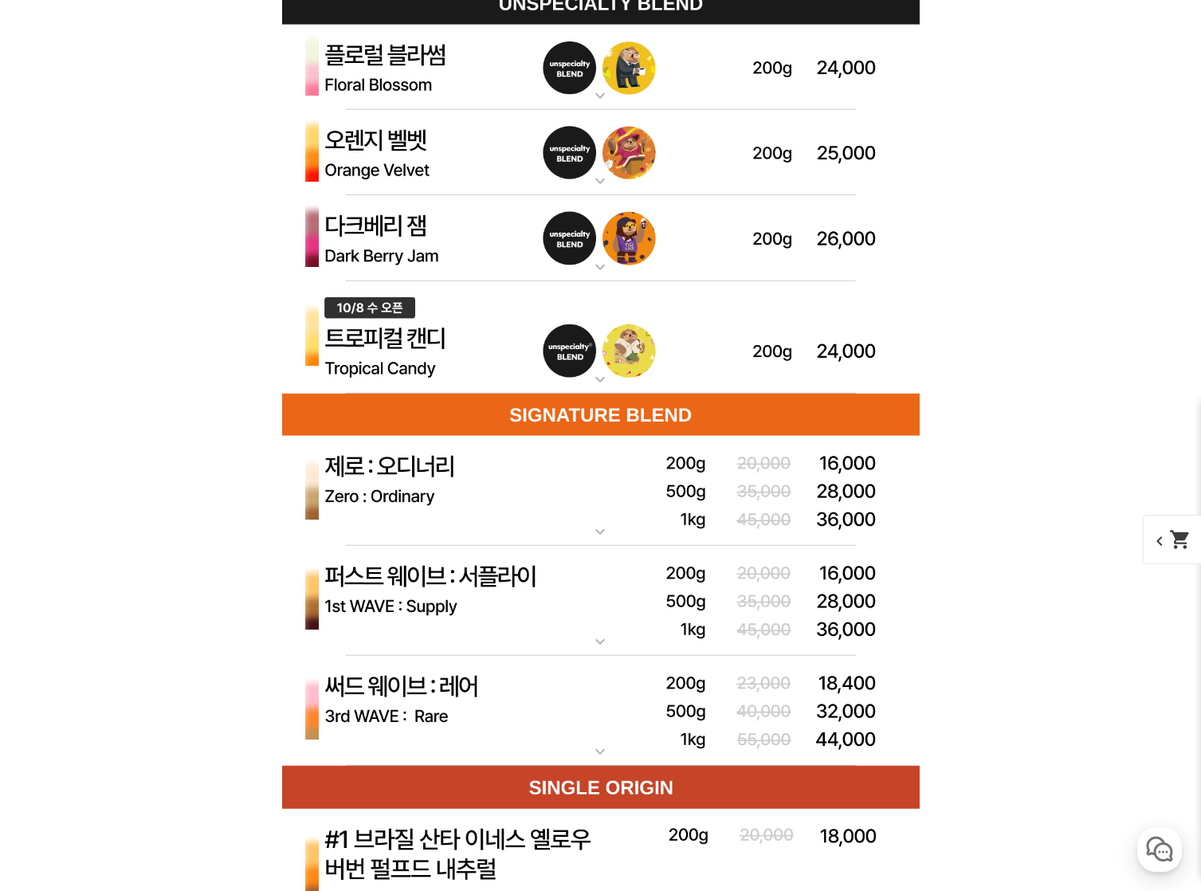
click at [768, 350] on img at bounding box center [600, 337] width 637 height 113
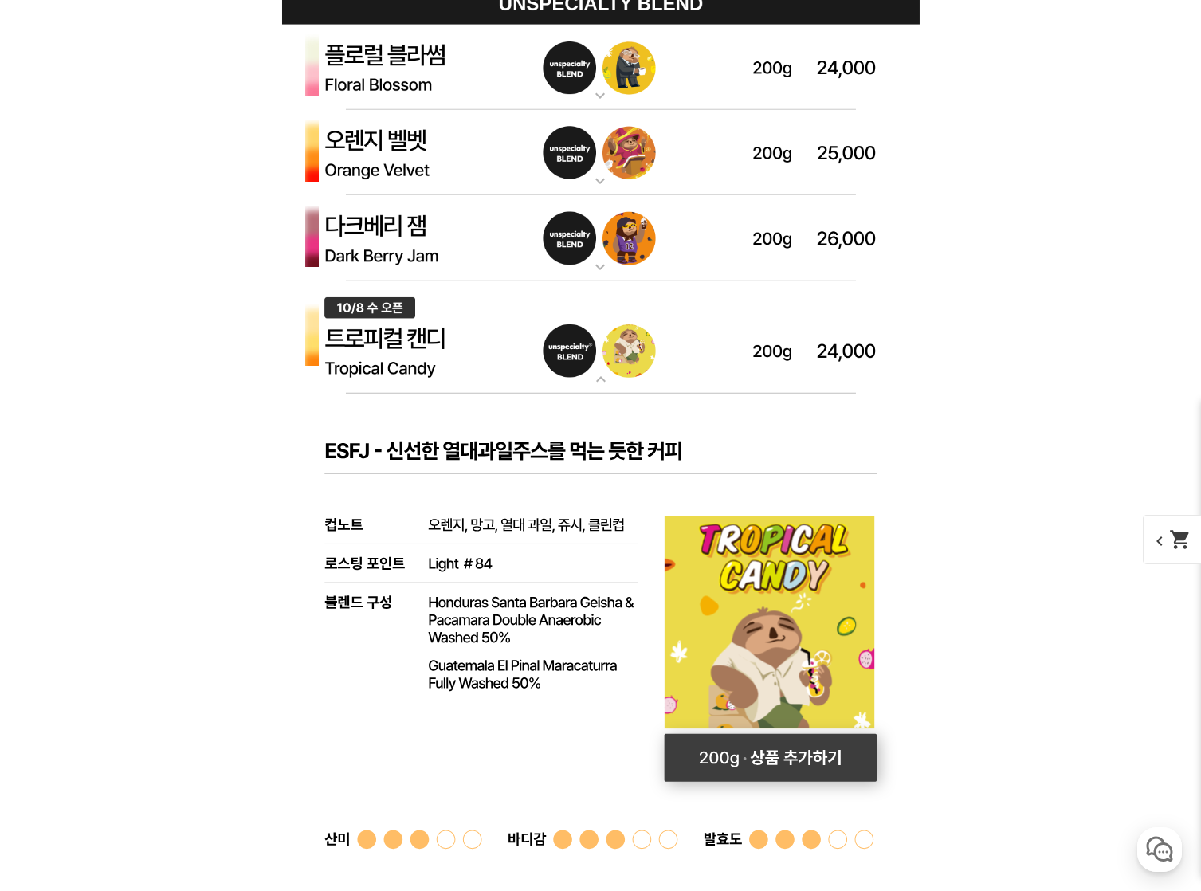
click at [831, 756] on rect at bounding box center [770, 758] width 213 height 48
select select "[10.8 오픈] 트로피컬 캔디 (언스페셜티 블렌드)"
select select "200g"
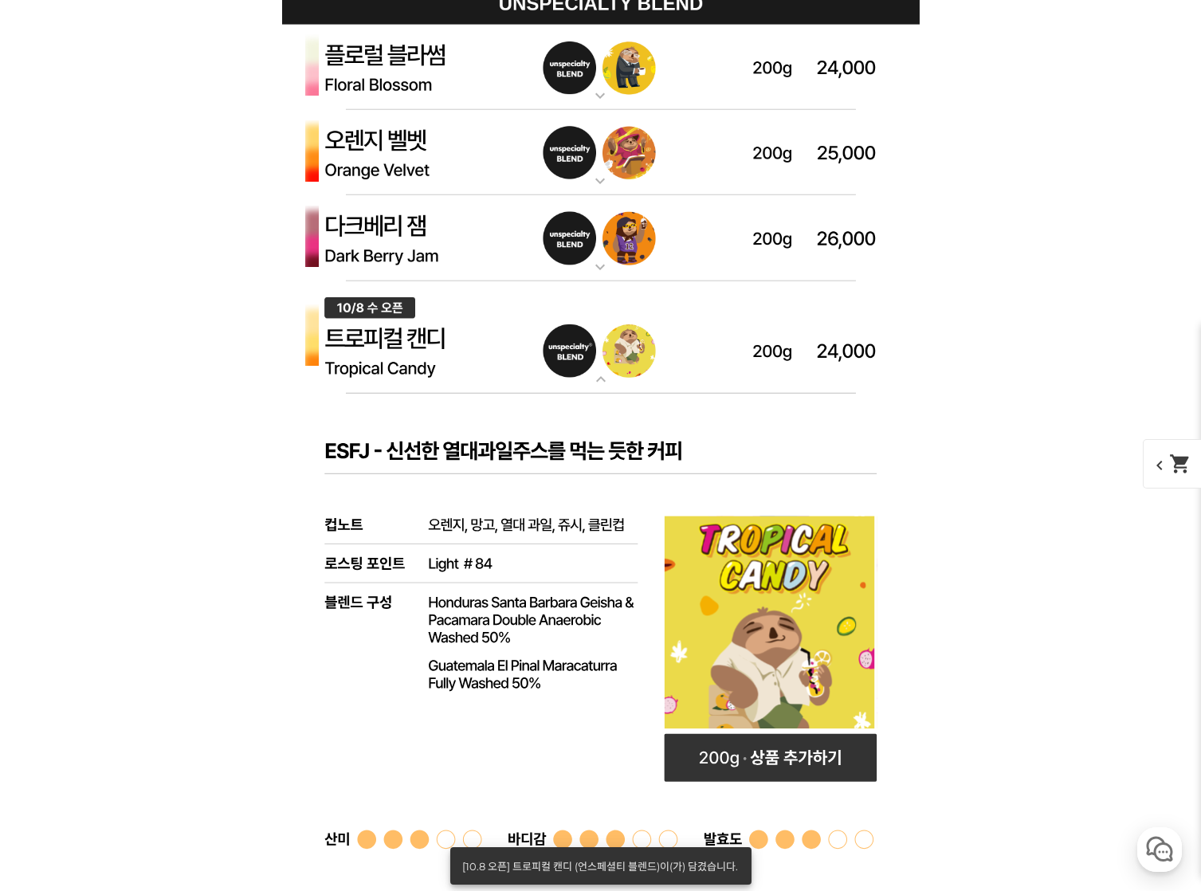
click at [689, 242] on img at bounding box center [600, 238] width 637 height 86
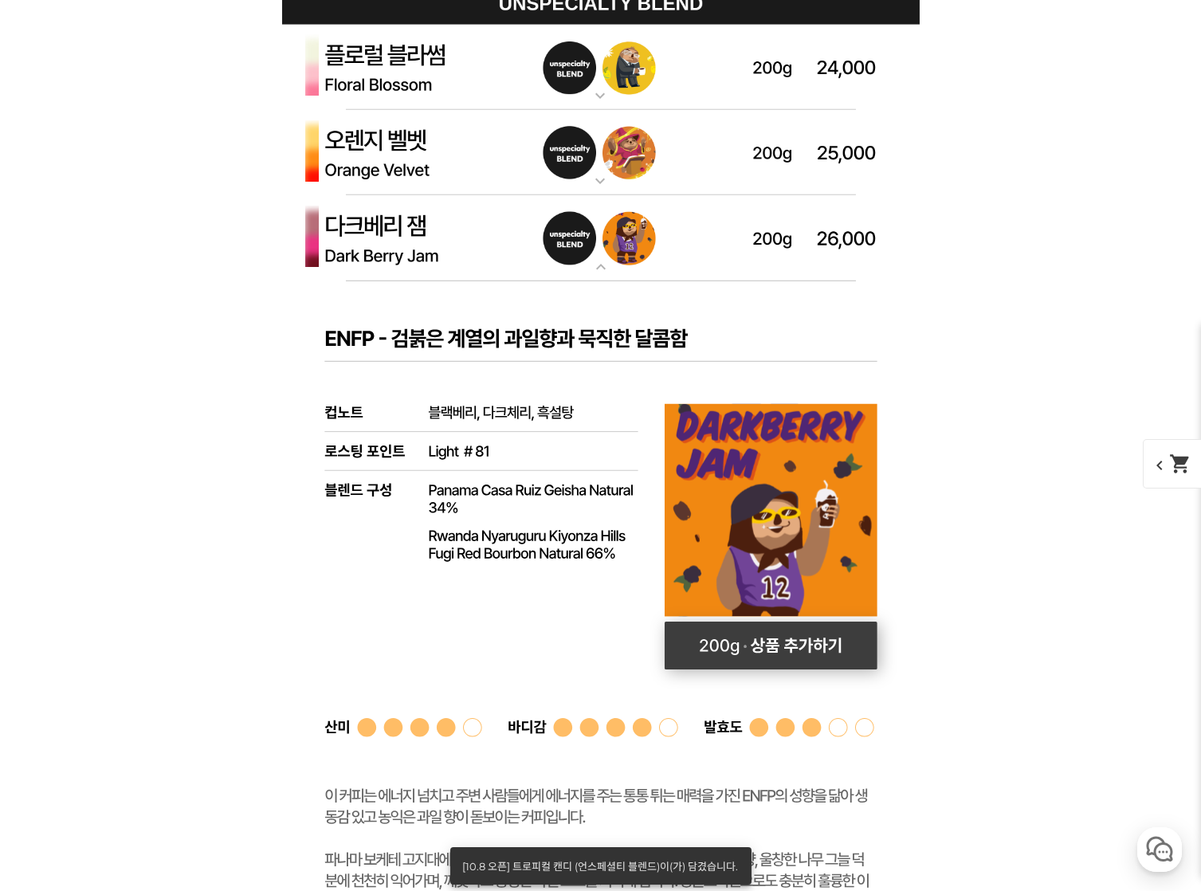
click at [755, 639] on rect at bounding box center [771, 646] width 213 height 48
click at [695, 219] on img at bounding box center [600, 238] width 637 height 86
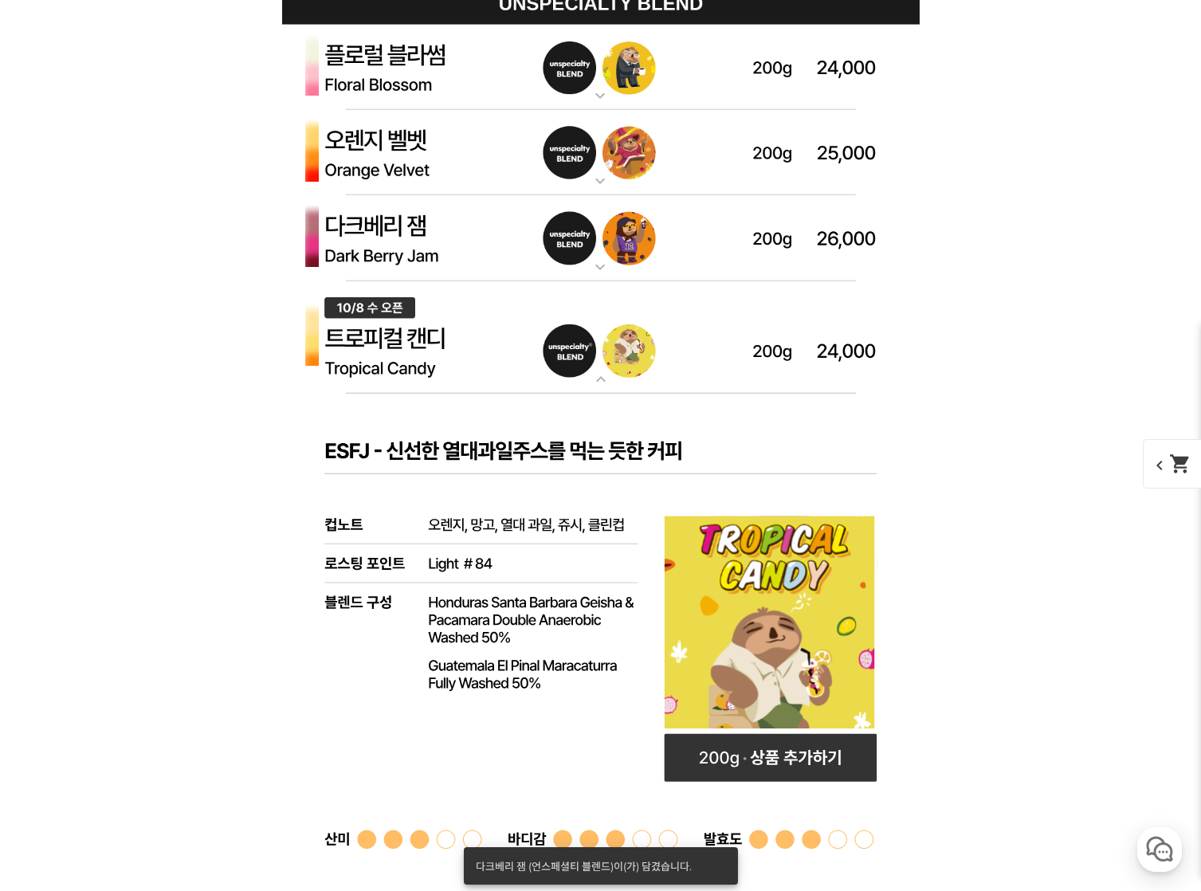
click at [667, 350] on img at bounding box center [600, 337] width 637 height 113
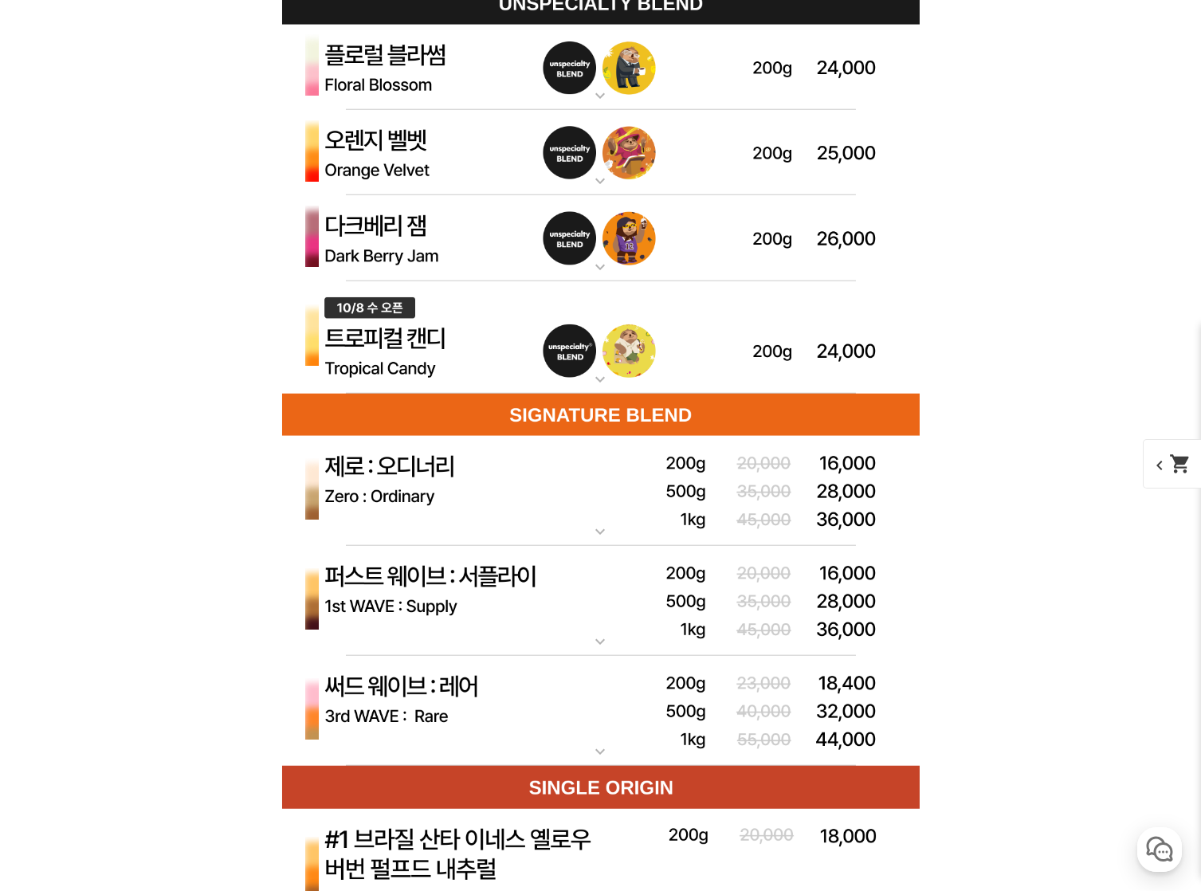
click at [654, 588] on img at bounding box center [600, 601] width 637 height 111
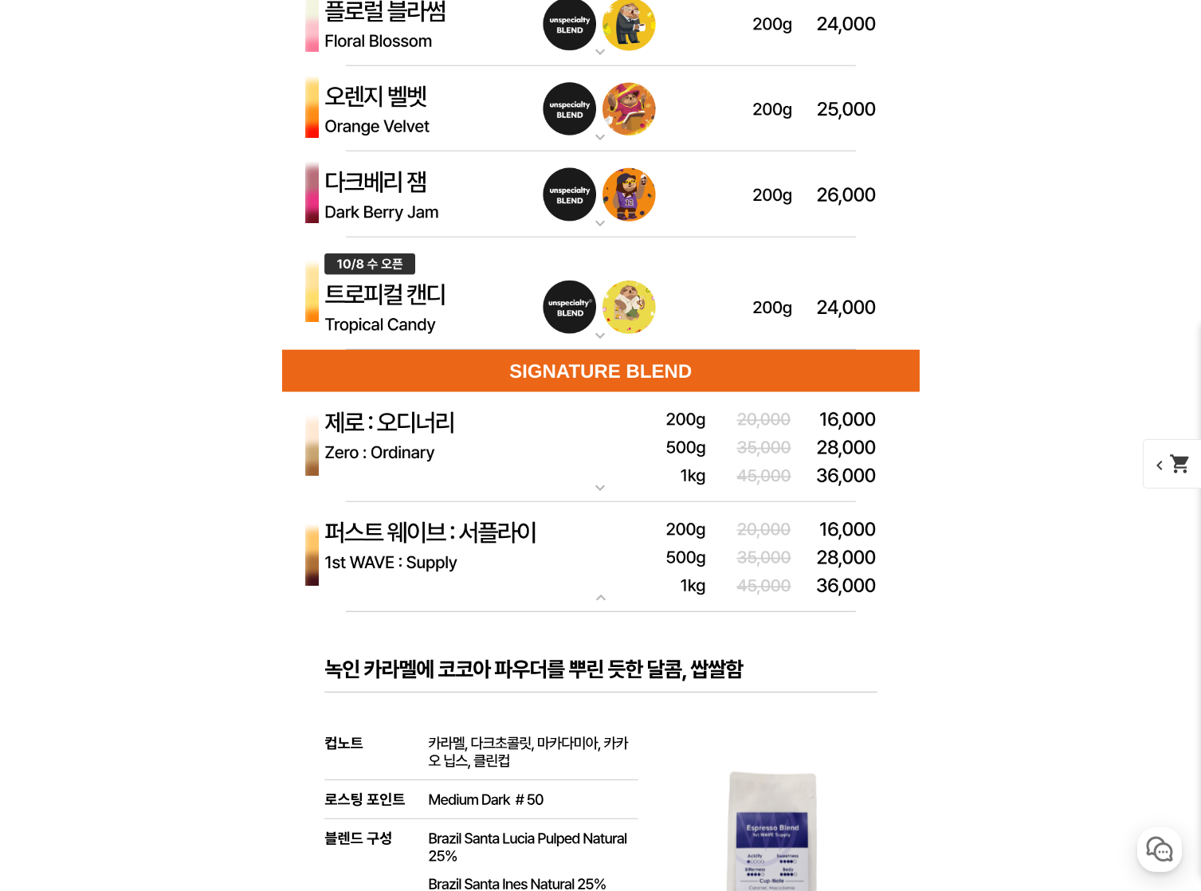
scroll to position [5281, 0]
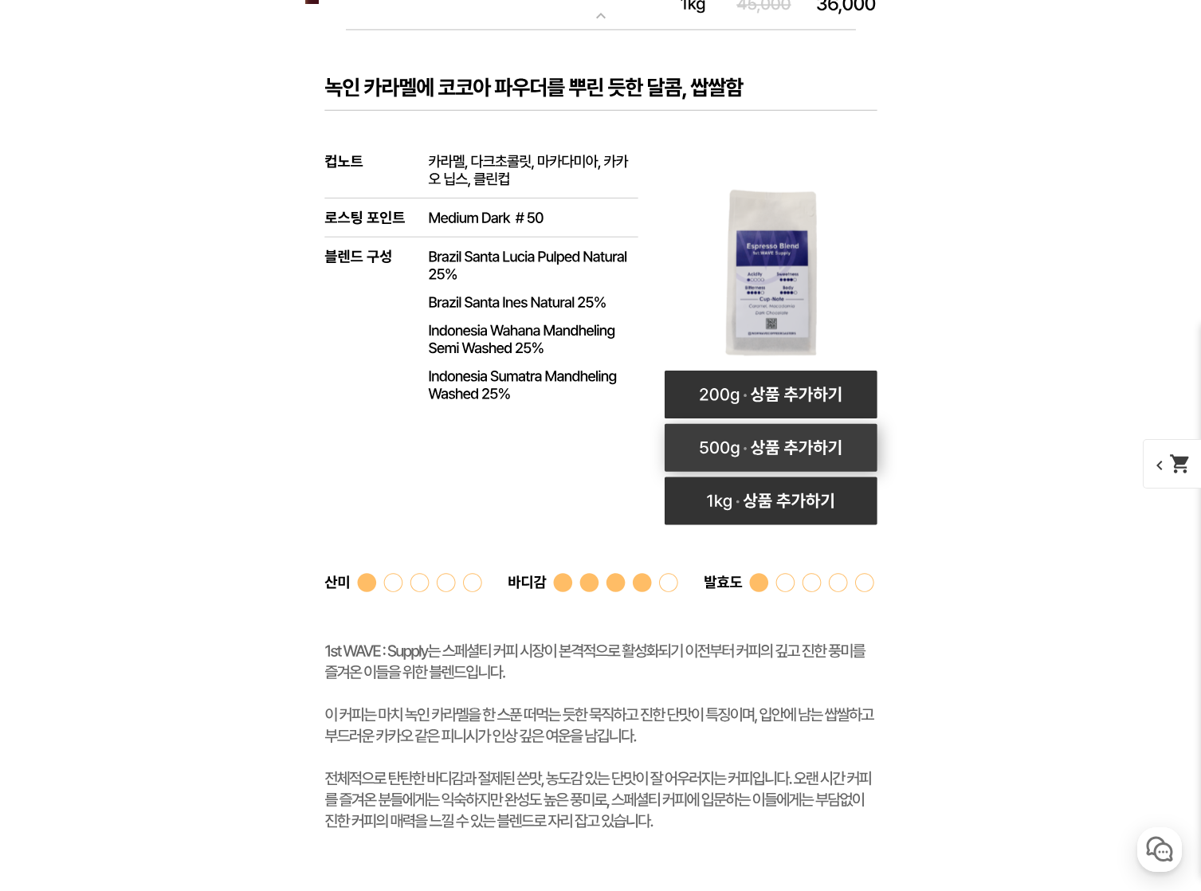
click at [751, 447] on rect at bounding box center [770, 448] width 213 height 48
select select "퍼스트 웨이브 : 서플라이 (하우스 블렌드)"
select select "500g"
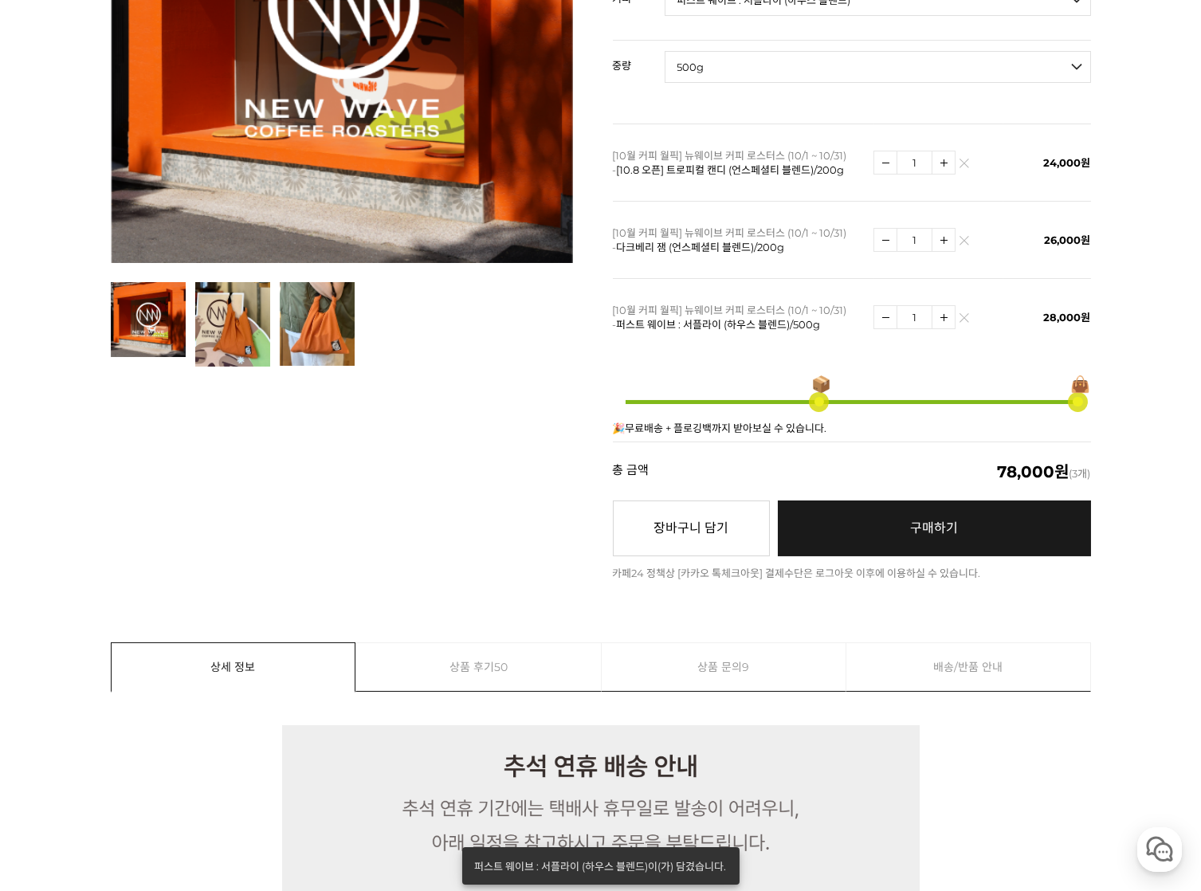
scroll to position [643, 0]
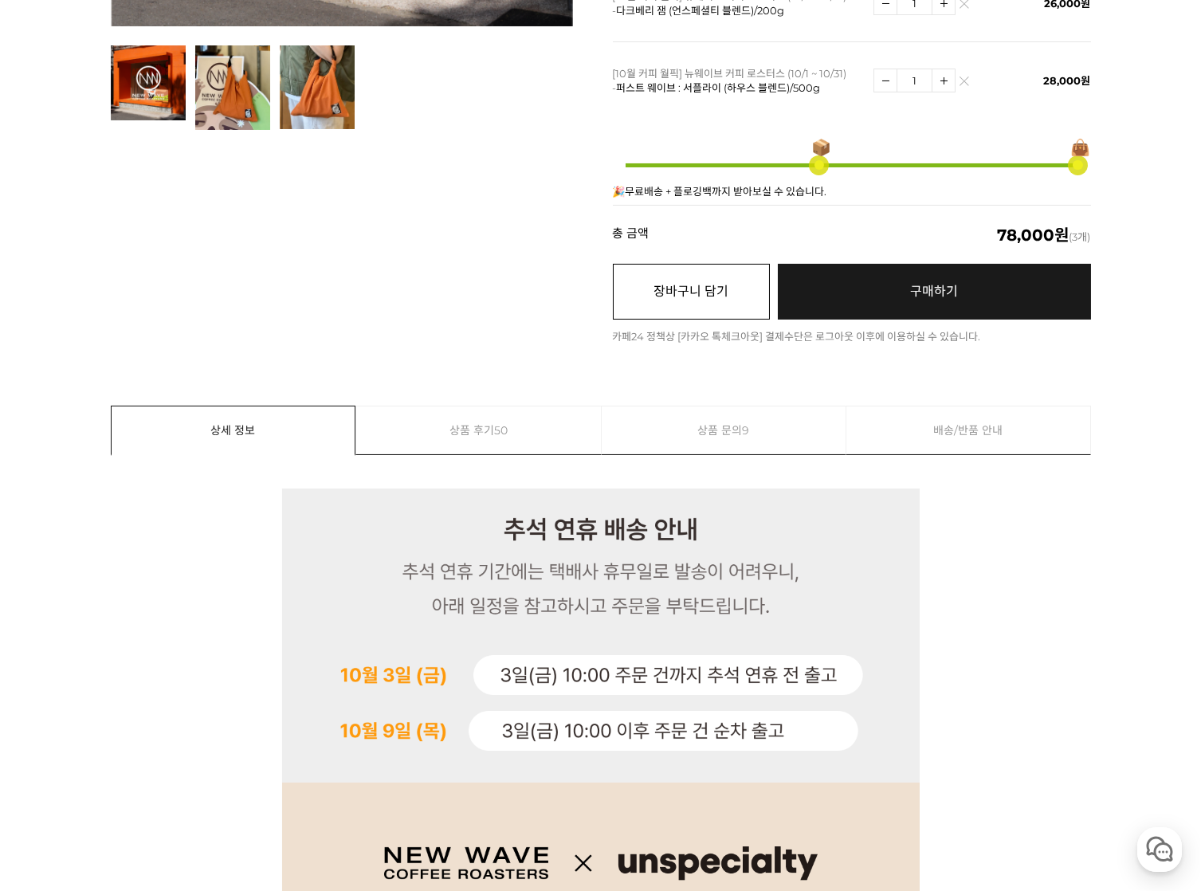
click at [711, 270] on button "장바구니 담기" at bounding box center [691, 292] width 157 height 56
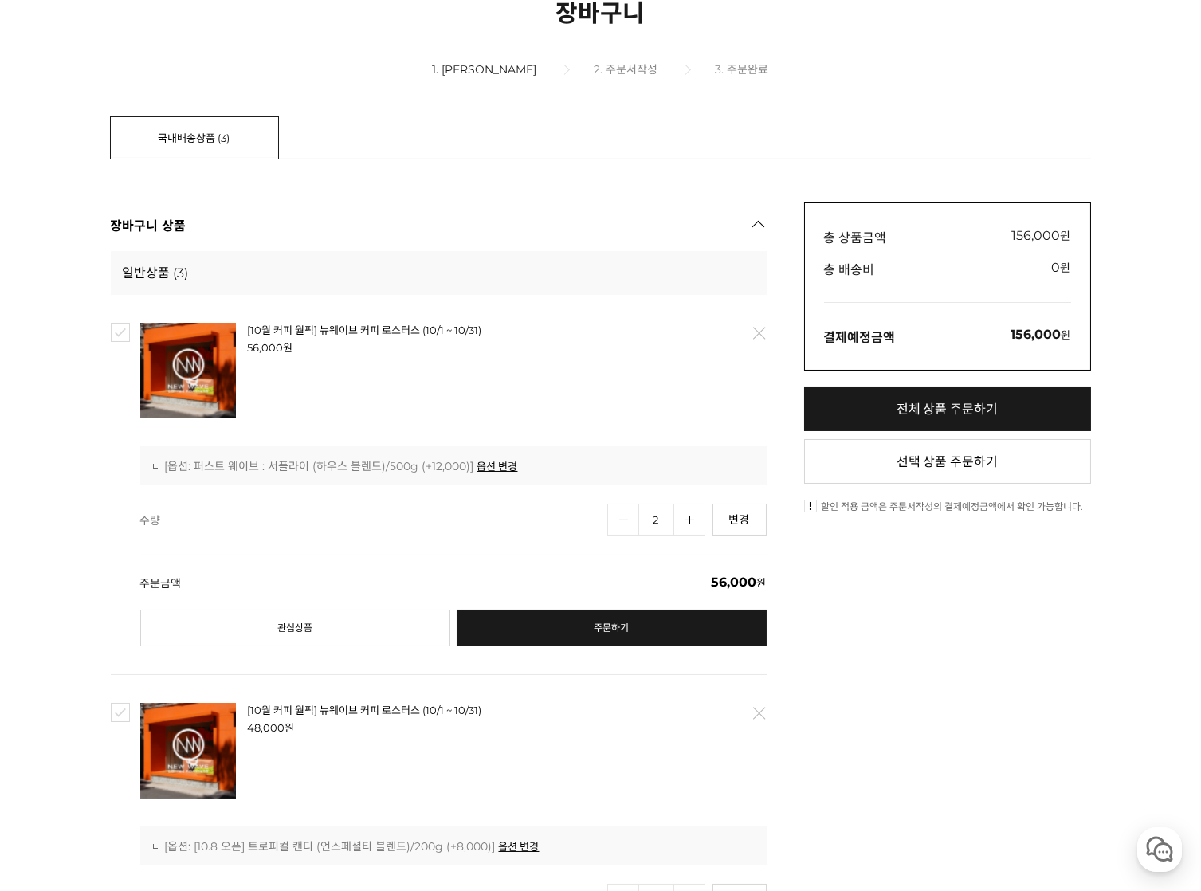
scroll to position [373, 0]
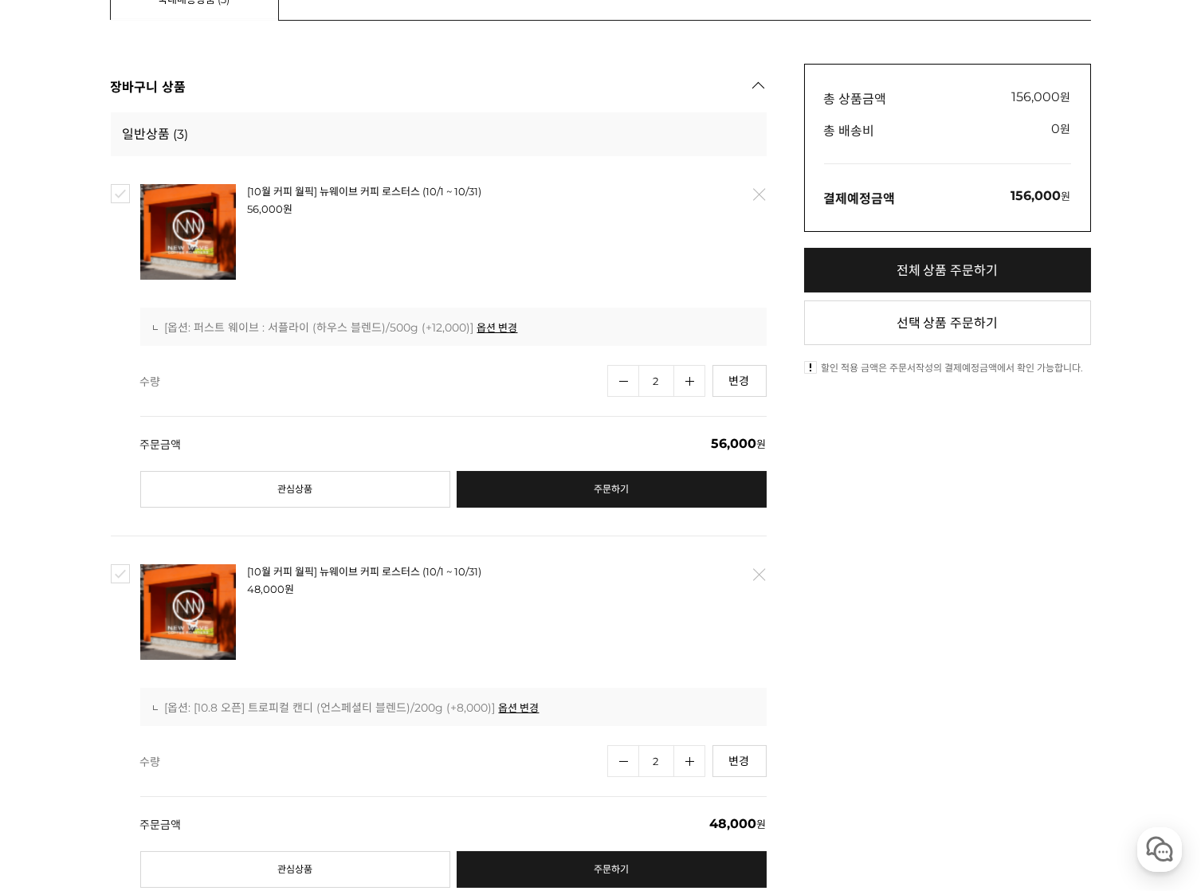
click at [762, 188] on link "삭제" at bounding box center [757, 194] width 33 height 33
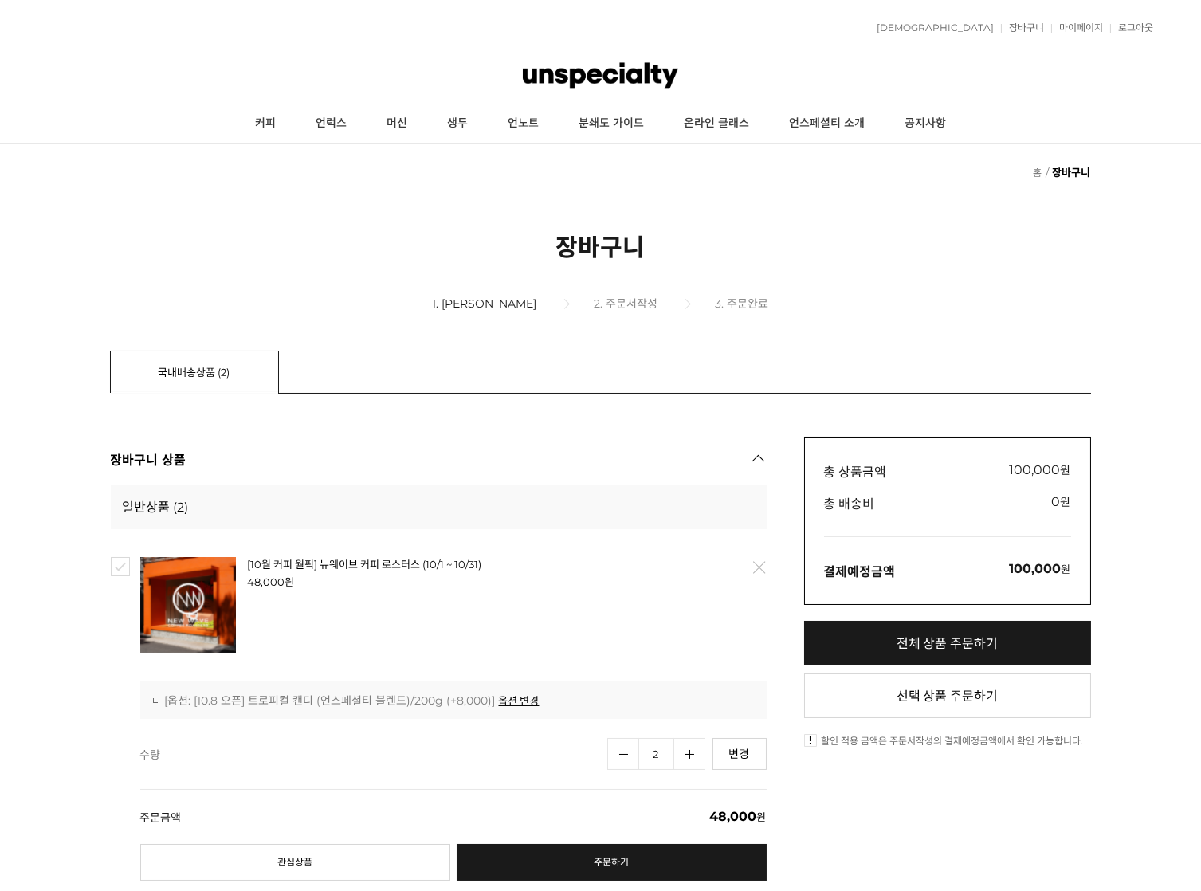
click at [760, 559] on link "삭제" at bounding box center [757, 567] width 33 height 33
click at [757, 567] on link "삭제" at bounding box center [757, 567] width 33 height 33
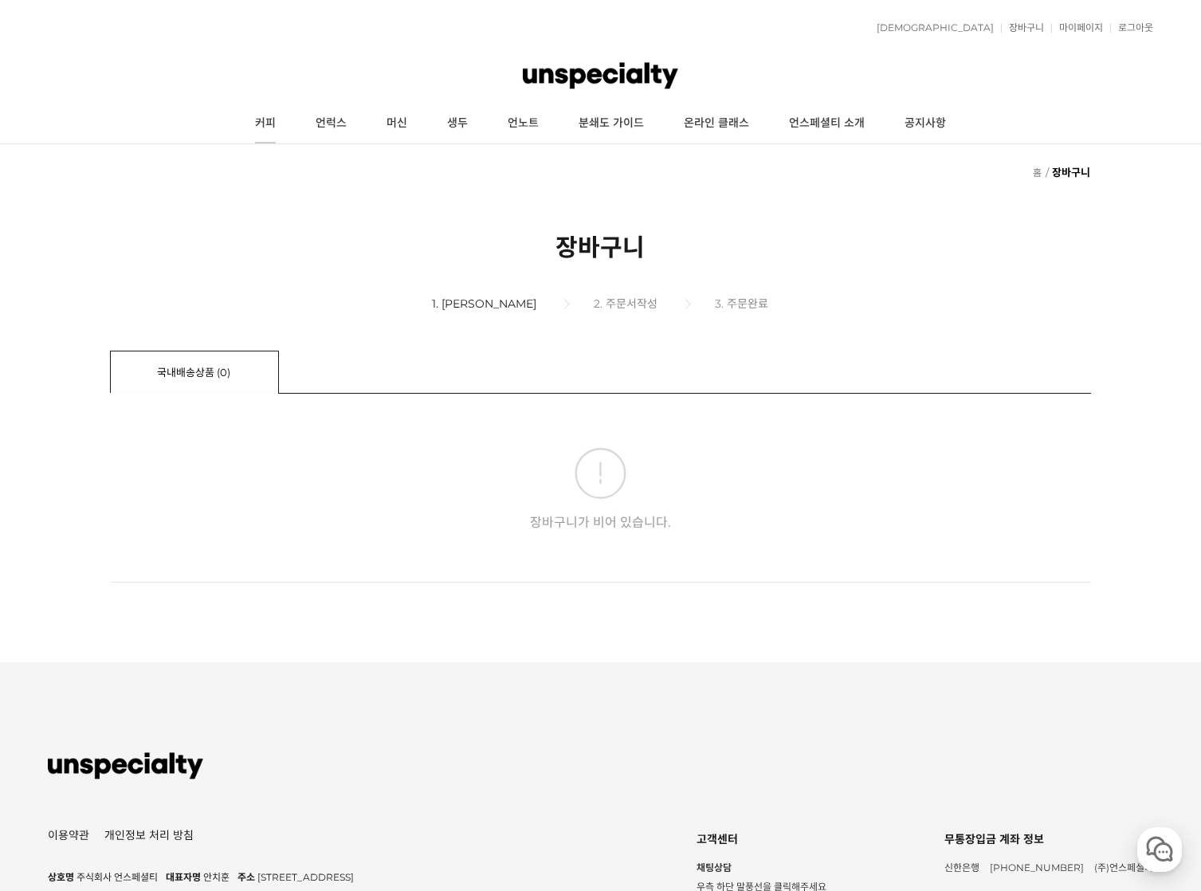
click at [275, 123] on link "커피" at bounding box center [265, 124] width 61 height 40
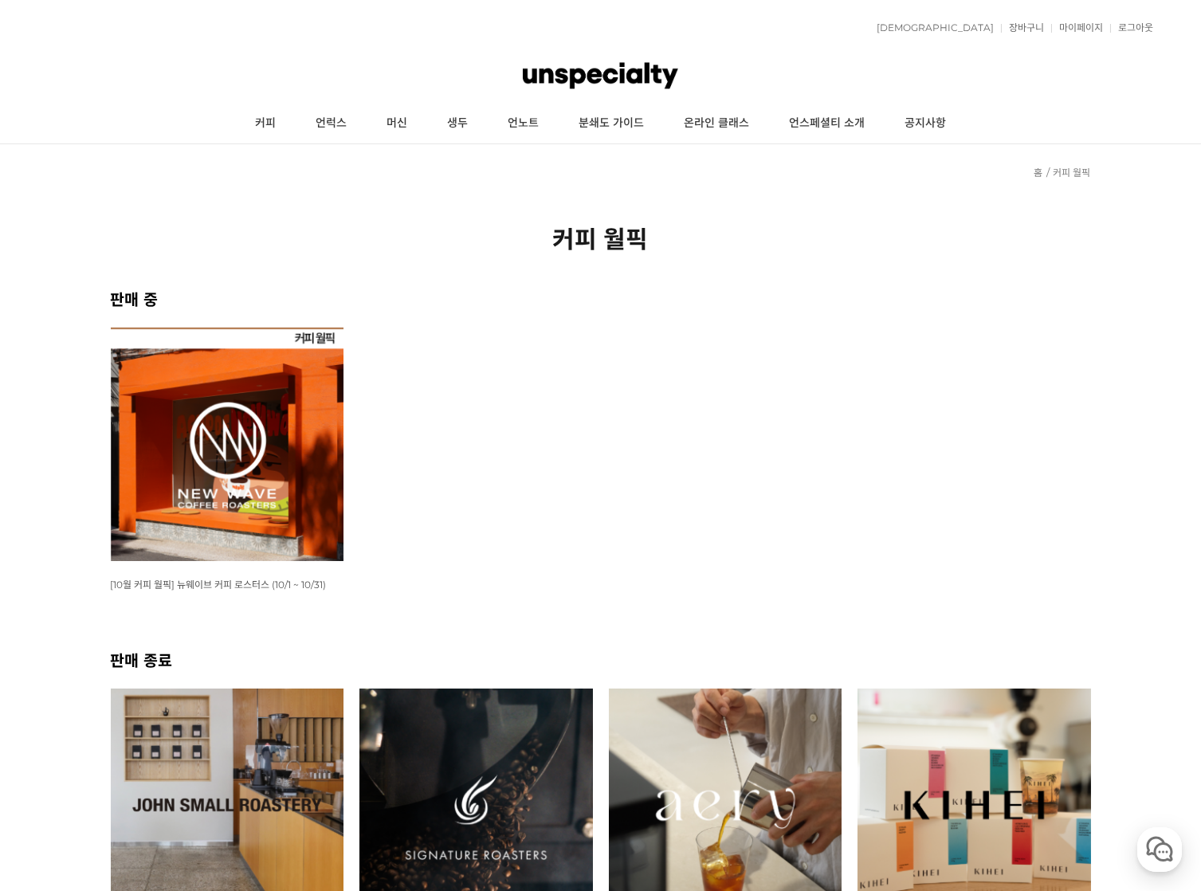
click at [300, 466] on img at bounding box center [227, 443] width 233 height 233
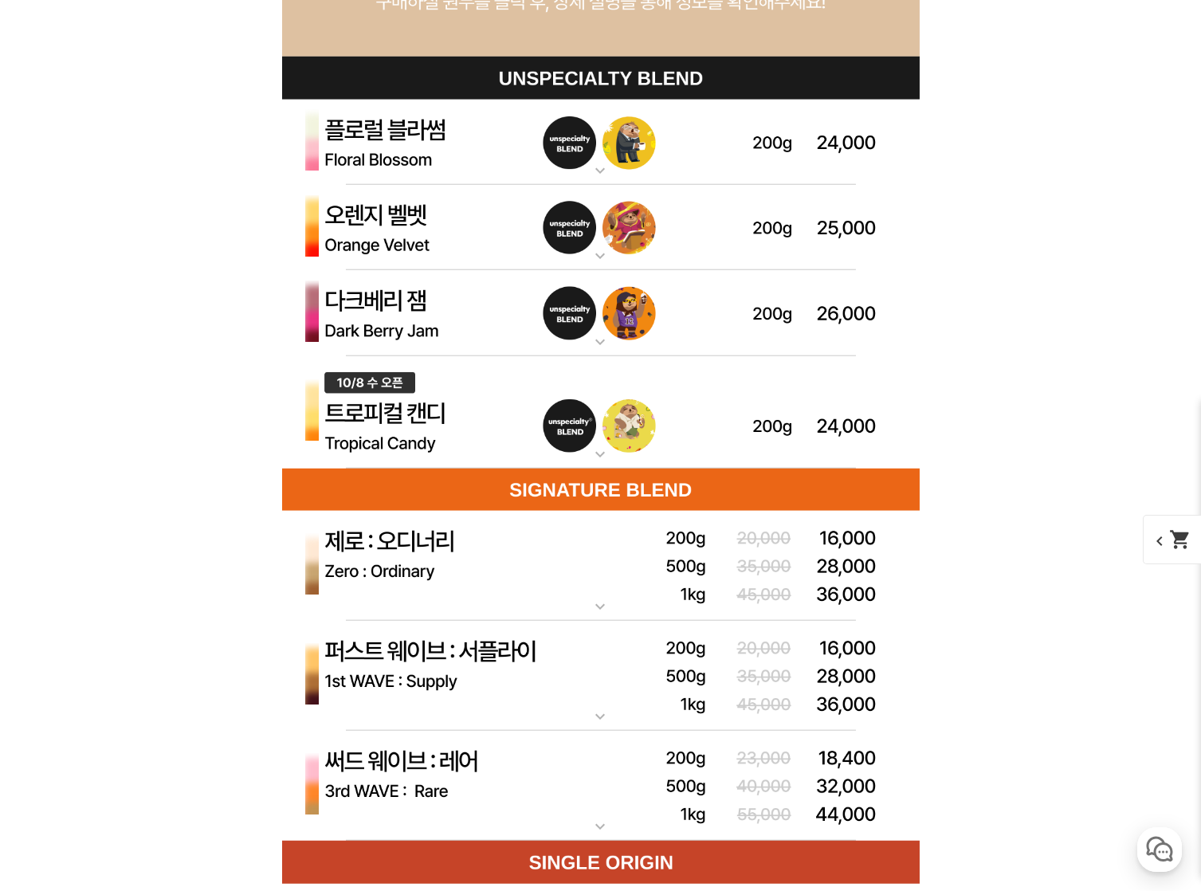
scroll to position [4866, 0]
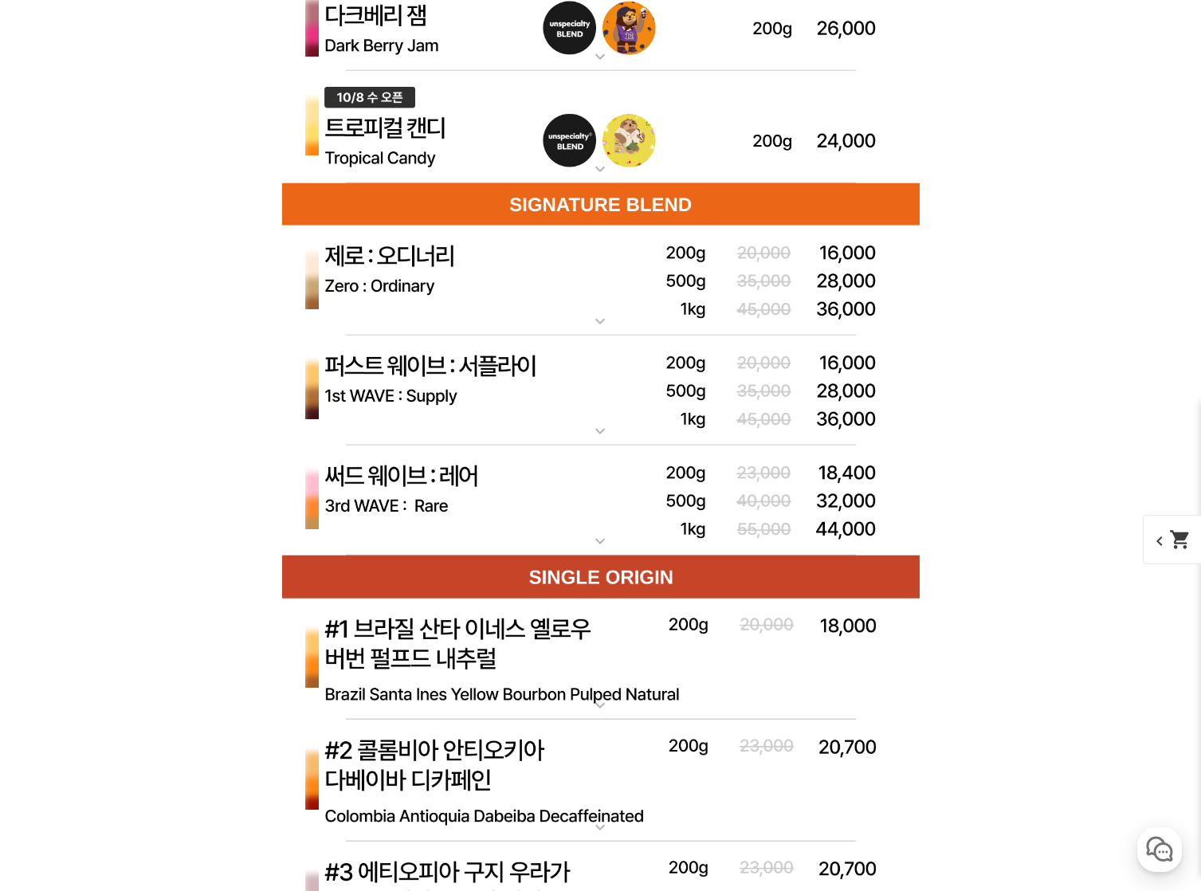
click at [581, 396] on img at bounding box center [600, 390] width 637 height 111
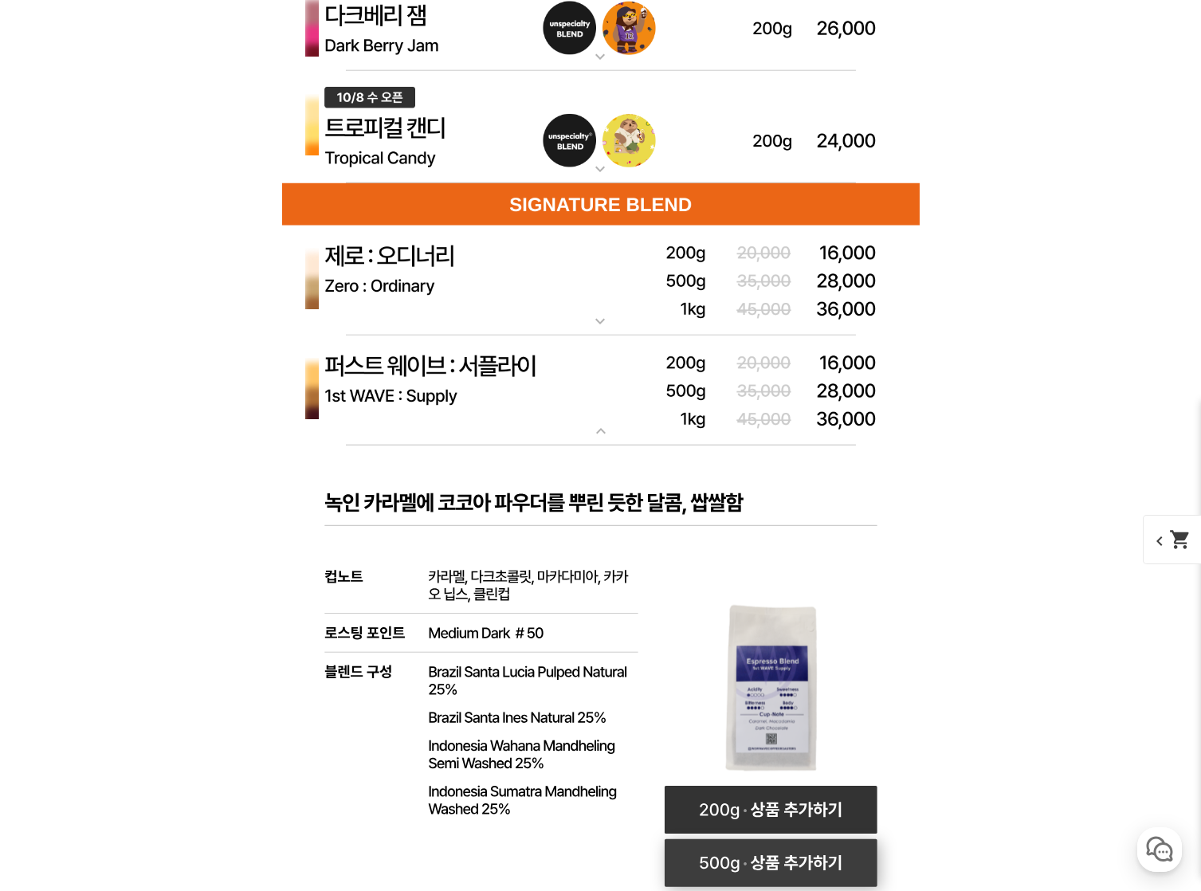
click at [764, 847] on rect at bounding box center [770, 863] width 213 height 48
select select "퍼스트 웨이브 : 서플라이 (하우스 블렌드)"
select select "500g"
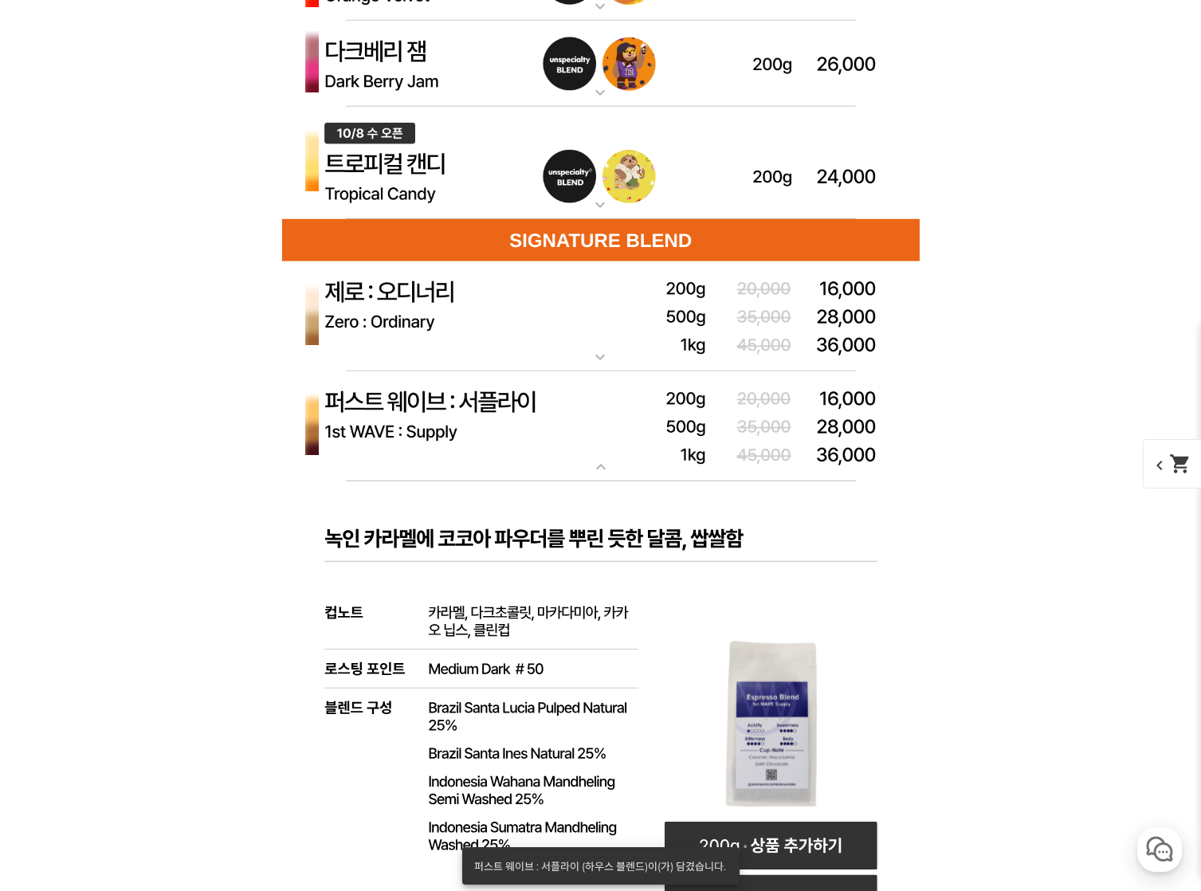
scroll to position [4550, 0]
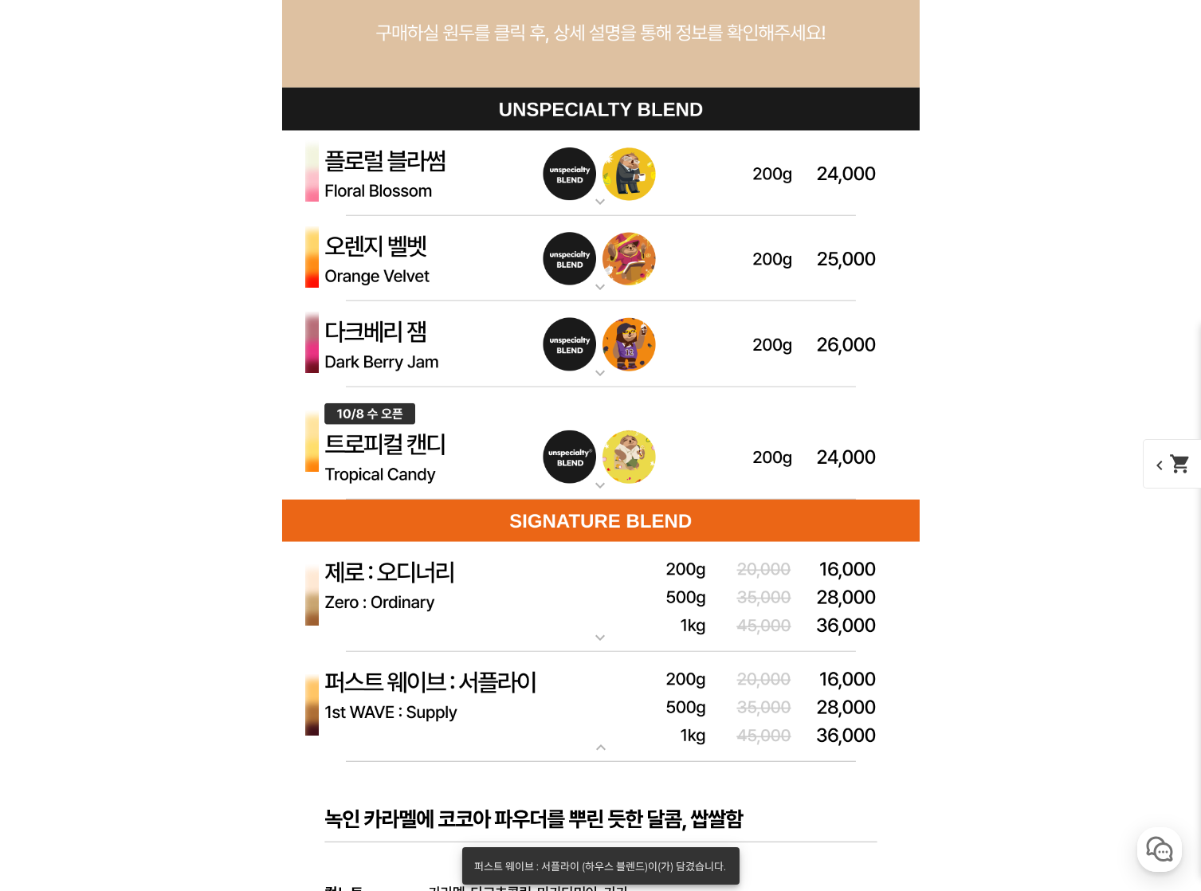
click at [618, 469] on img at bounding box center [600, 443] width 637 height 113
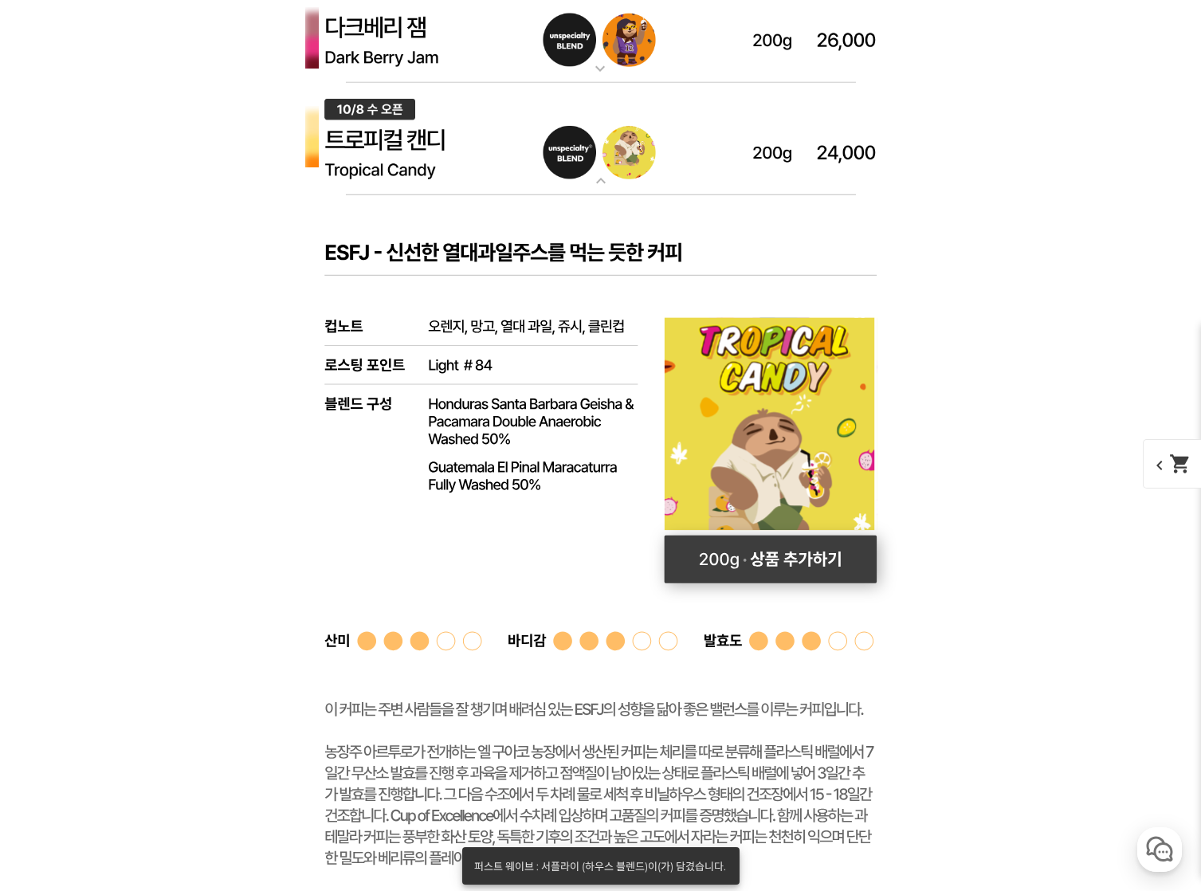
click at [755, 567] on rect at bounding box center [770, 559] width 213 height 48
select select "[10.8 오픈] 트로피컬 캔디 (언스페셜티 블렌드)"
select select "200g"
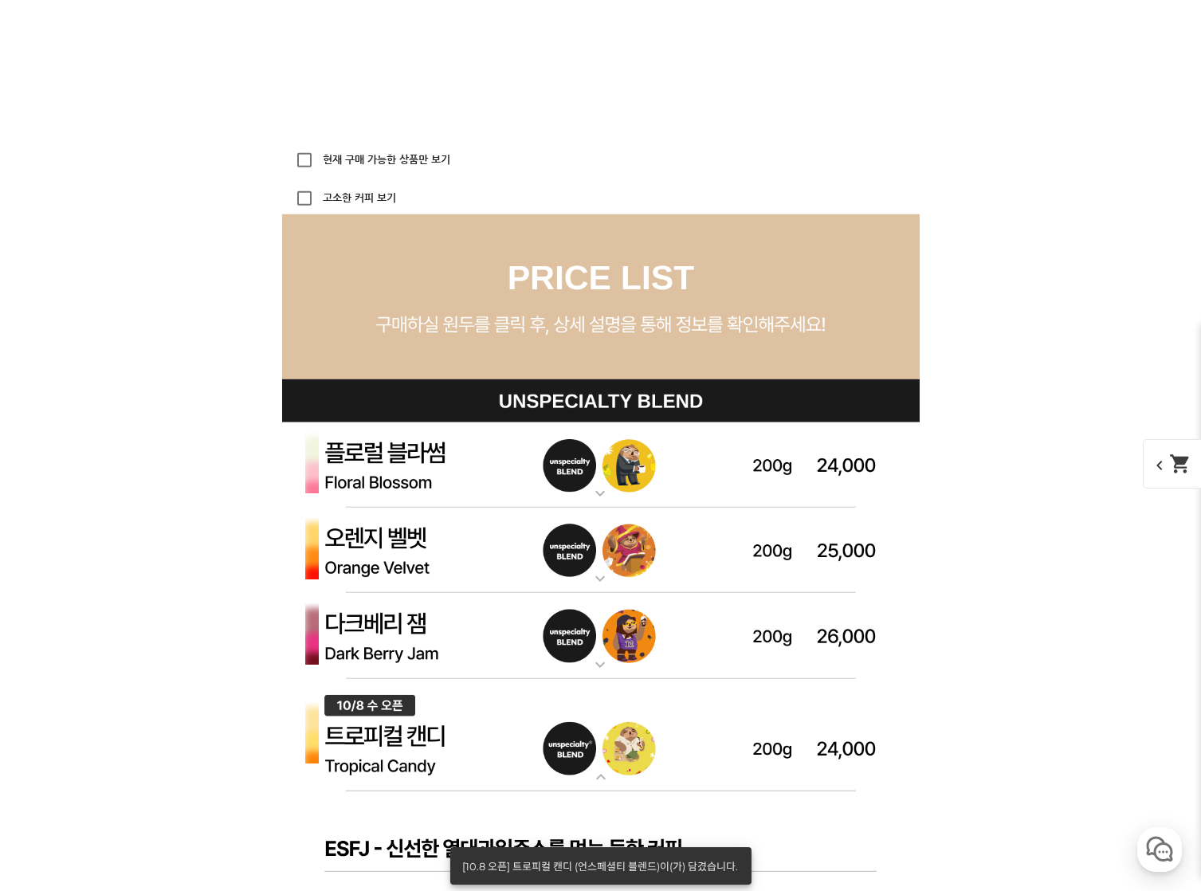
click at [677, 643] on img at bounding box center [600, 636] width 637 height 86
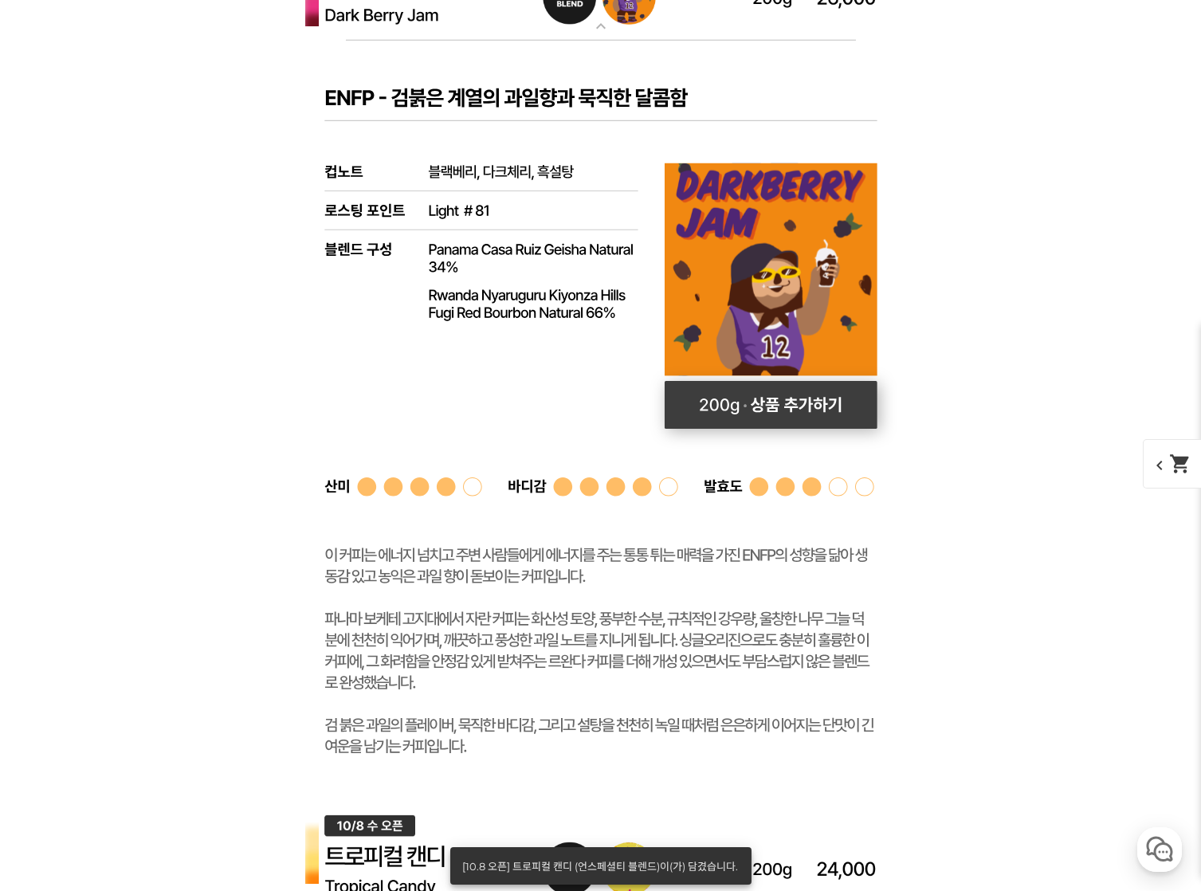
click at [802, 405] on rect at bounding box center [771, 405] width 213 height 48
select select "다크베리 잼 (언스페셜티 블렌드)"
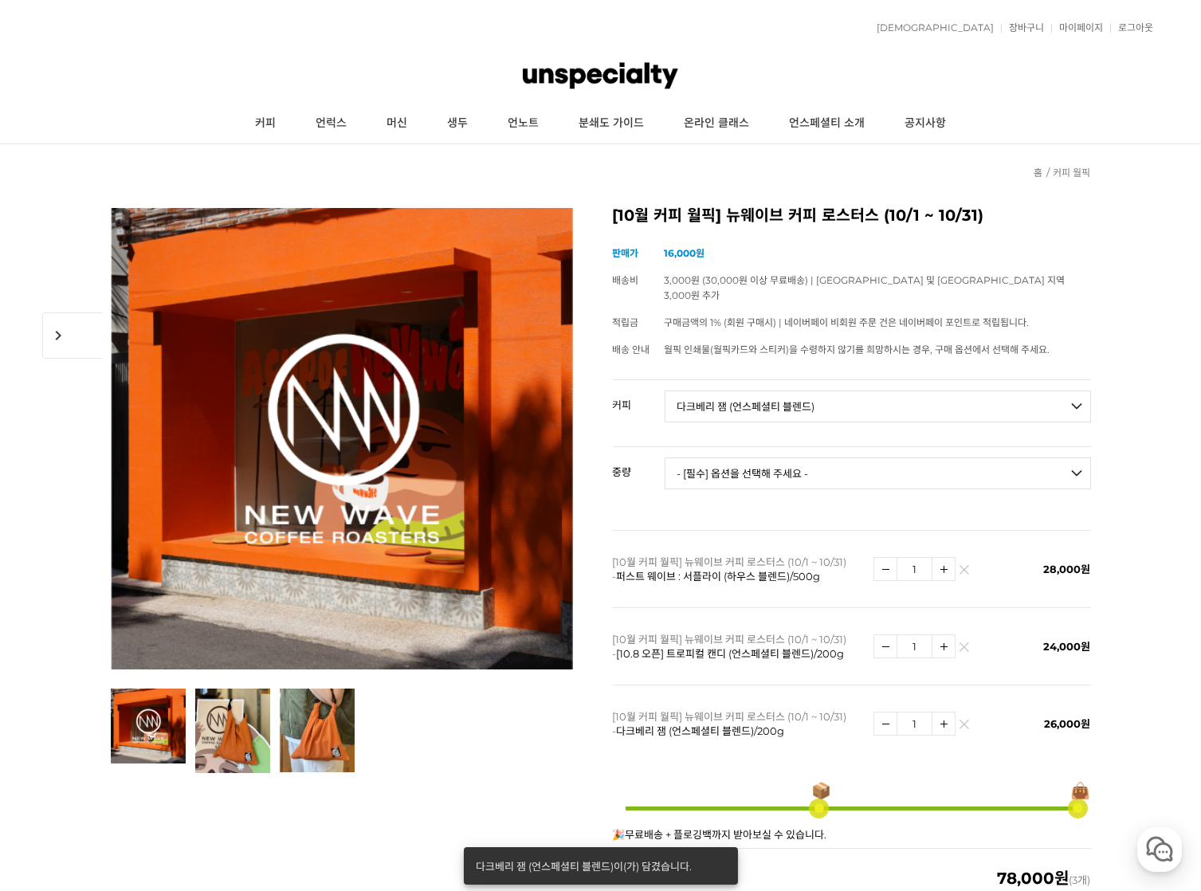
scroll to position [645, 0]
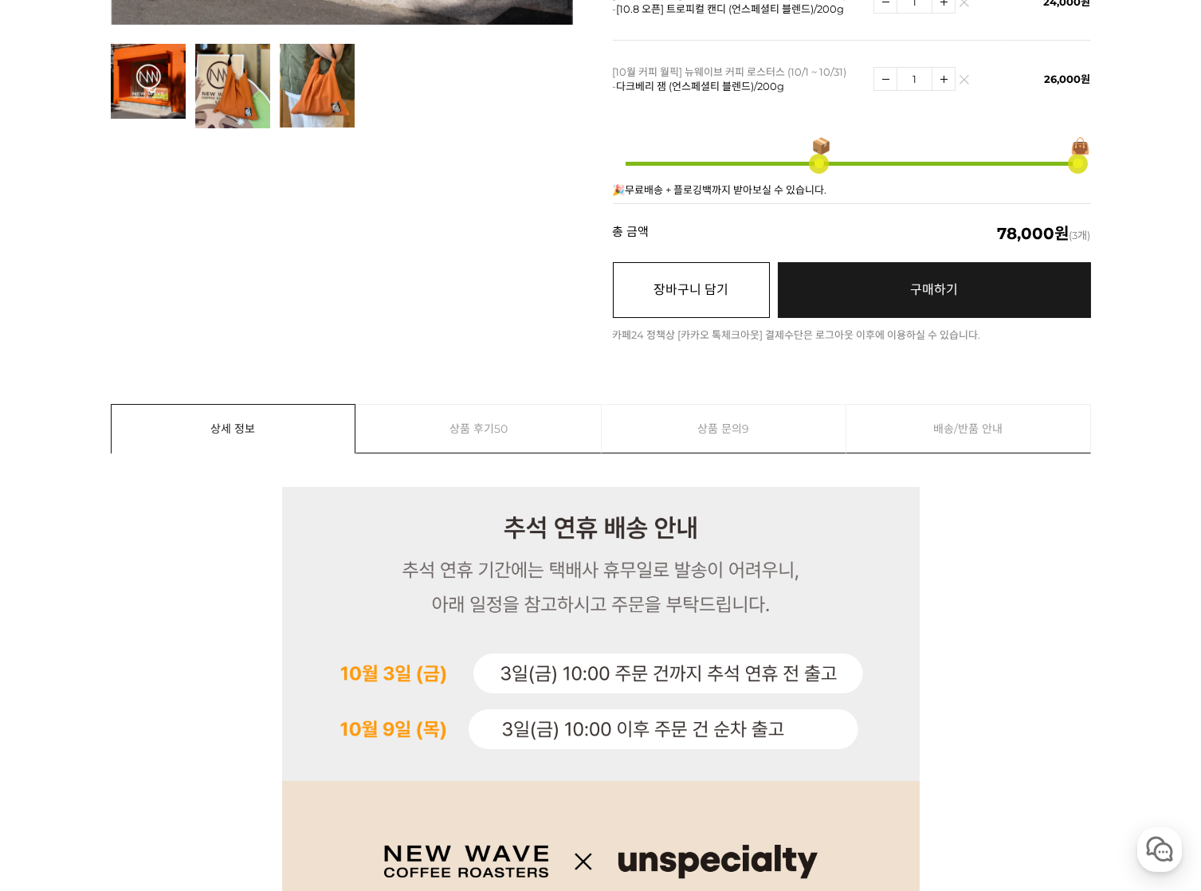
click at [646, 284] on button "장바구니 담기" at bounding box center [691, 290] width 157 height 56
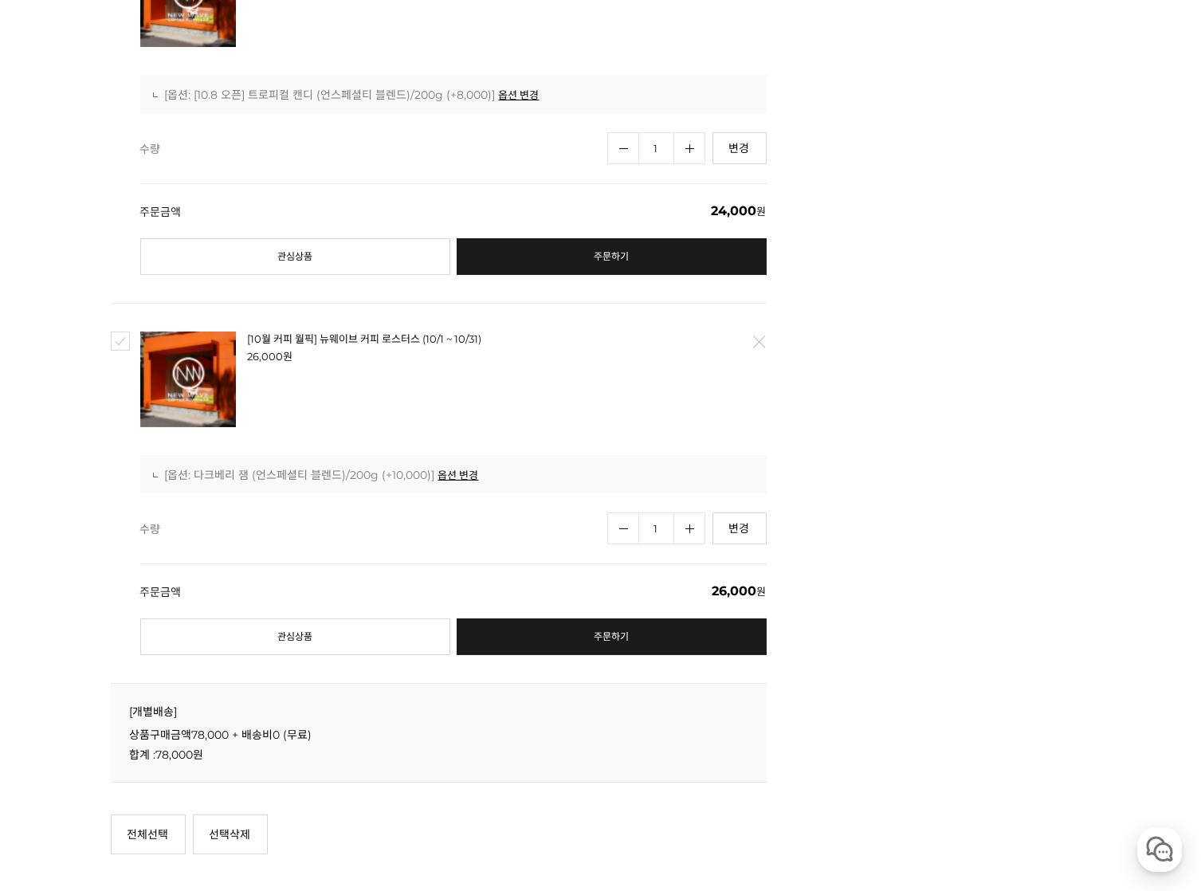
scroll to position [125, 0]
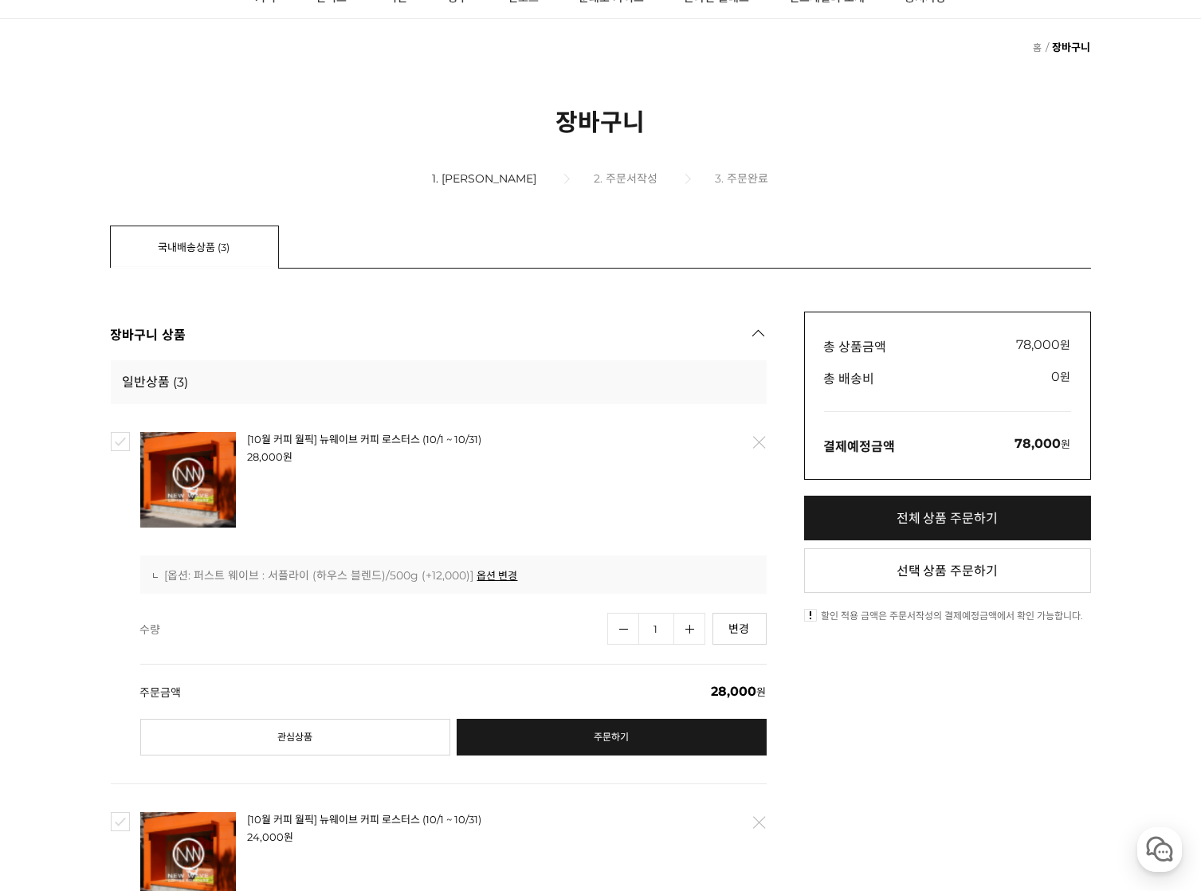
click at [980, 516] on link "전체 상품 주문하기" at bounding box center [947, 518] width 287 height 45
checkbox input "true"
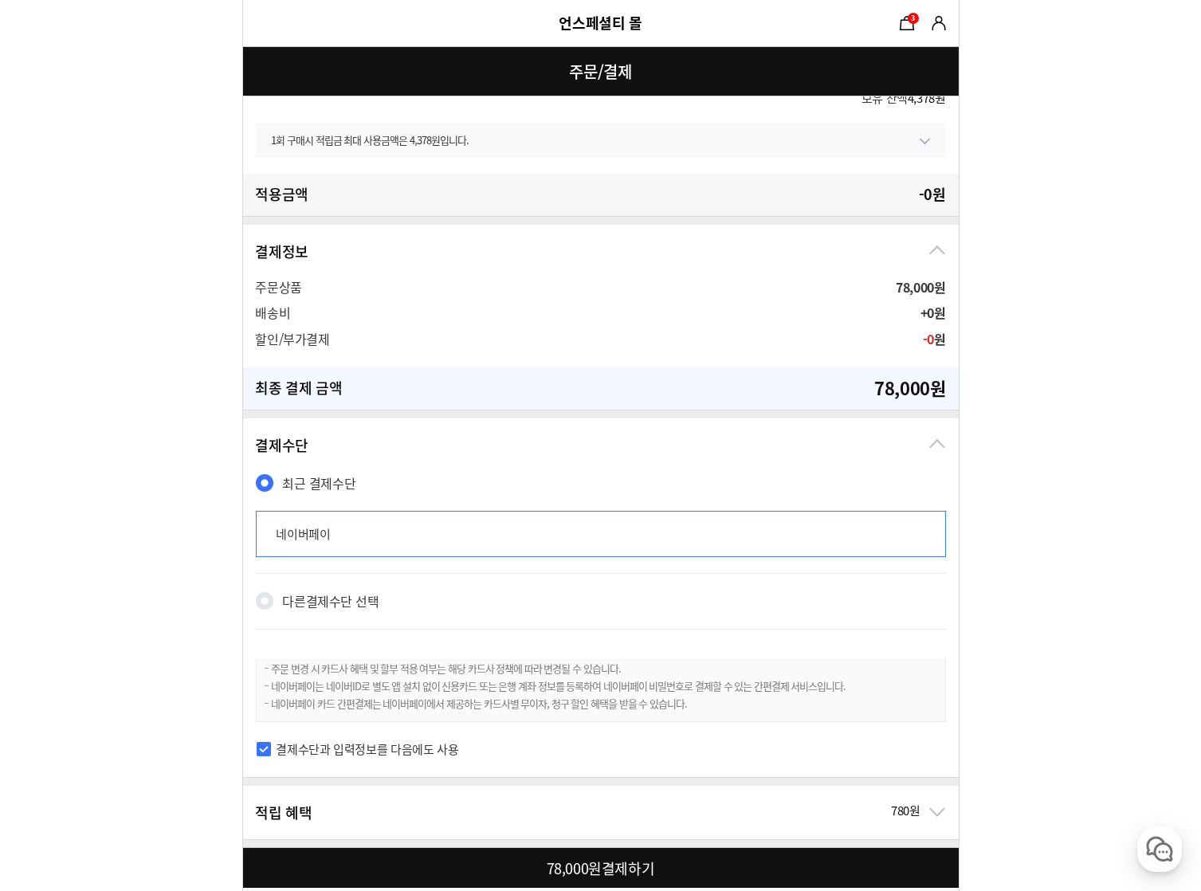
scroll to position [954, 0]
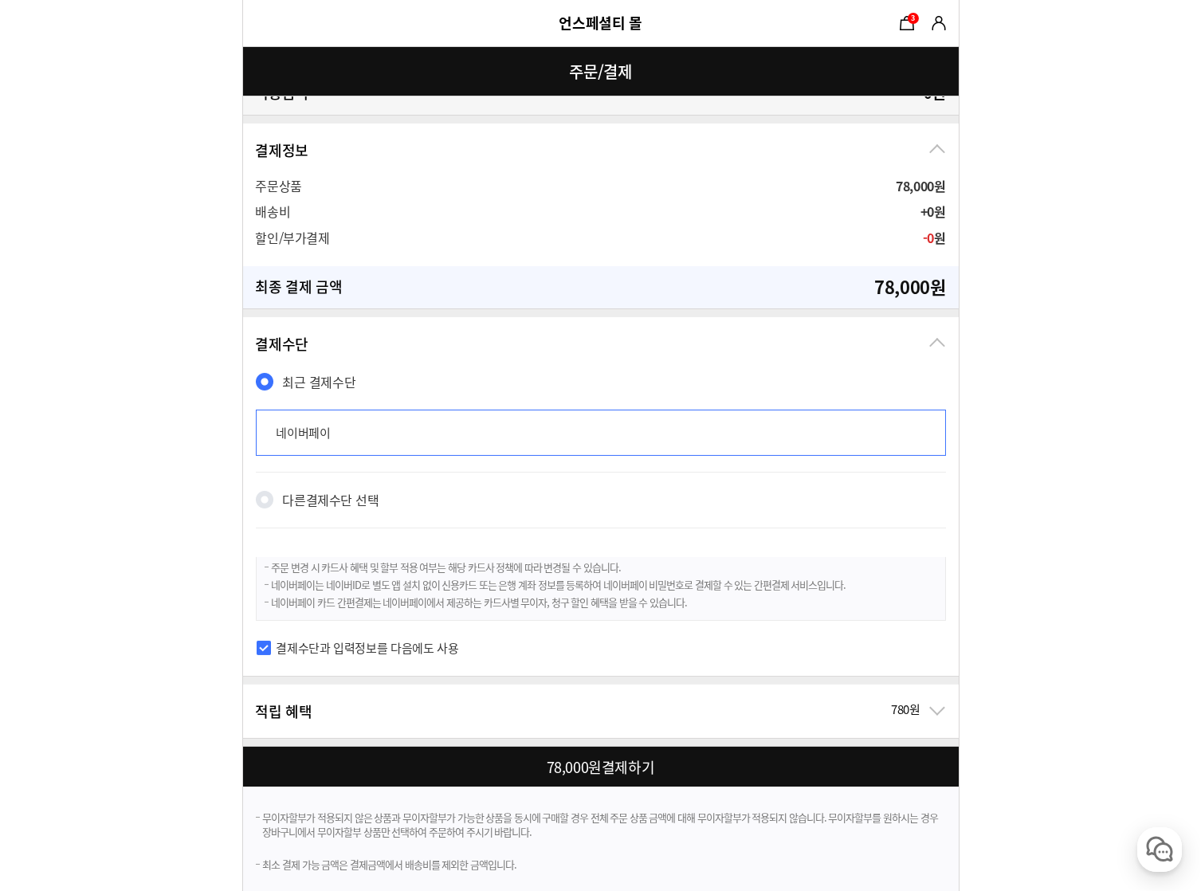
click at [524, 767] on div at bounding box center [604, 767] width 722 height 40
checkbox input "true"
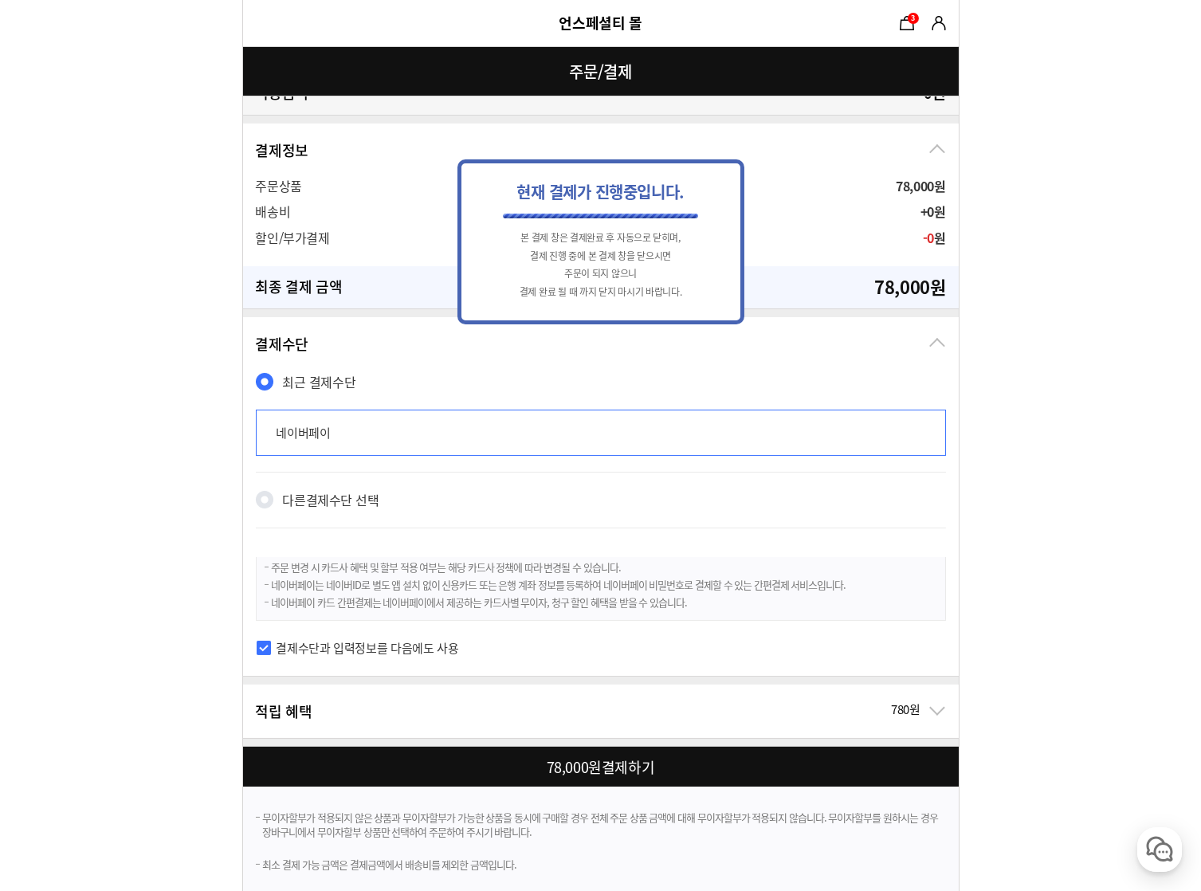
scroll to position [0, 0]
